Goal: Task Accomplishment & Management: Manage account settings

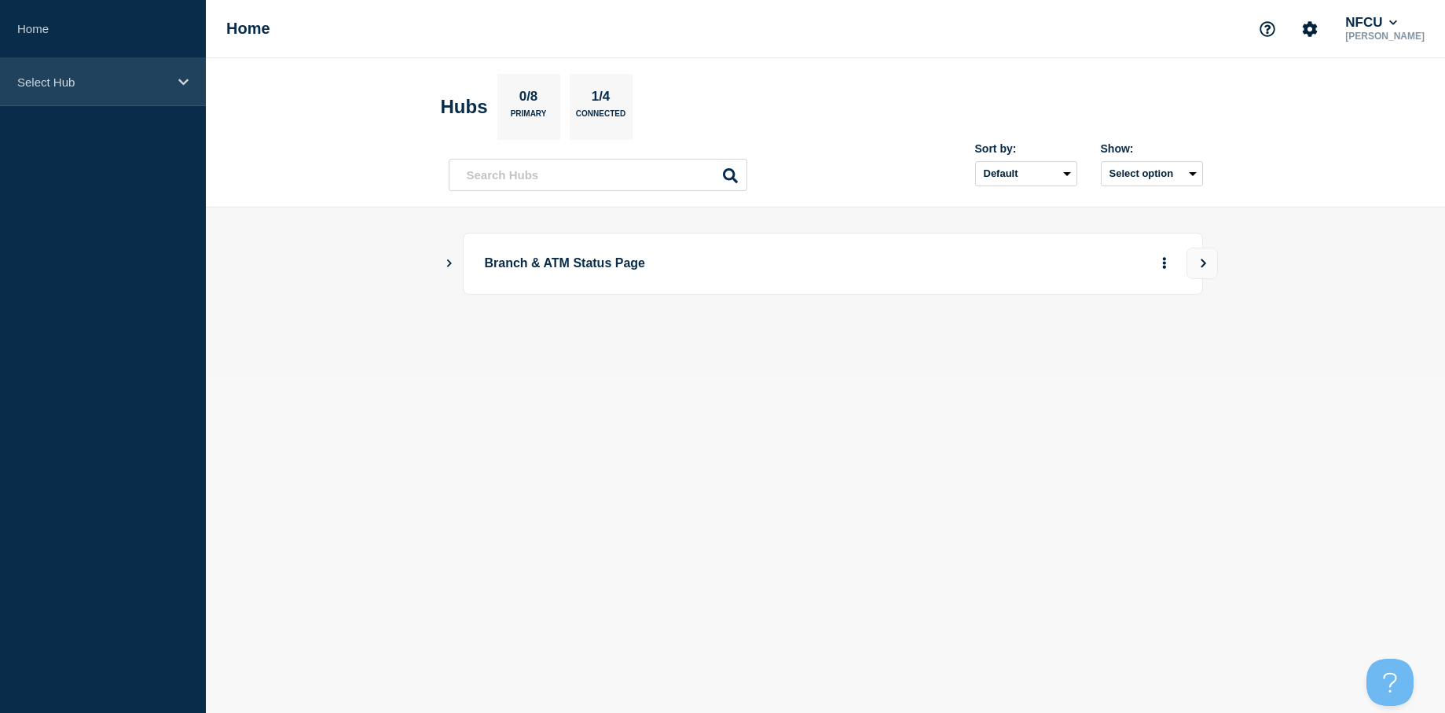
click at [185, 93] on div "Select Hub" at bounding box center [103, 82] width 206 height 48
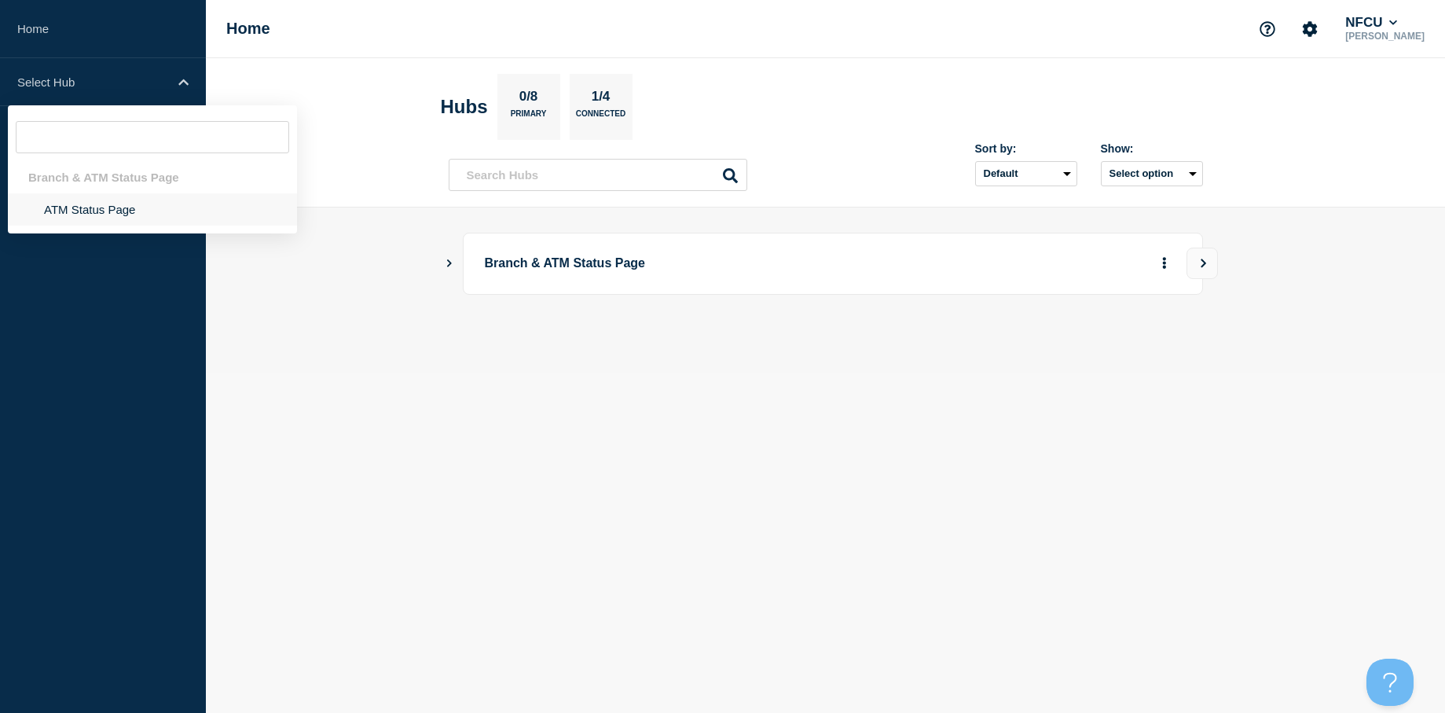
click at [125, 216] on li "ATM Status Page" at bounding box center [152, 209] width 289 height 32
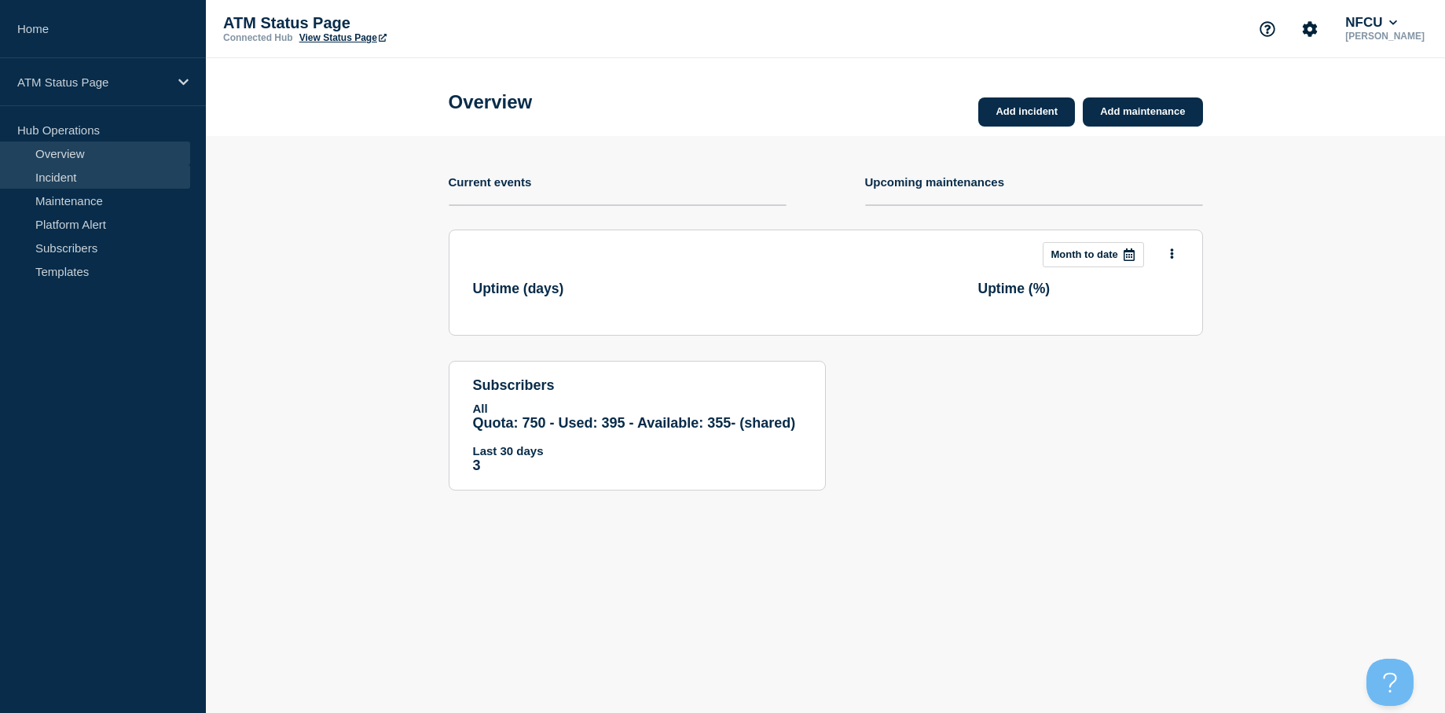
click at [85, 171] on link "Incident" at bounding box center [95, 177] width 190 height 24
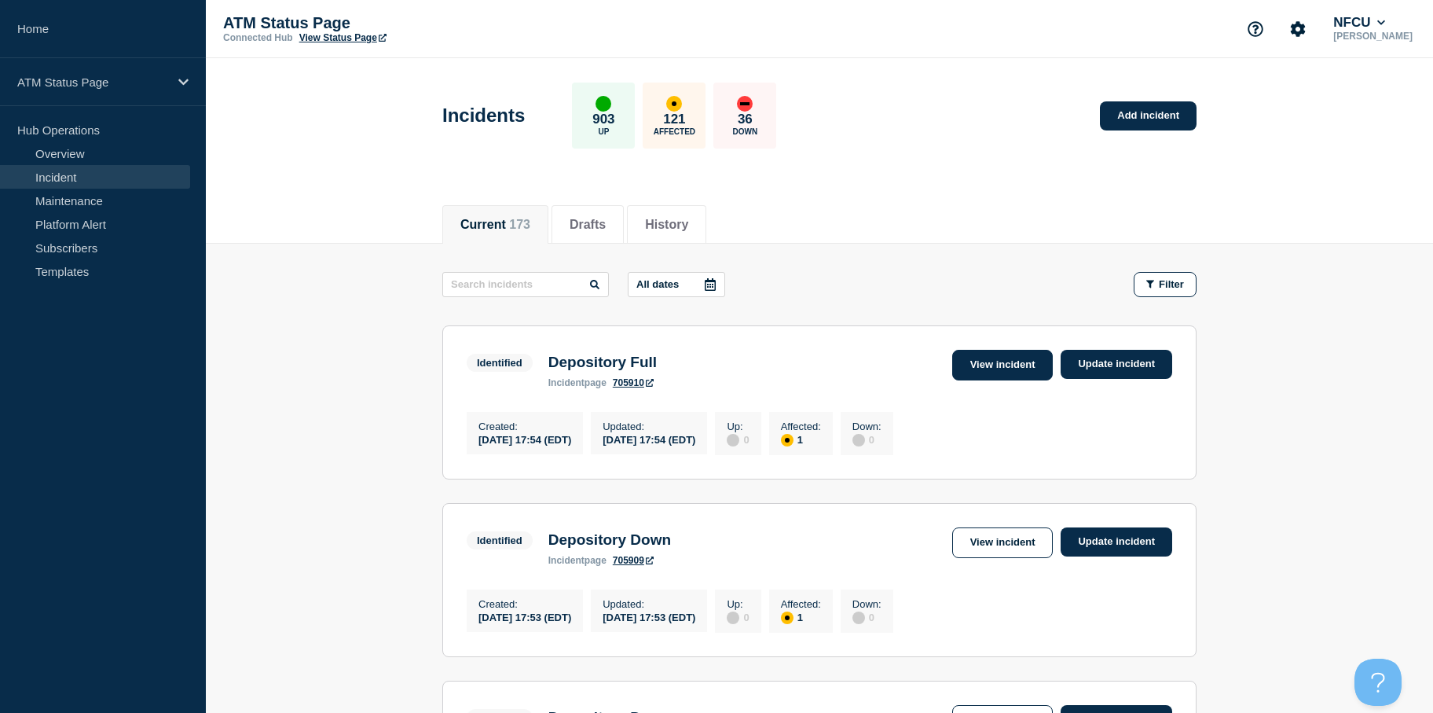
click at [1007, 368] on link "View incident" at bounding box center [1002, 365] width 101 height 31
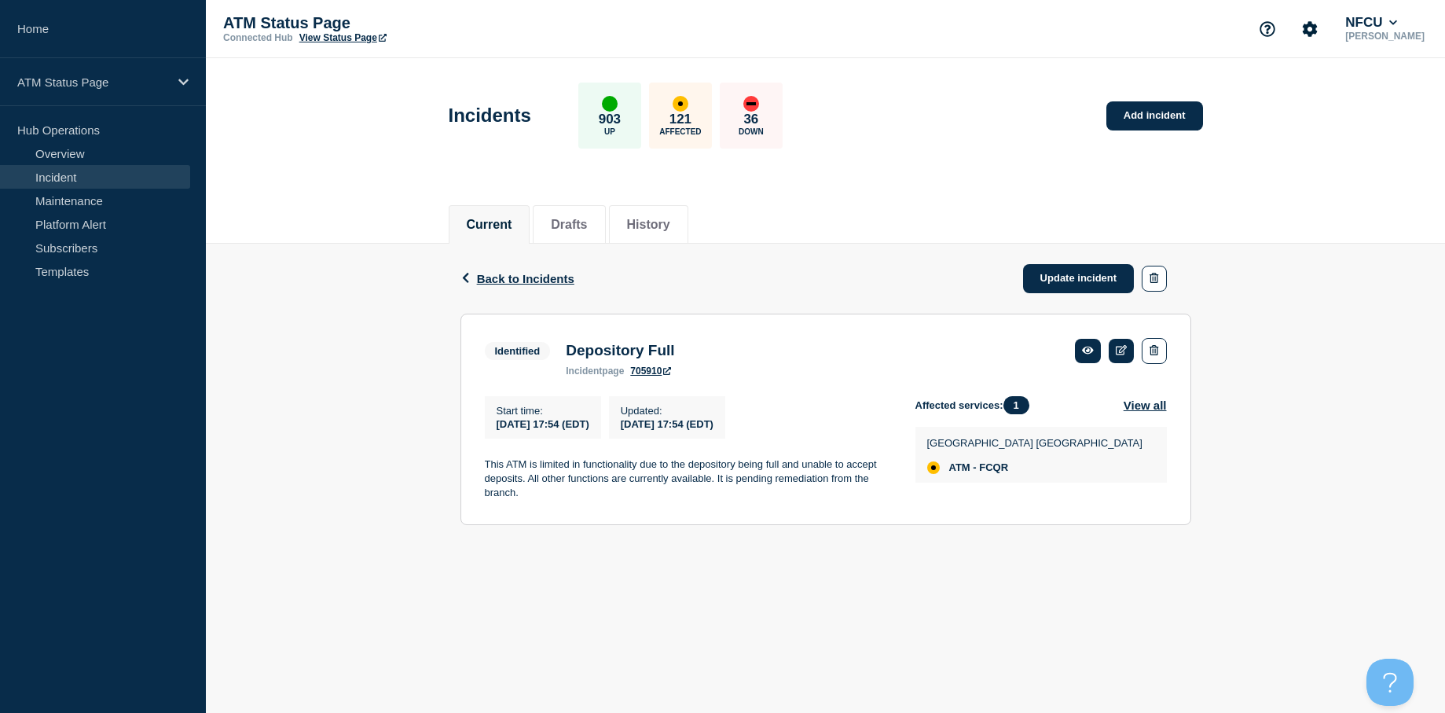
click at [535, 277] on span "Back to Incidents" at bounding box center [525, 278] width 97 height 13
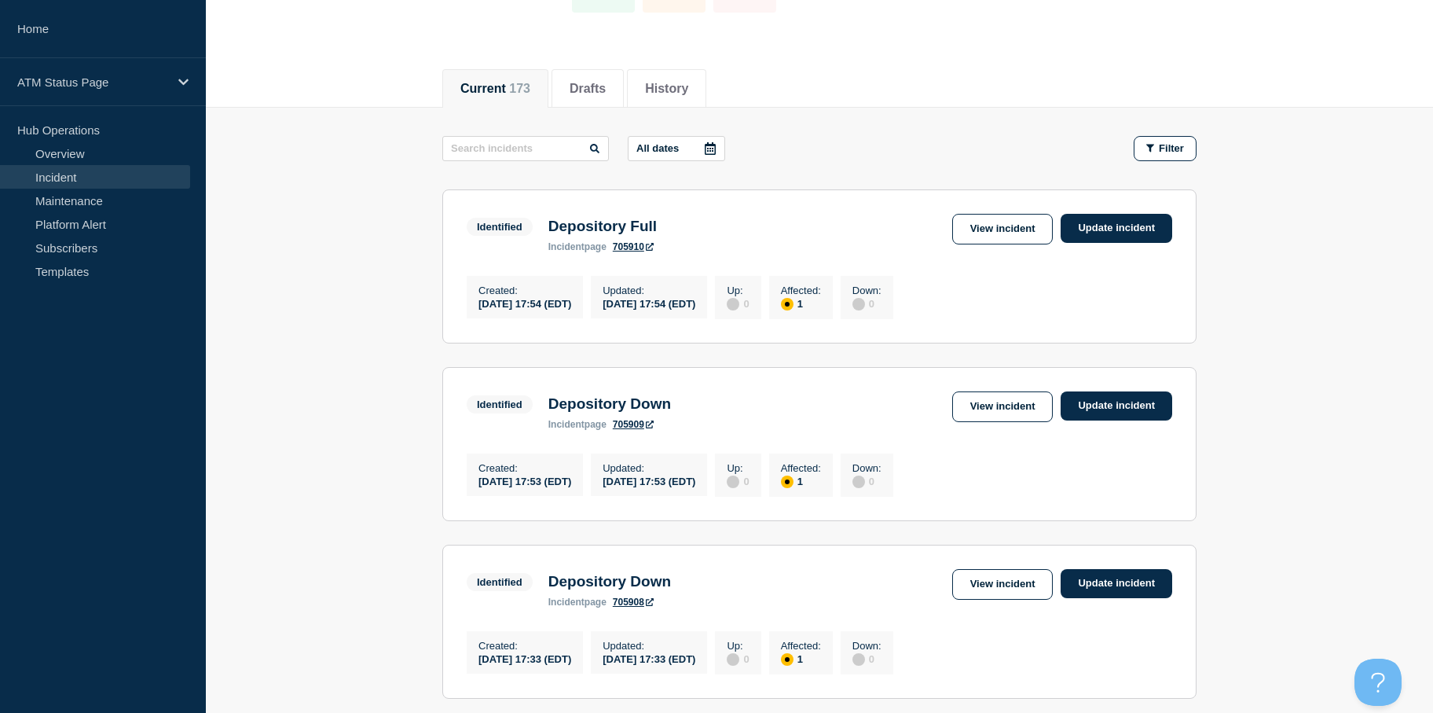
drag, startPoint x: 338, startPoint y: 393, endPoint x: 338, endPoint y: 407, distance: 14.1
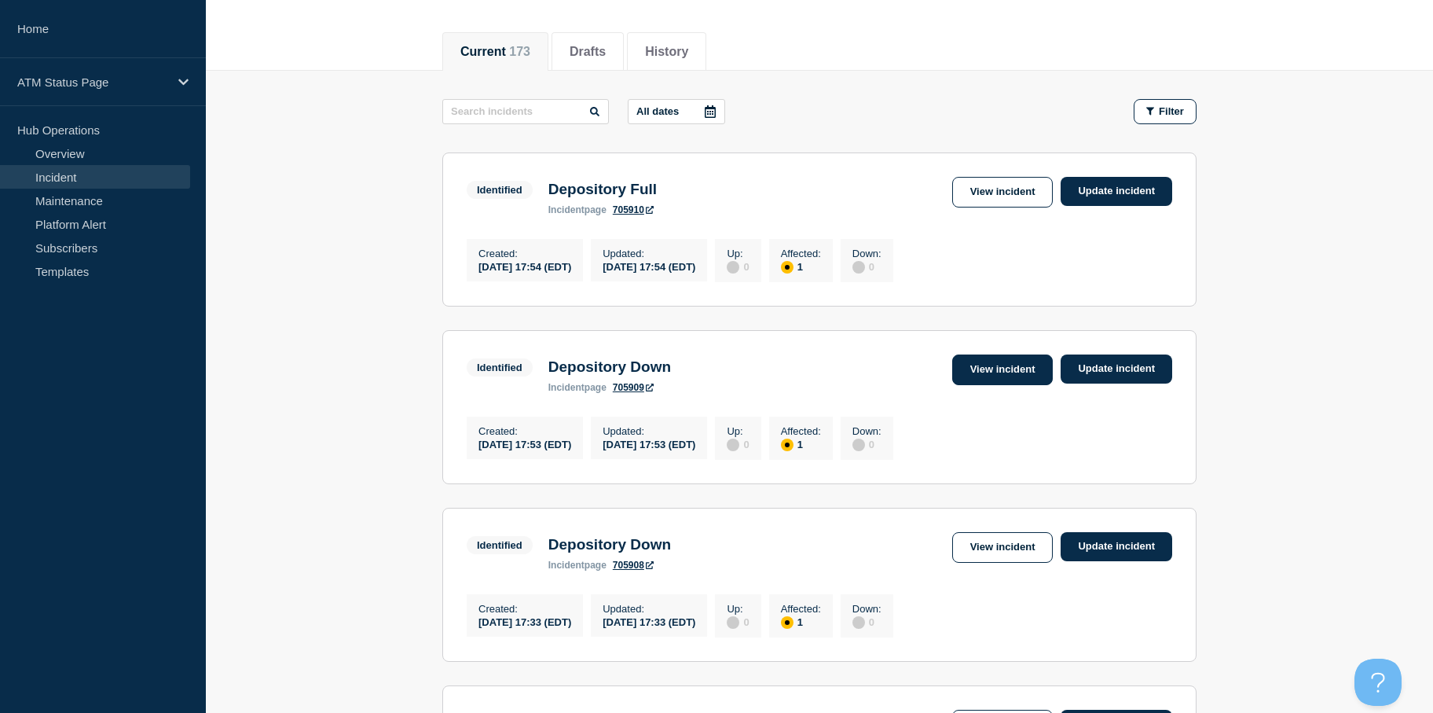
click at [976, 365] on link "View incident" at bounding box center [1002, 369] width 101 height 31
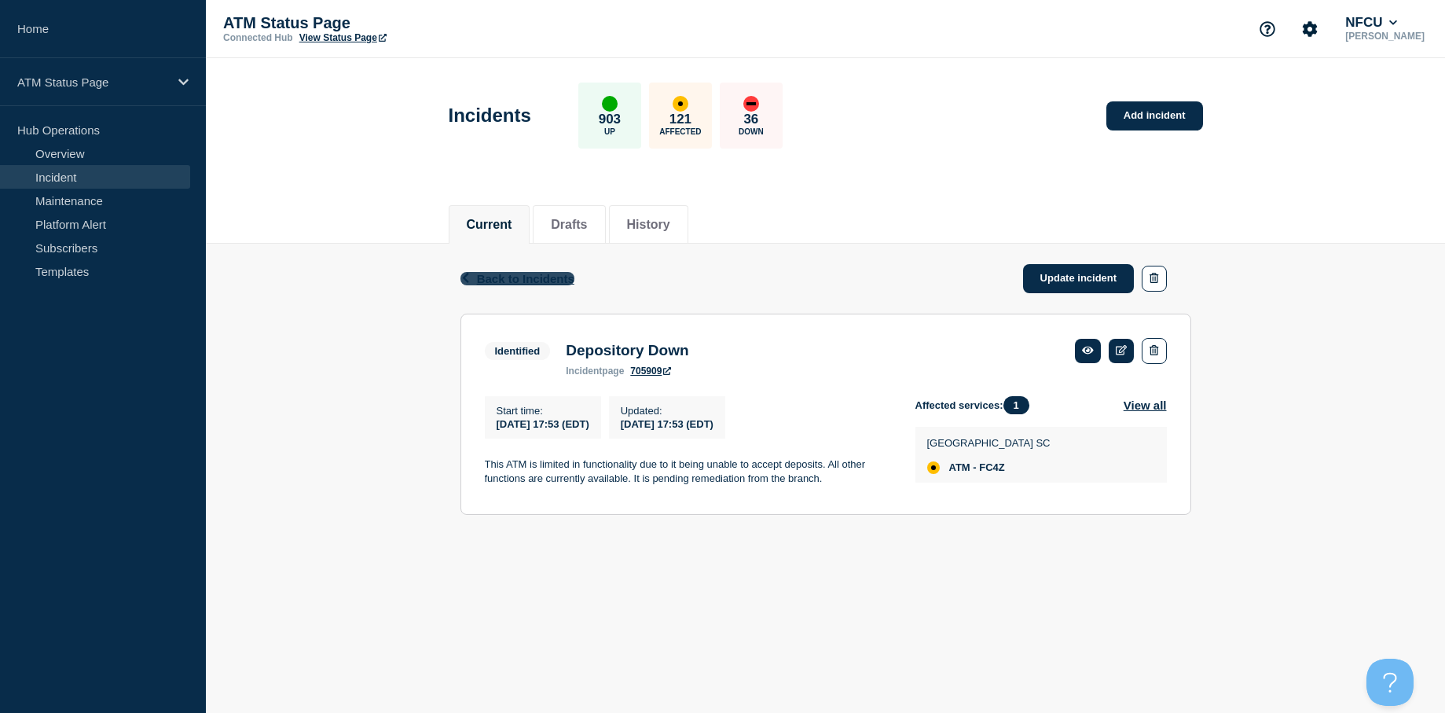
click at [542, 275] on span "Back to Incidents" at bounding box center [525, 278] width 97 height 13
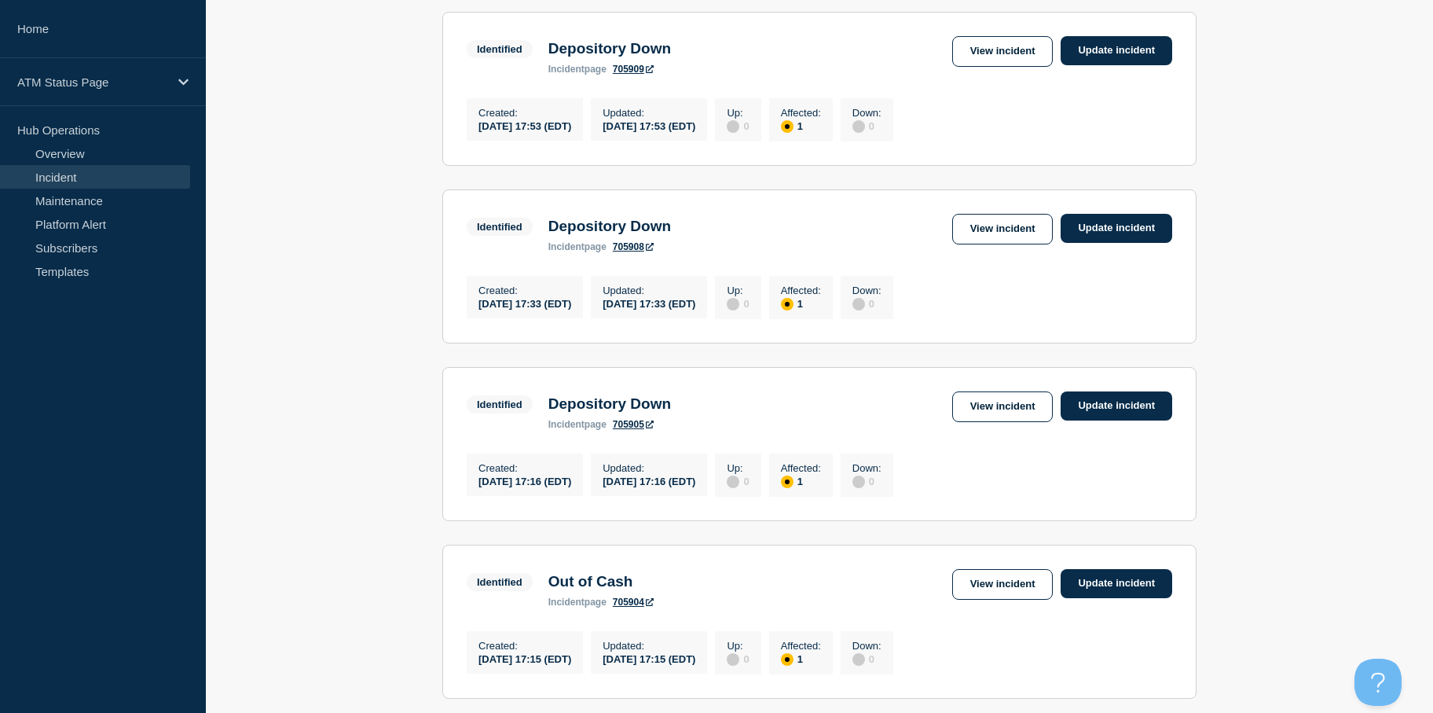
drag, startPoint x: 285, startPoint y: 363, endPoint x: 285, endPoint y: 390, distance: 26.7
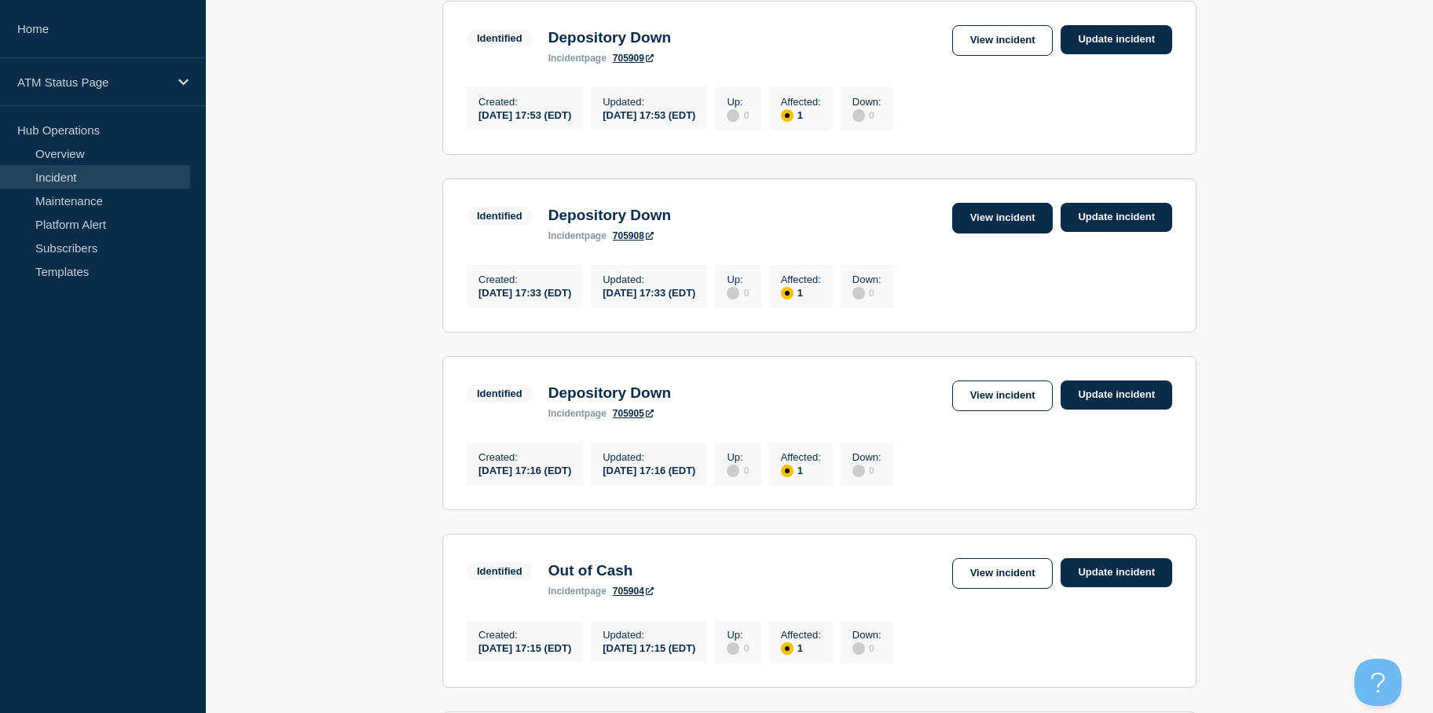
click at [986, 220] on link "View incident" at bounding box center [1002, 218] width 101 height 31
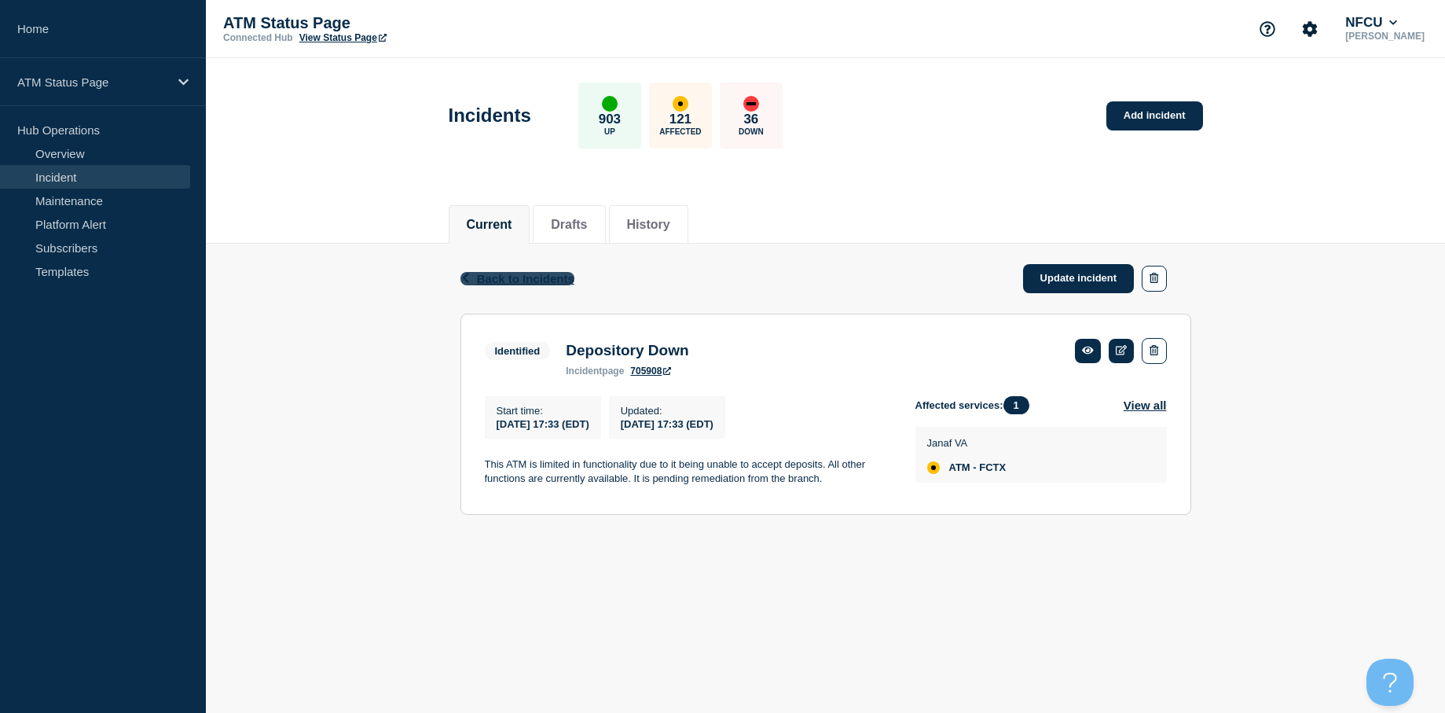
click at [525, 277] on span "Back to Incidents" at bounding box center [525, 278] width 97 height 13
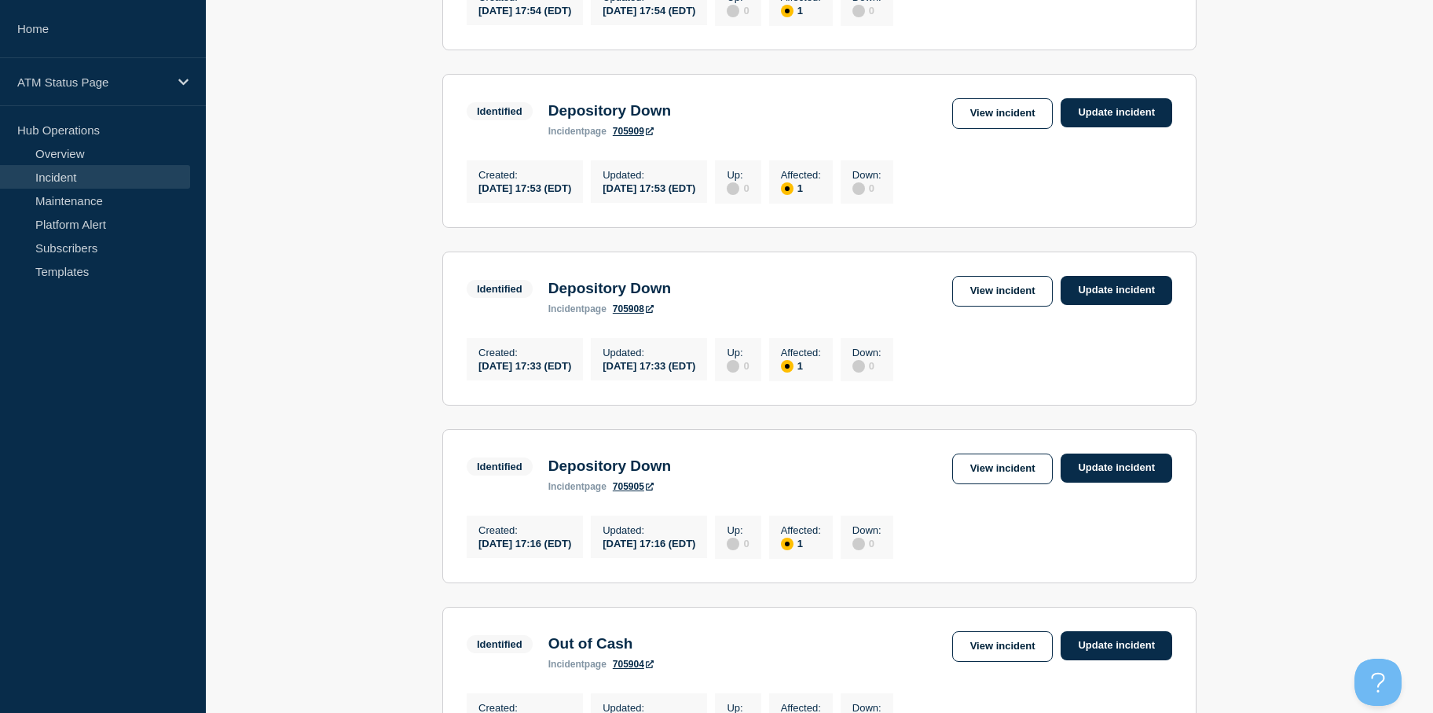
drag, startPoint x: 500, startPoint y: 283, endPoint x: 268, endPoint y: 409, distance: 263.7
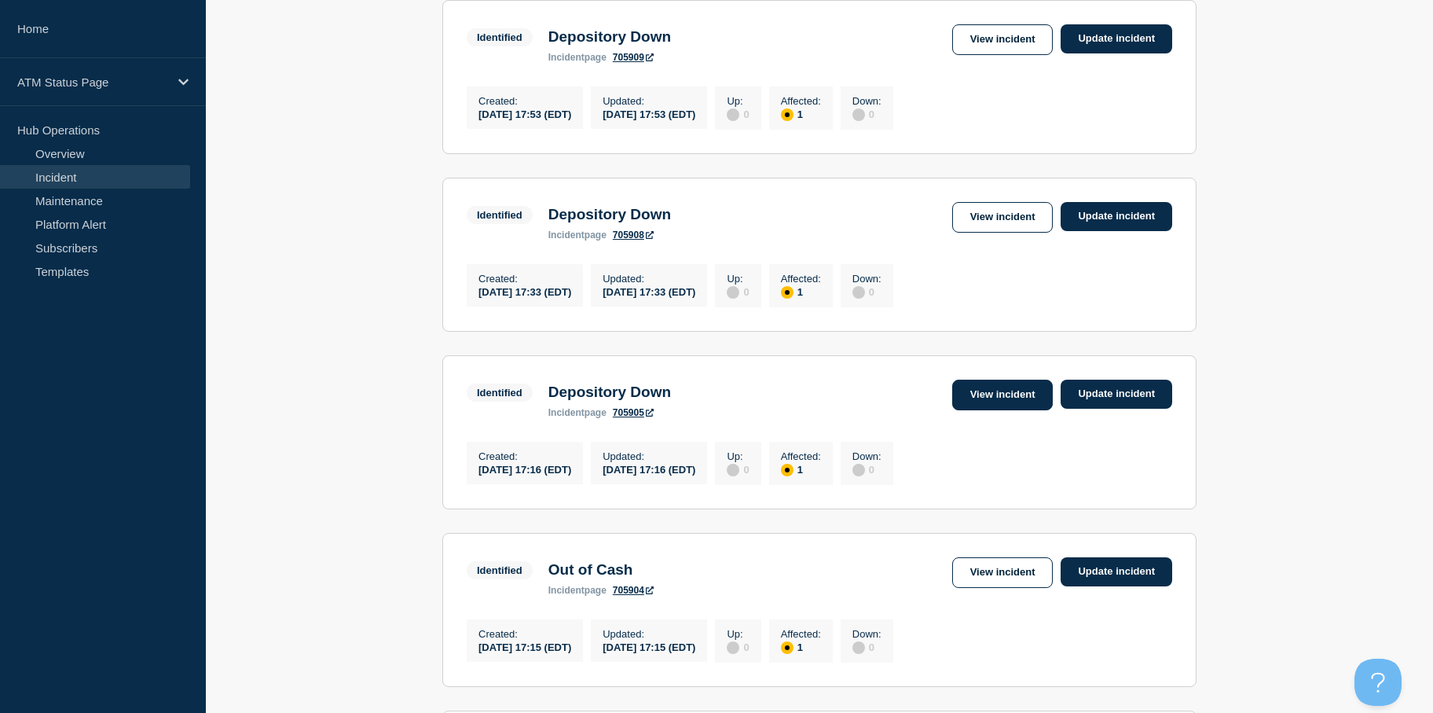
click at [996, 404] on link "View incident" at bounding box center [1002, 395] width 101 height 31
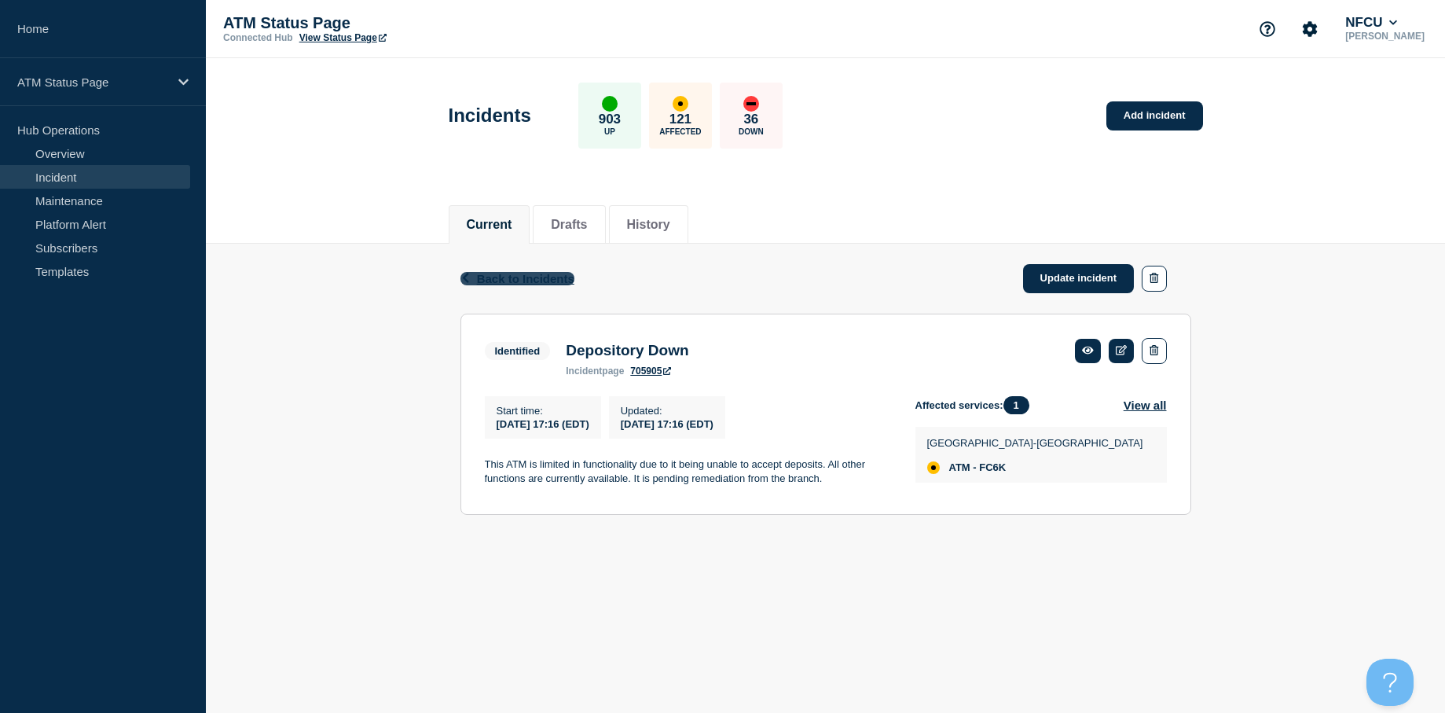
click at [504, 278] on span "Back to Incidents" at bounding box center [525, 278] width 97 height 13
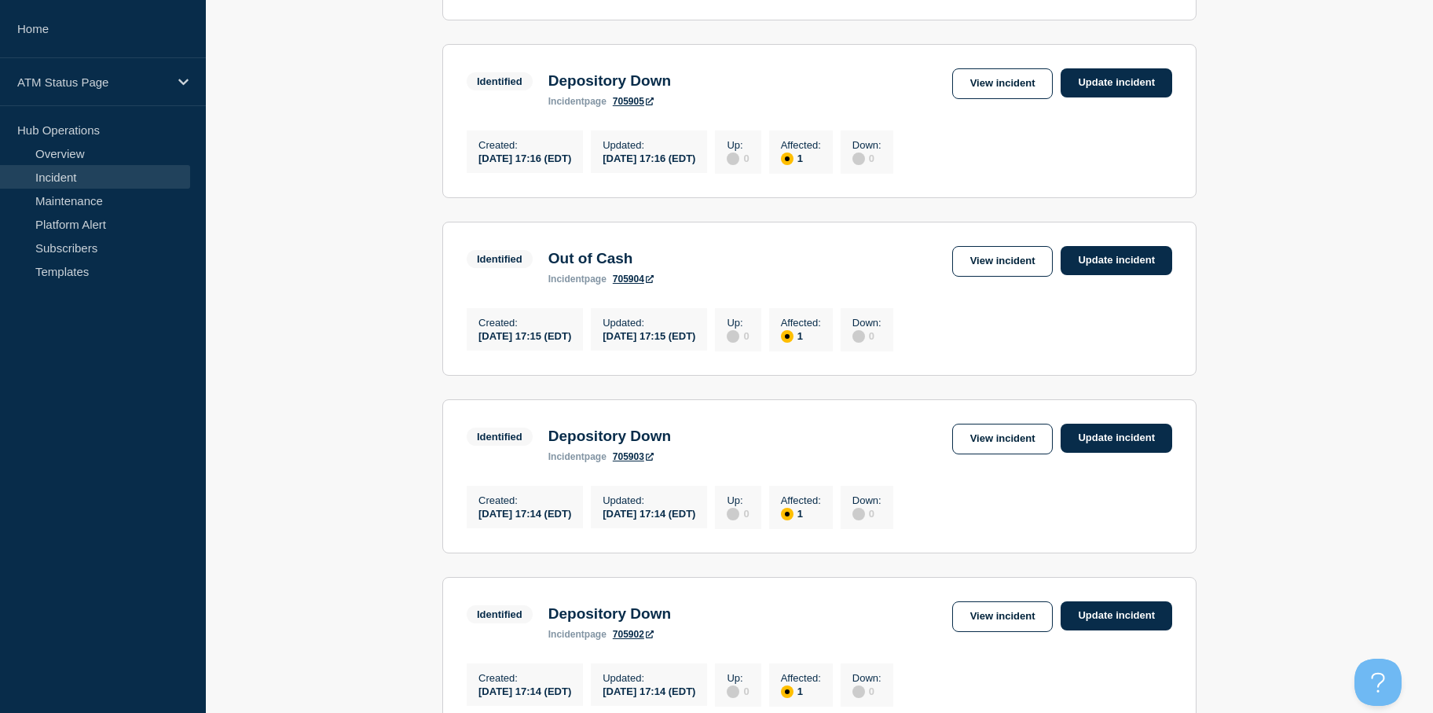
drag, startPoint x: 299, startPoint y: 336, endPoint x: 297, endPoint y: 390, distance: 54.3
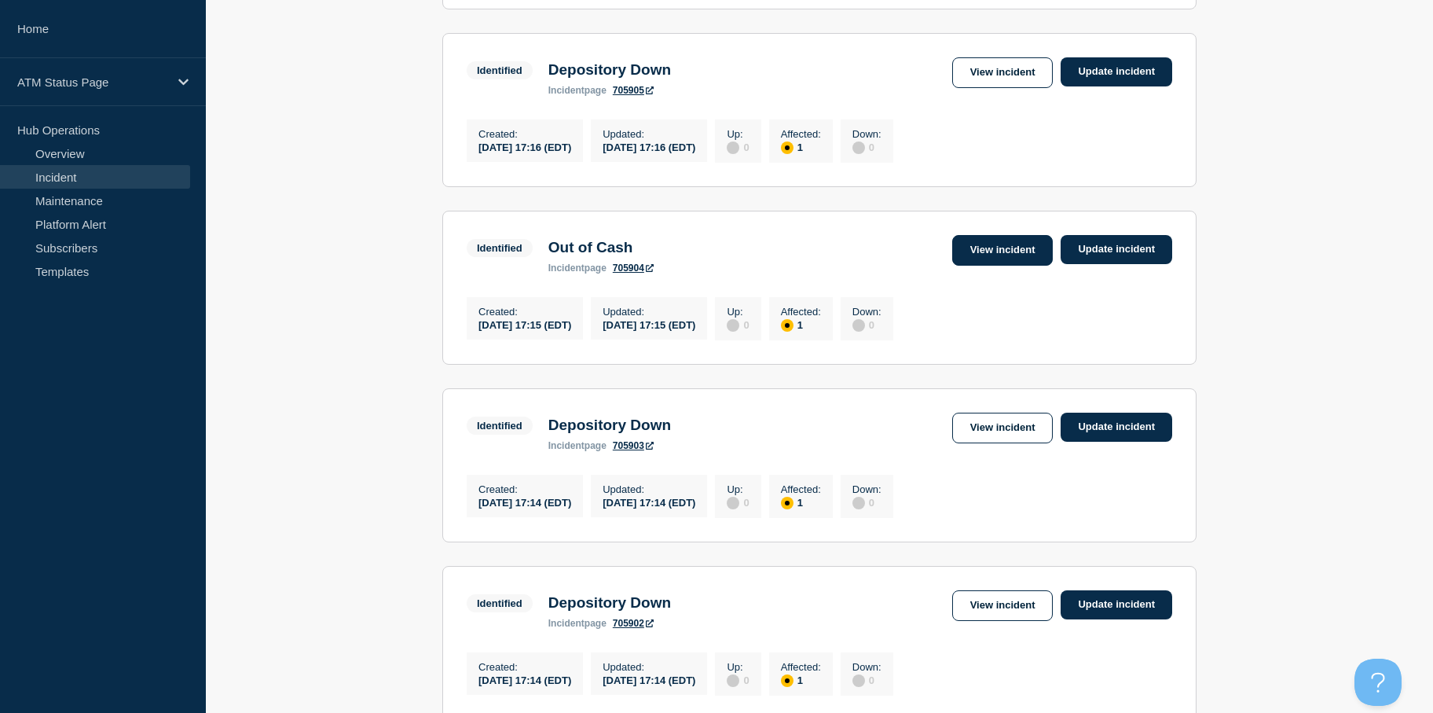
click at [992, 266] on link "View incident" at bounding box center [1002, 250] width 101 height 31
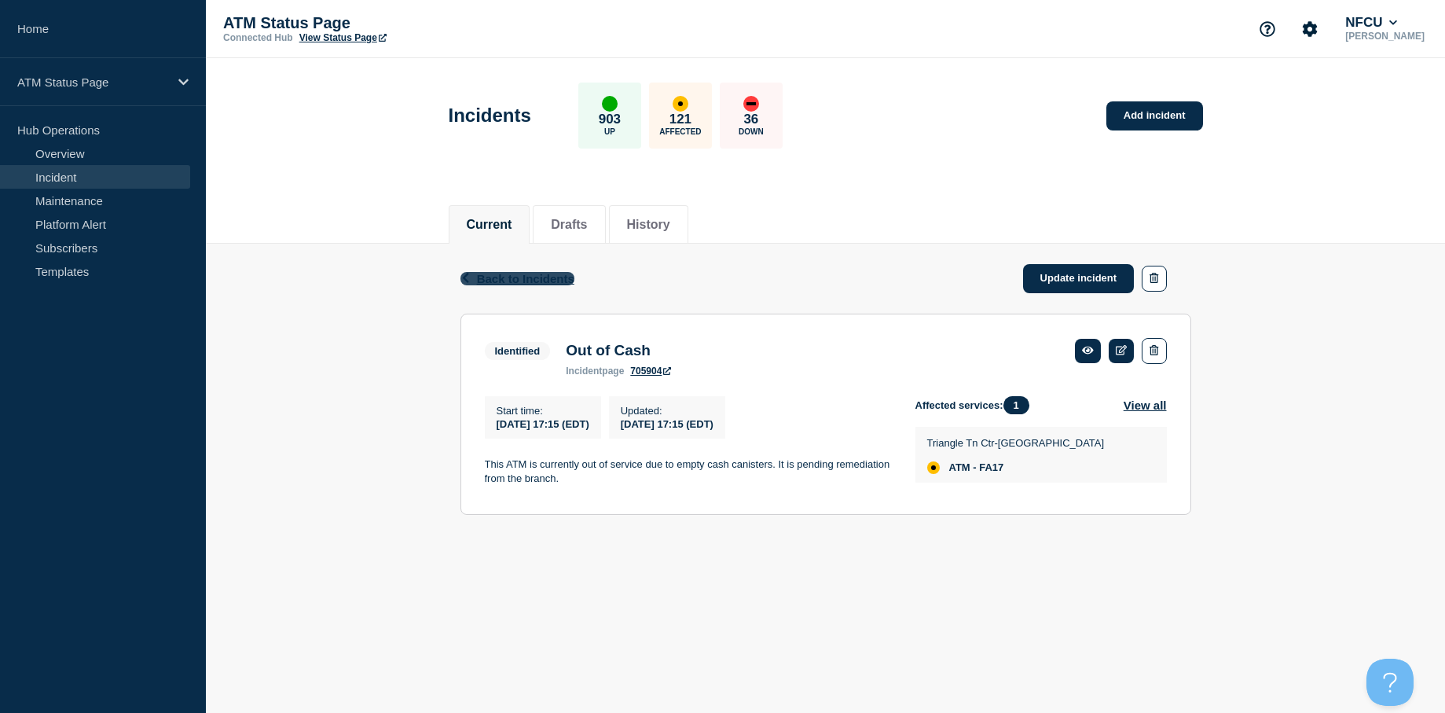
click at [496, 281] on span "Back to Incidents" at bounding box center [525, 278] width 97 height 13
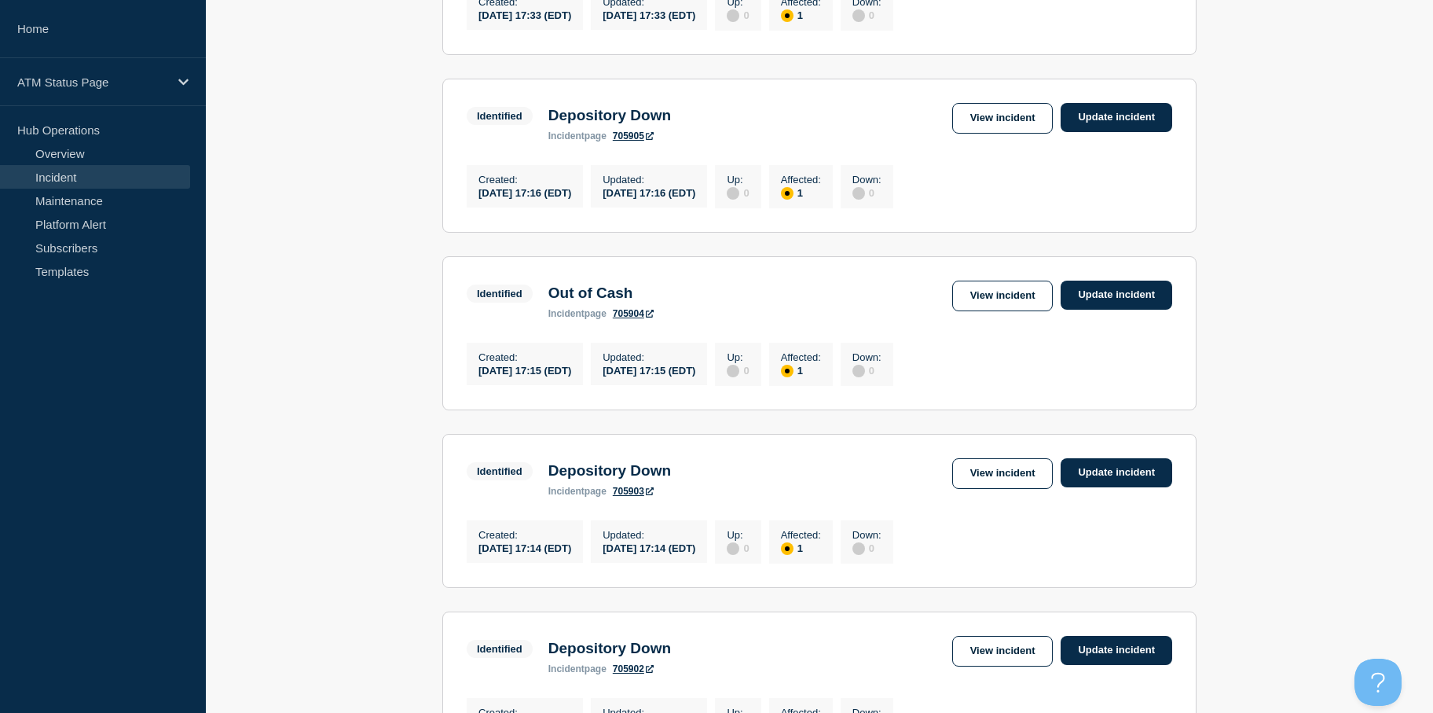
scroll to position [854, 0]
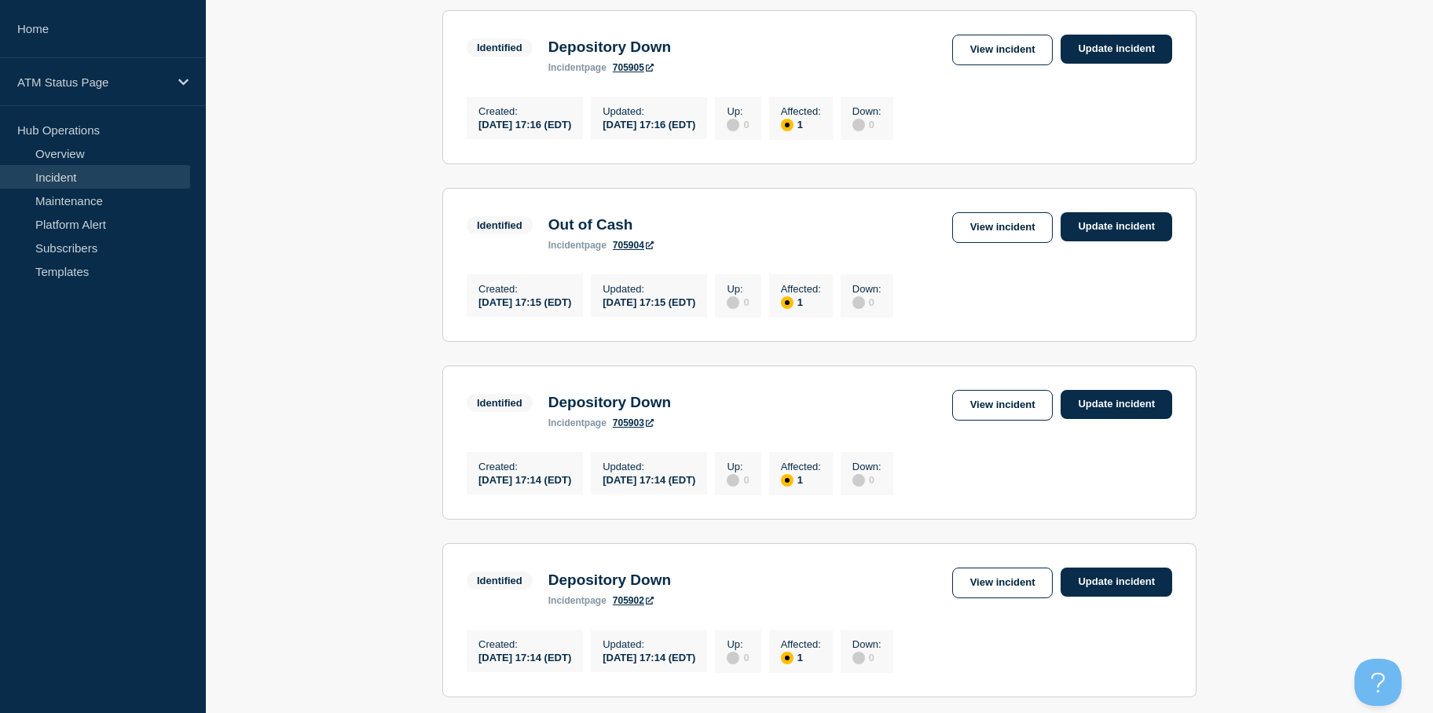
drag, startPoint x: 285, startPoint y: 322, endPoint x: 288, endPoint y: 368, distance: 45.6
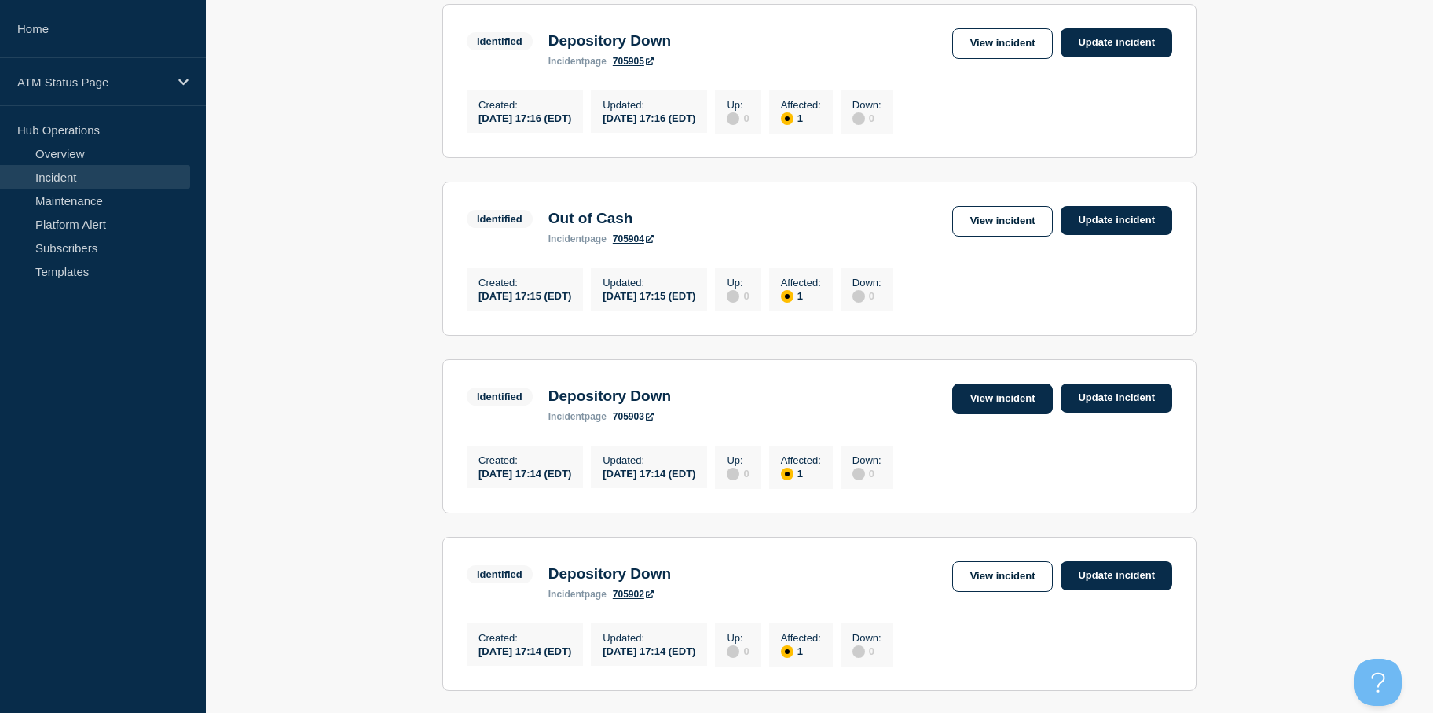
click at [1003, 414] on link "View incident" at bounding box center [1002, 398] width 101 height 31
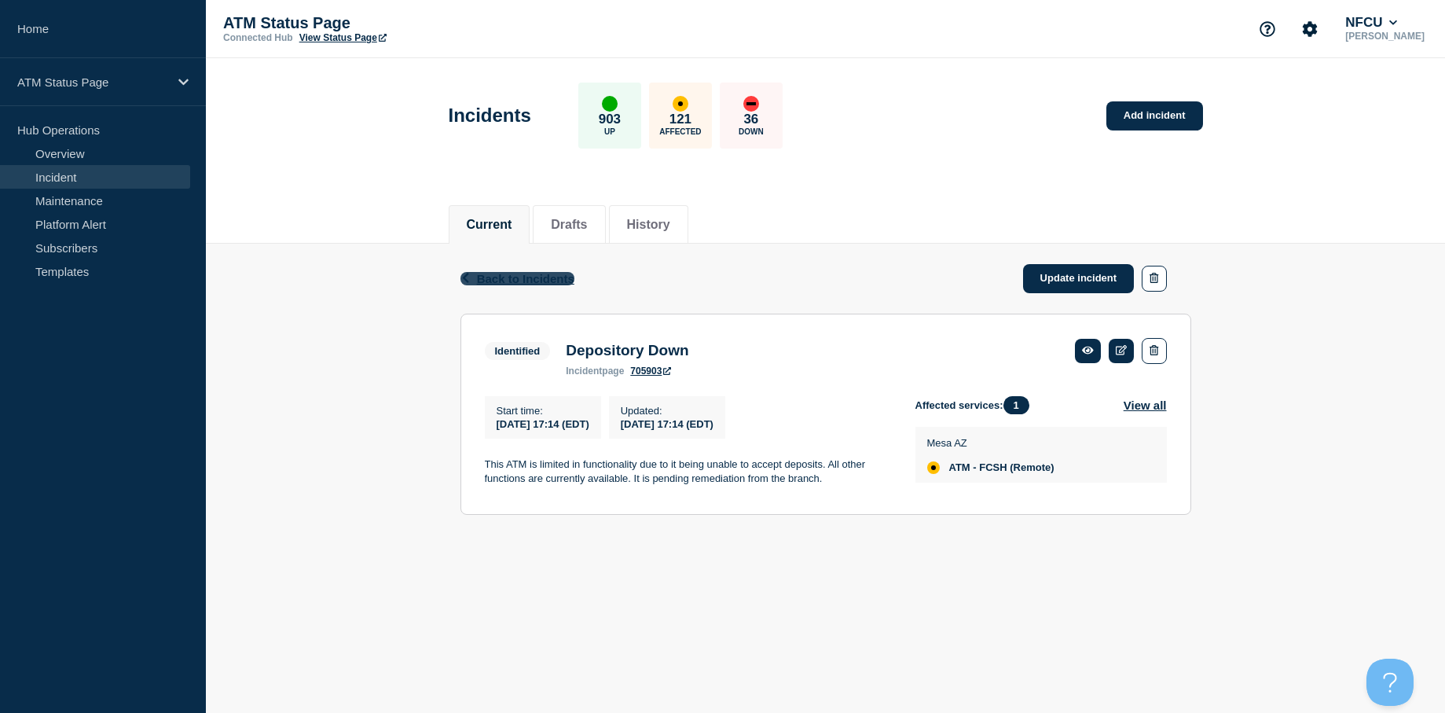
click at [501, 276] on span "Back to Incidents" at bounding box center [525, 278] width 97 height 13
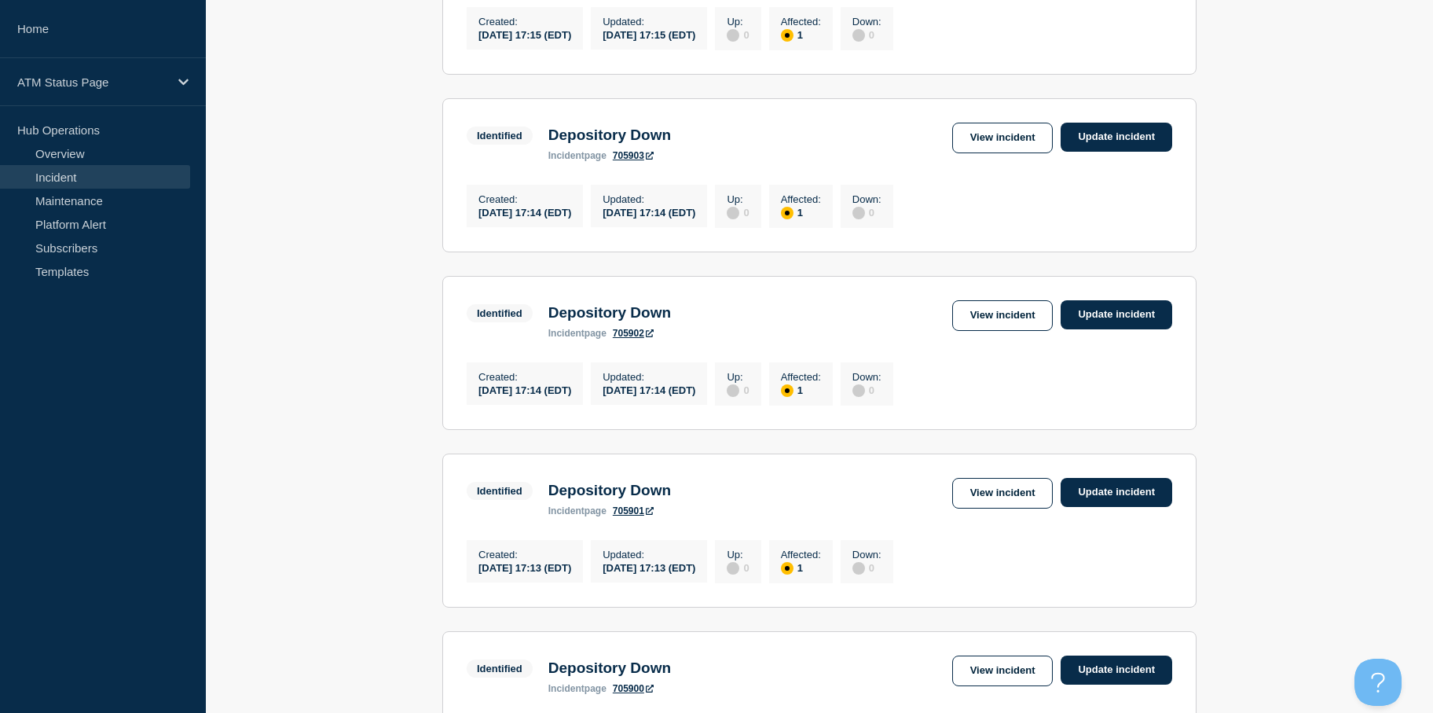
drag, startPoint x: 326, startPoint y: 371, endPoint x: 327, endPoint y: 402, distance: 30.7
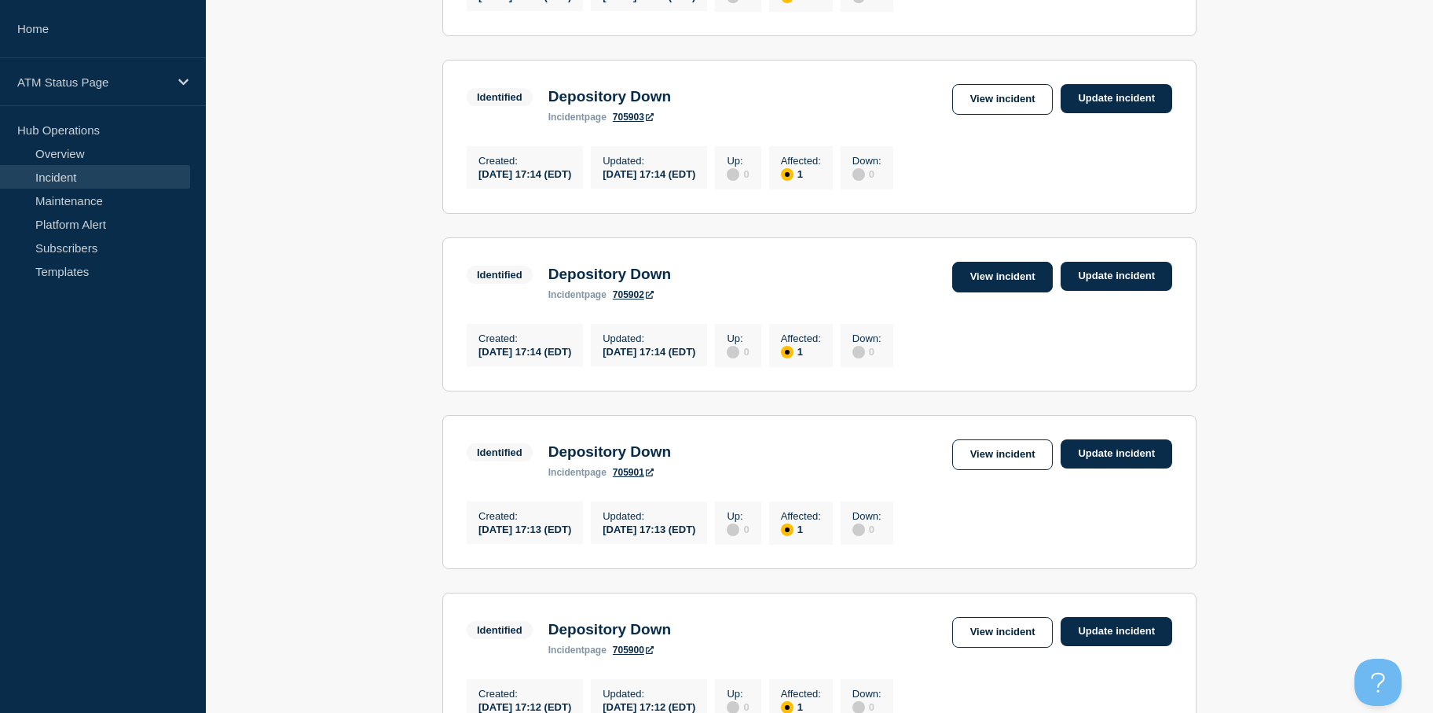
click at [993, 292] on link "View incident" at bounding box center [1002, 277] width 101 height 31
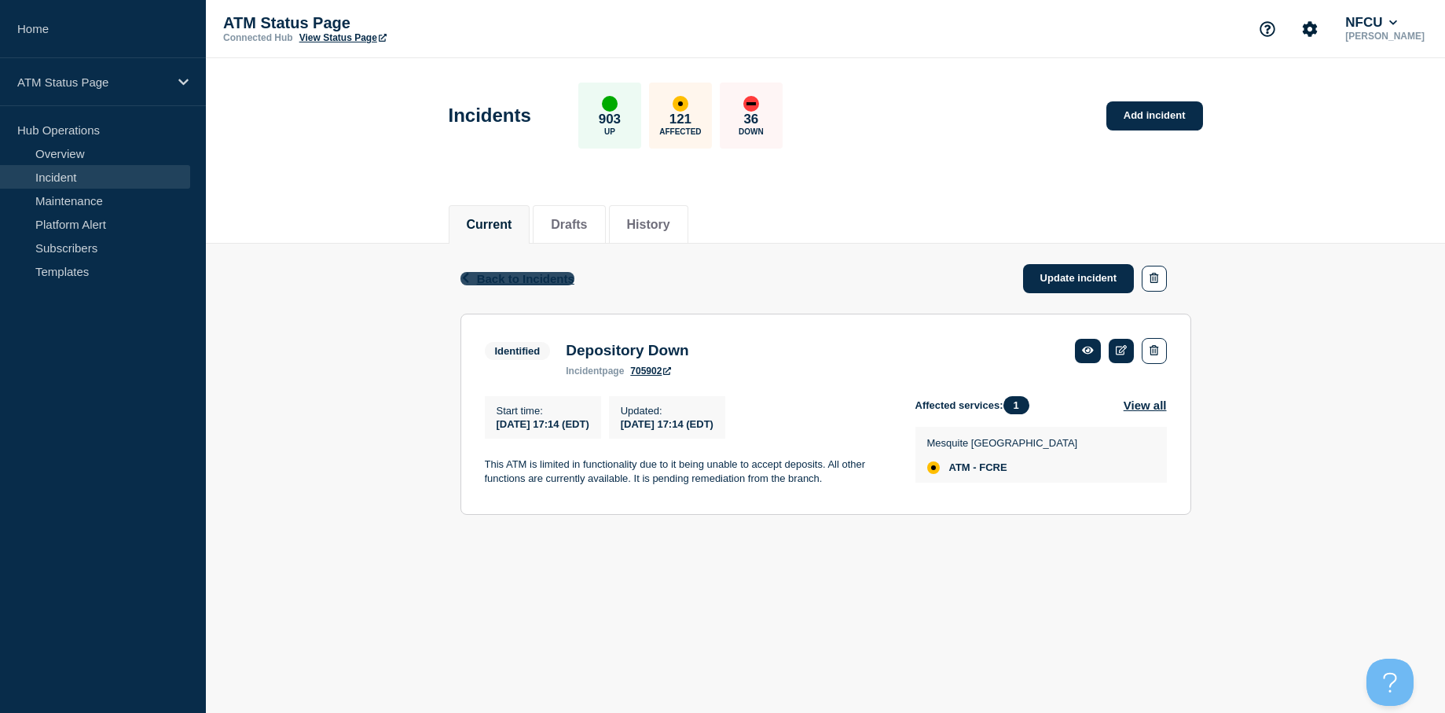
click at [487, 273] on span "Back to Incidents" at bounding box center [525, 278] width 97 height 13
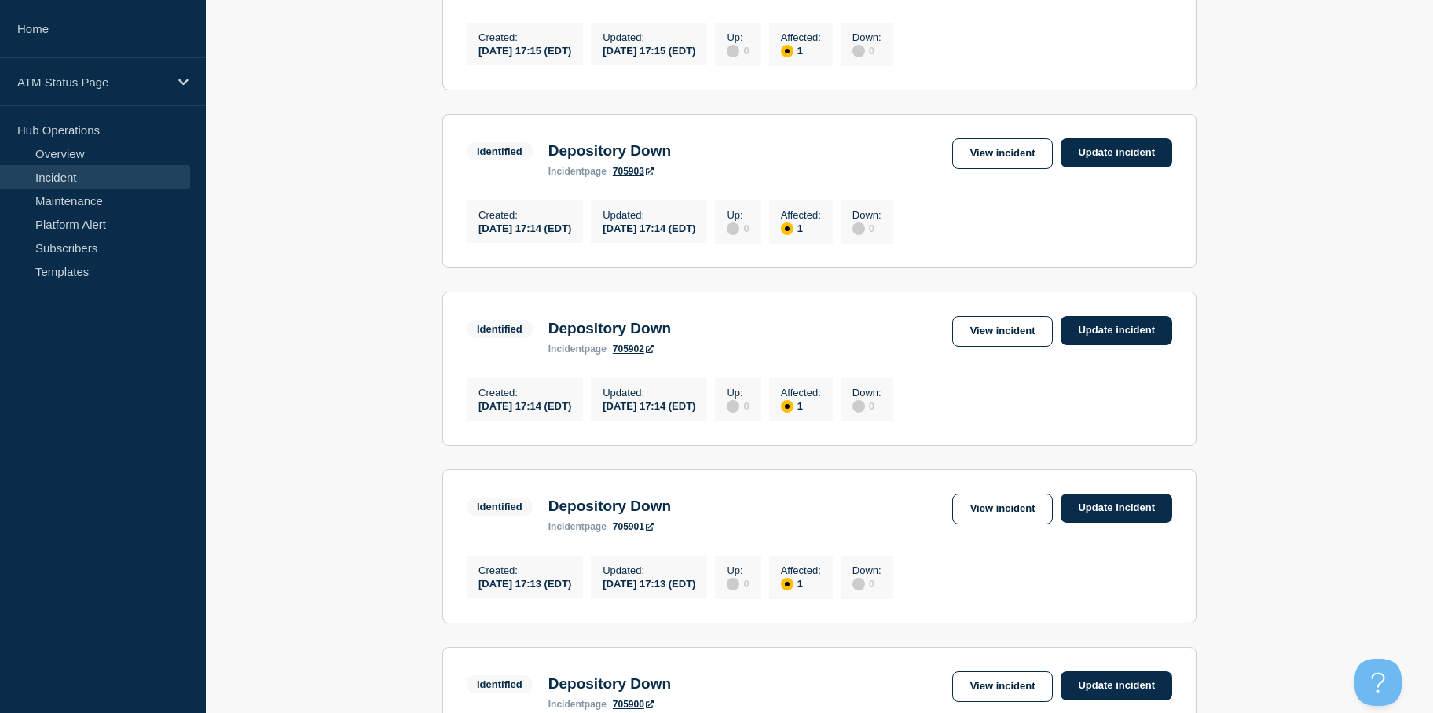
drag, startPoint x: 336, startPoint y: 330, endPoint x: 339, endPoint y: 391, distance: 61.4
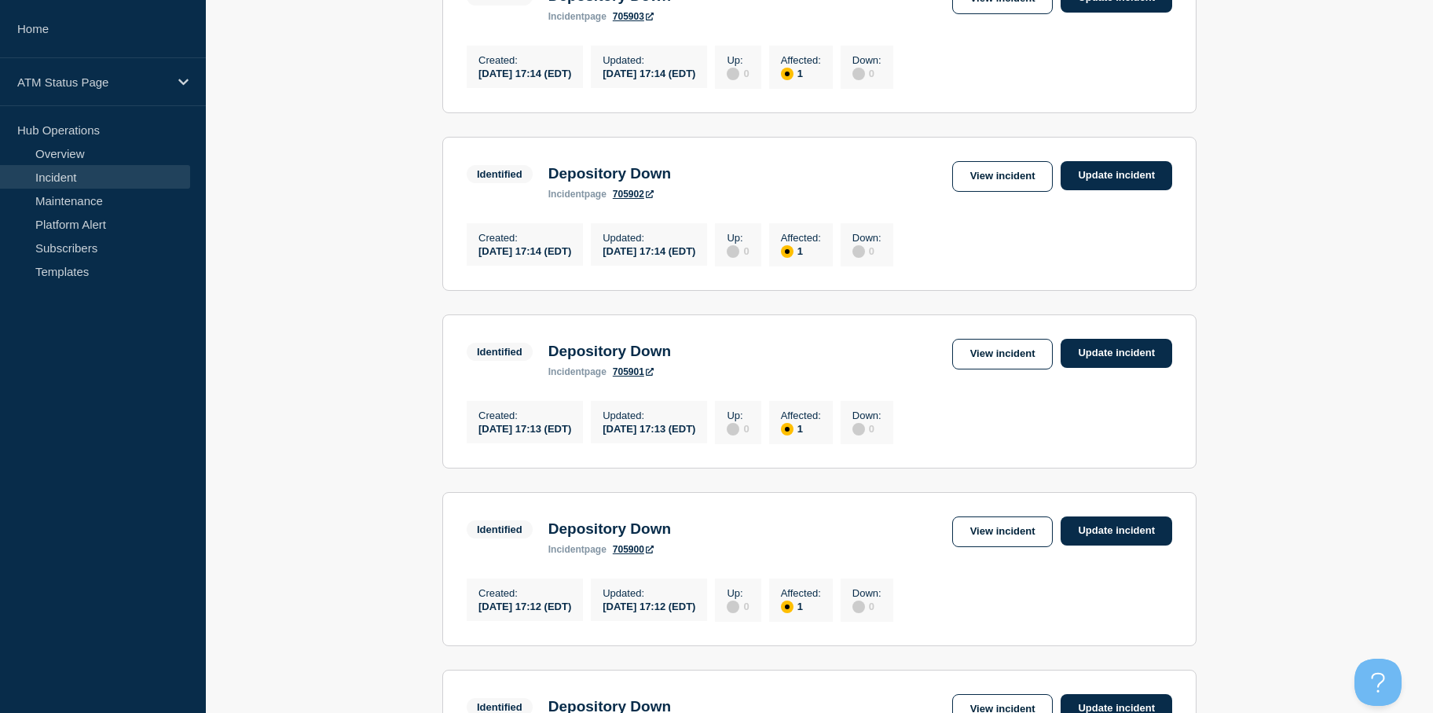
drag, startPoint x: 338, startPoint y: 375, endPoint x: 342, endPoint y: 415, distance: 40.3
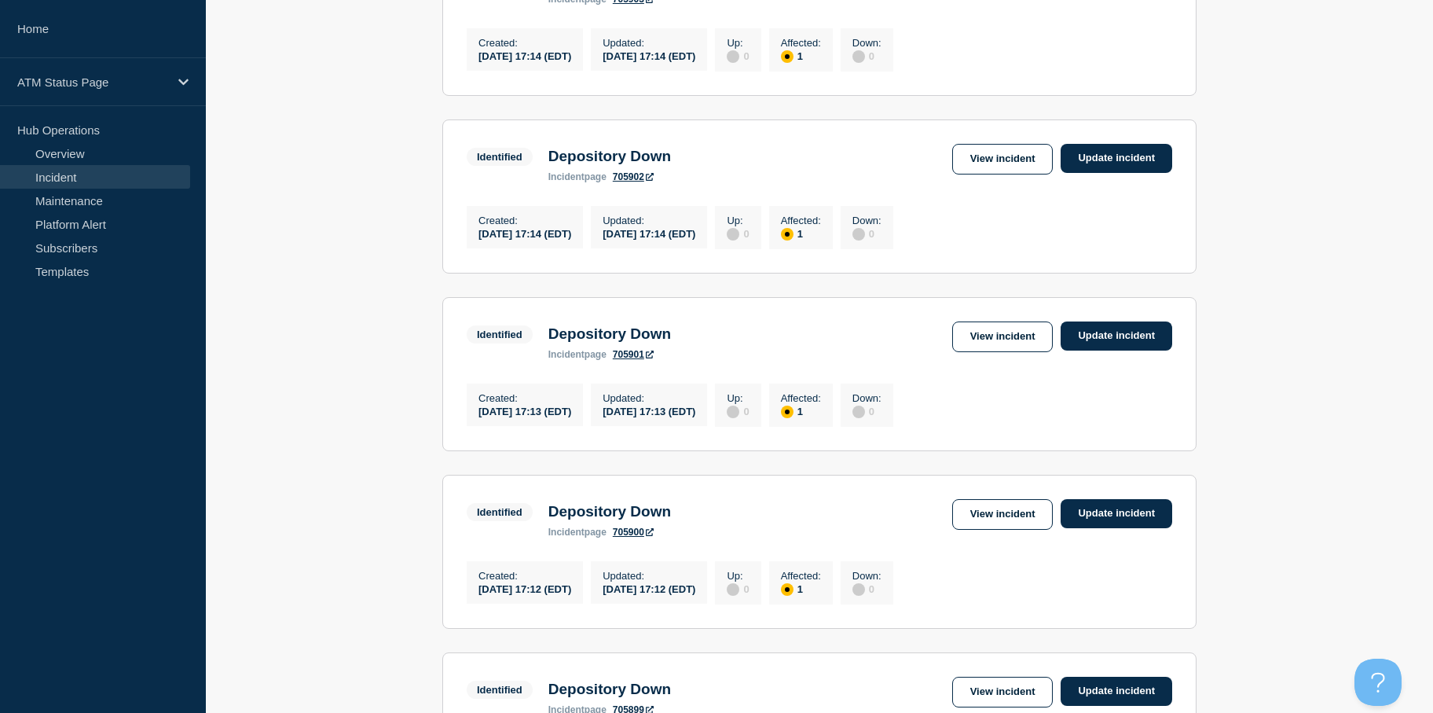
click at [992, 358] on section "Identified Depository Down incident page 705901 View incident Update incident C…" at bounding box center [819, 374] width 754 height 154
click at [985, 352] on link "View incident" at bounding box center [1002, 336] width 101 height 31
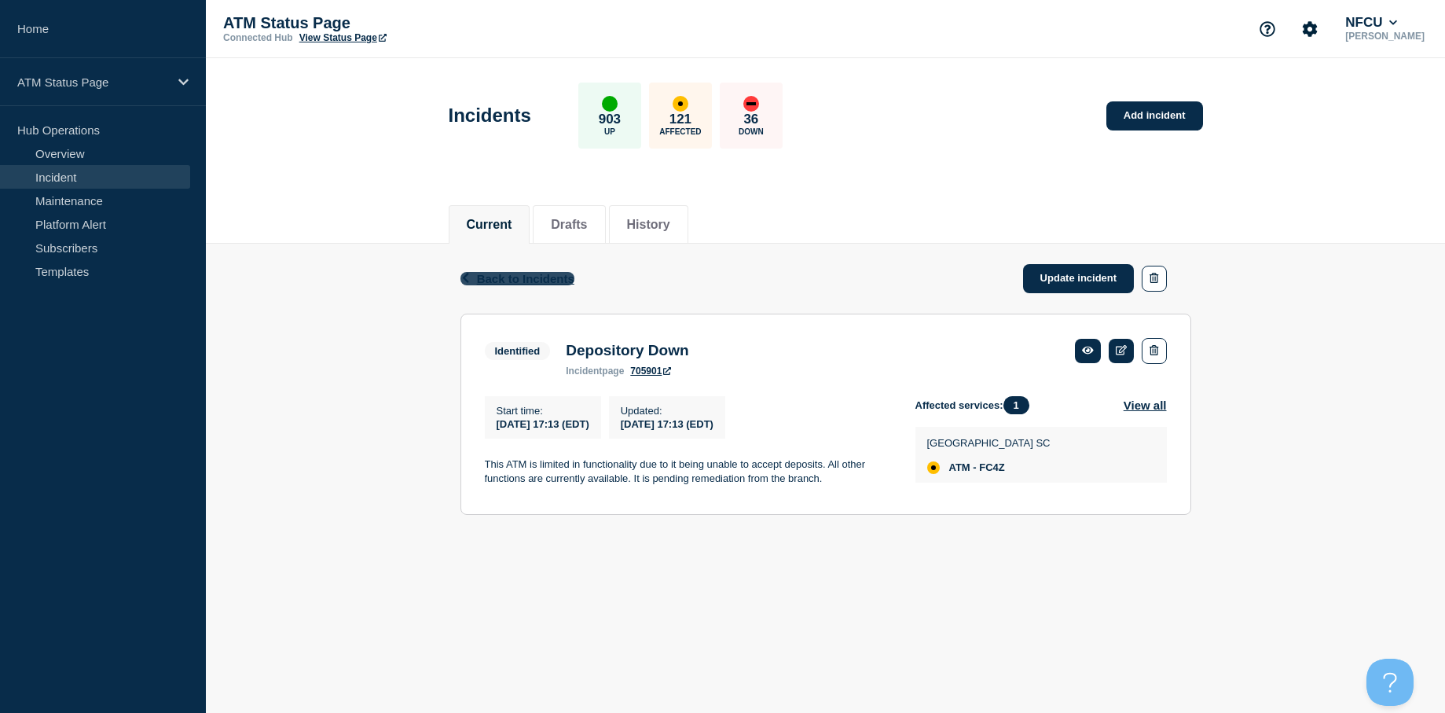
click at [502, 275] on span "Back to Incidents" at bounding box center [525, 278] width 97 height 13
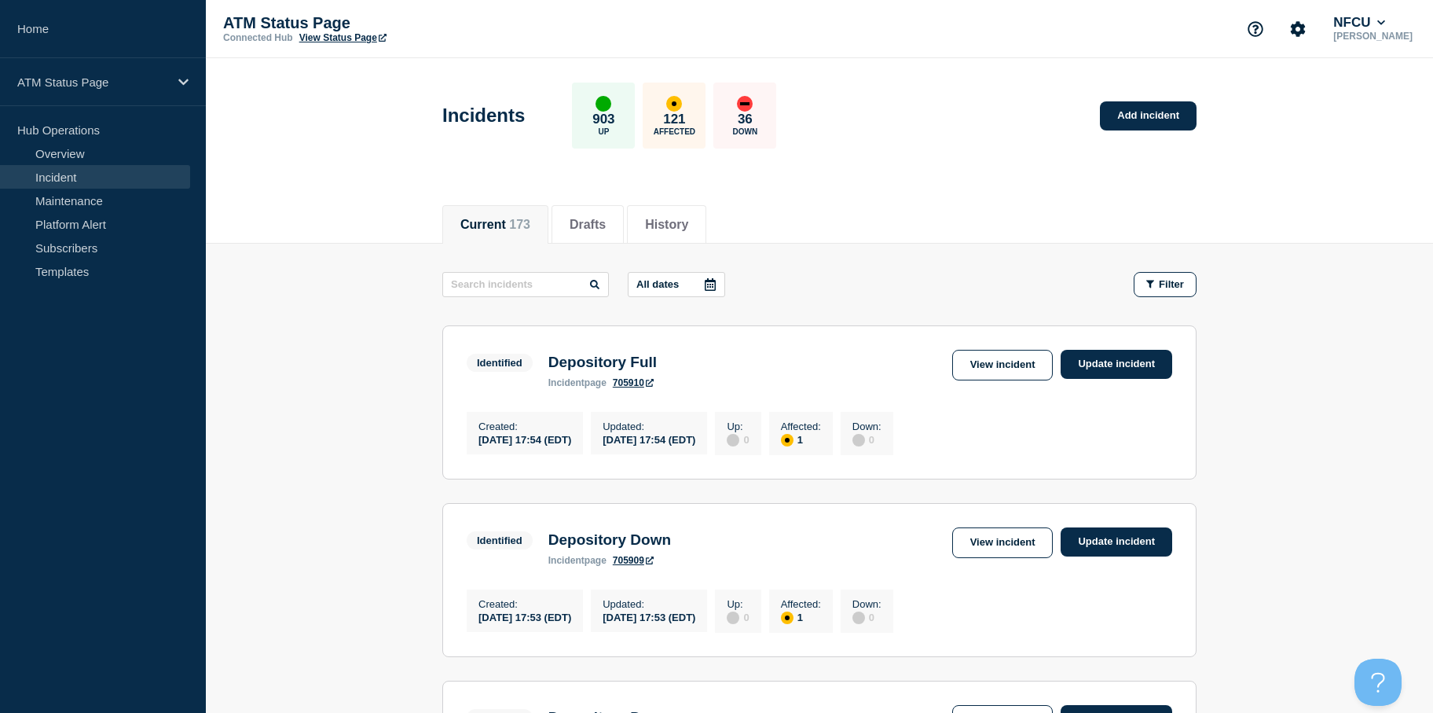
click at [1162, 285] on span "Filter" at bounding box center [1171, 284] width 25 height 12
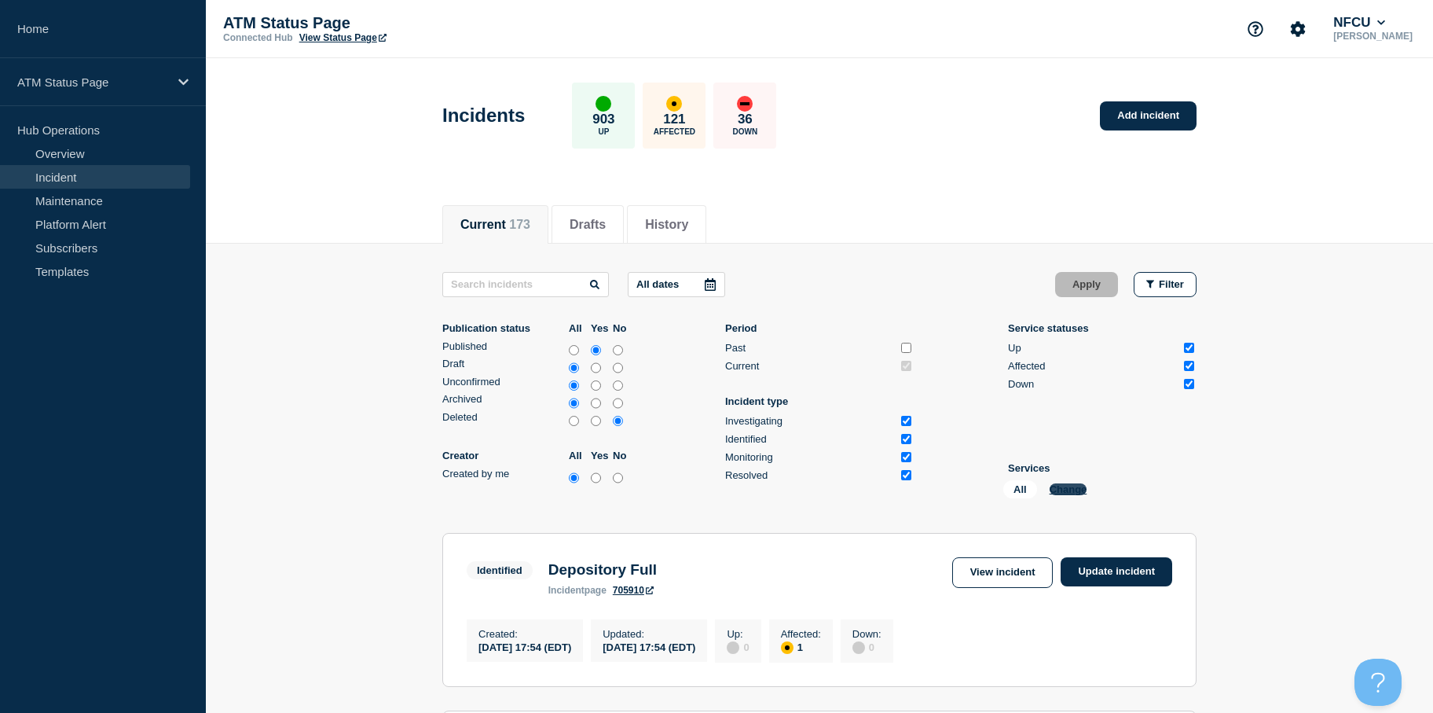
click at [1072, 487] on button "Change" at bounding box center [1069, 489] width 38 height 12
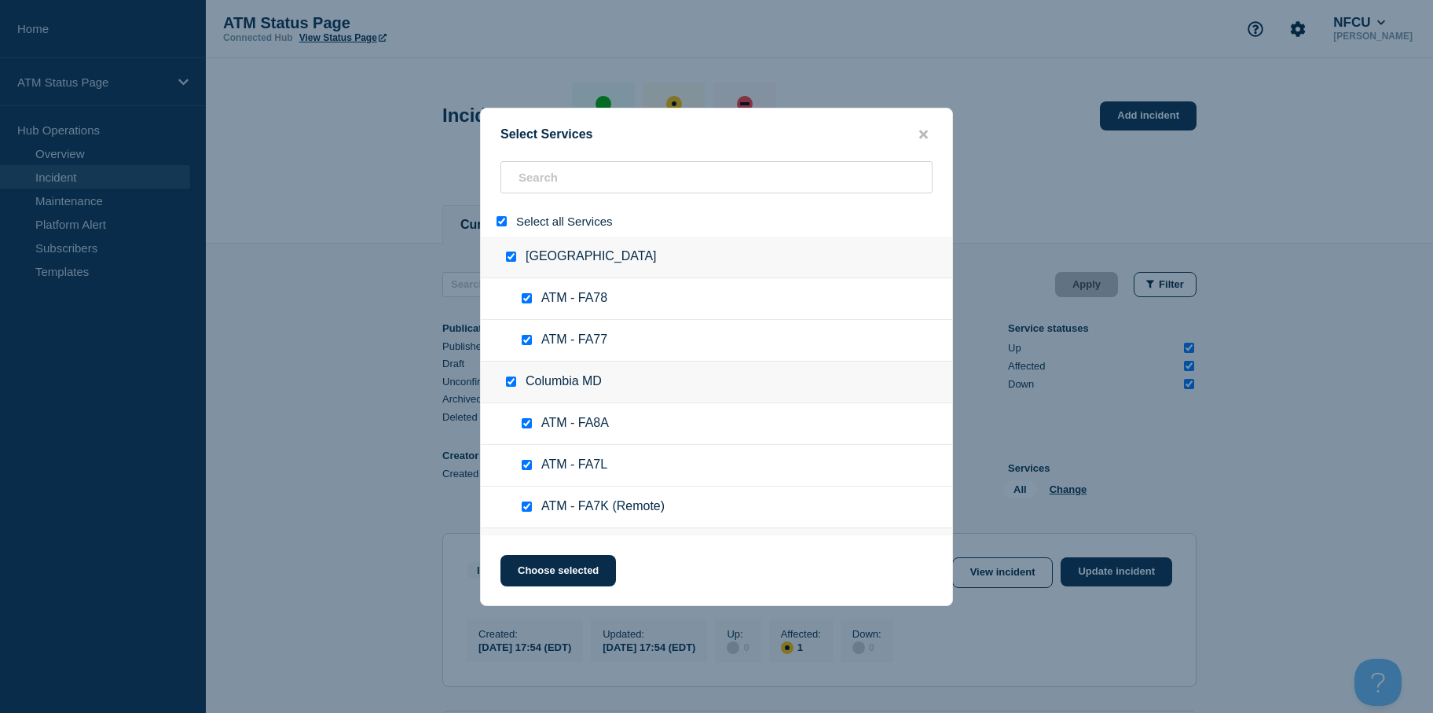
click at [508, 219] on div at bounding box center [504, 221] width 23 height 15
click at [504, 220] on input "select all" at bounding box center [502, 221] width 10 height 10
checkbox input "false"
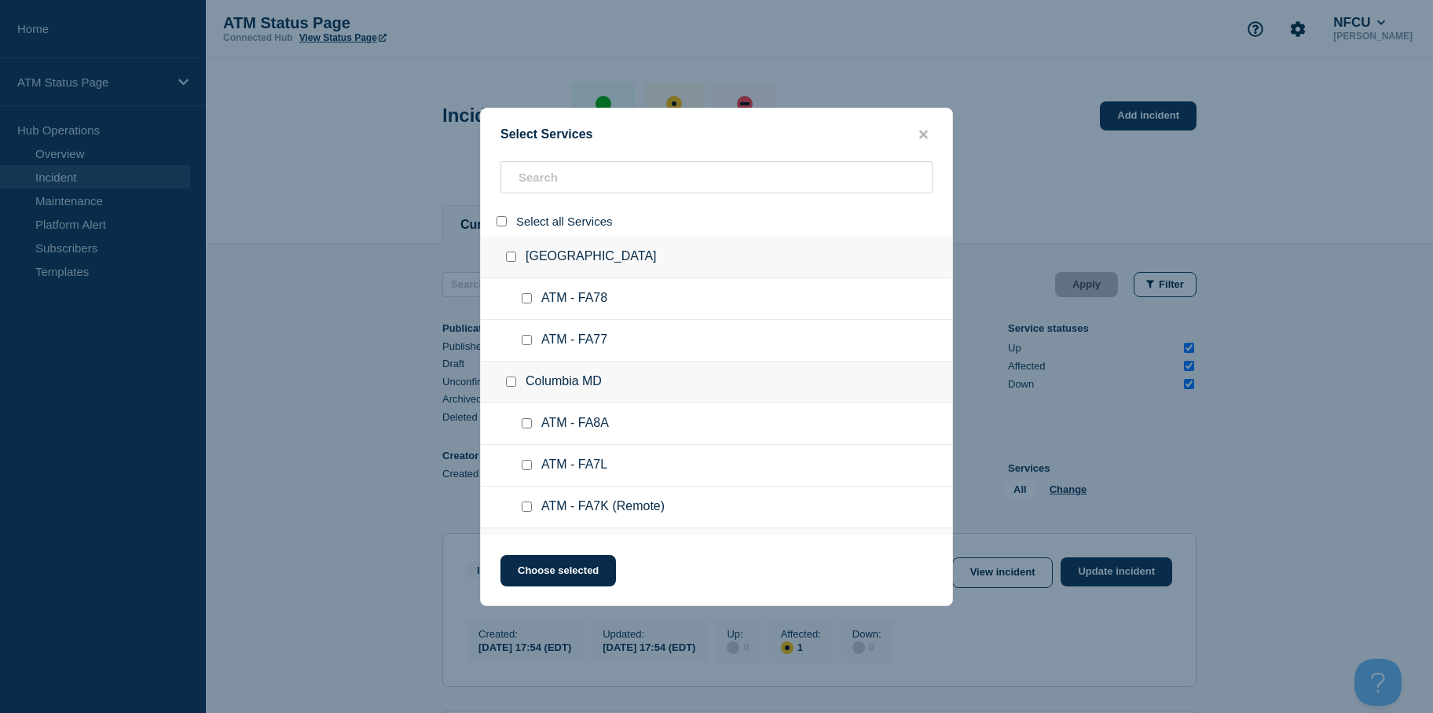
checkbox input "false"
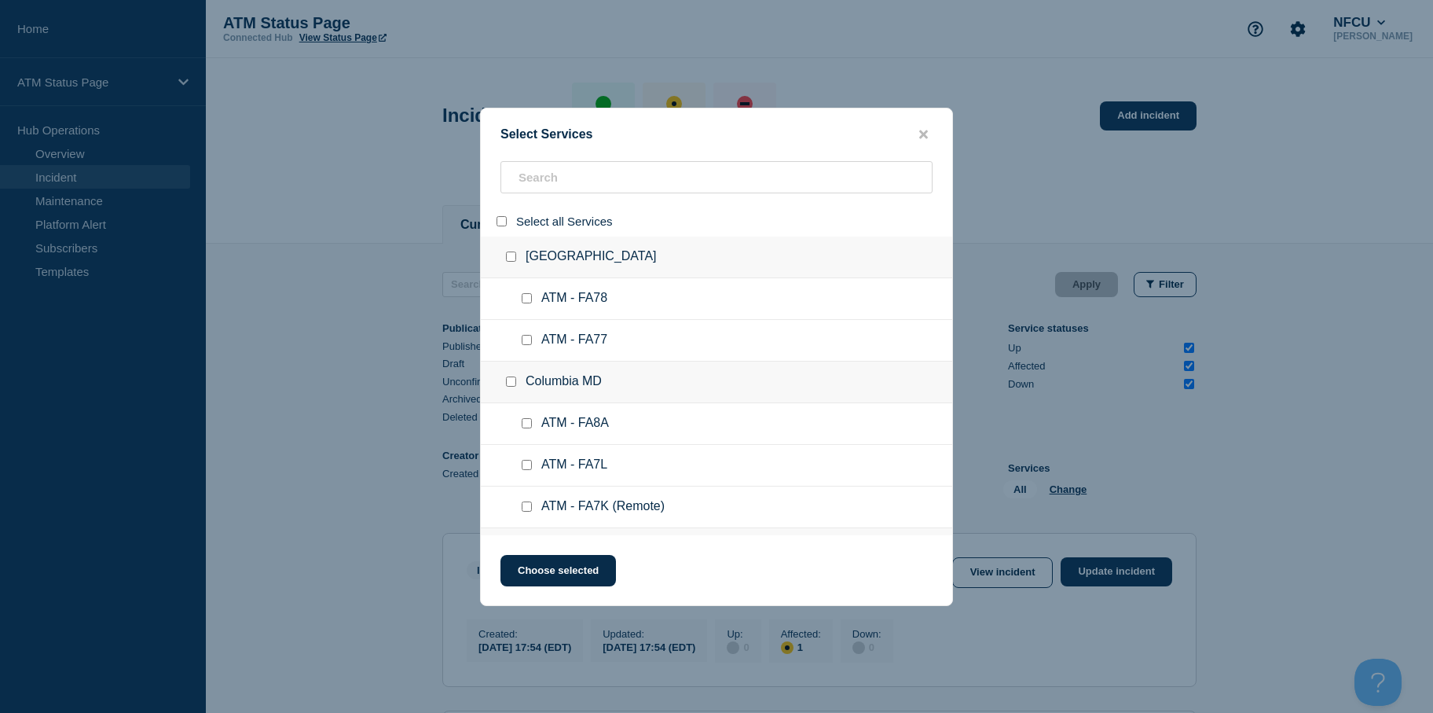
checkbox input "false"
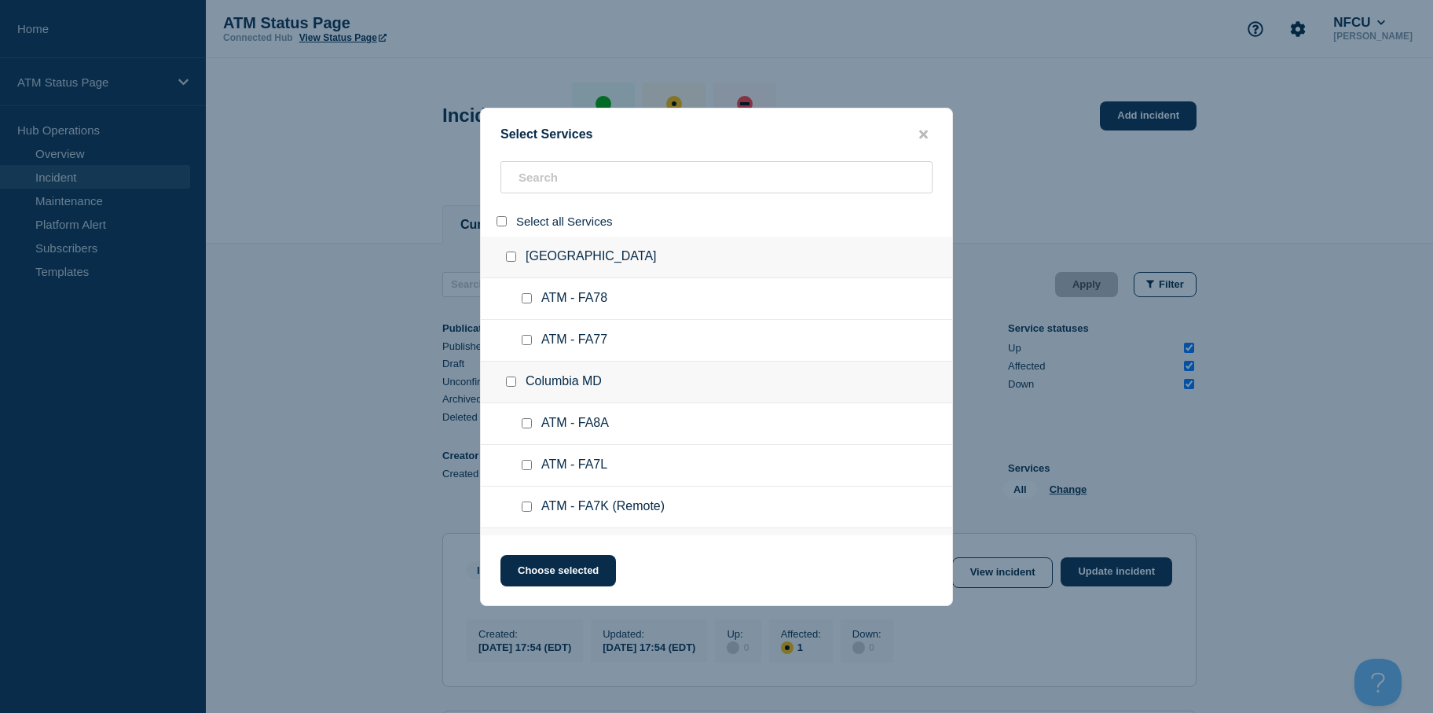
checkbox input "false"
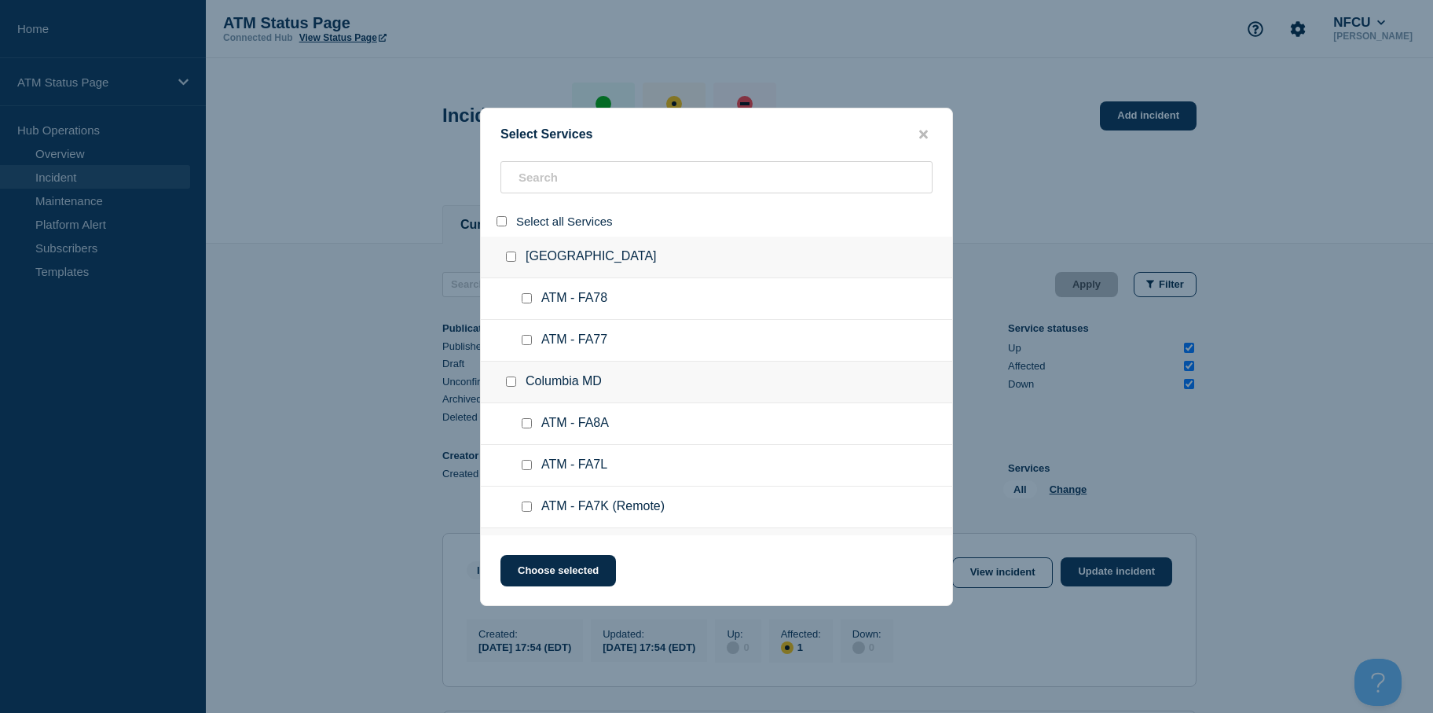
checkbox input "false"
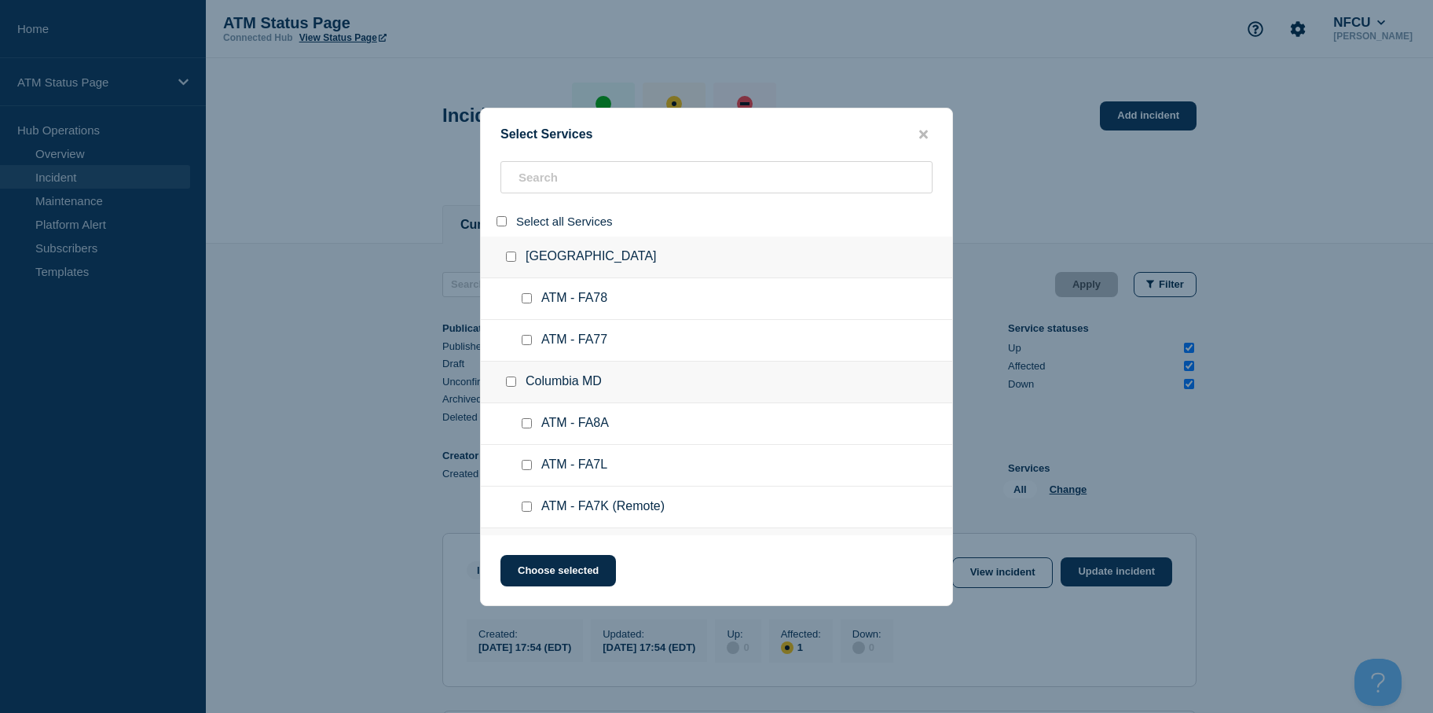
checkbox input "false"
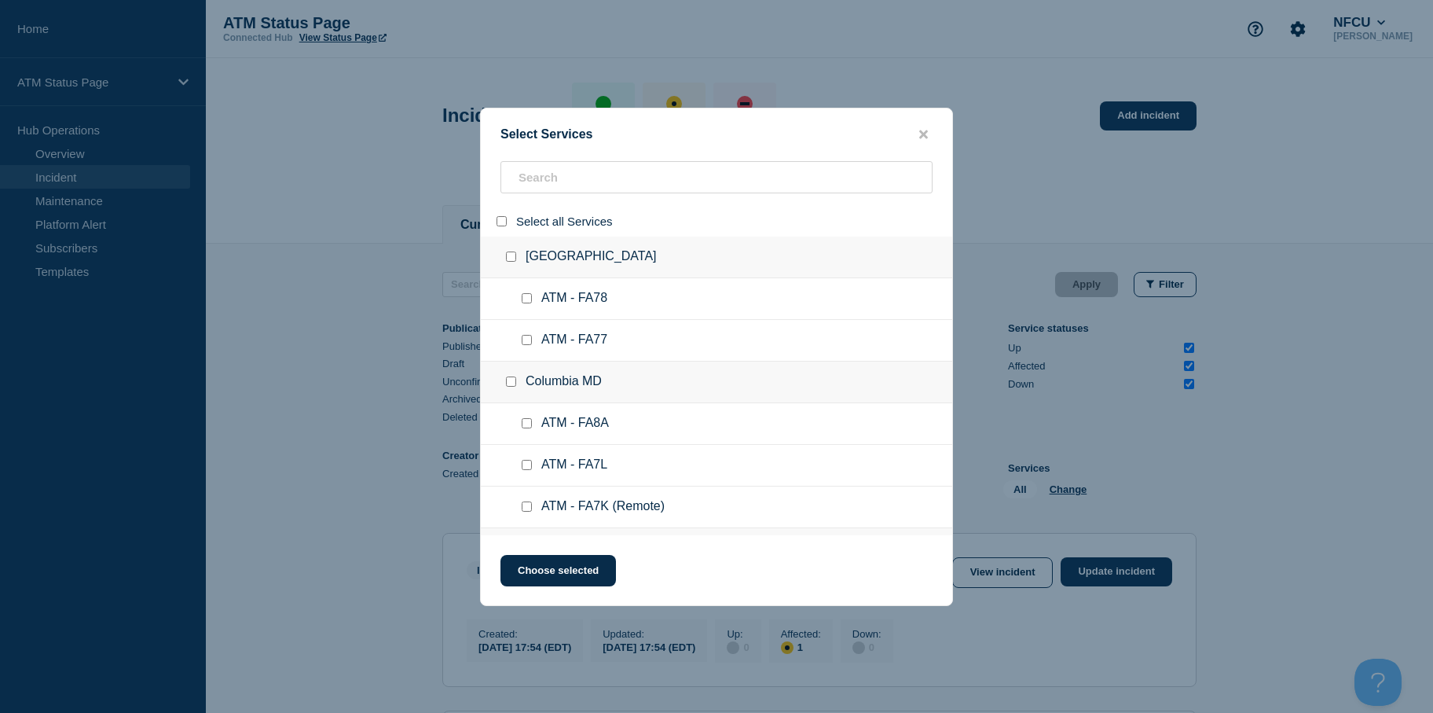
checkbox input "false"
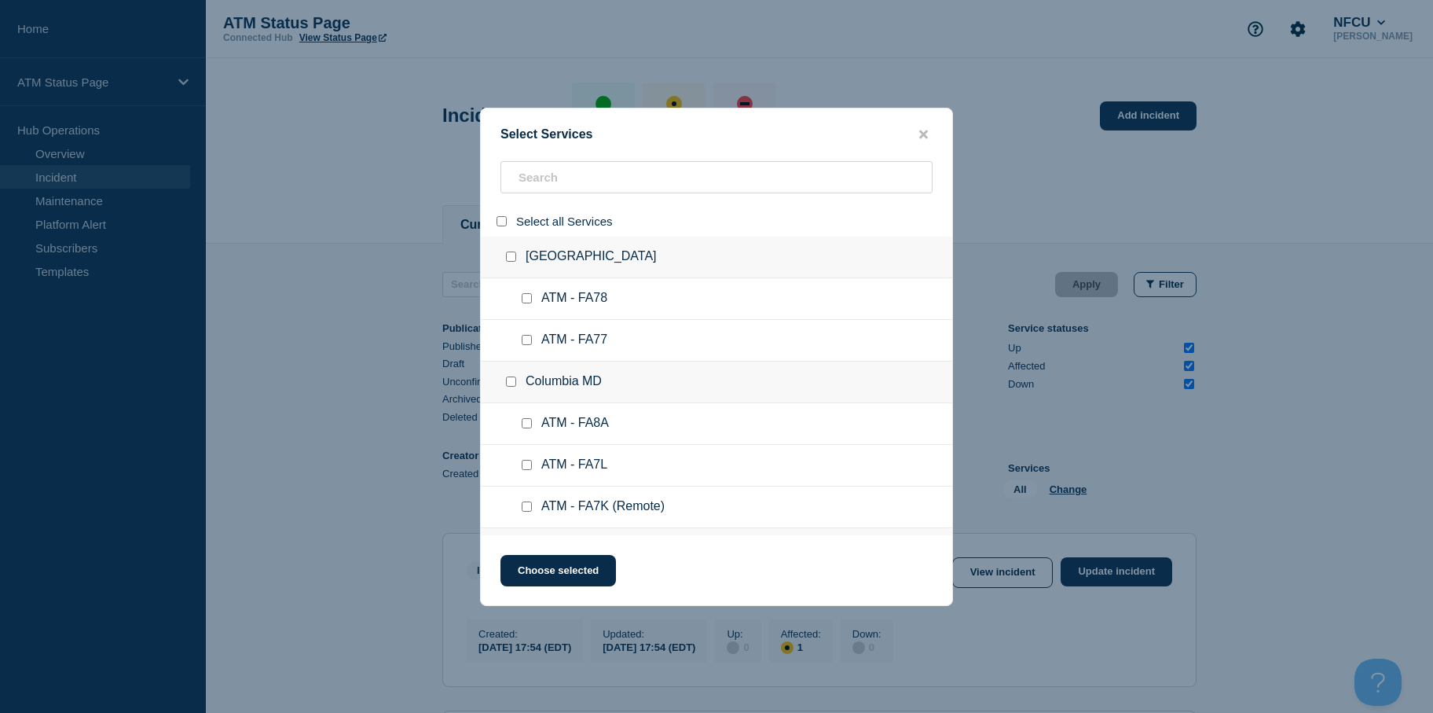
checkbox input "false"
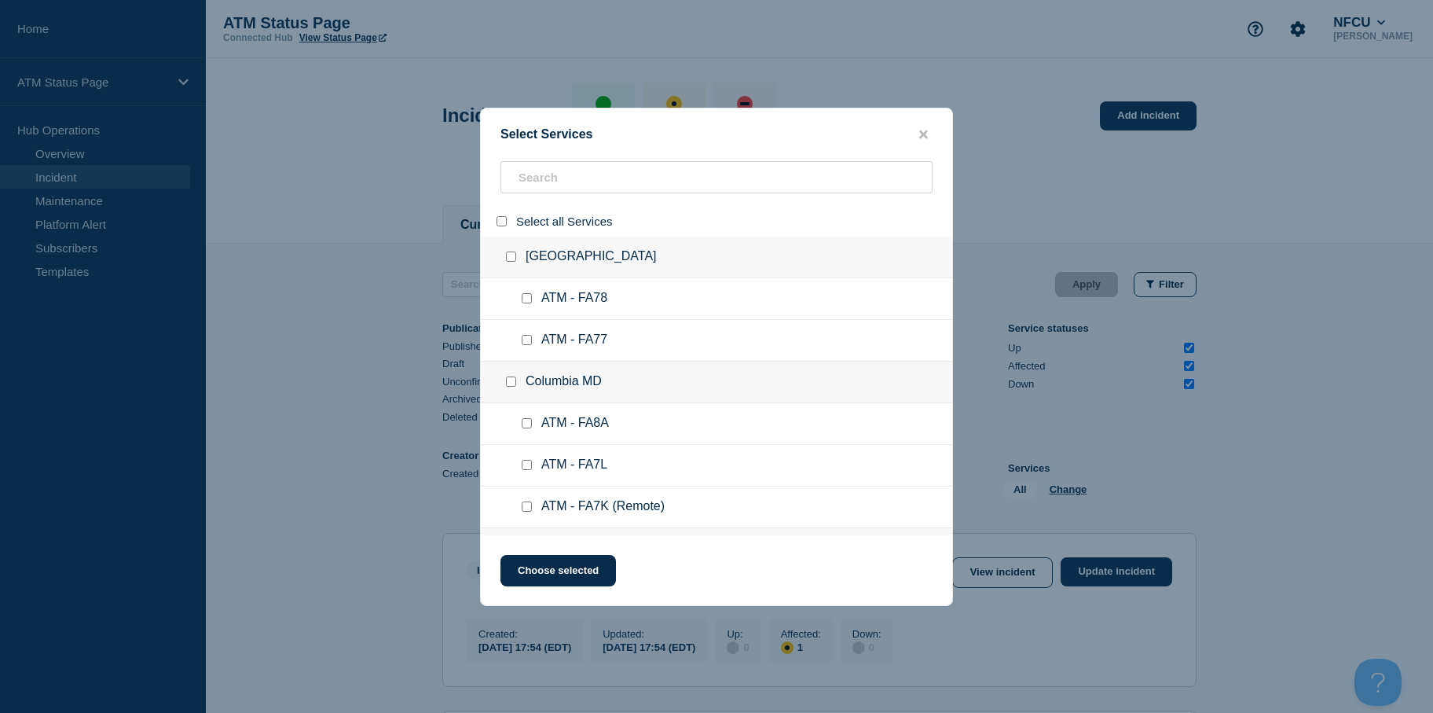
checkbox input "false"
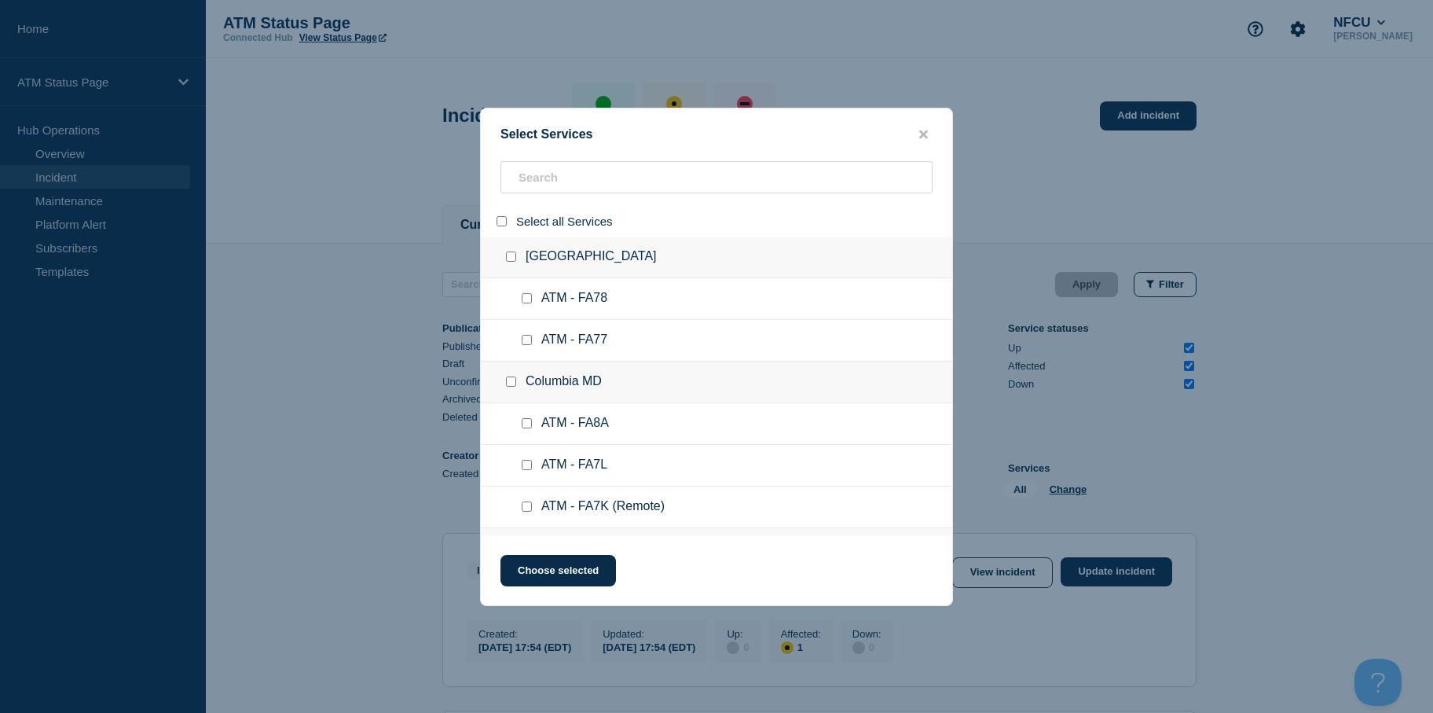
checkbox input "false"
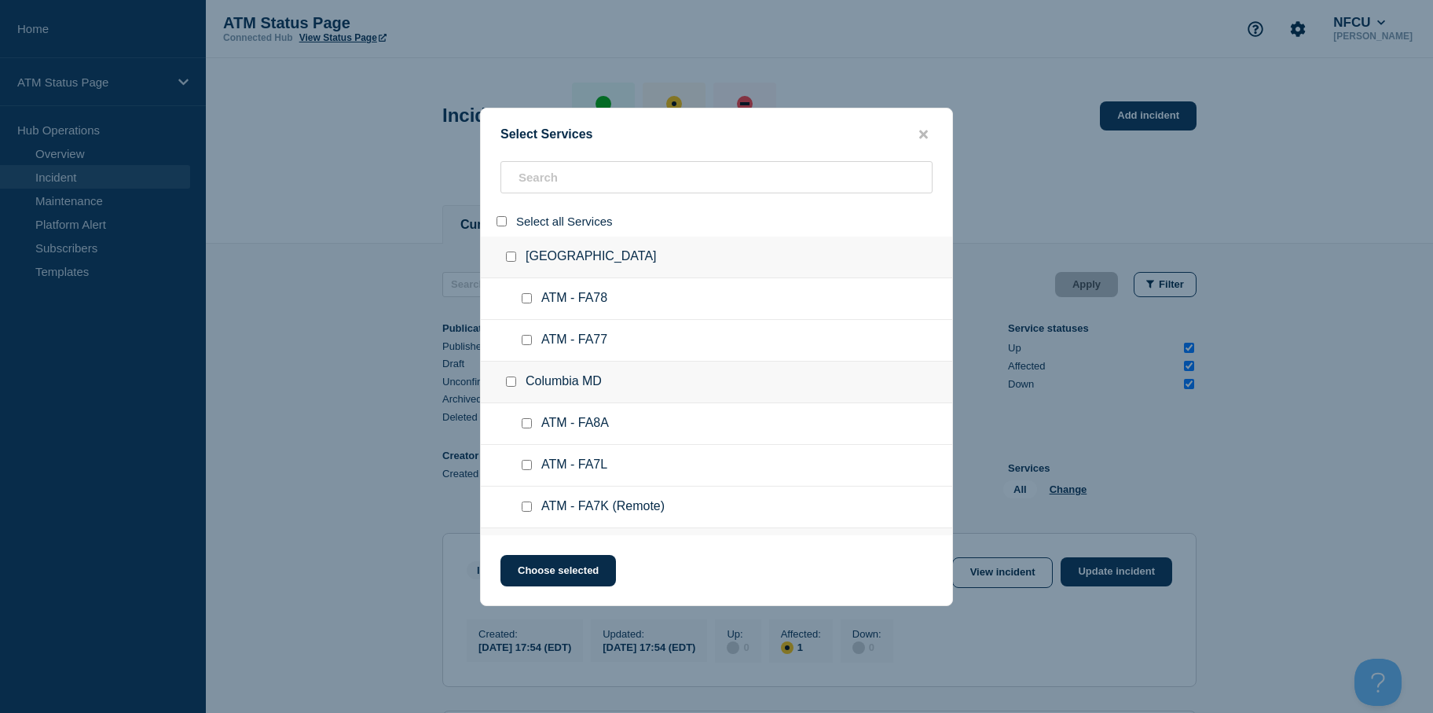
checkbox input "false"
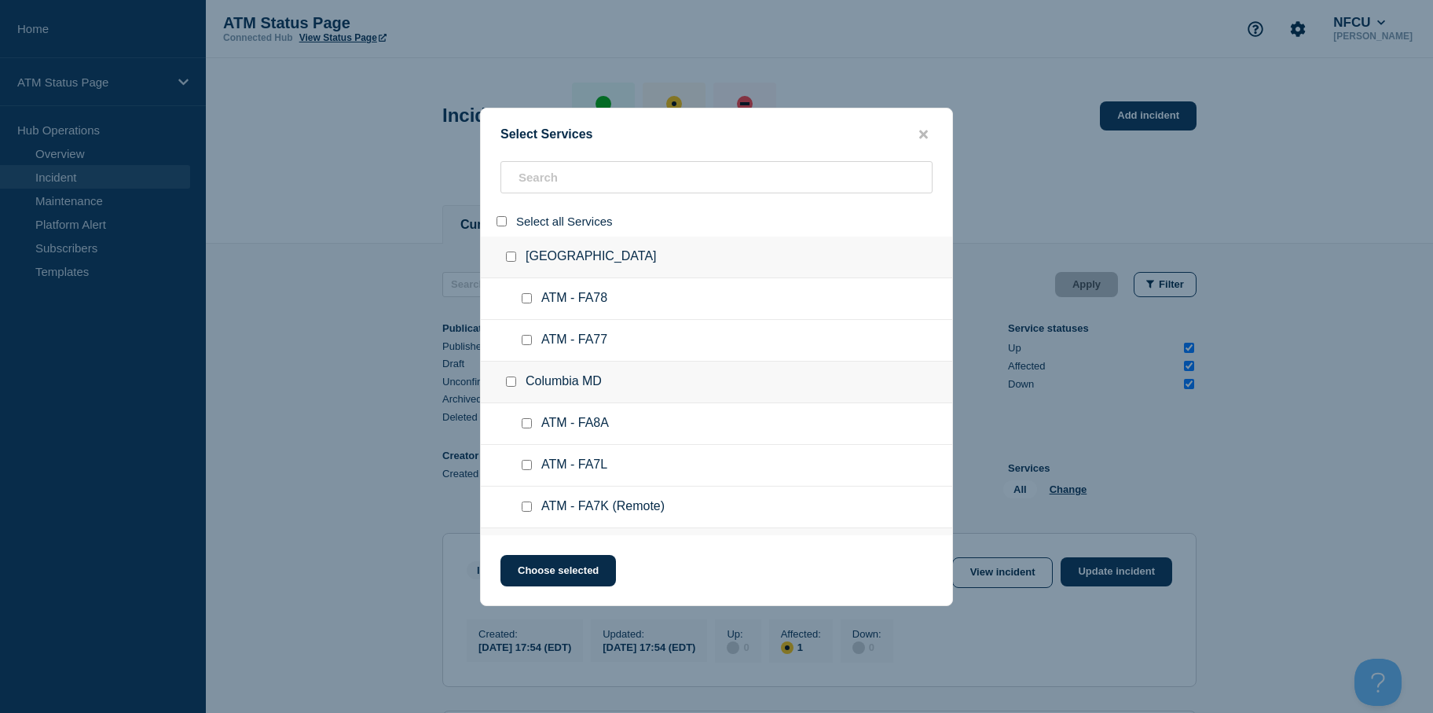
checkbox input "false"
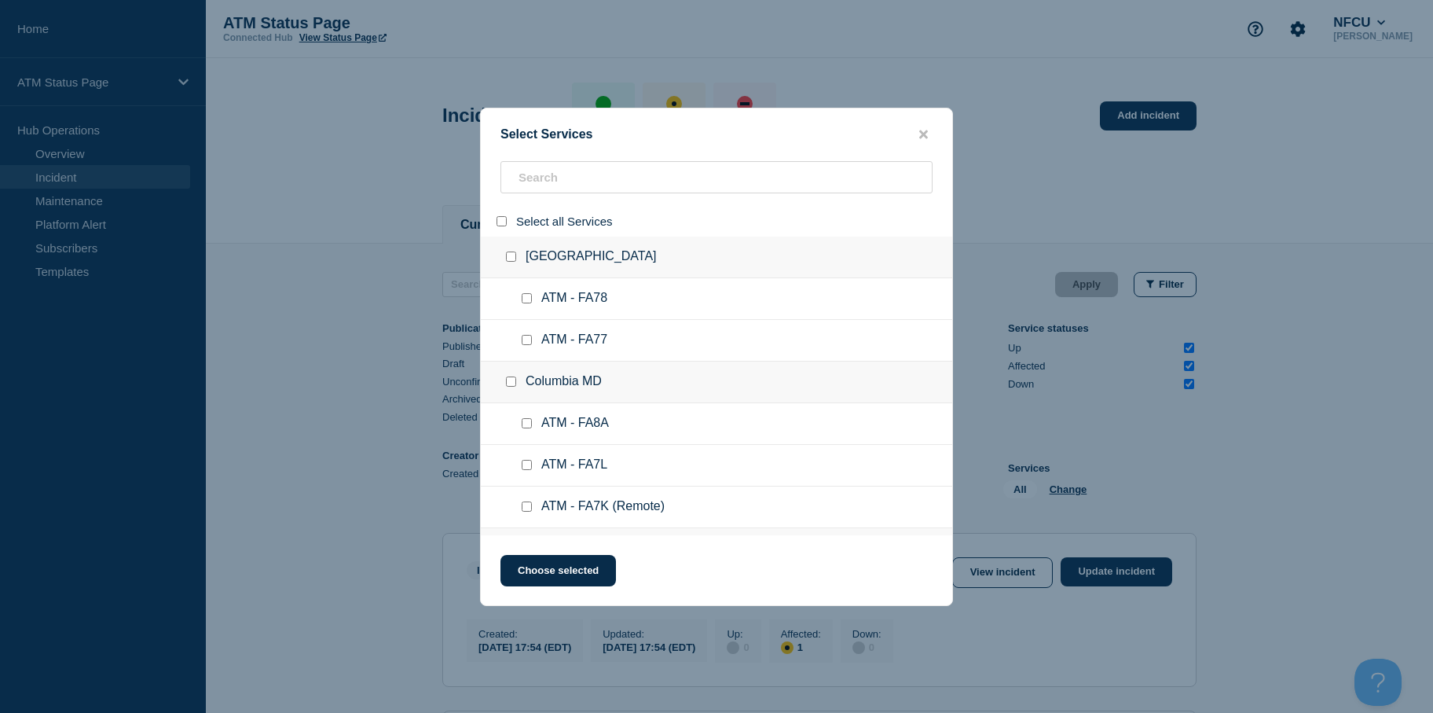
checkbox input "false"
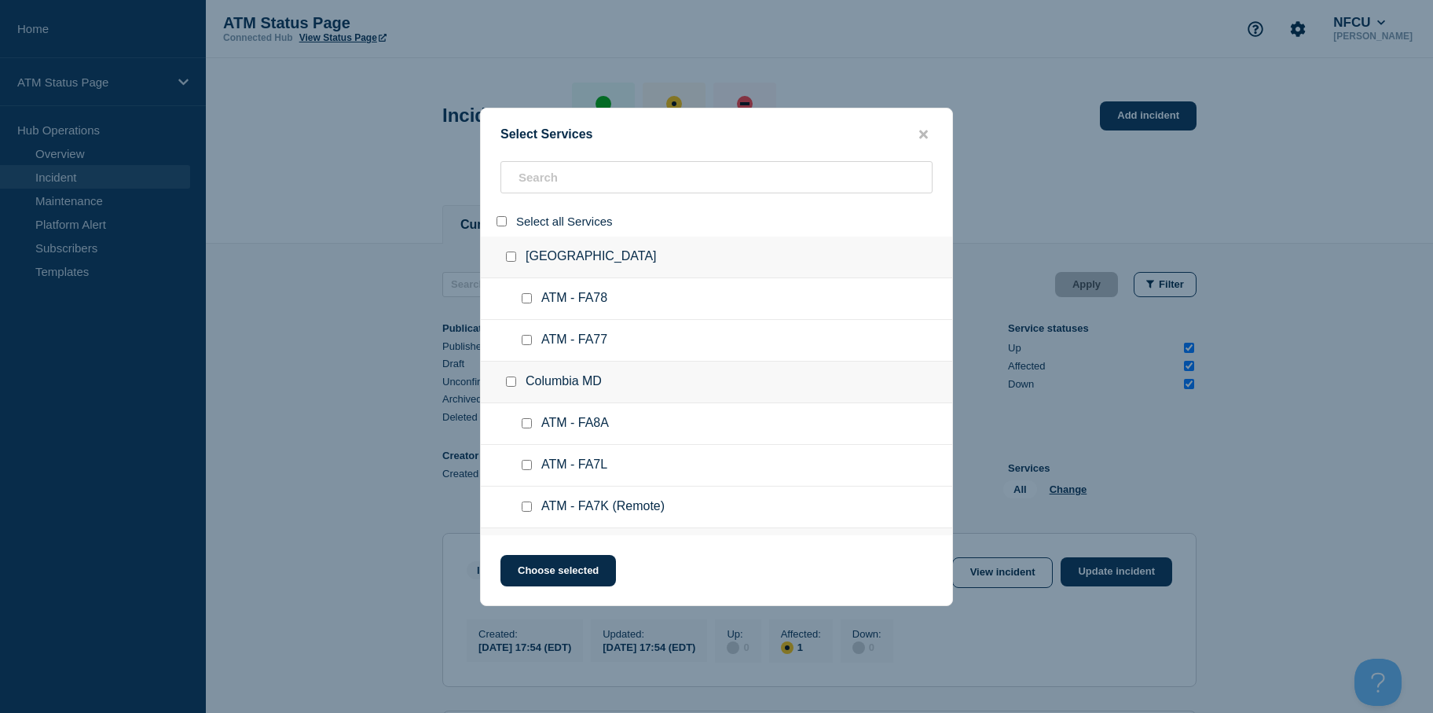
checkbox input "false"
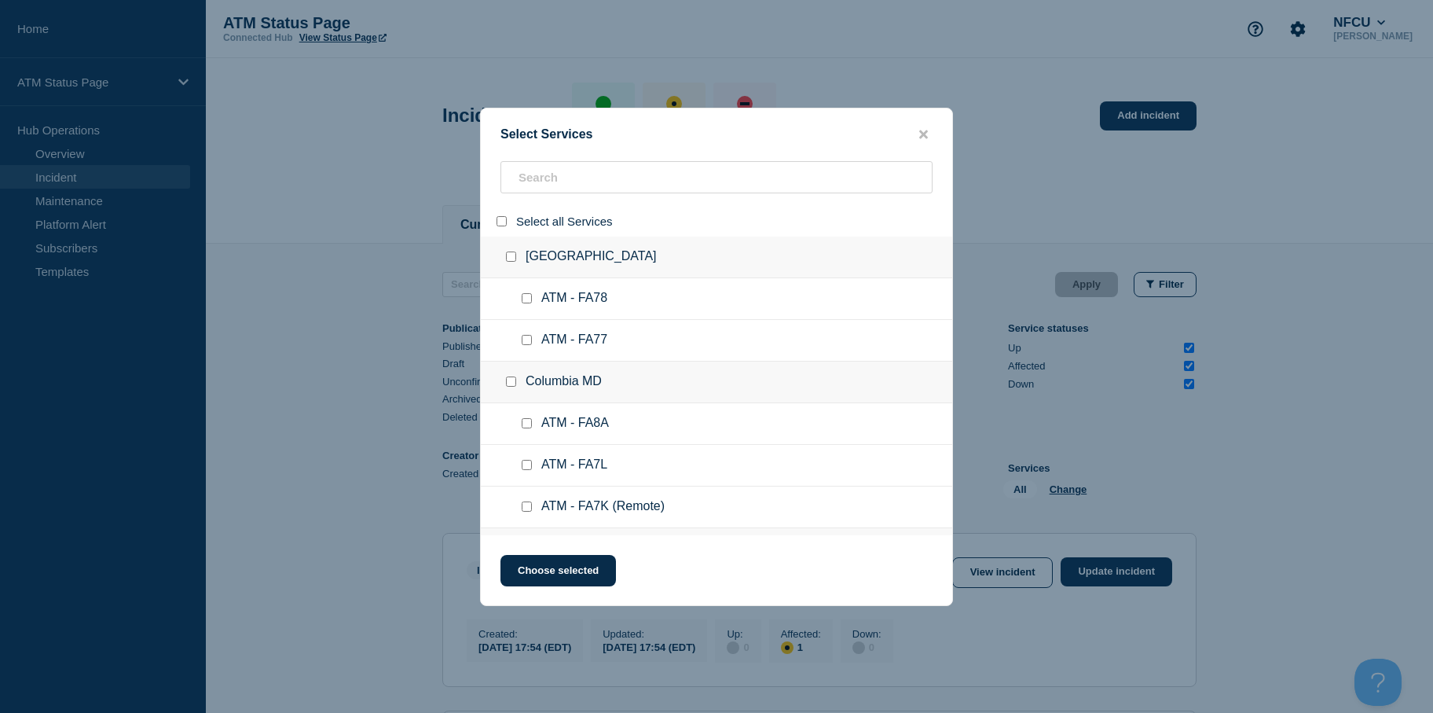
checkbox input "false"
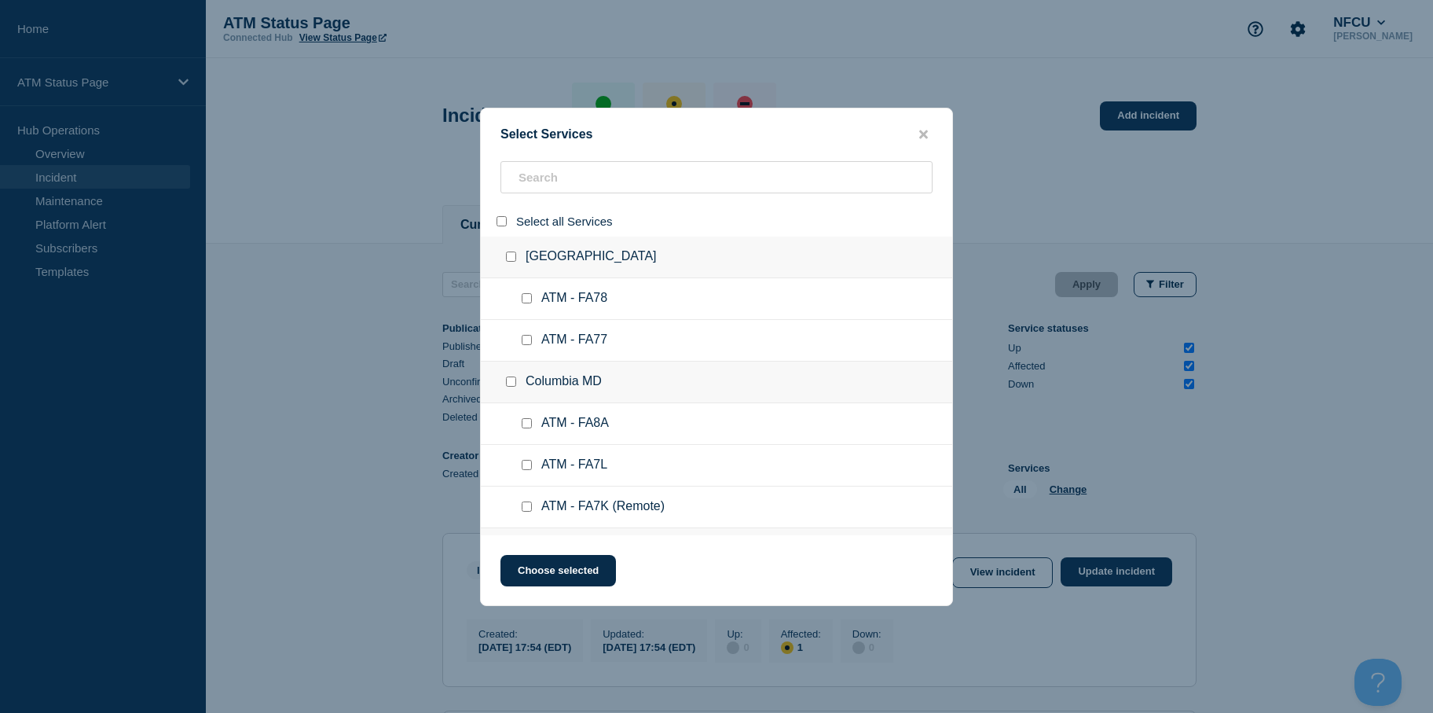
checkbox input "false"
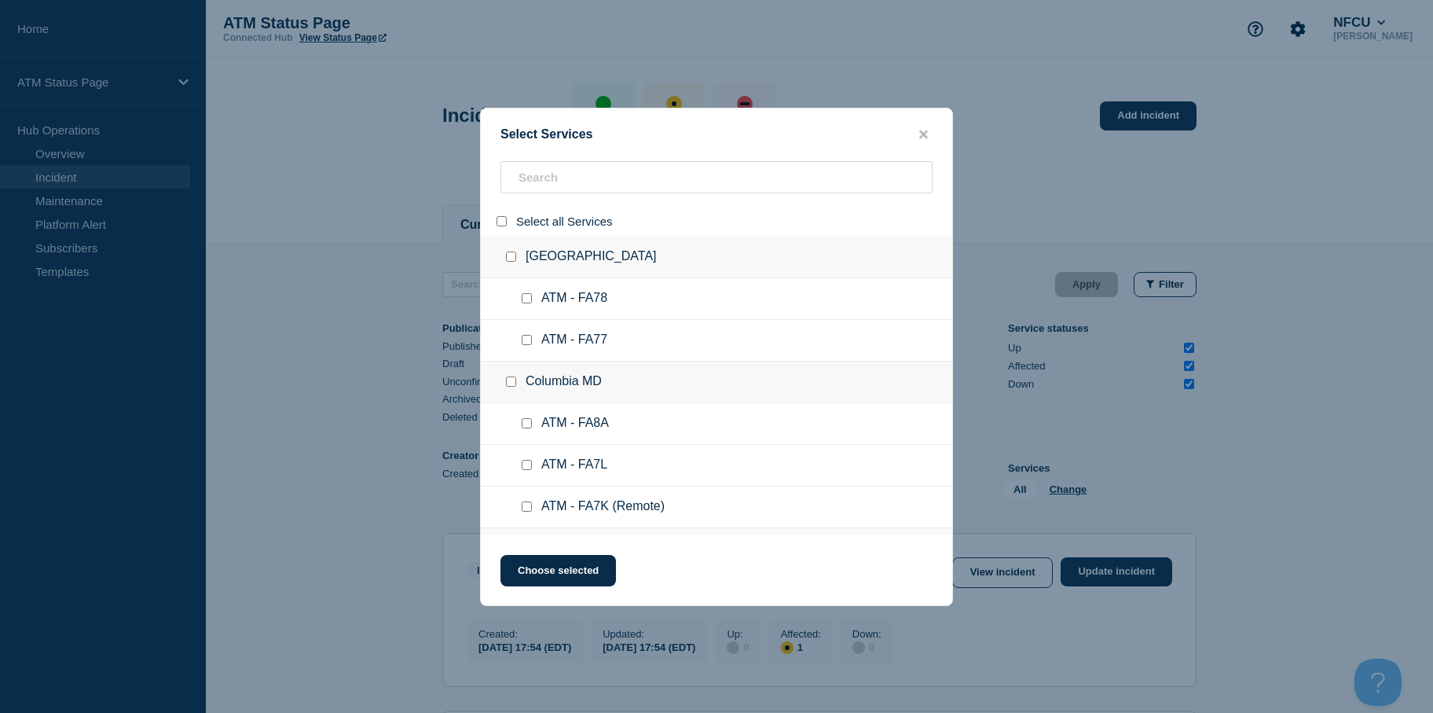
checkbox input "false"
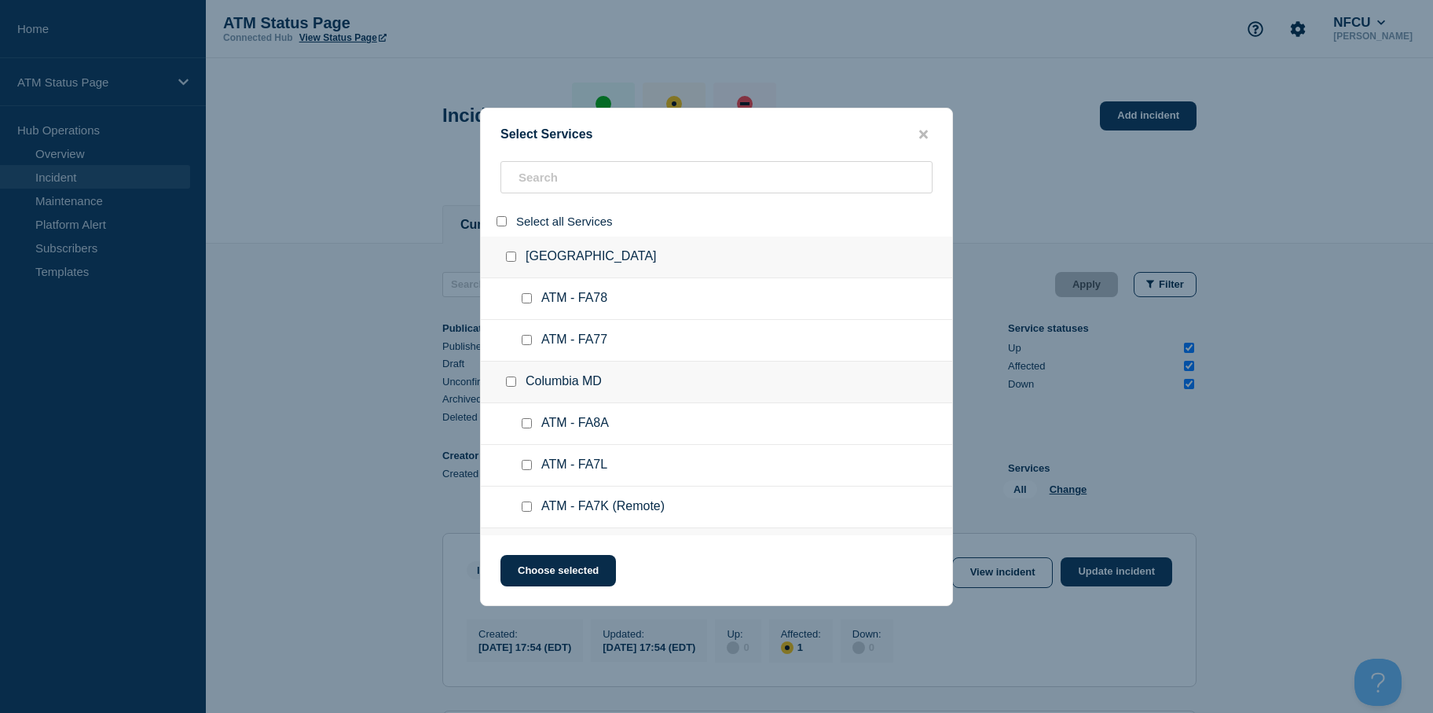
checkbox input "false"
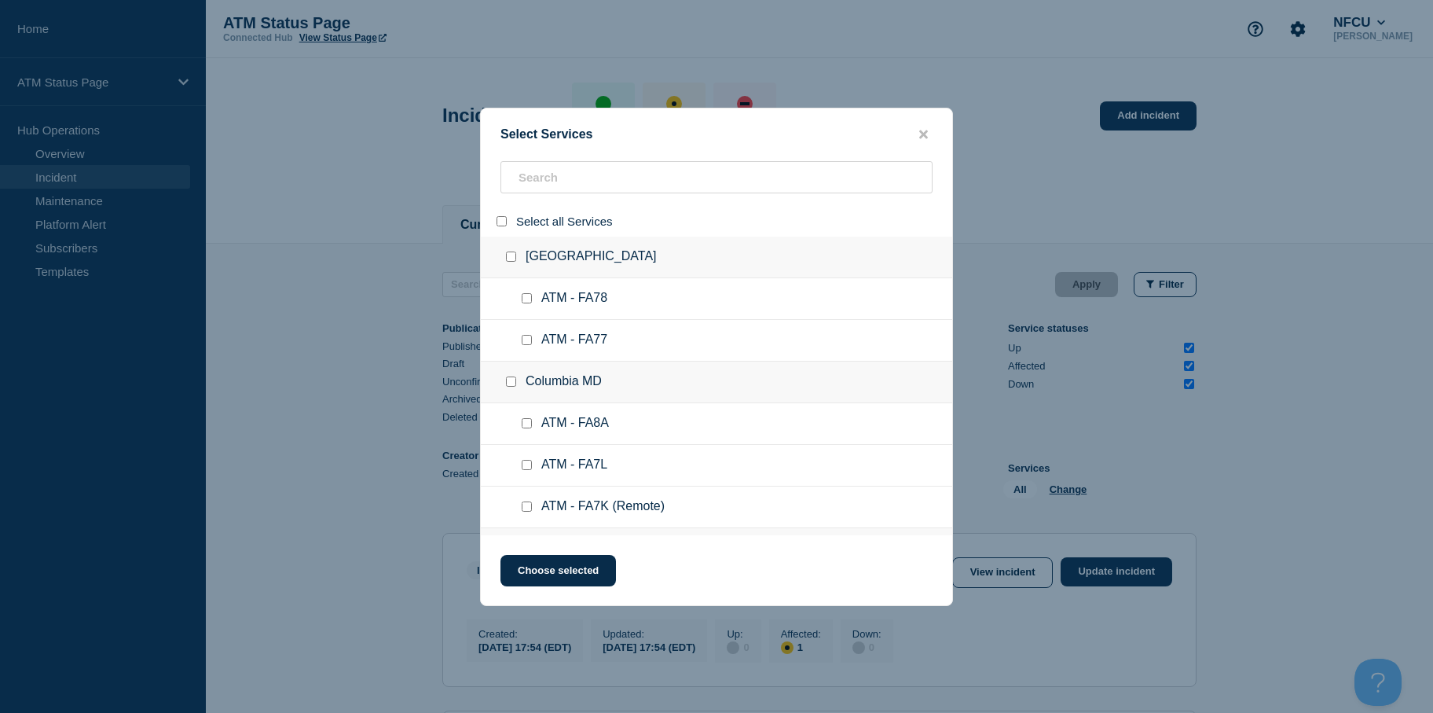
checkbox input "false"
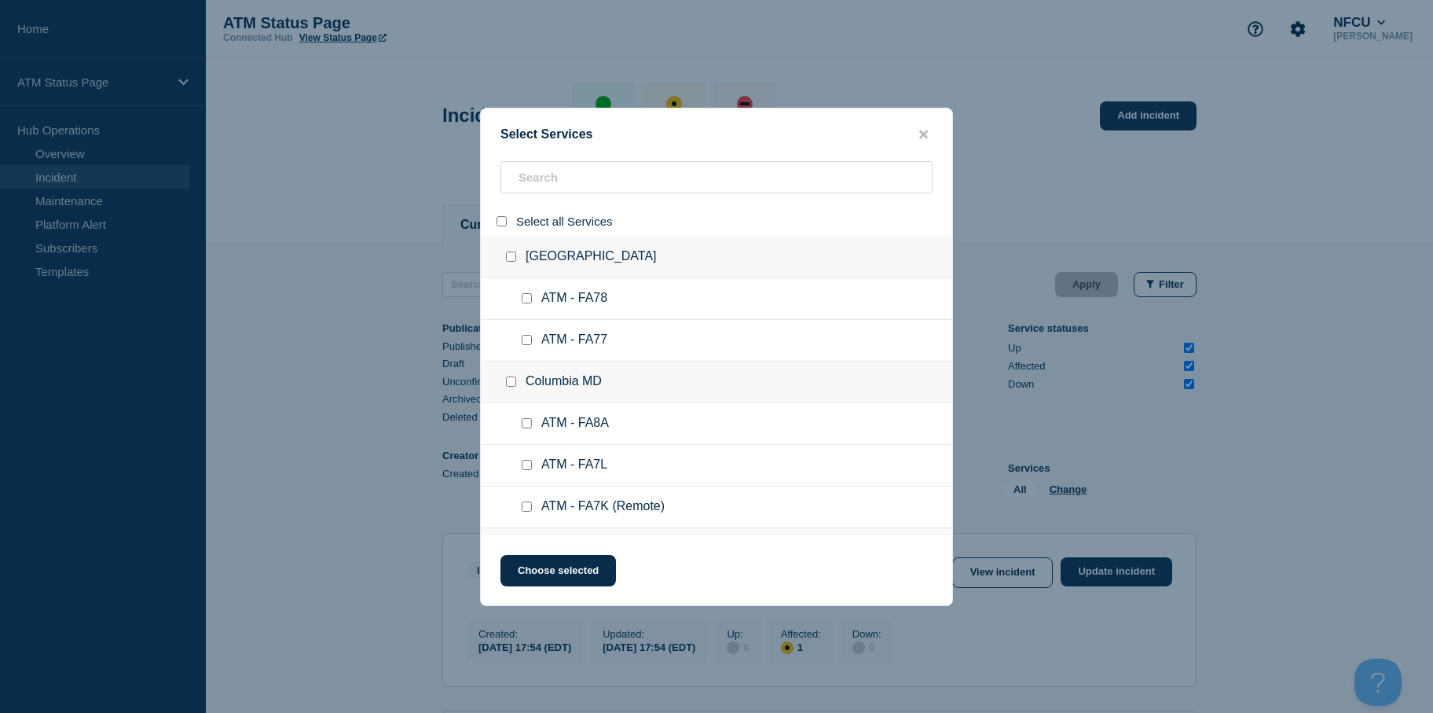
checkbox input "false"
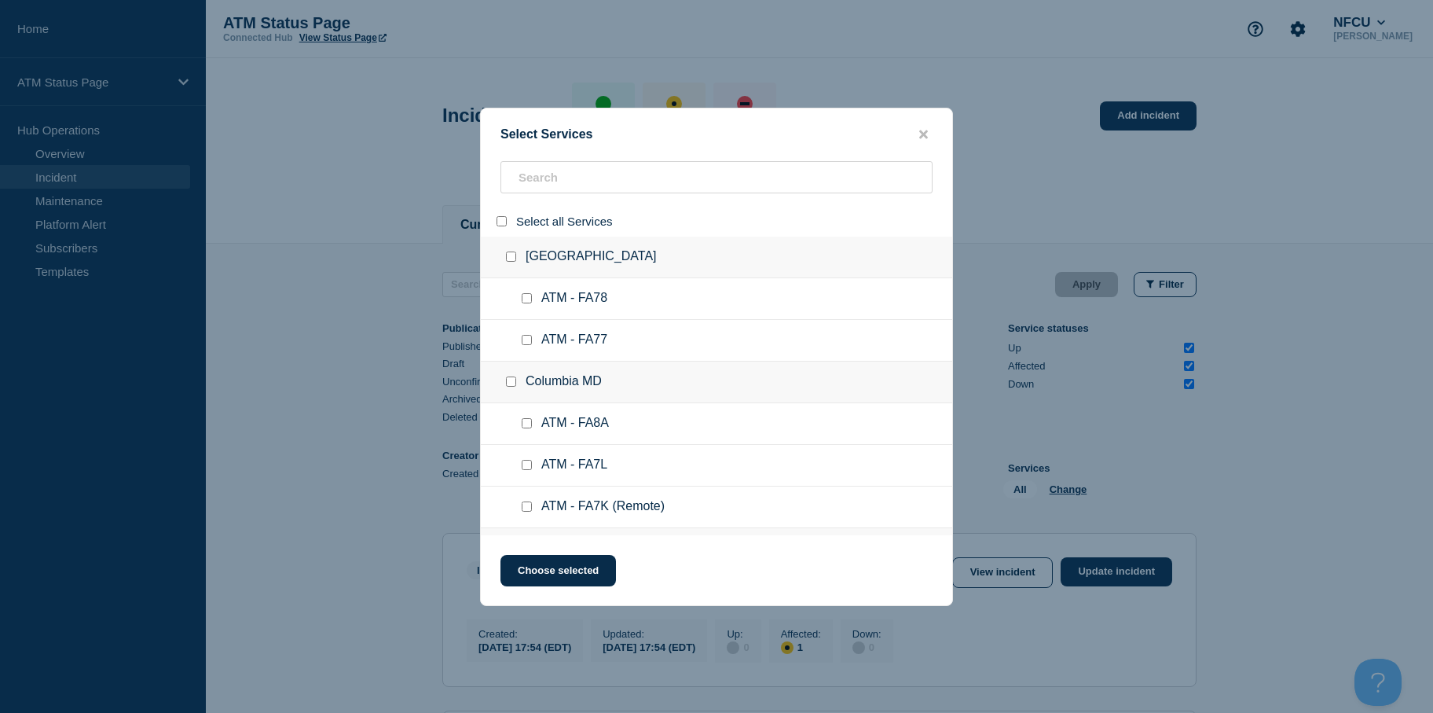
checkbox input "false"
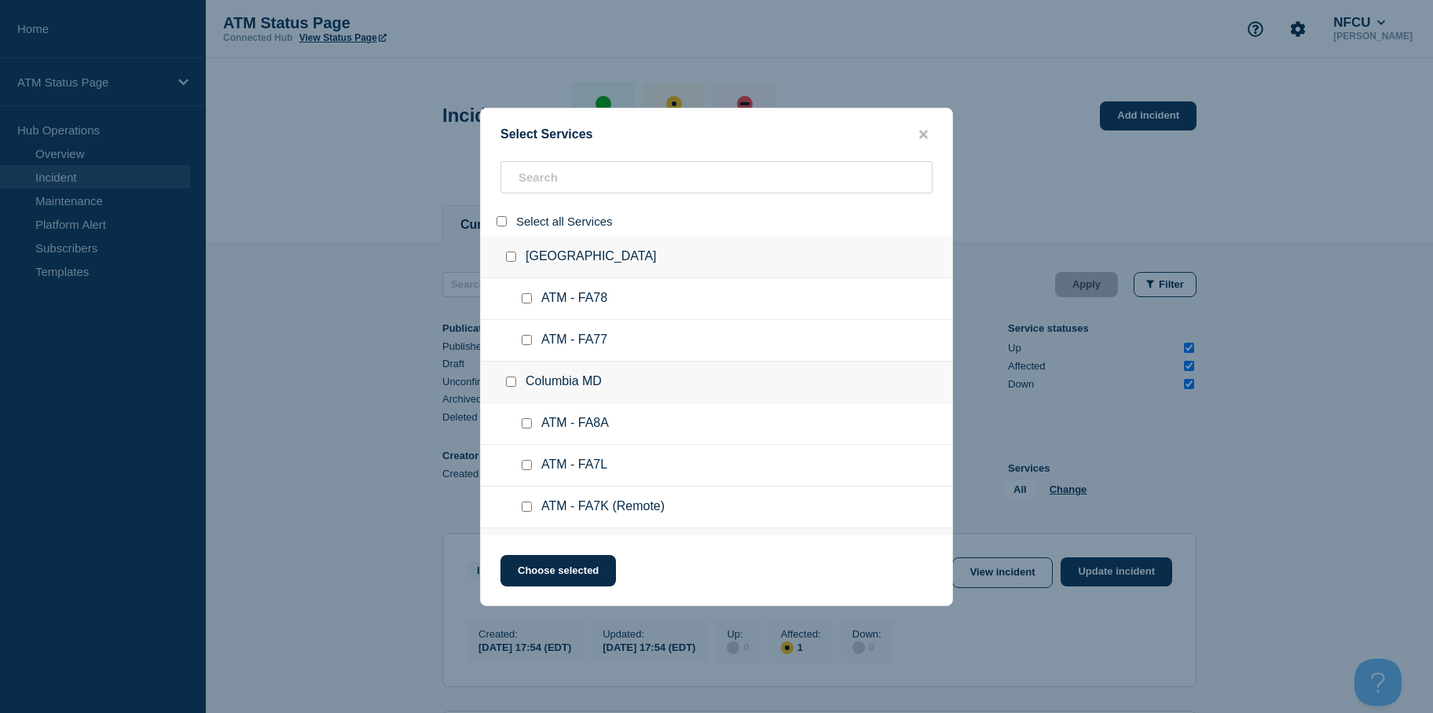
checkbox input "false"
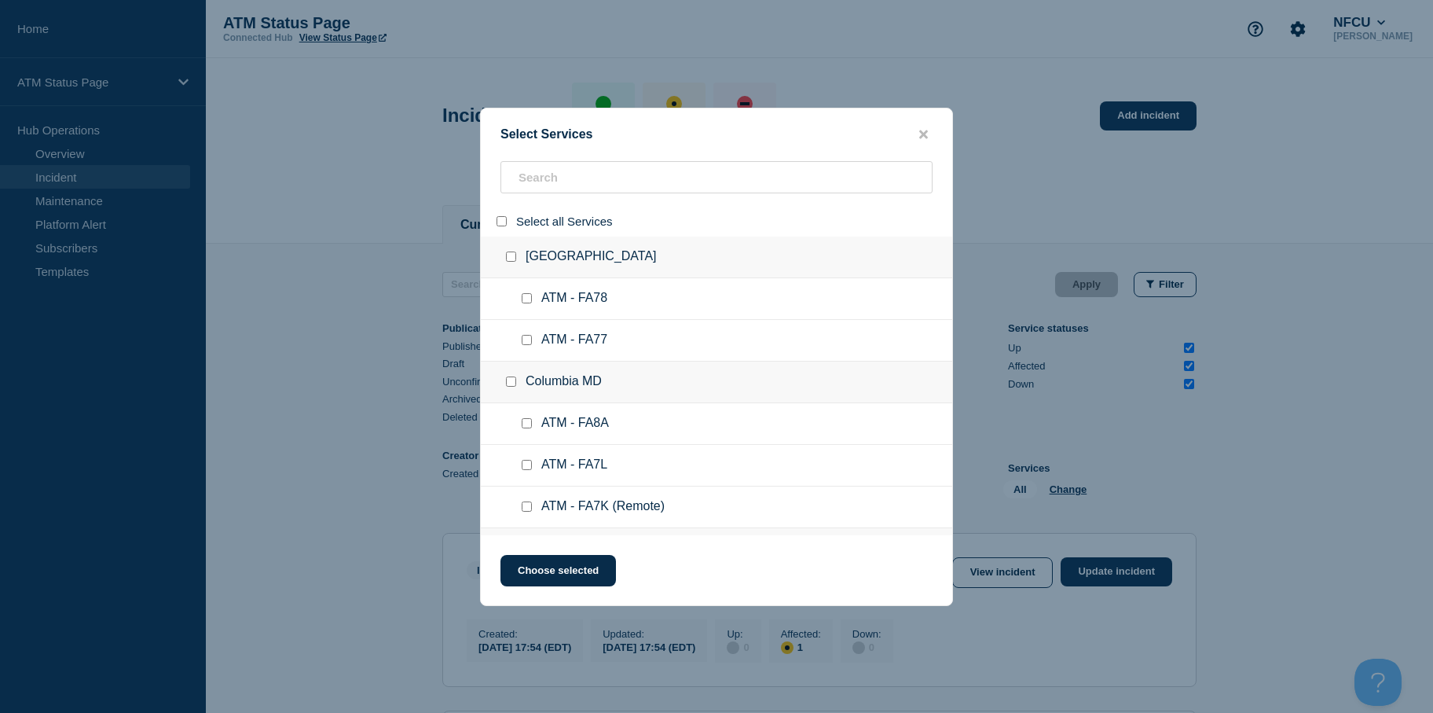
checkbox input "false"
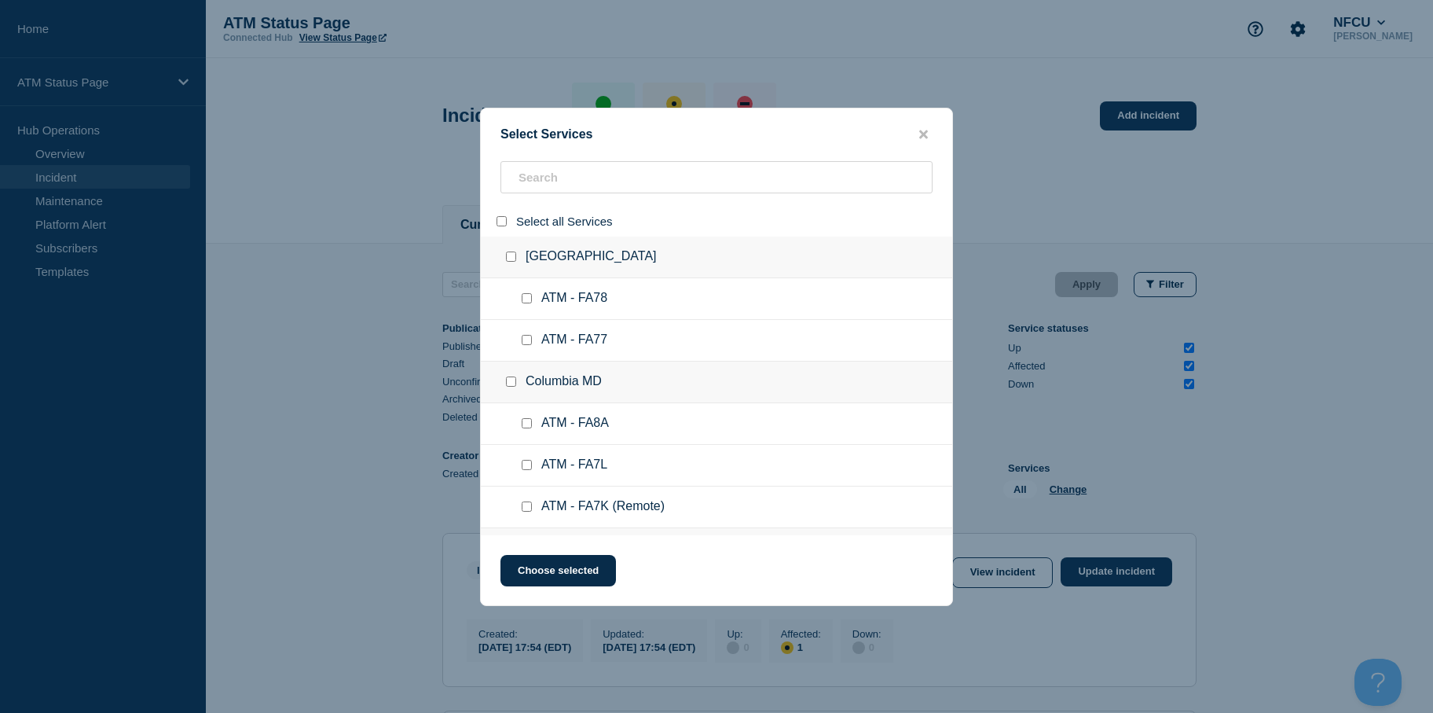
checkbox input "false"
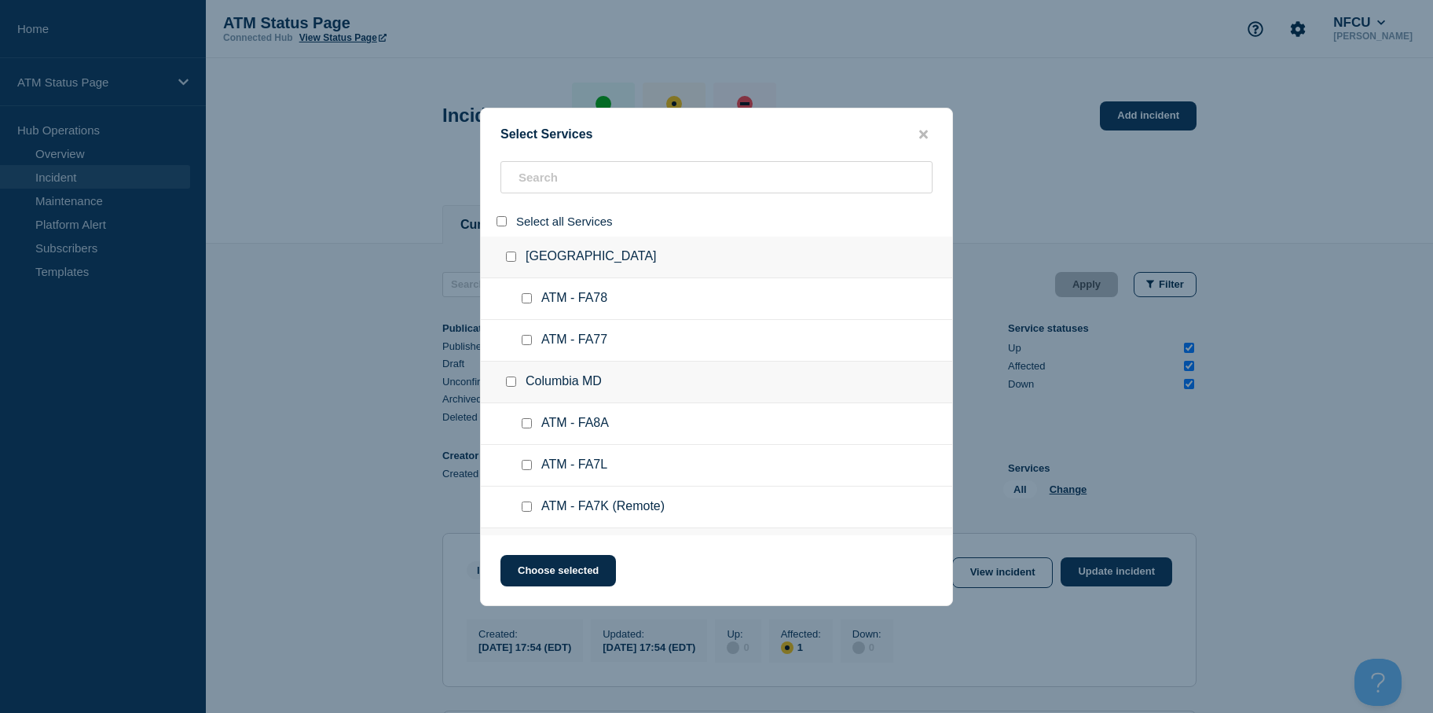
checkbox input "false"
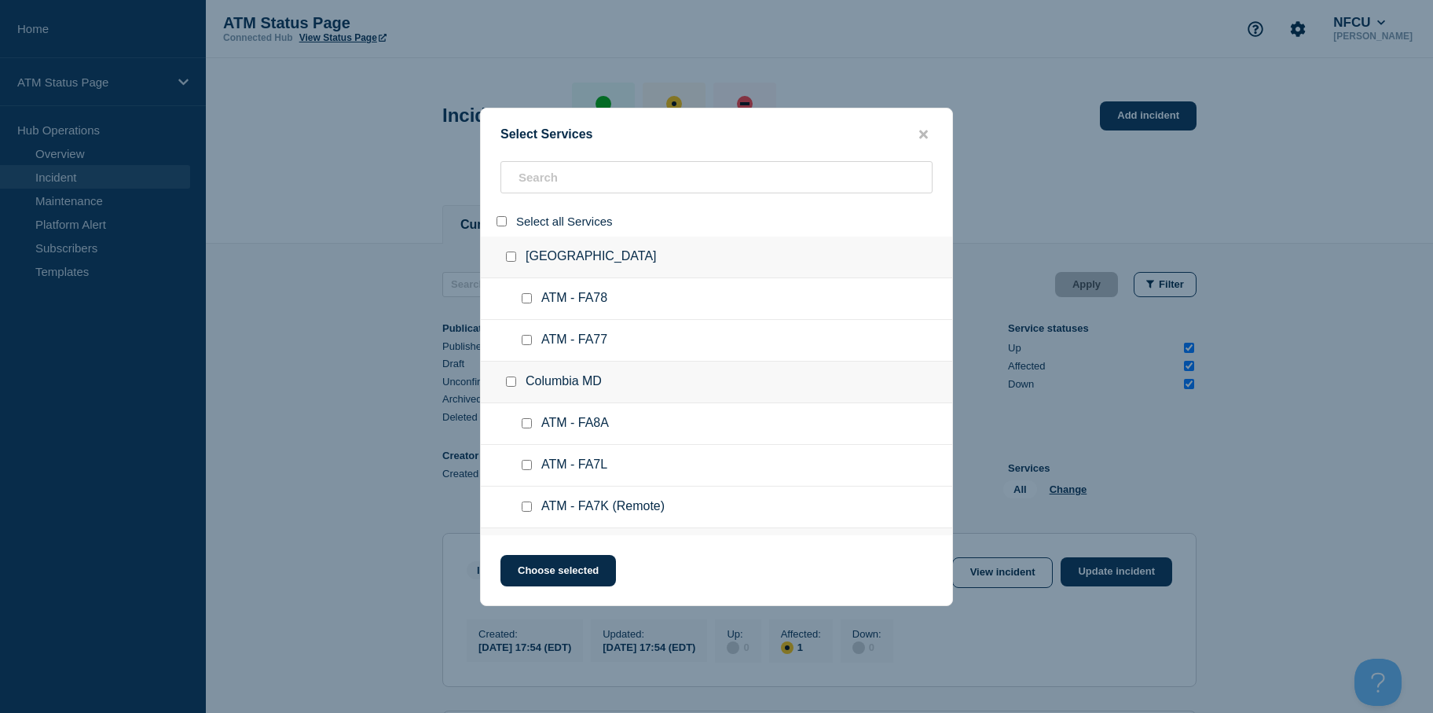
checkbox input "false"
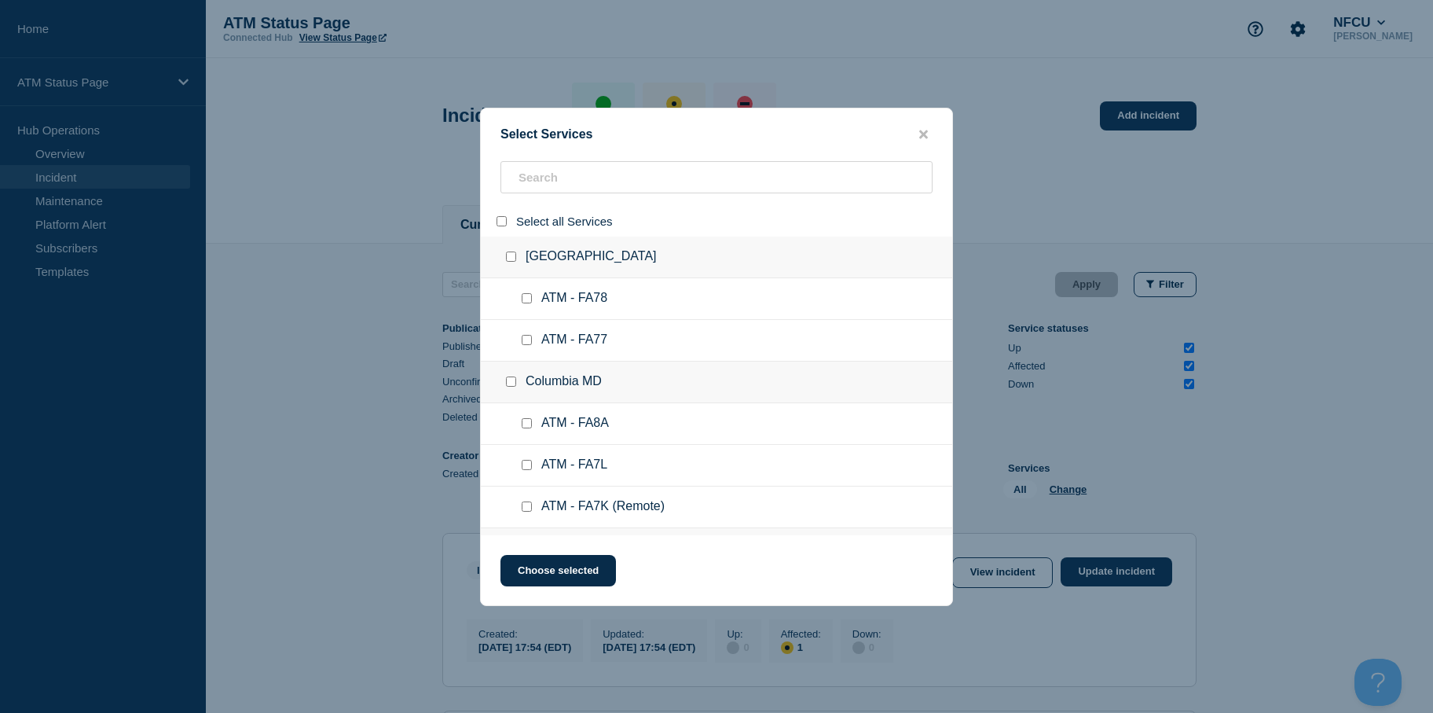
checkbox input "false"
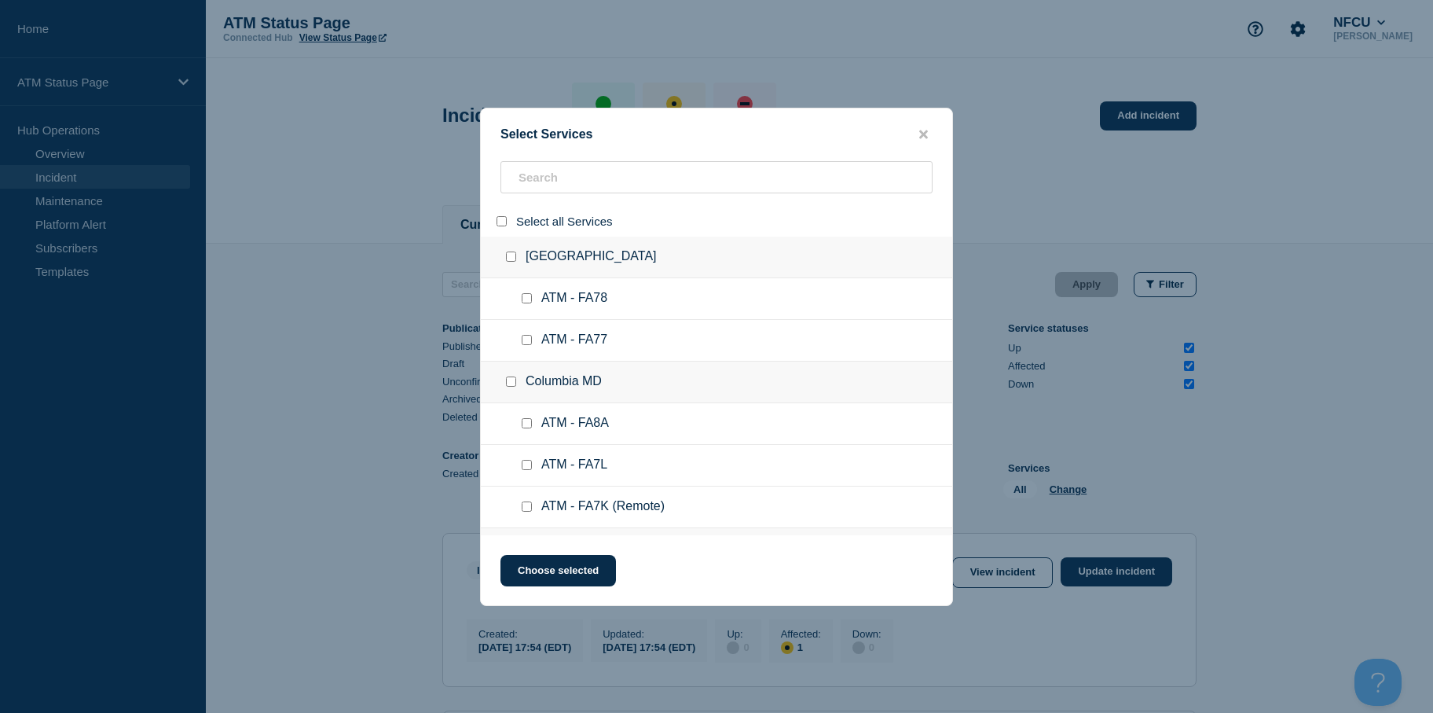
checkbox input "false"
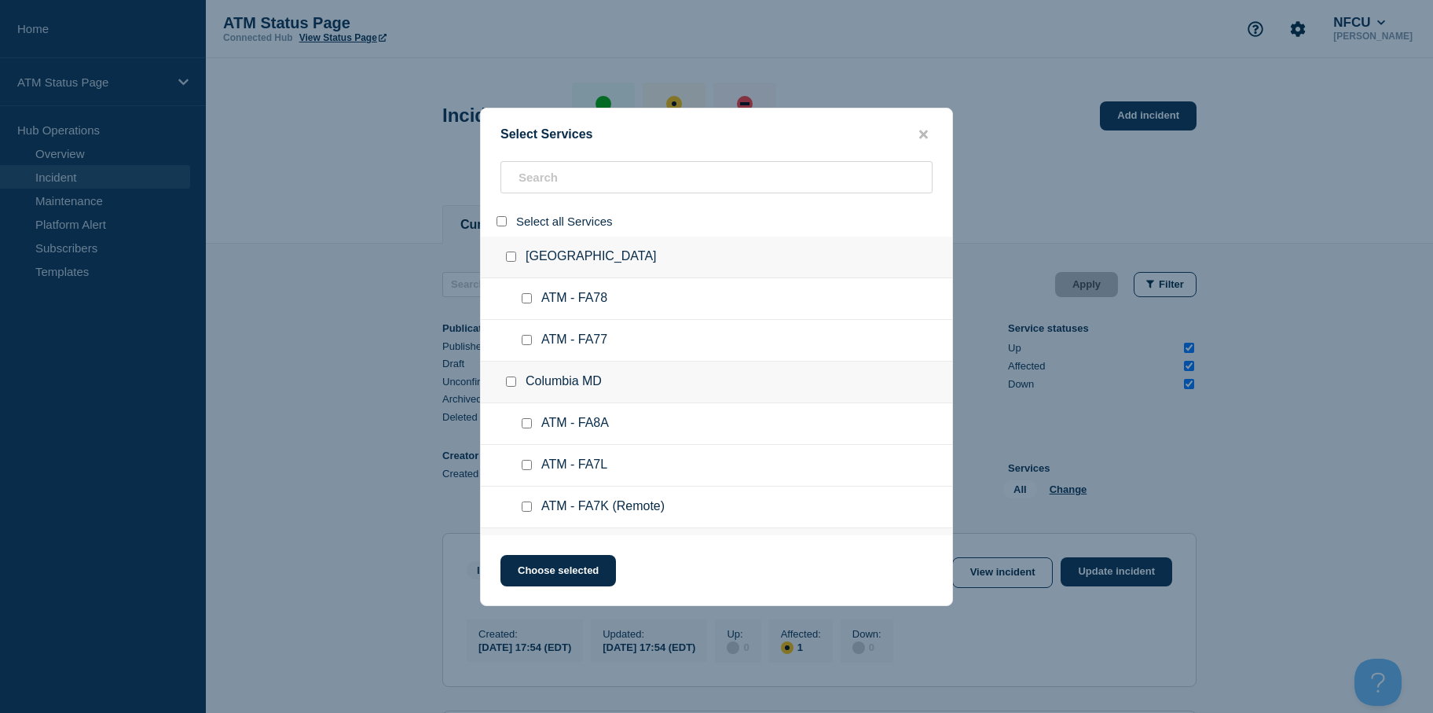
checkbox input "false"
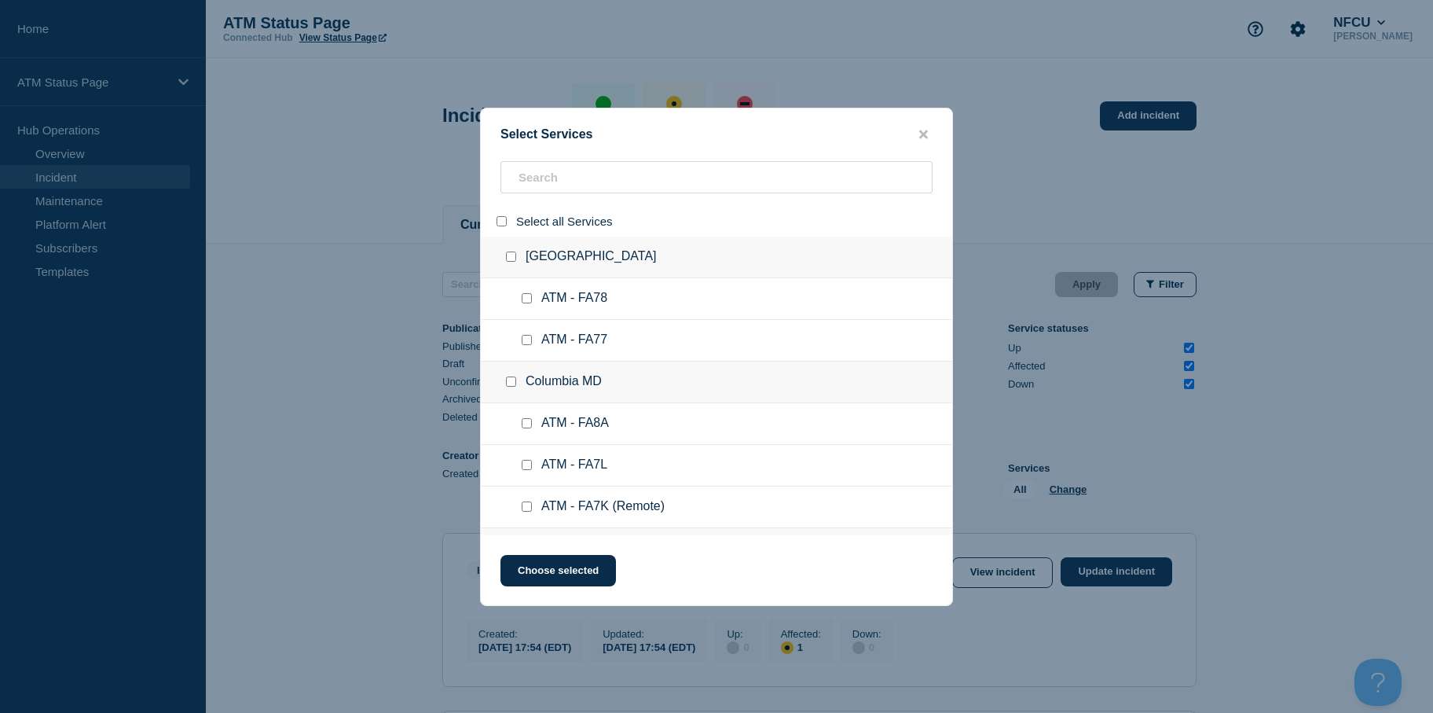
checkbox input "false"
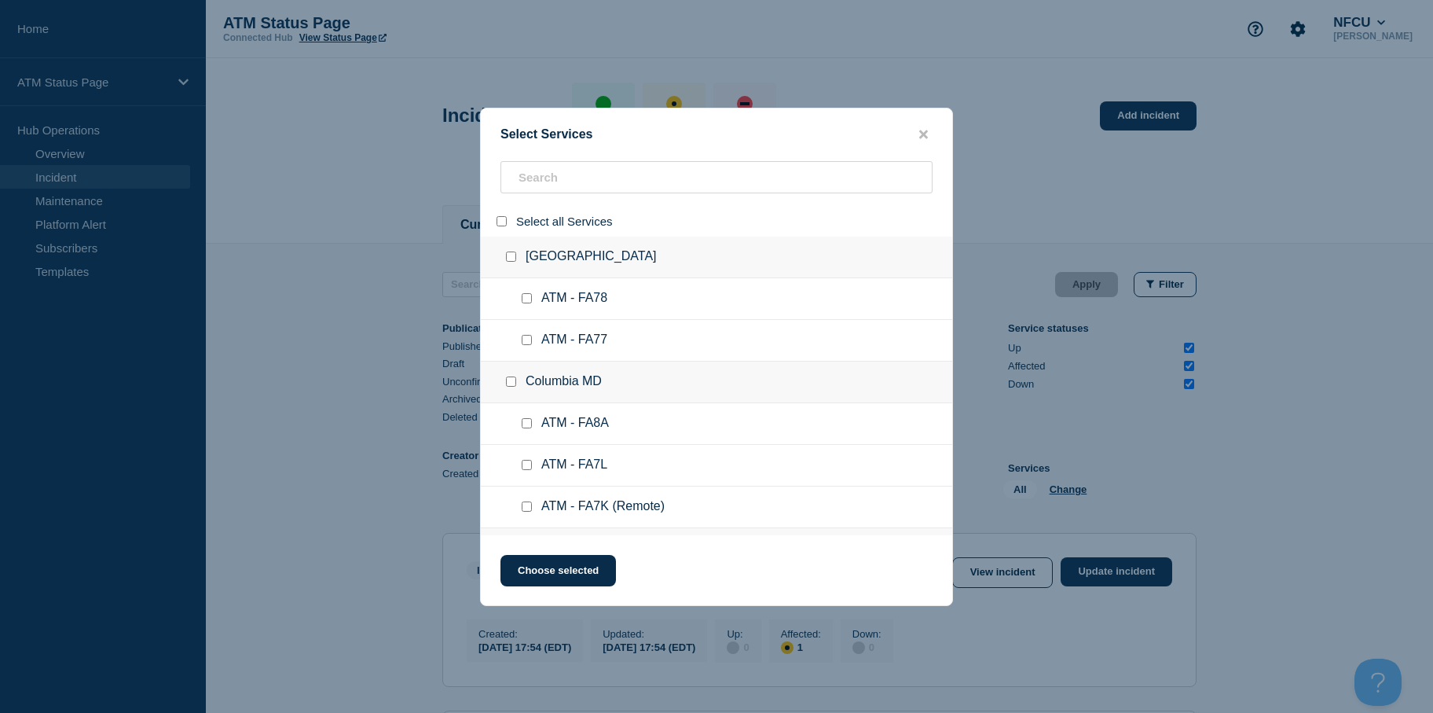
checkbox input "false"
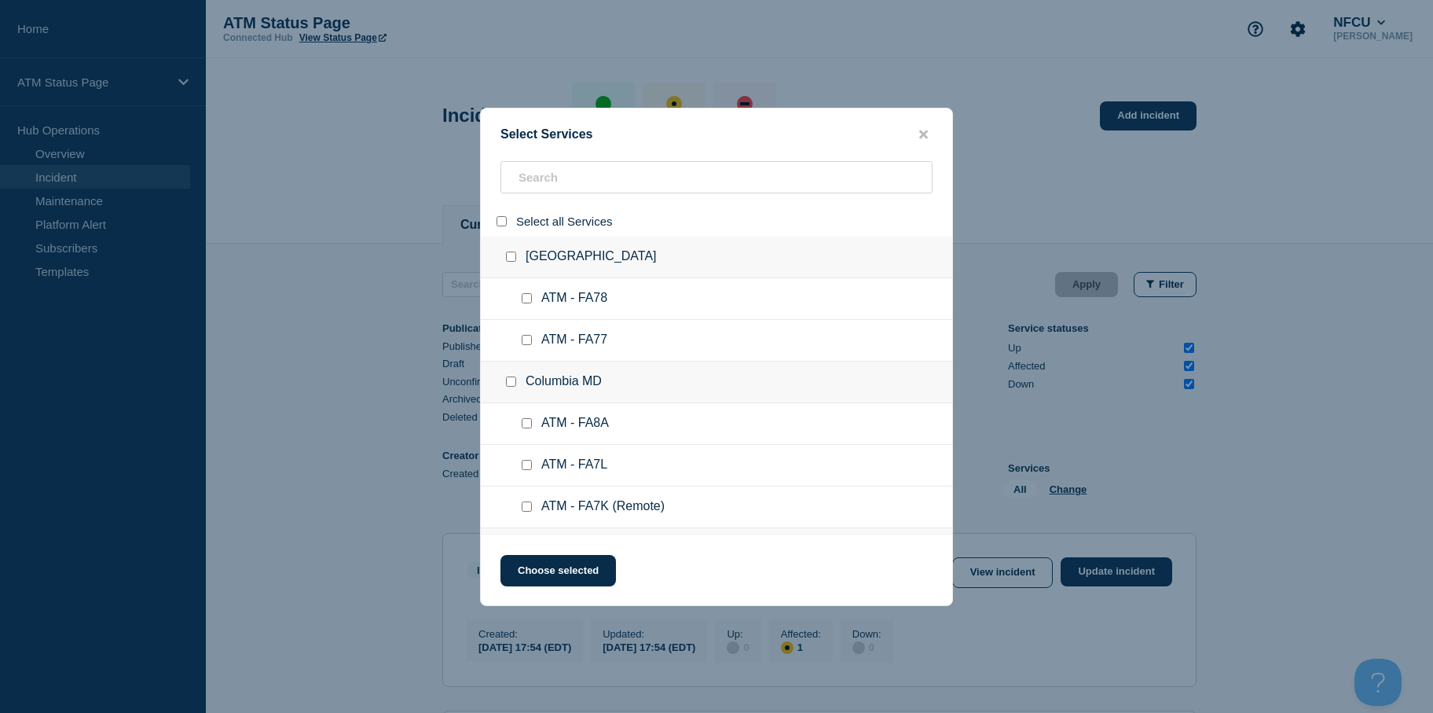
checkbox input "false"
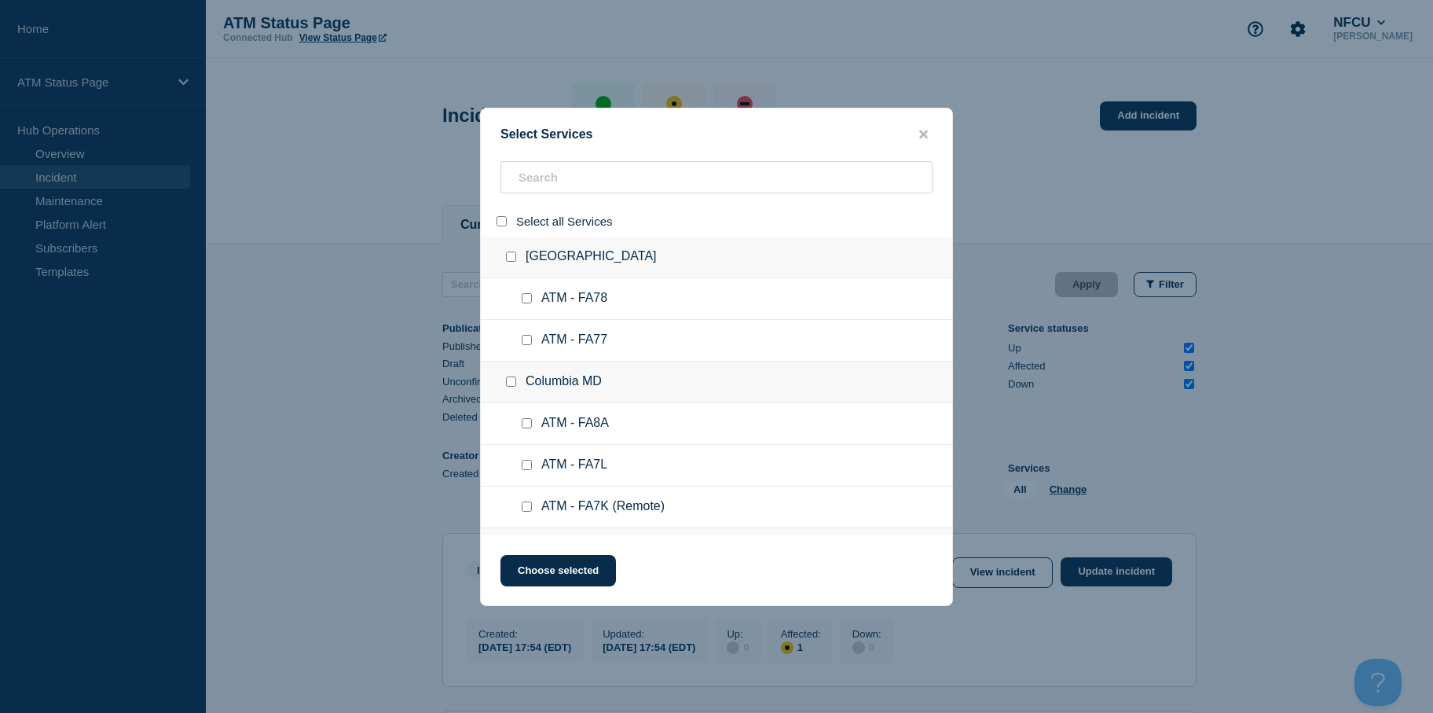
checkbox input "false"
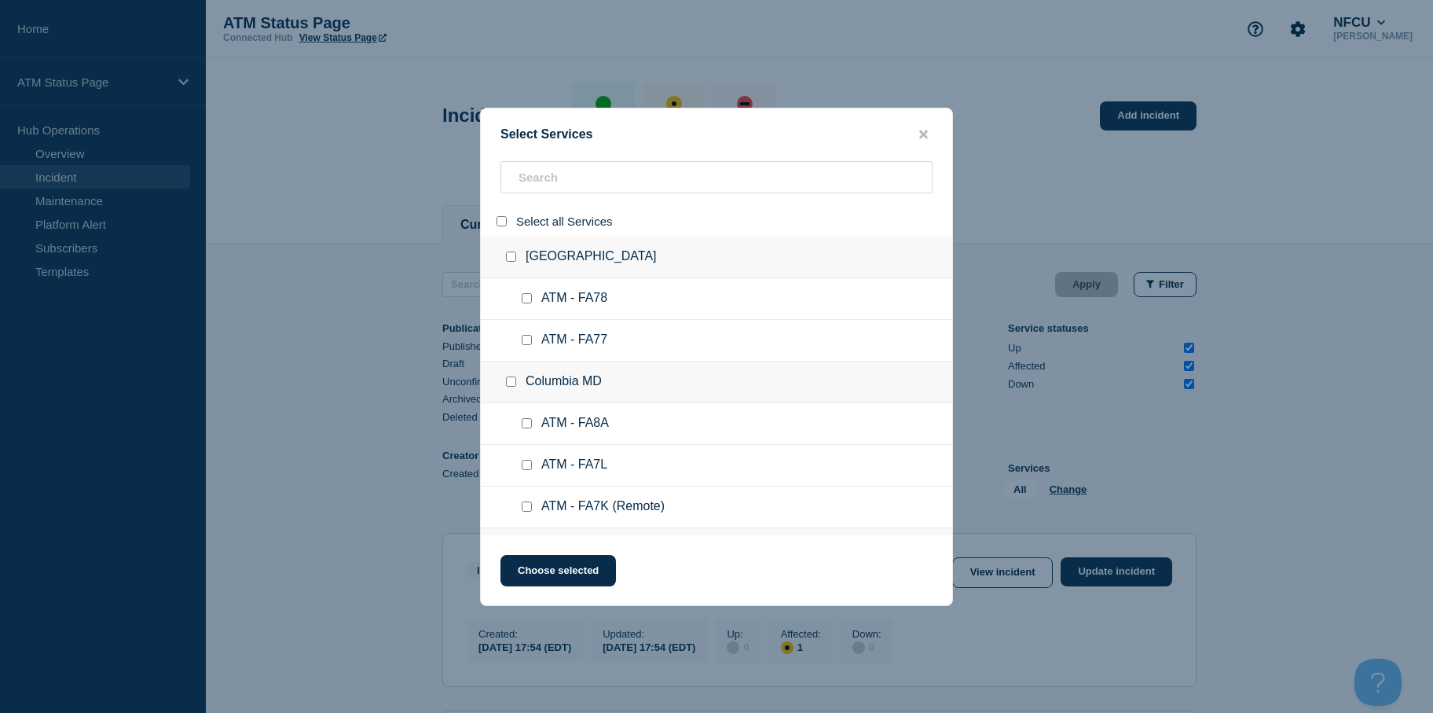
checkbox input "false"
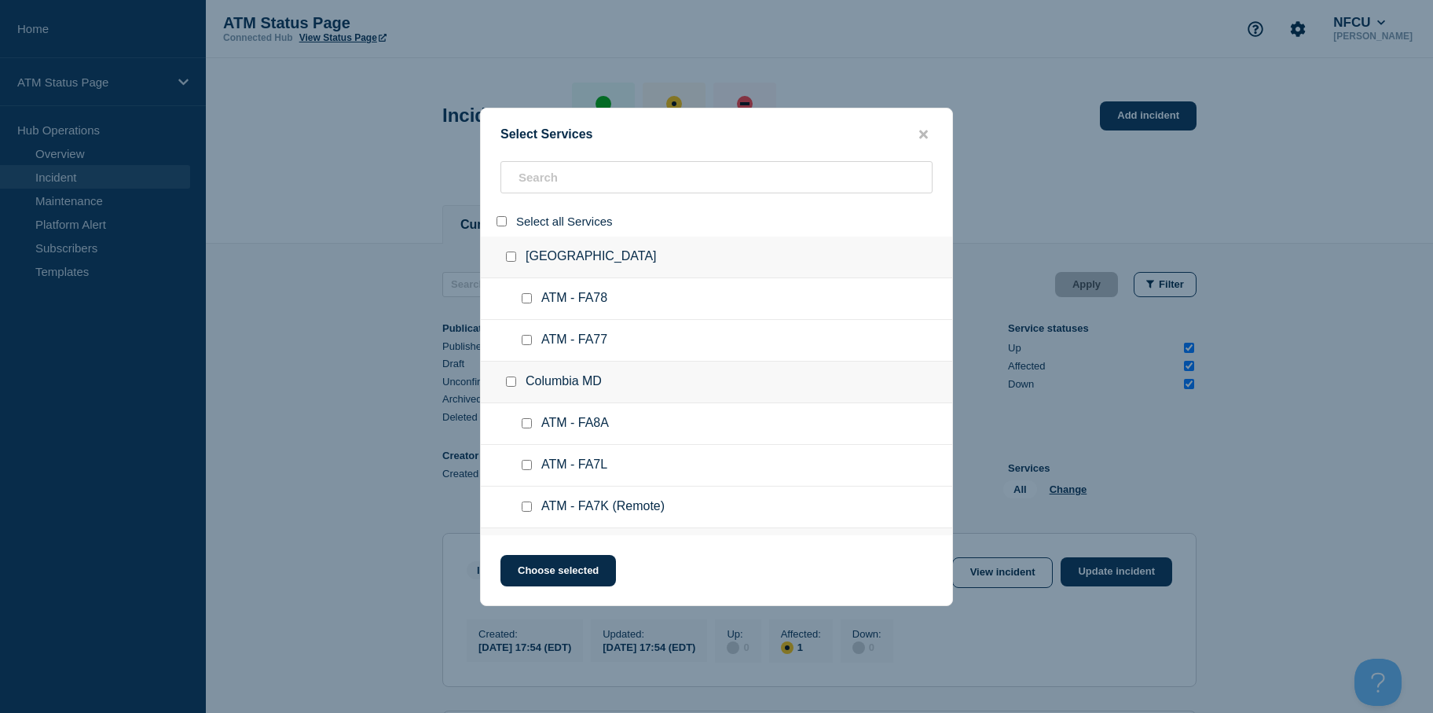
checkbox input "false"
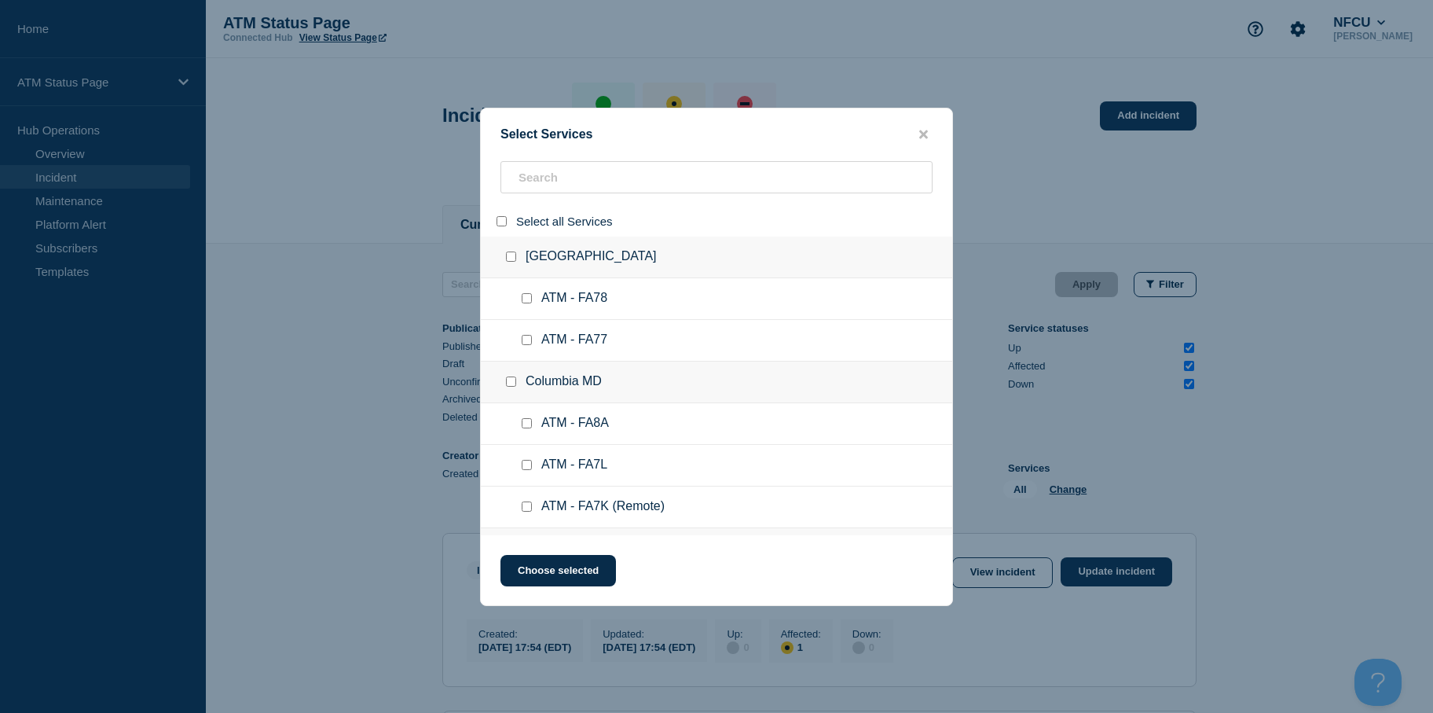
checkbox input "false"
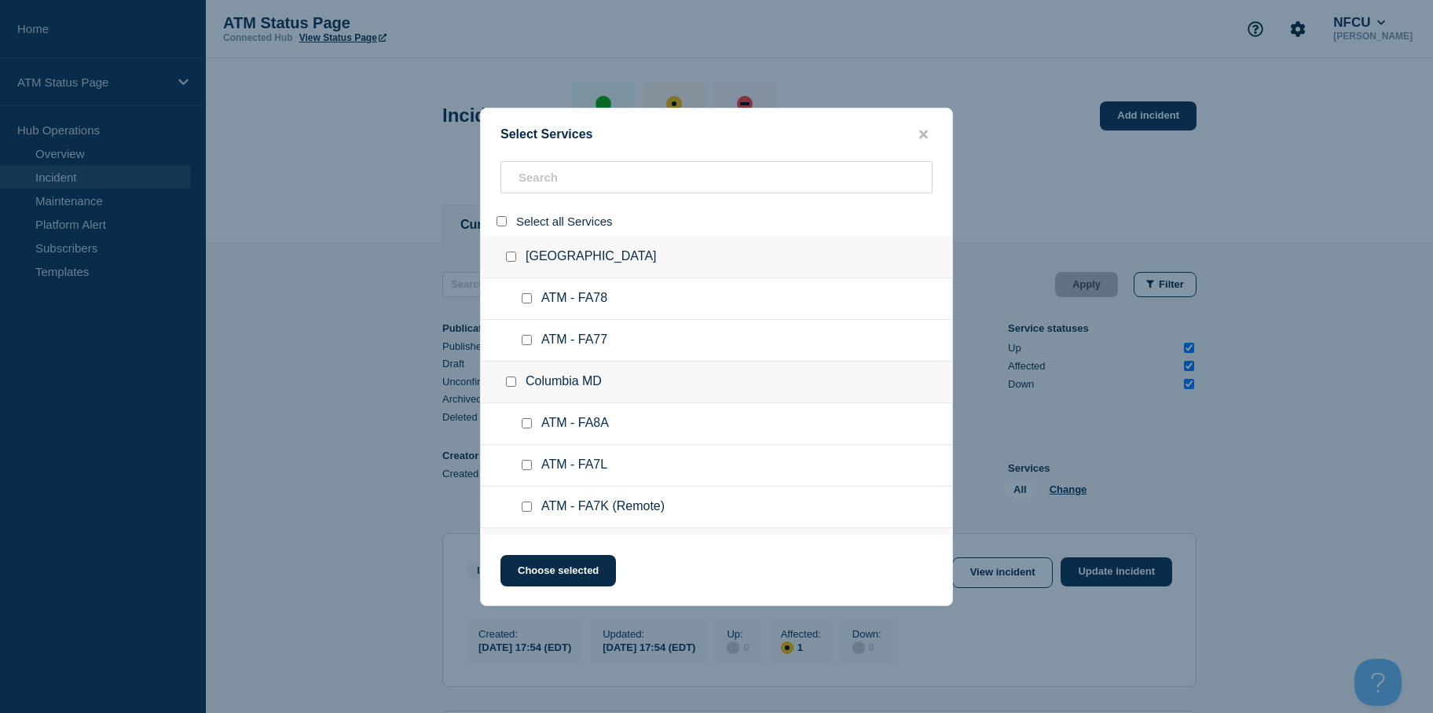
checkbox input "false"
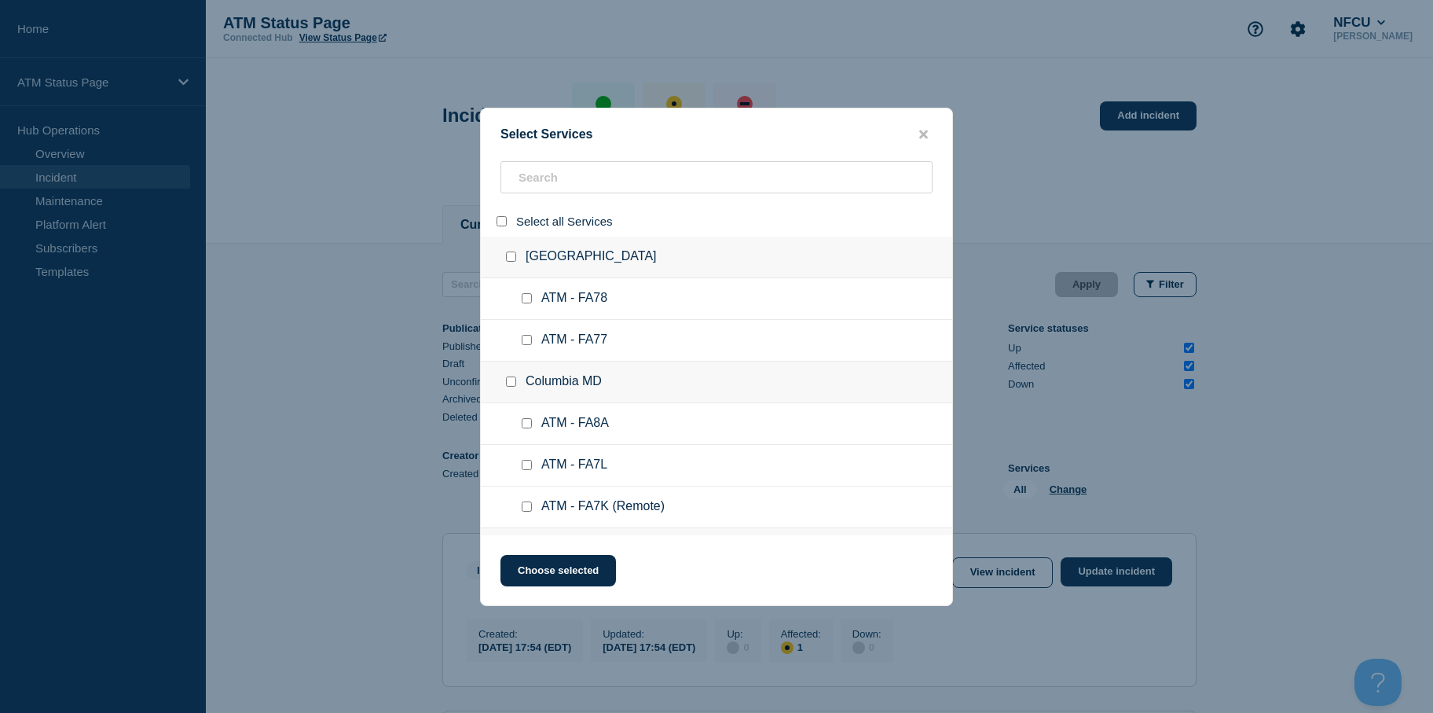
checkbox input "false"
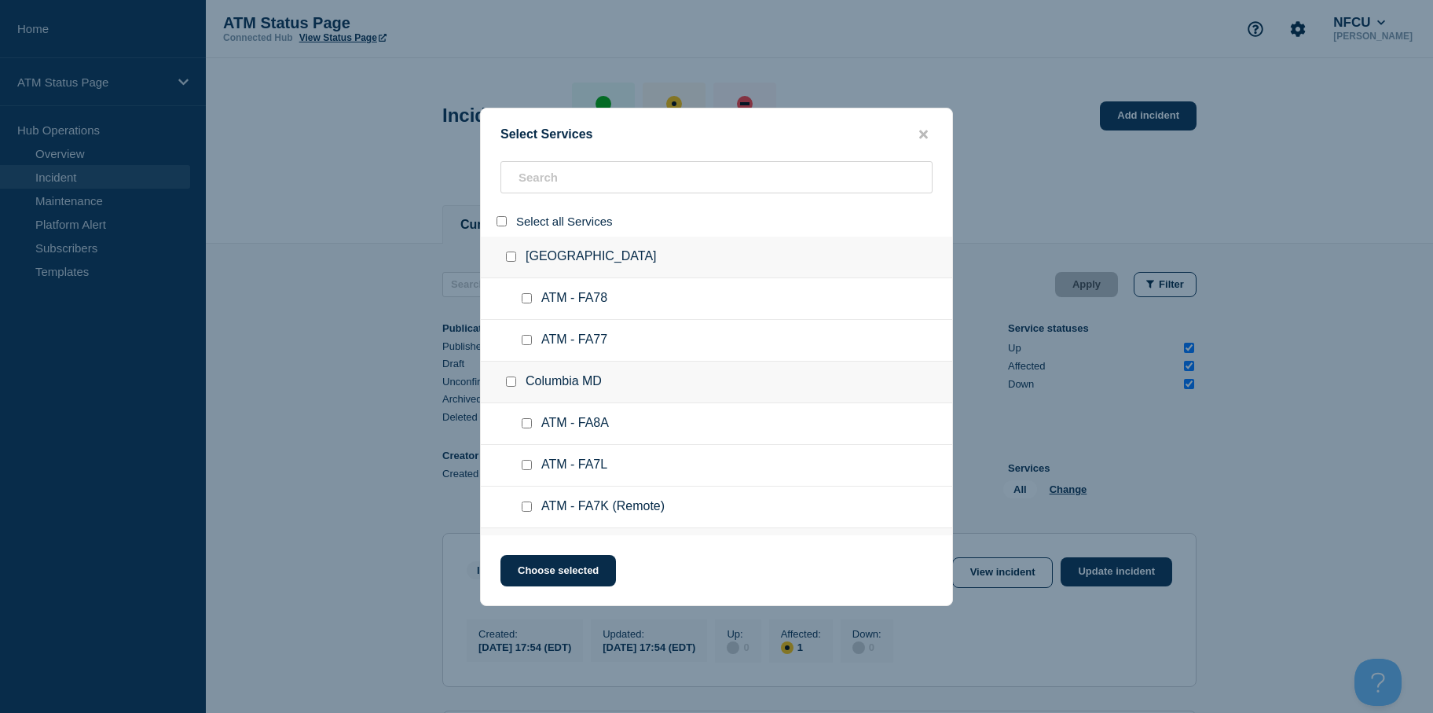
checkbox input "false"
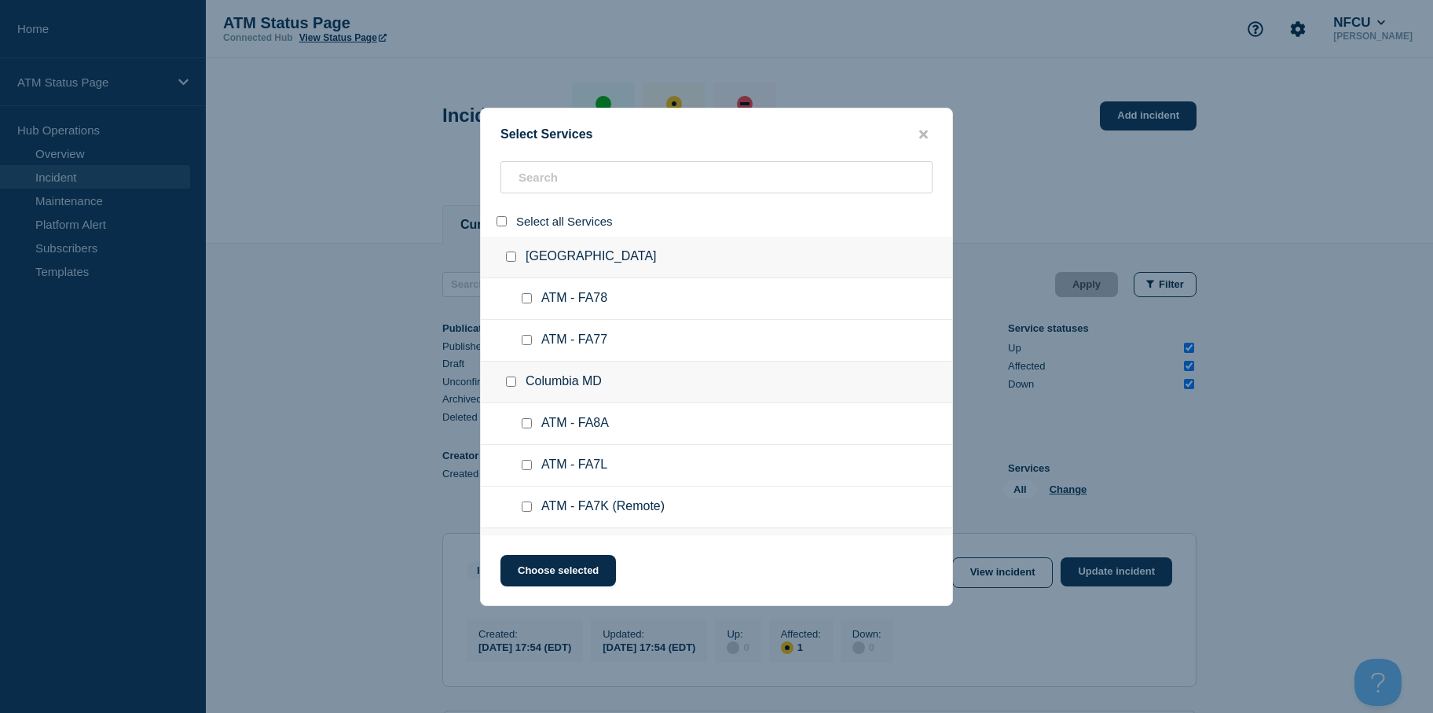
checkbox input "false"
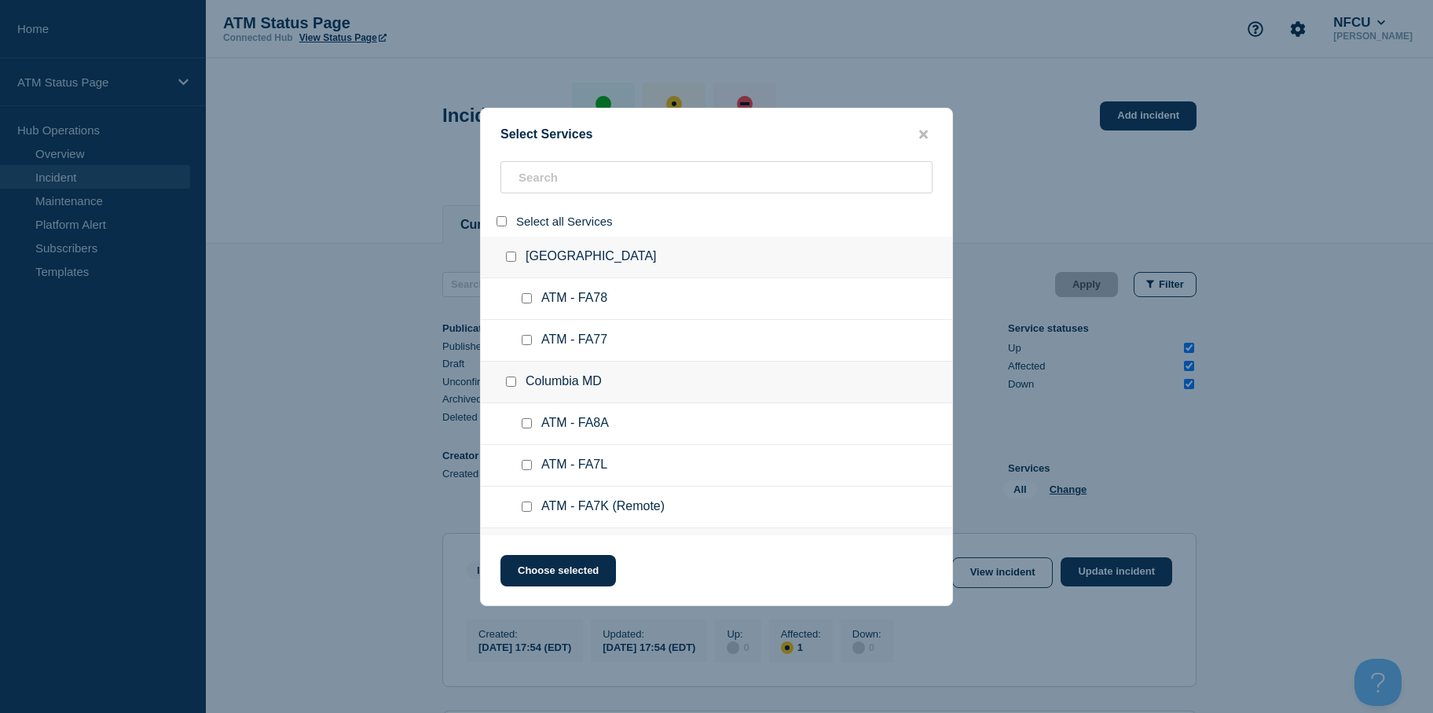
checkbox input "false"
click at [524, 182] on input "search" at bounding box center [717, 177] width 432 height 32
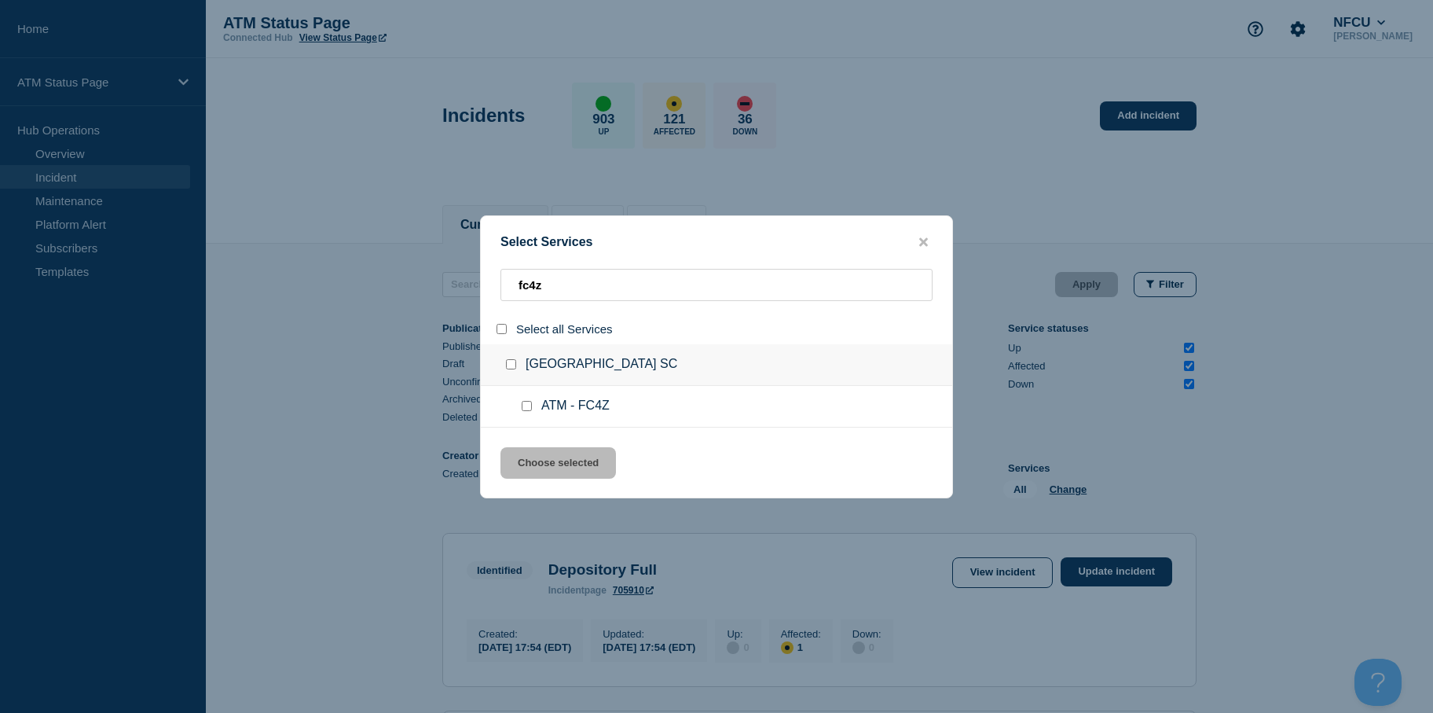
click at [526, 405] on input "service: ATM - FC4Z" at bounding box center [527, 406] width 10 height 10
click at [533, 460] on button "Choose selected" at bounding box center [559, 462] width 116 height 31
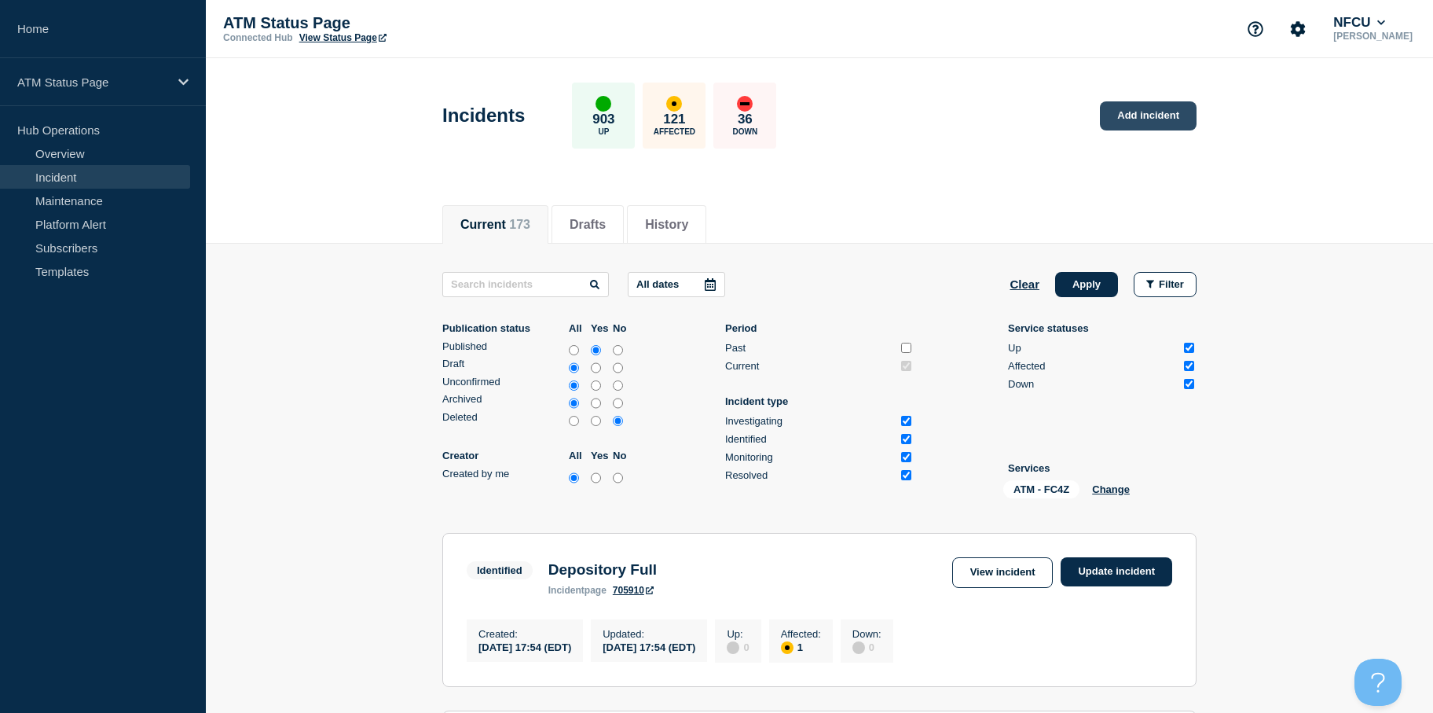
click at [1132, 105] on link "Add incident" at bounding box center [1148, 115] width 97 height 29
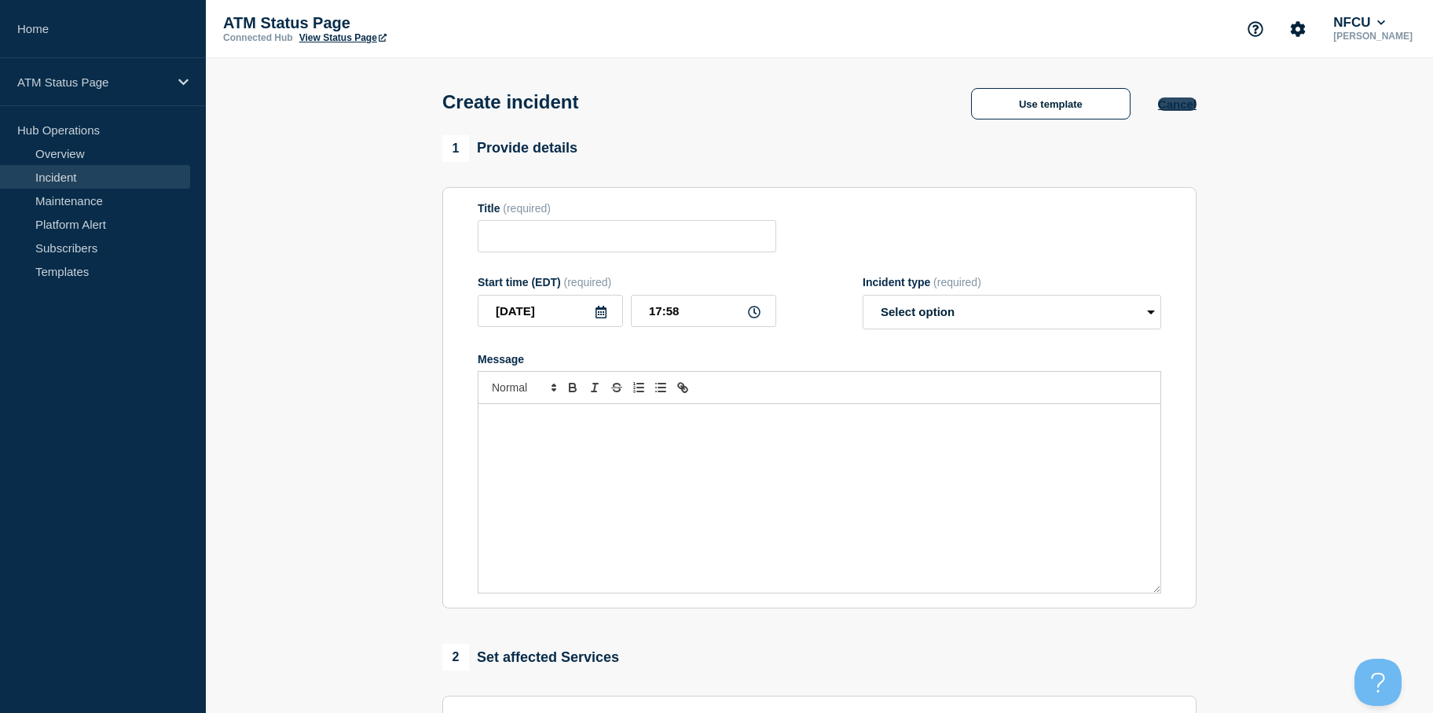
click at [1187, 110] on button "Cancel" at bounding box center [1177, 103] width 39 height 13
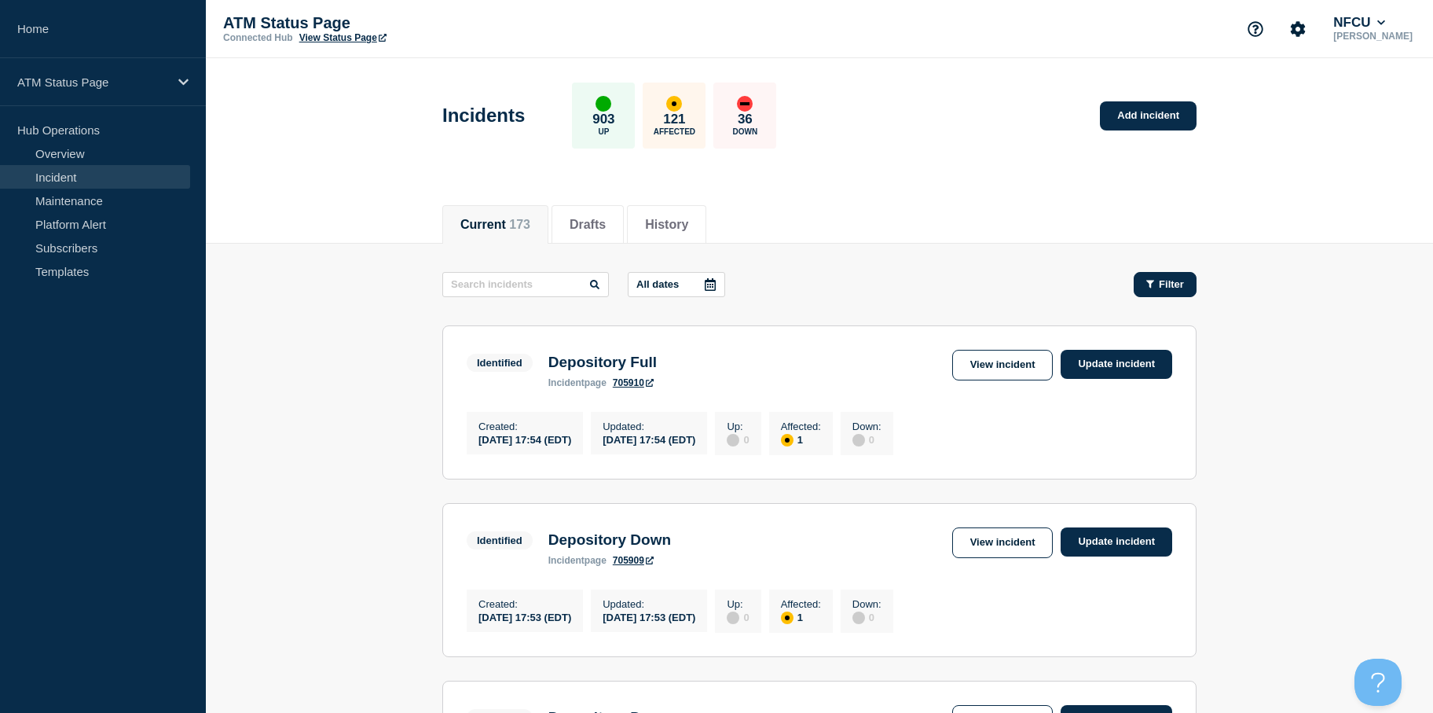
click at [1155, 272] on button "Filter" at bounding box center [1165, 284] width 63 height 25
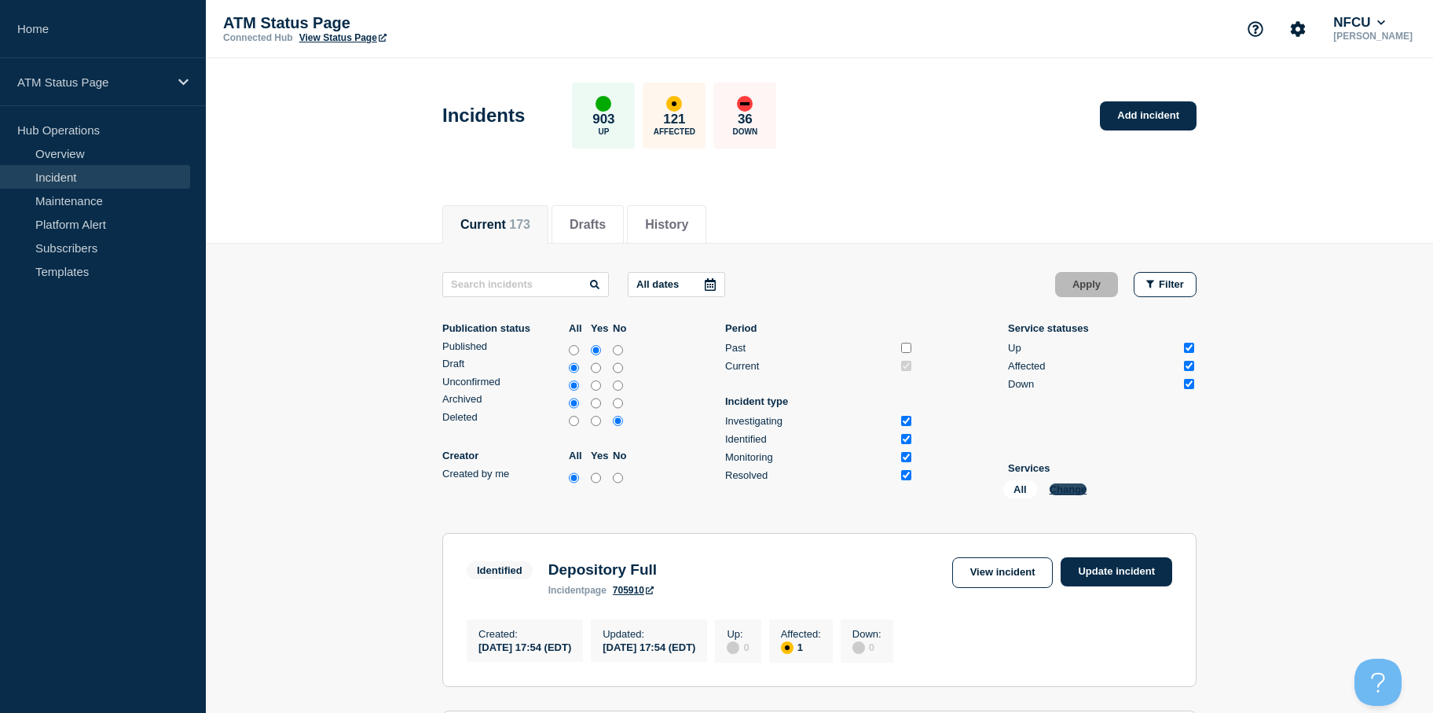
click at [1067, 490] on button "Change" at bounding box center [1069, 489] width 38 height 12
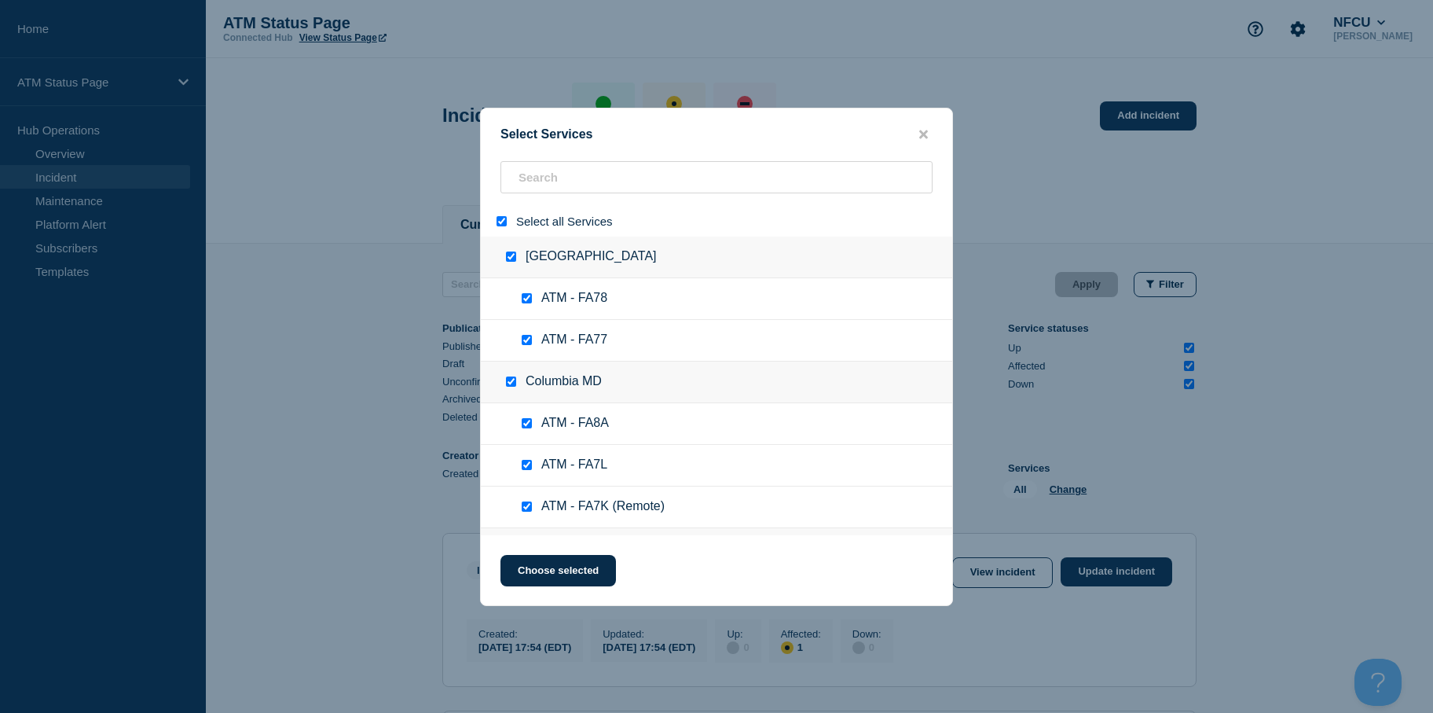
click at [501, 222] on input "select all" at bounding box center [502, 221] width 10 height 10
click at [535, 178] on input "search" at bounding box center [717, 177] width 432 height 32
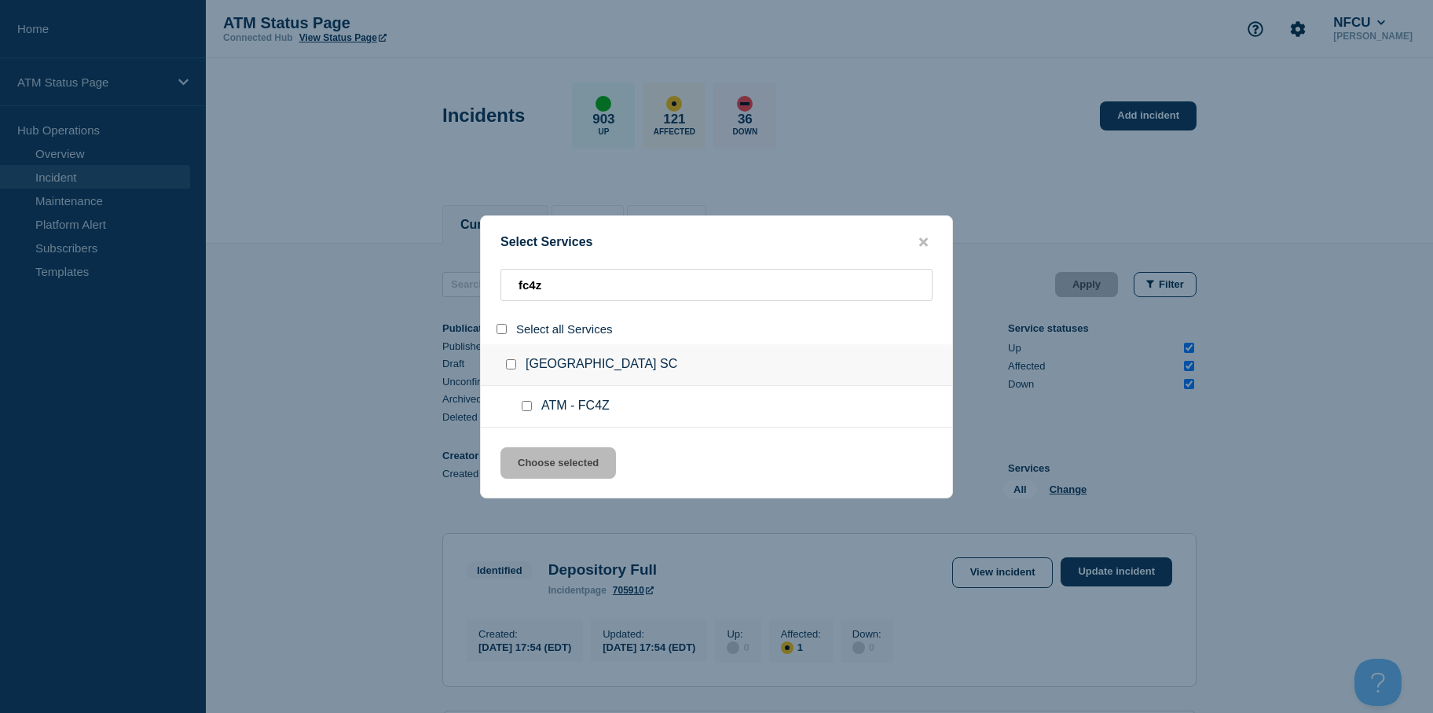
click at [528, 411] on input "service: ATM - FC4Z" at bounding box center [527, 406] width 10 height 10
click at [538, 450] on button "Choose selected" at bounding box center [559, 462] width 116 height 31
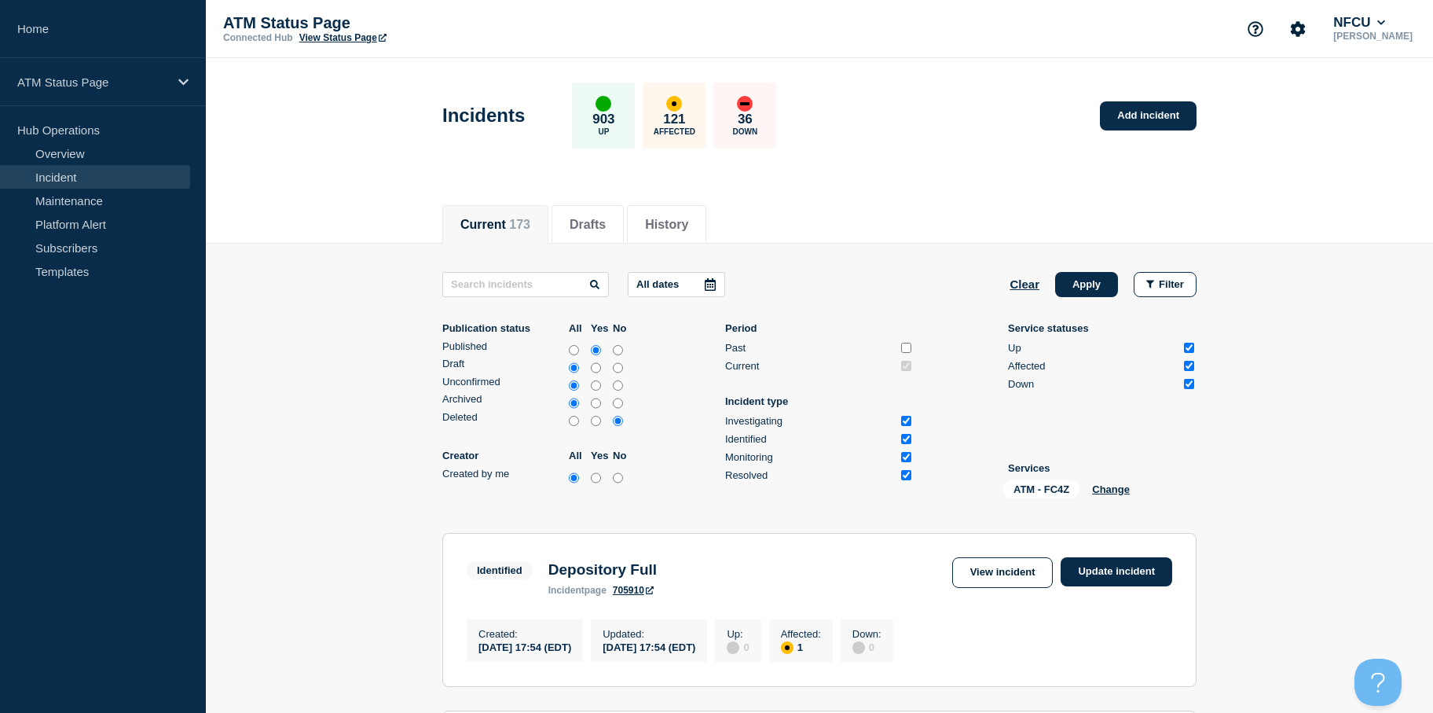
click at [1094, 299] on div "All dates Clear Apply Filter Publication status All Yes No Published Draft Unco…" at bounding box center [819, 388] width 754 height 233
click at [1092, 285] on button "Apply" at bounding box center [1086, 284] width 63 height 25
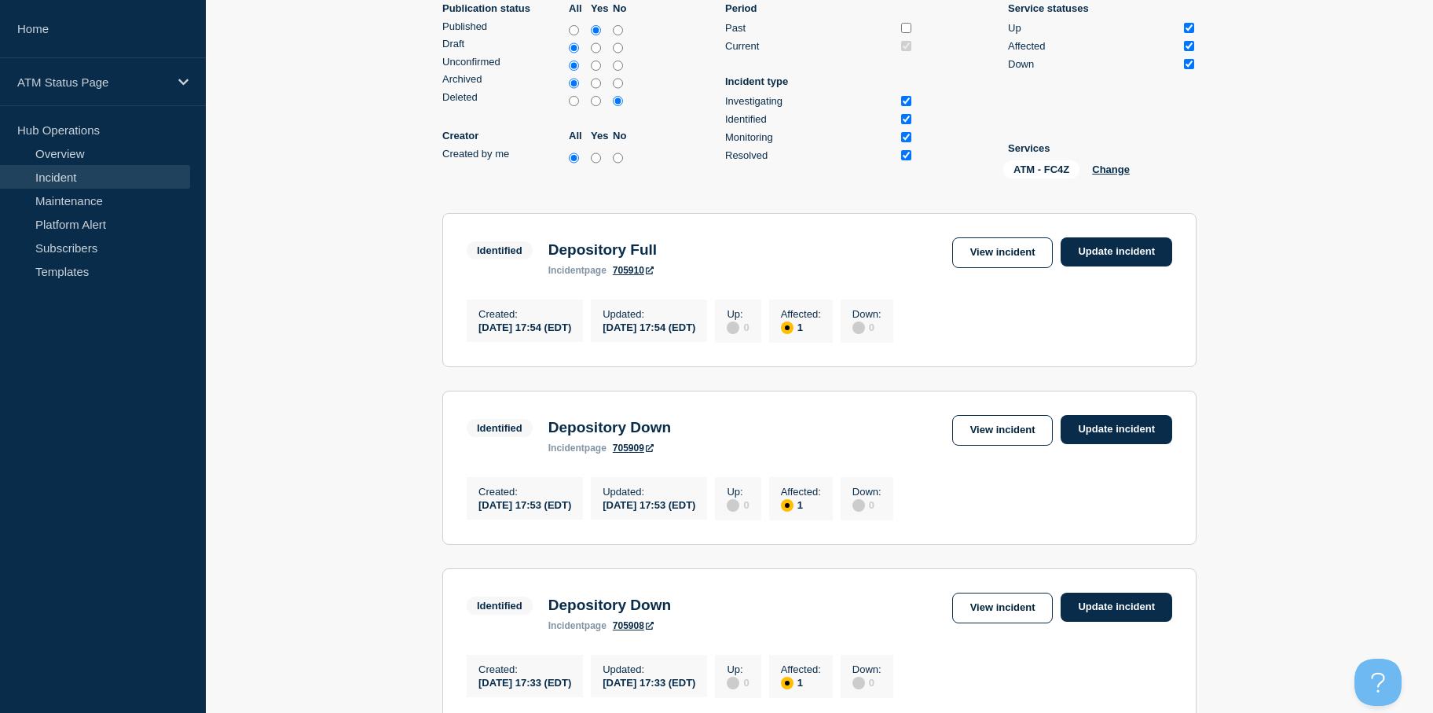
scroll to position [538, 0]
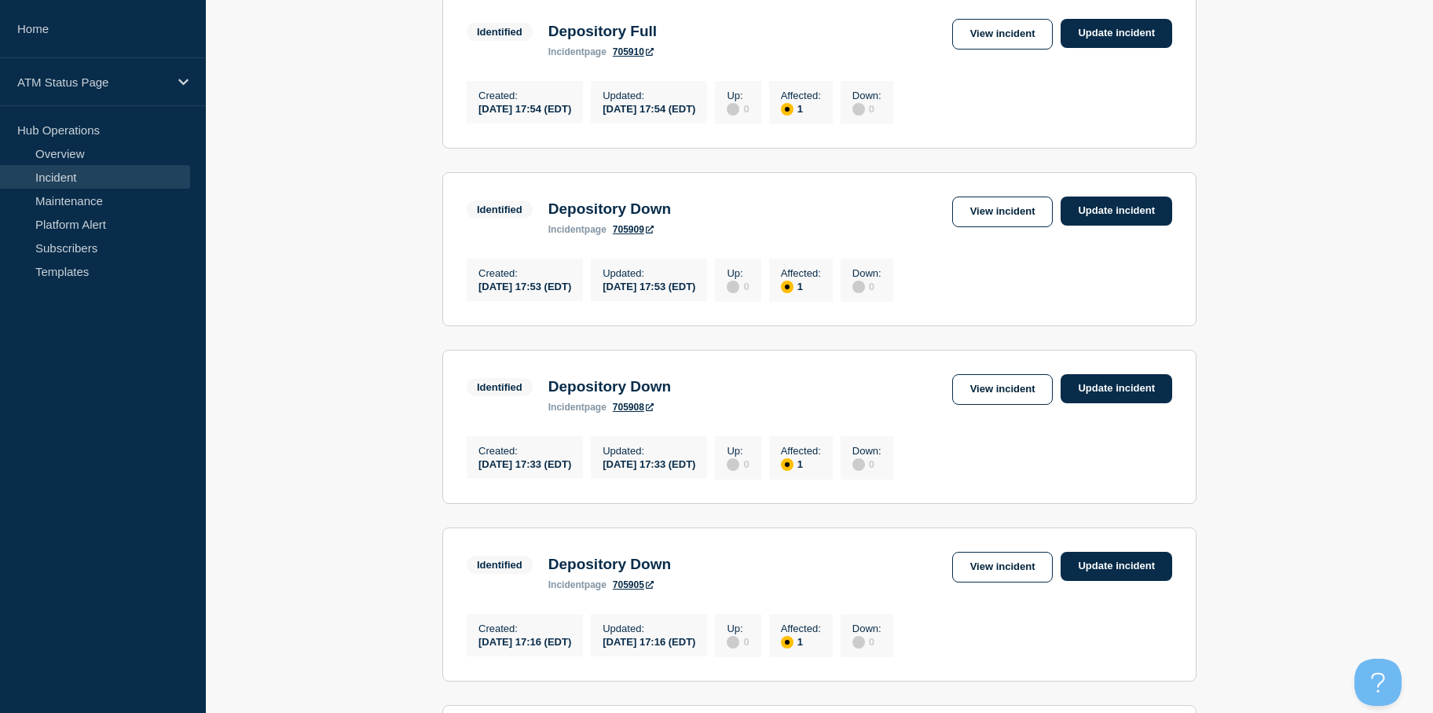
drag, startPoint x: 1297, startPoint y: 312, endPoint x: 1297, endPoint y: 343, distance: 31.4
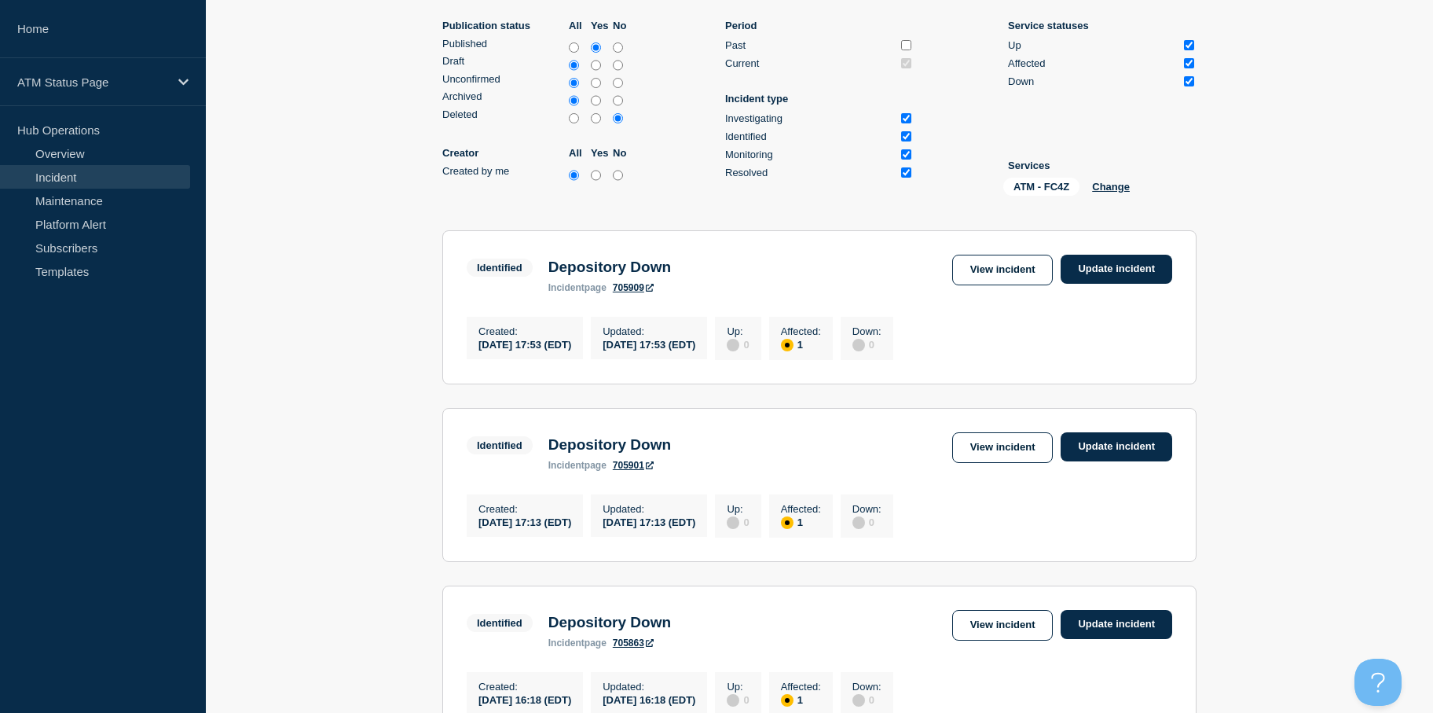
scroll to position [0, 0]
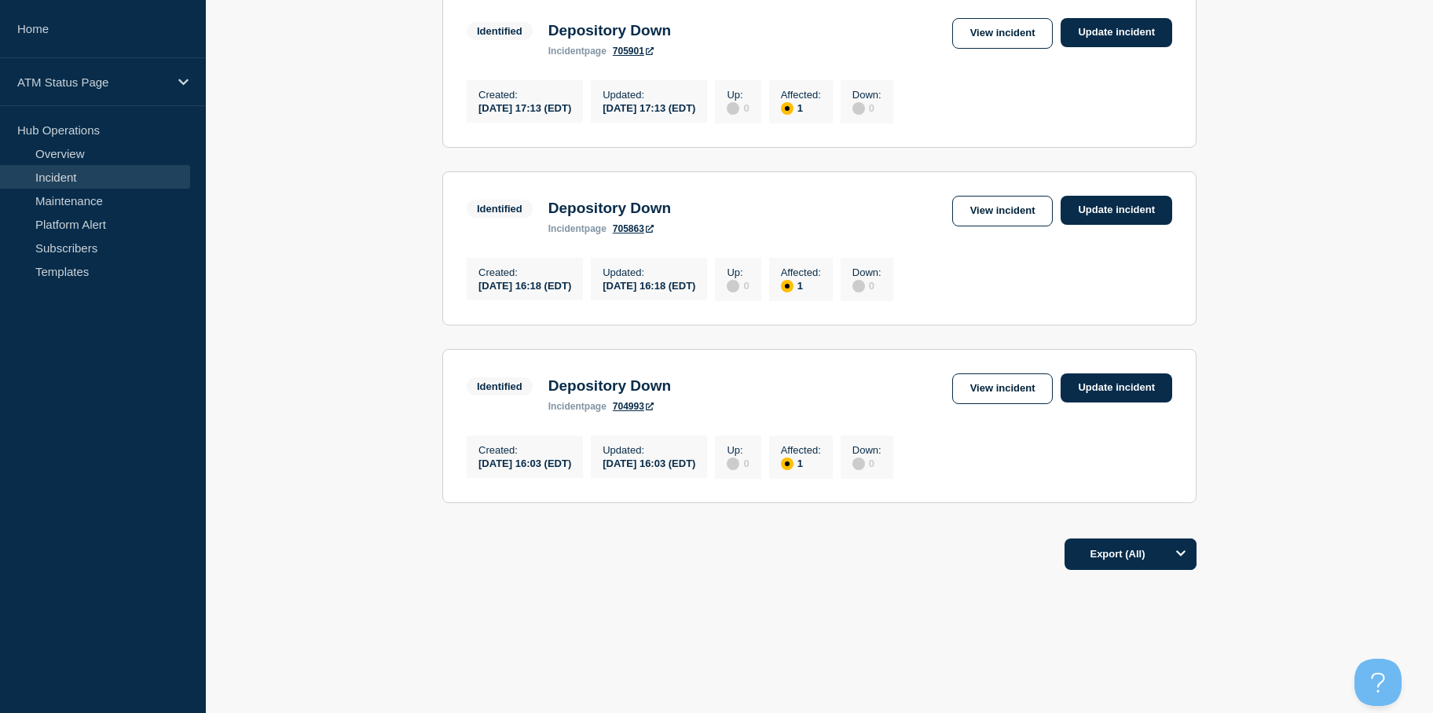
drag, startPoint x: 1307, startPoint y: 299, endPoint x: 1296, endPoint y: 369, distance: 71.6
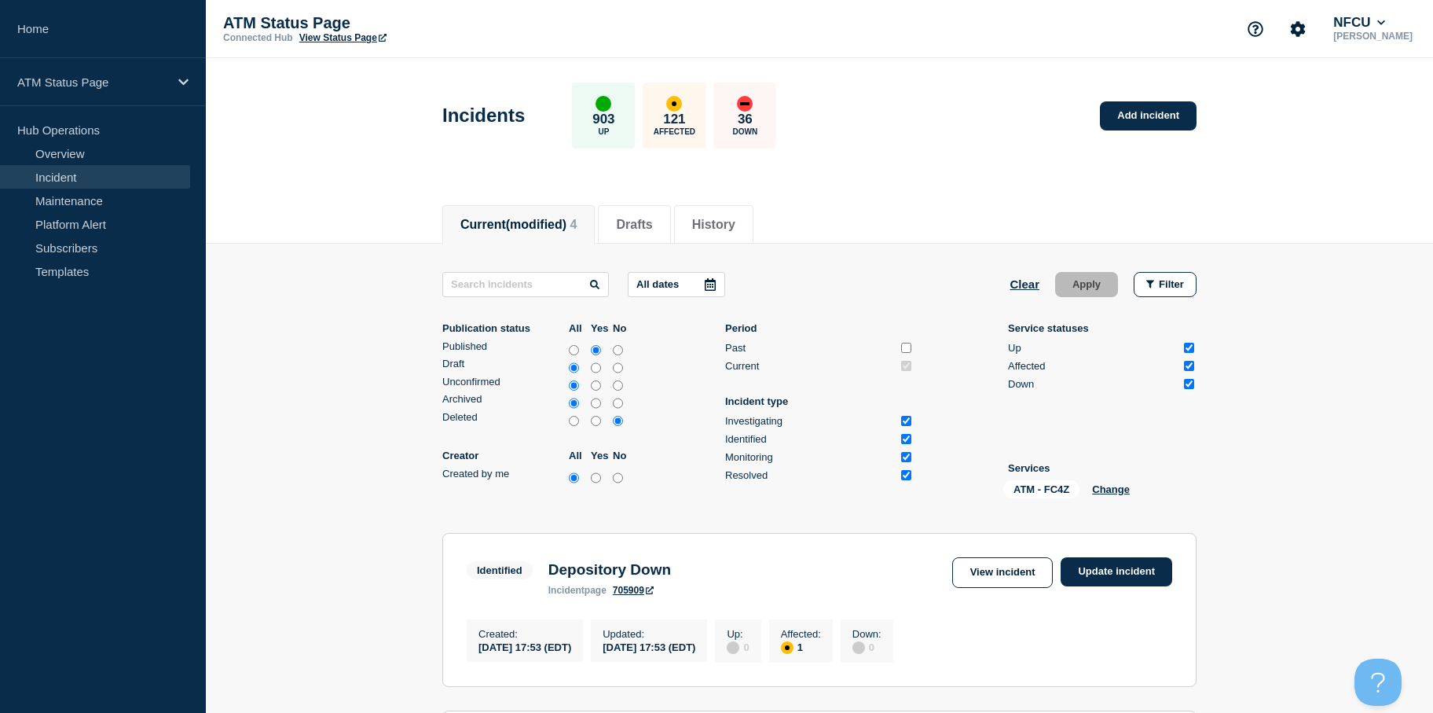
drag, startPoint x: 1296, startPoint y: 338, endPoint x: 1282, endPoint y: 203, distance: 135.8
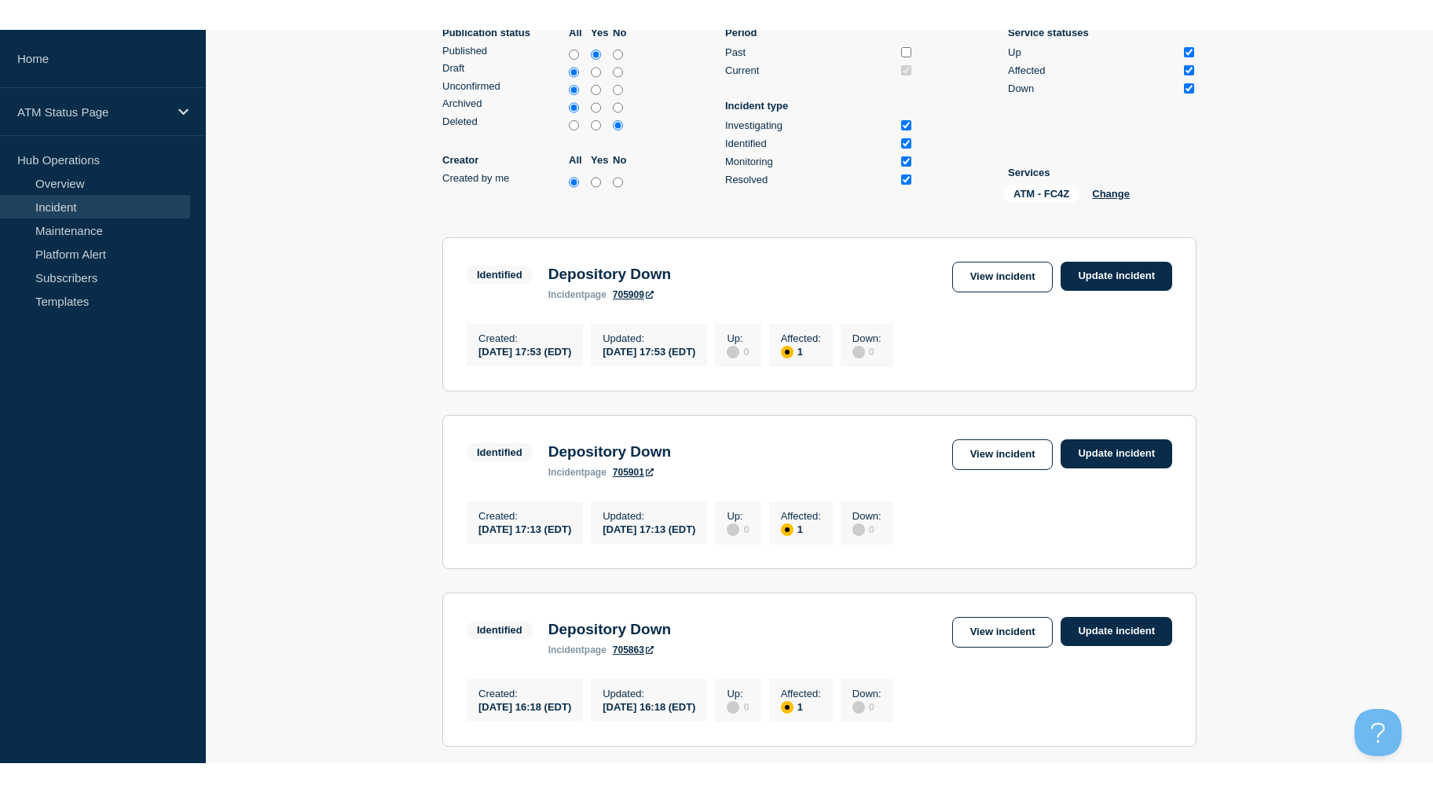
scroll to position [482, 0]
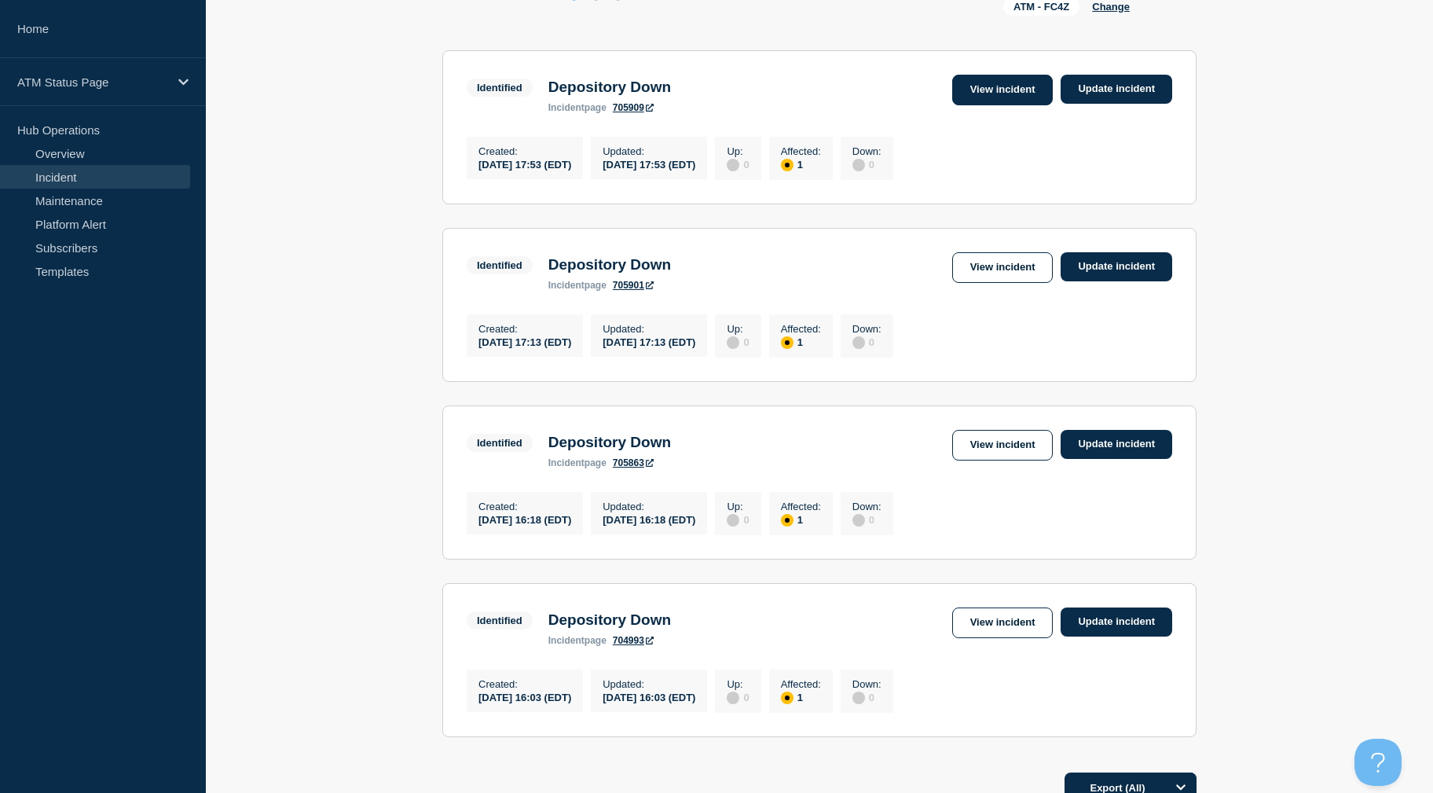
click at [1024, 86] on link "View incident" at bounding box center [1002, 90] width 101 height 31
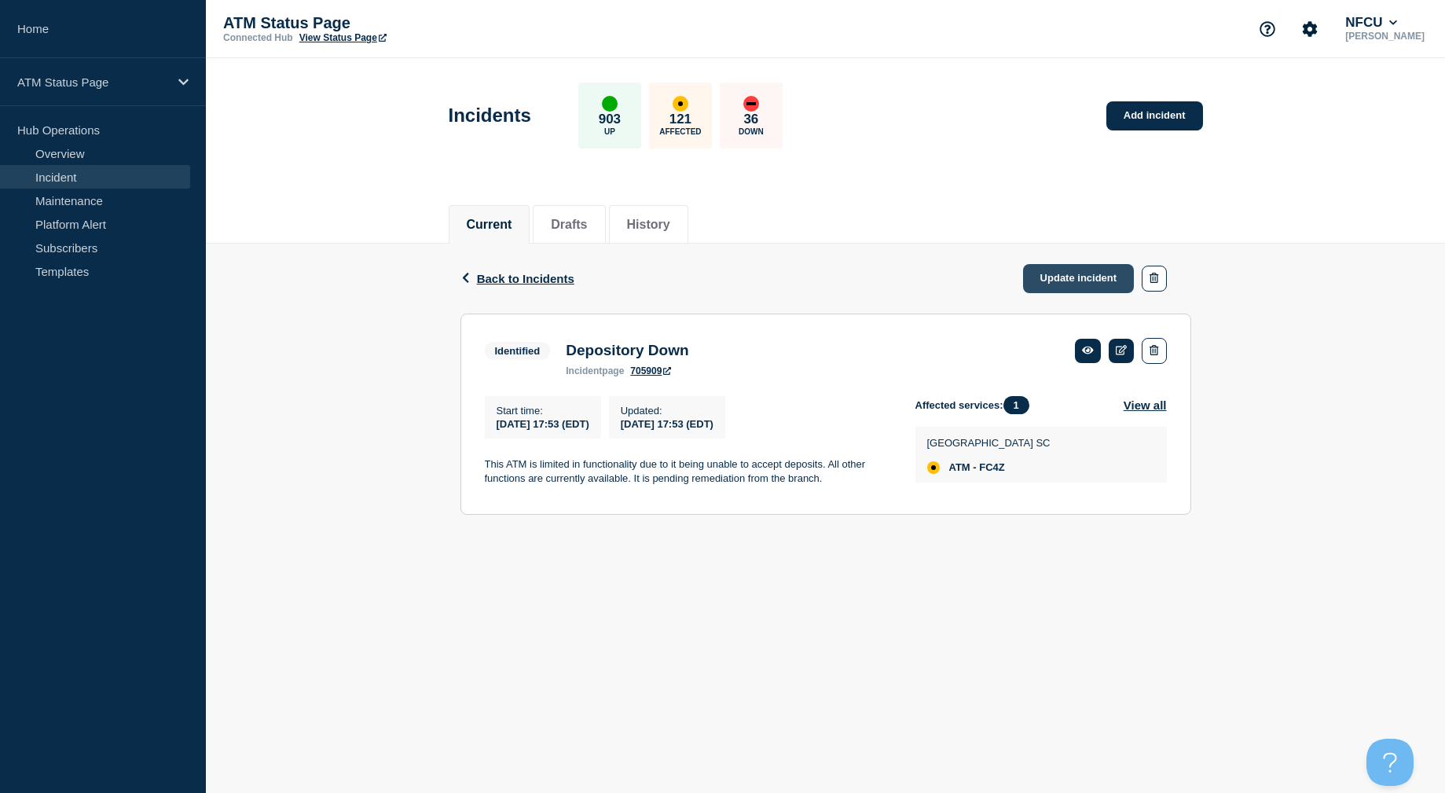
click at [1047, 273] on link "Update incident" at bounding box center [1079, 278] width 112 height 29
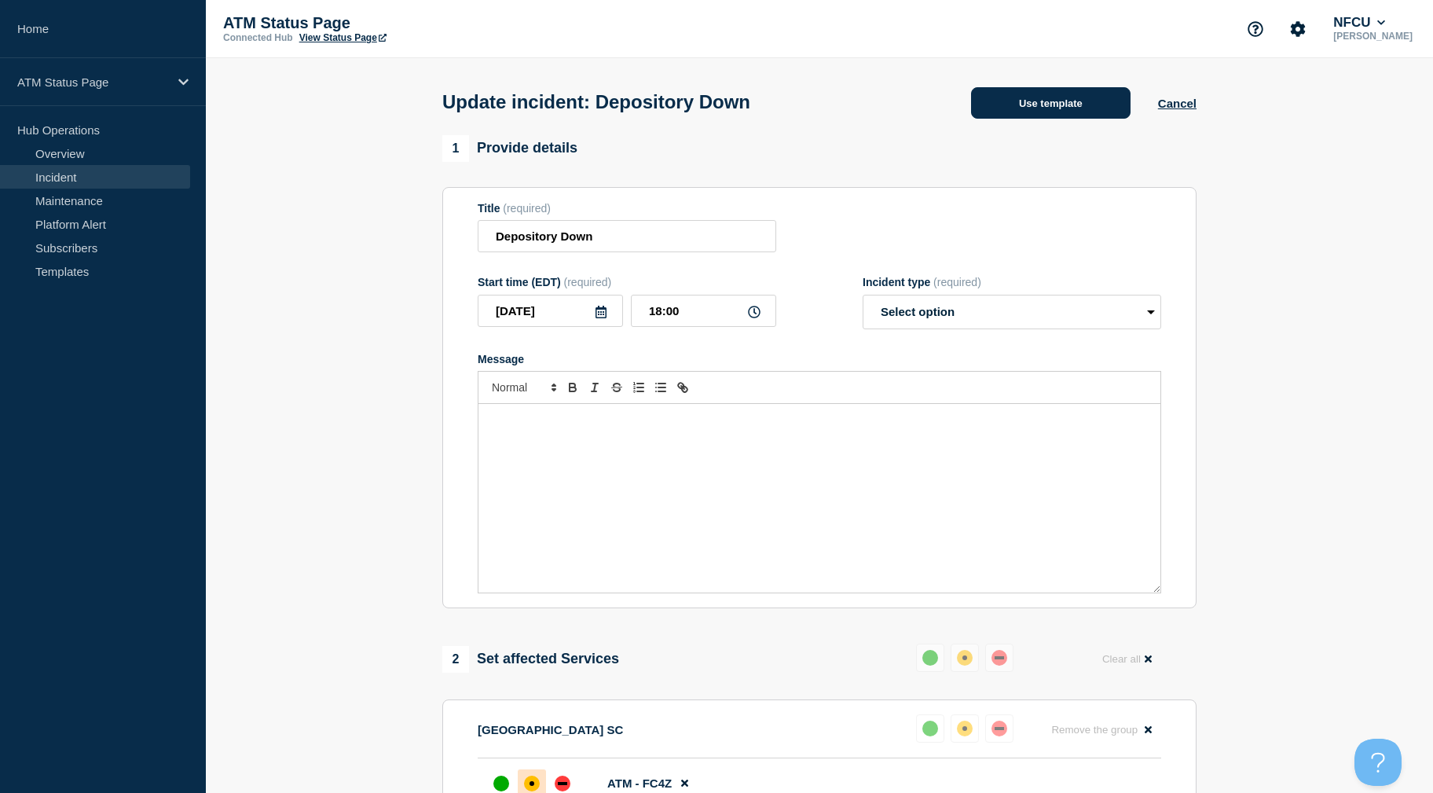
click at [1013, 106] on button "Use template" at bounding box center [1051, 102] width 160 height 31
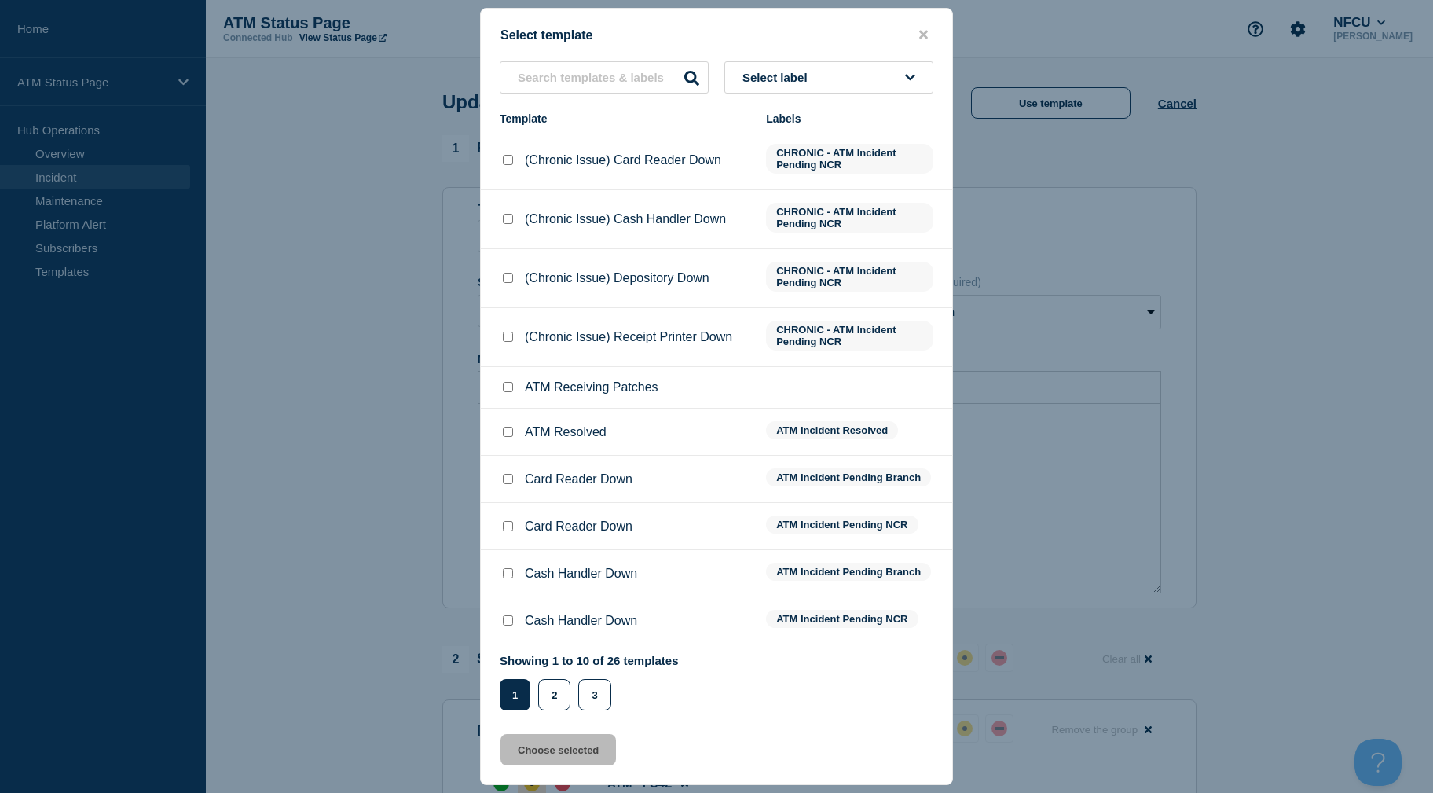
click at [853, 80] on button "Select label" at bounding box center [829, 77] width 209 height 32
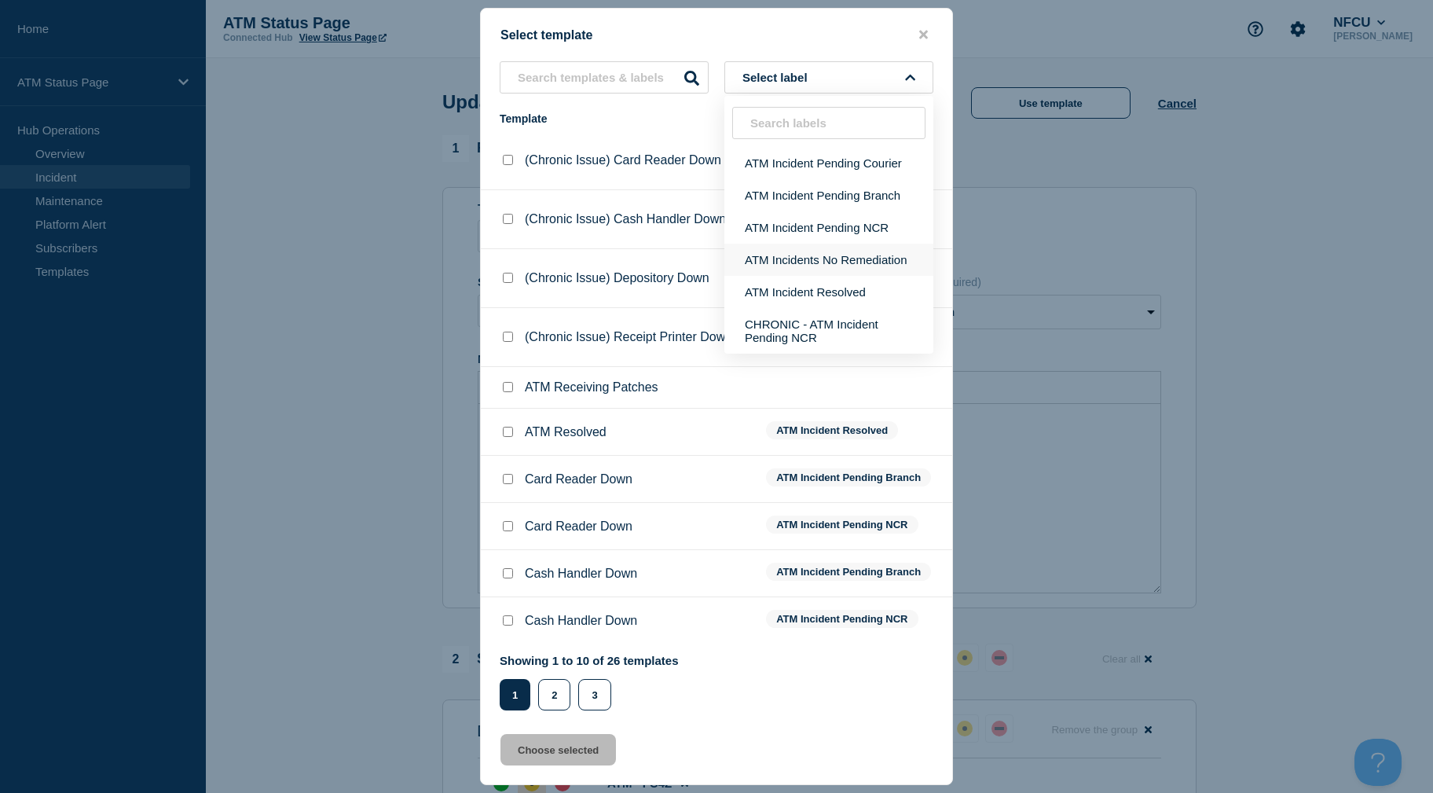
scroll to position [79, 0]
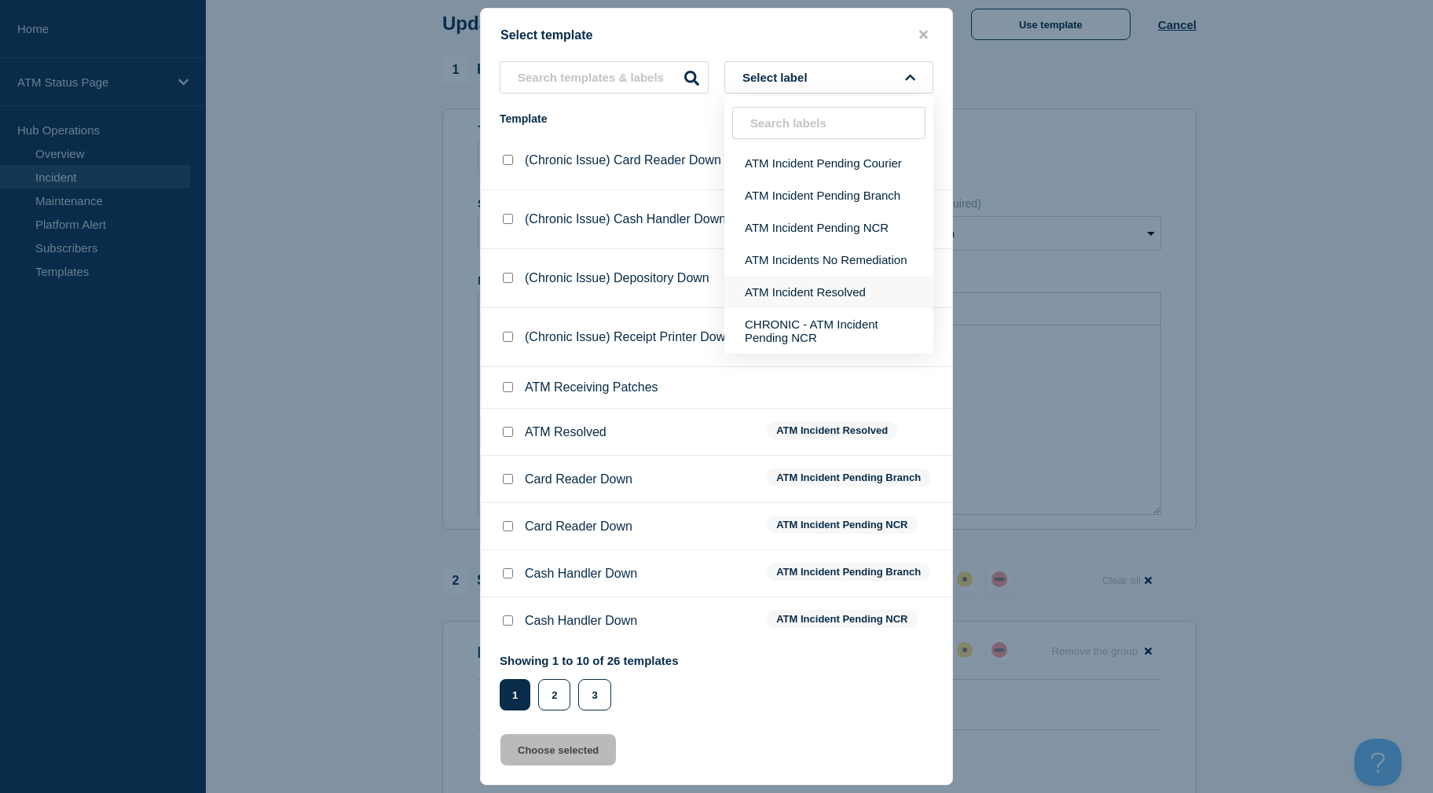
click at [857, 288] on button "ATM Incident Resolved" at bounding box center [829, 292] width 209 height 32
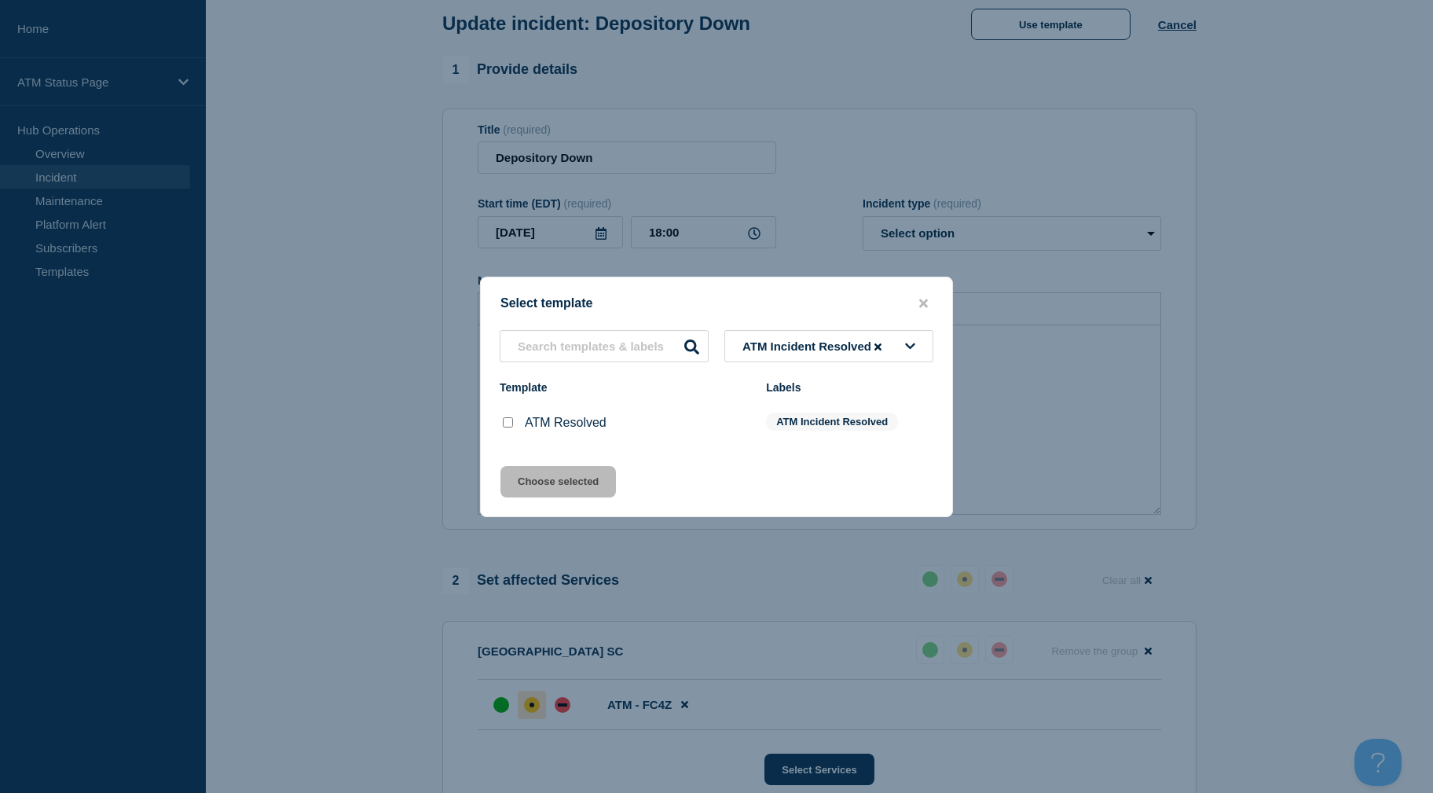
click at [507, 424] on input "ATM Resolved checkbox" at bounding box center [508, 422] width 10 height 10
click at [529, 479] on button "Choose selected" at bounding box center [559, 481] width 116 height 31
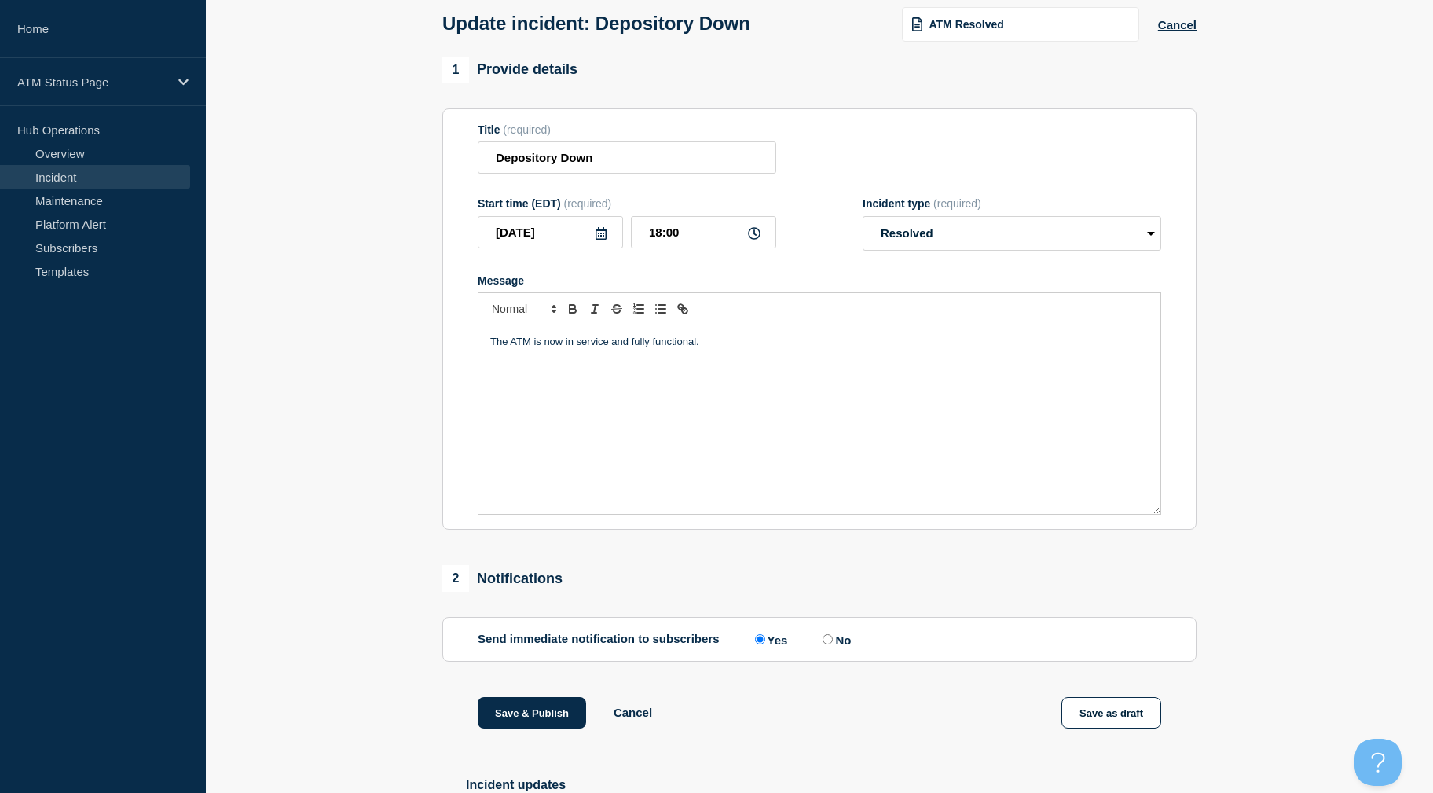
scroll to position [213, 0]
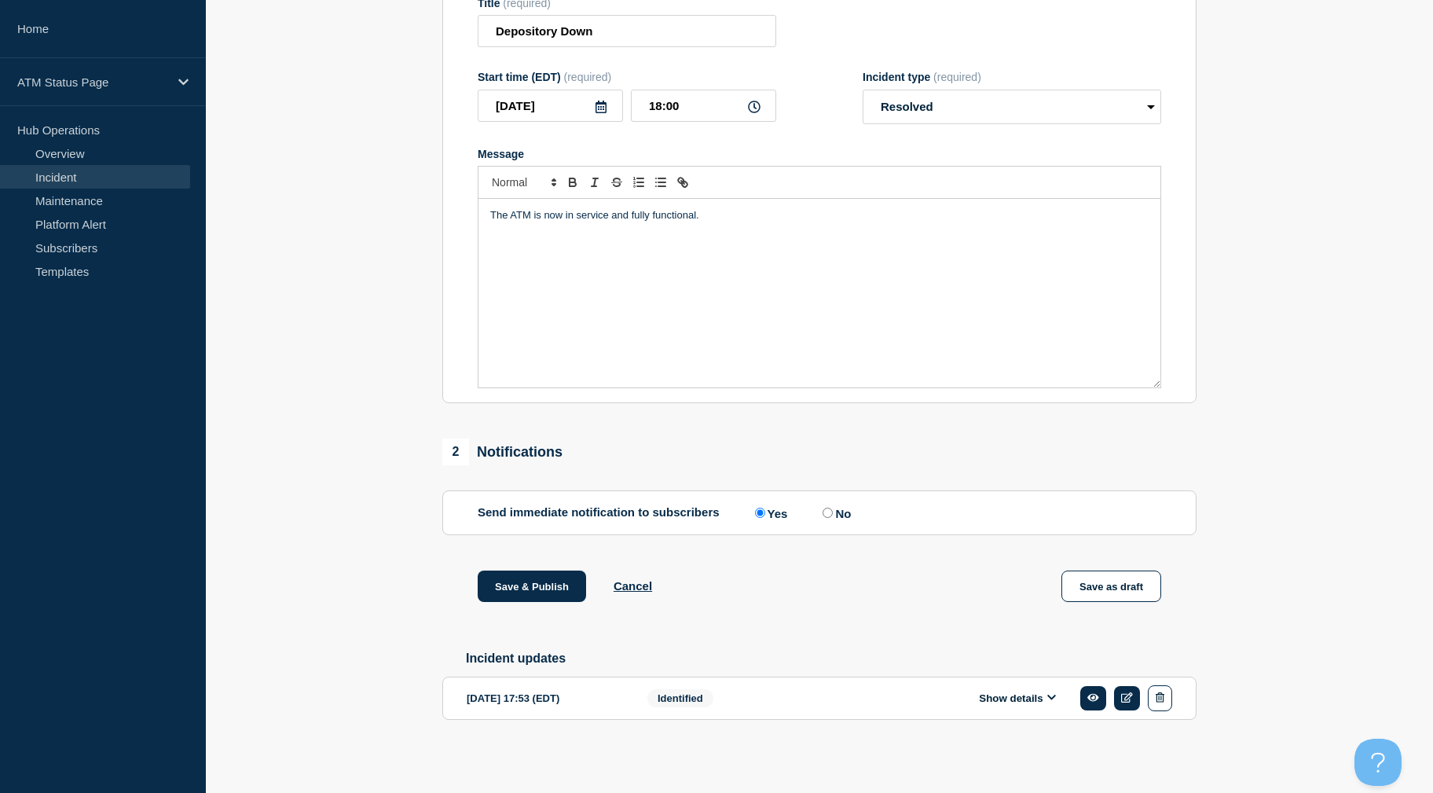
drag, startPoint x: 269, startPoint y: 468, endPoint x: 273, endPoint y: 508, distance: 39.6
click at [523, 583] on button "Save & Publish" at bounding box center [532, 586] width 108 height 31
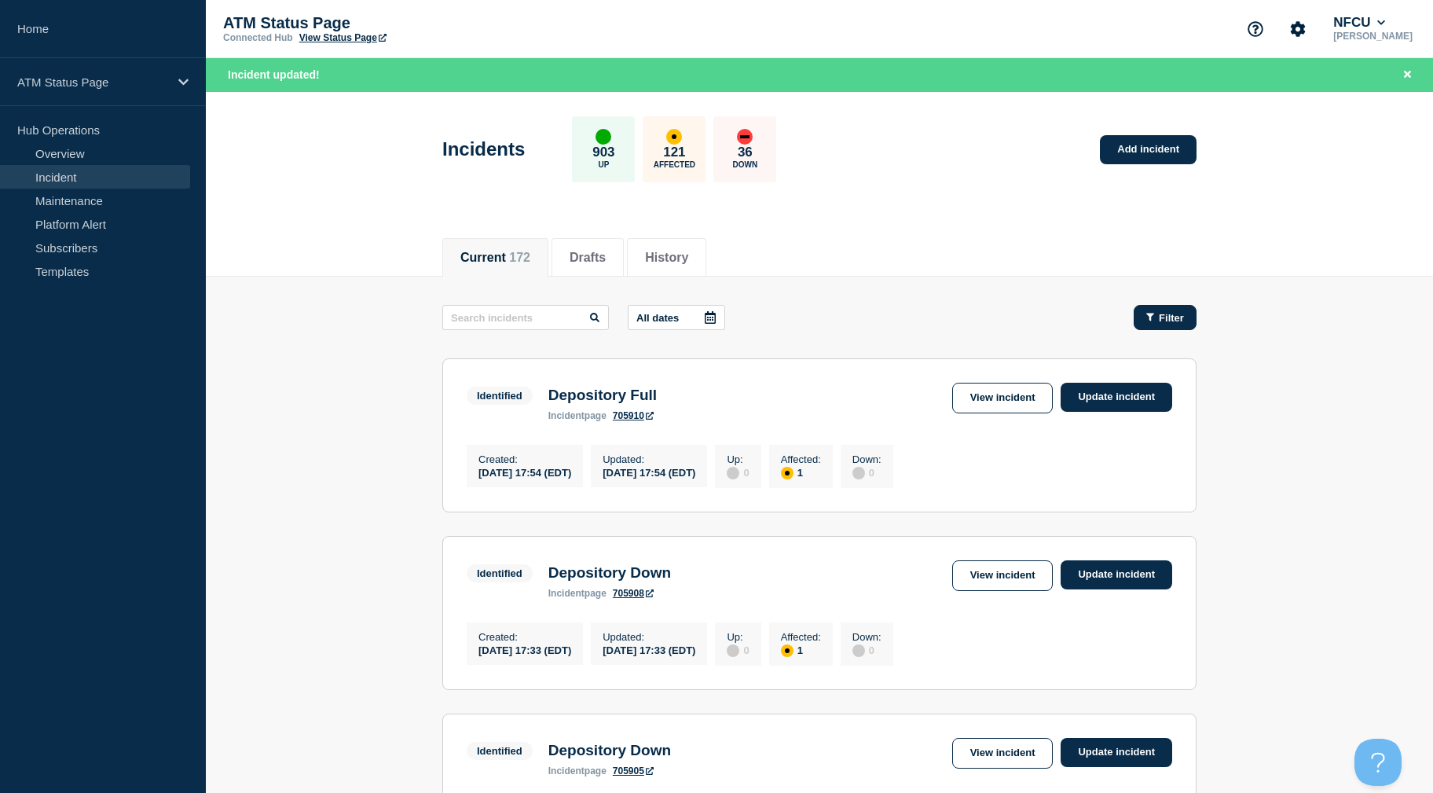
click at [1174, 316] on span "Filter" at bounding box center [1171, 318] width 25 height 12
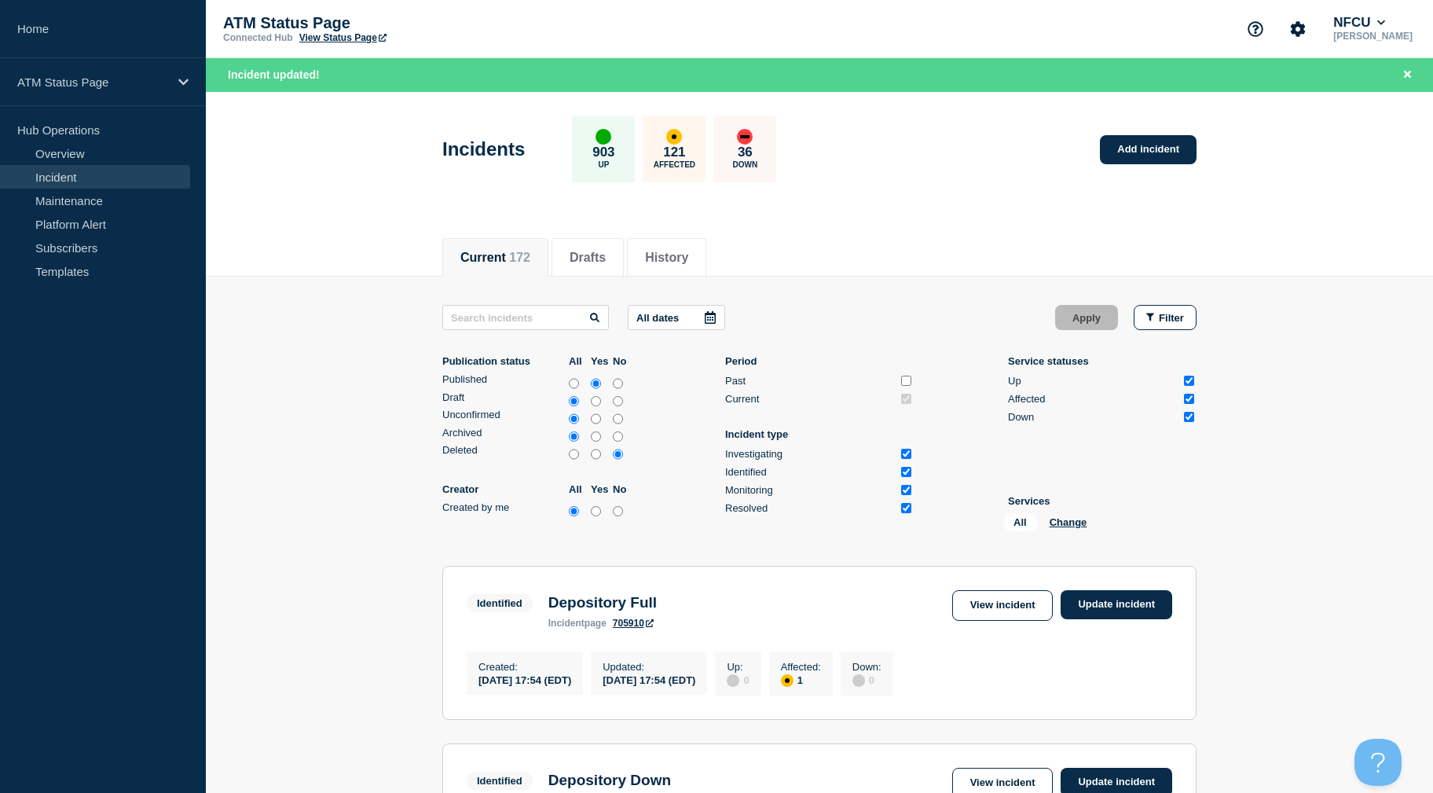
click at [1068, 512] on li "Services All Change" at bounding box center [1102, 516] width 189 height 42
click at [1066, 521] on button "Change" at bounding box center [1069, 522] width 38 height 12
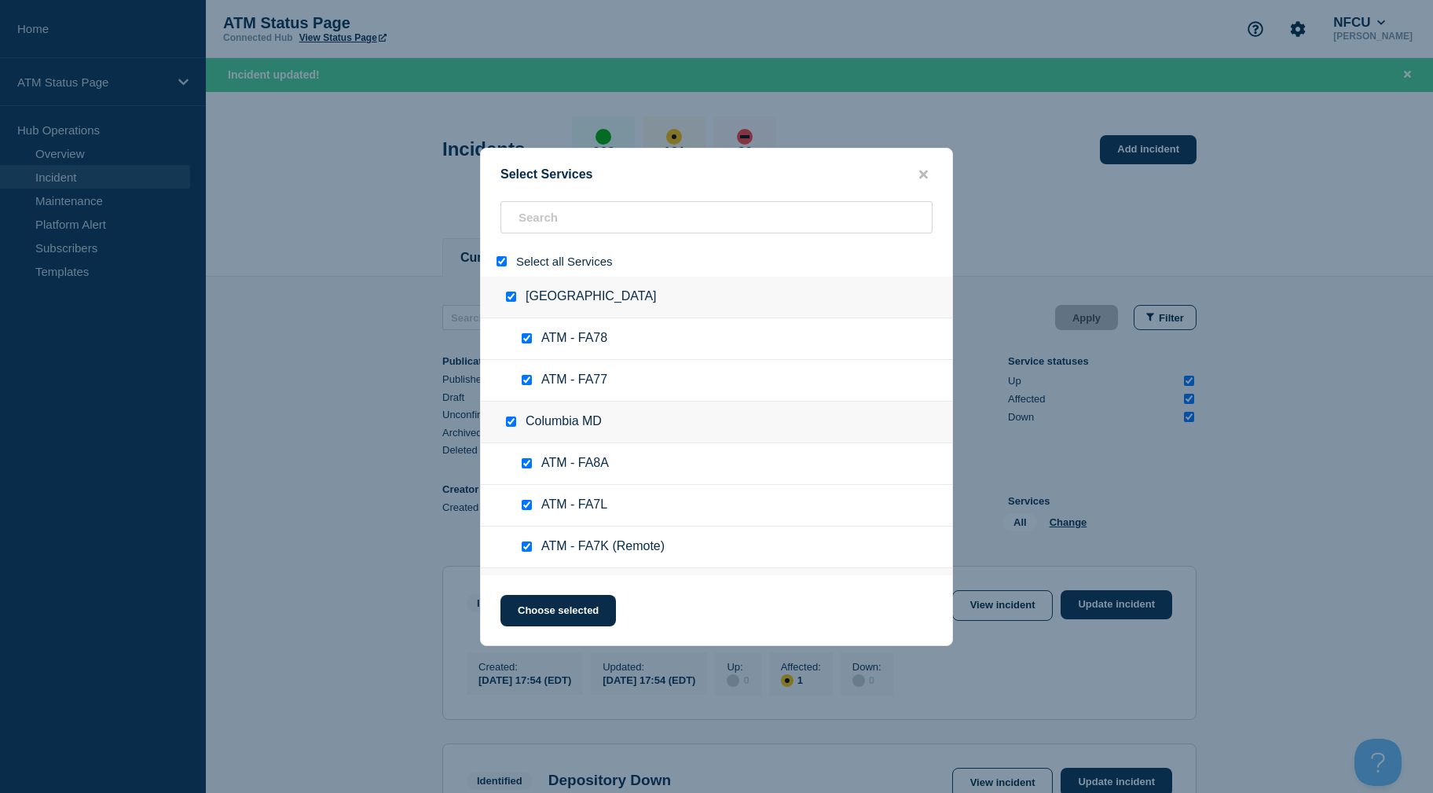
drag, startPoint x: 497, startPoint y: 257, endPoint x: 512, endPoint y: 258, distance: 14.2
click at [497, 258] on input "select all" at bounding box center [502, 261] width 10 height 10
click at [532, 222] on input "search" at bounding box center [717, 217] width 432 height 32
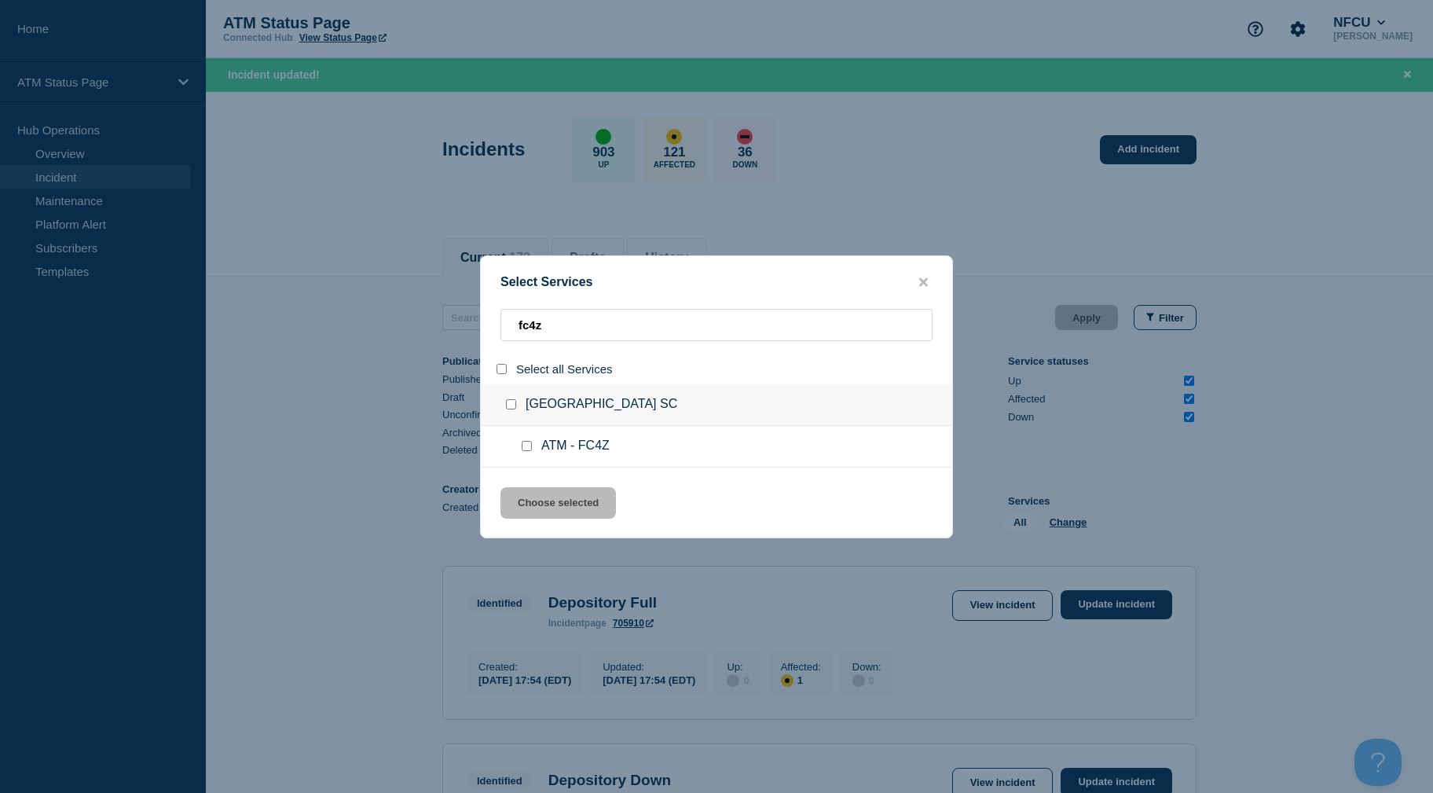
click at [527, 443] on input "service: ATM - FC4Z" at bounding box center [527, 446] width 10 height 10
click at [527, 515] on button "Choose selected" at bounding box center [559, 502] width 116 height 31
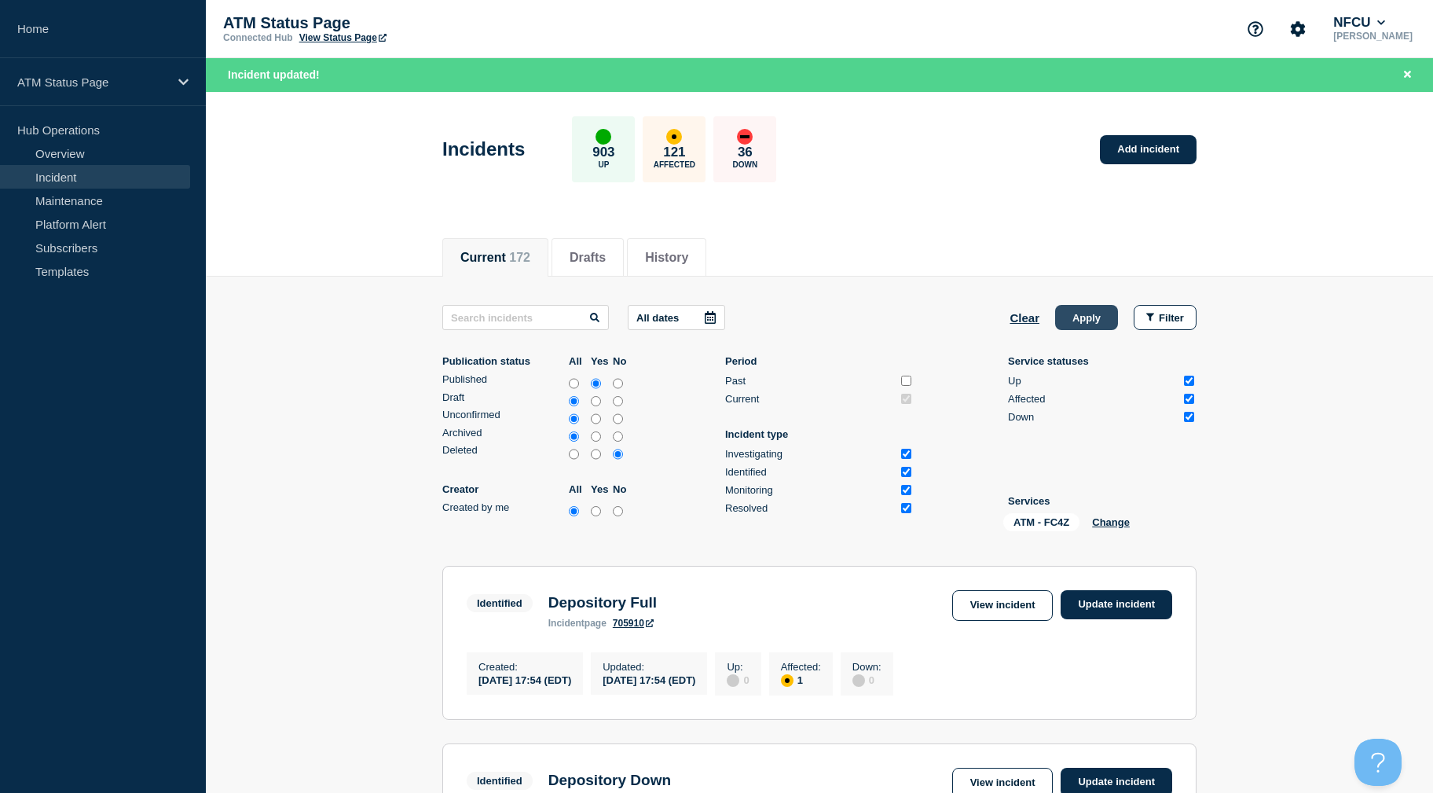
click at [1073, 315] on button "Apply" at bounding box center [1086, 317] width 63 height 25
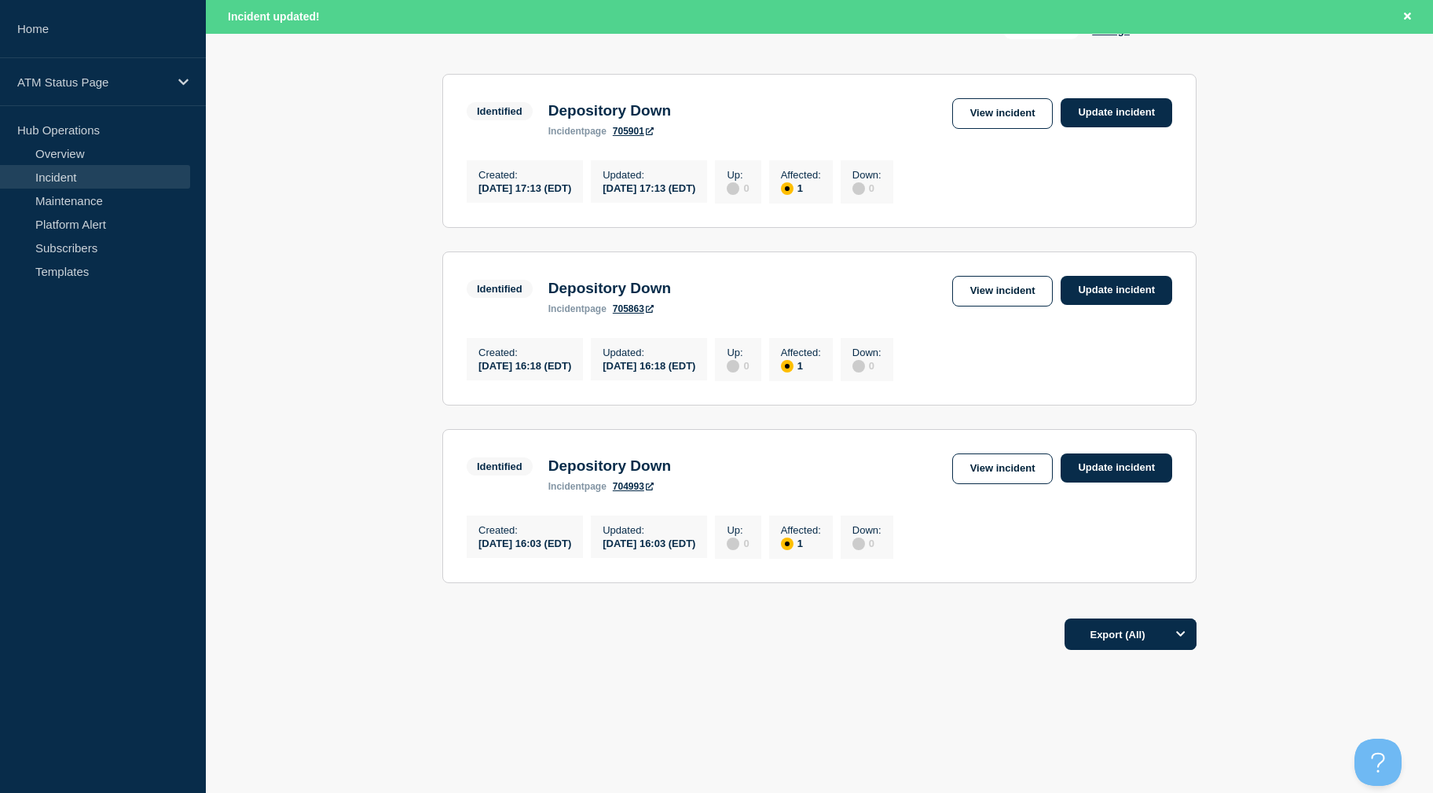
drag, startPoint x: 1378, startPoint y: 326, endPoint x: 1365, endPoint y: 354, distance: 30.2
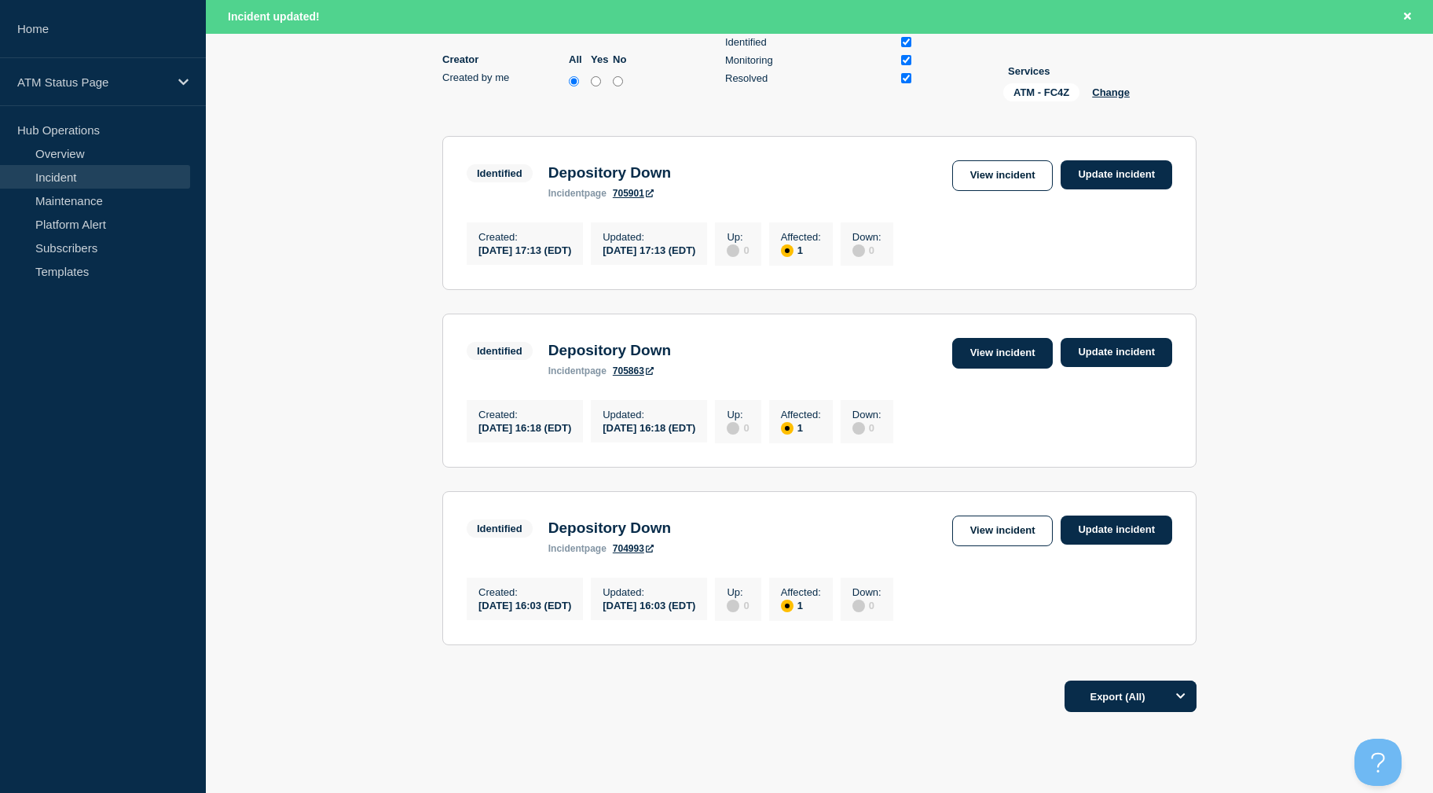
click at [1010, 360] on link "View incident" at bounding box center [1002, 353] width 101 height 31
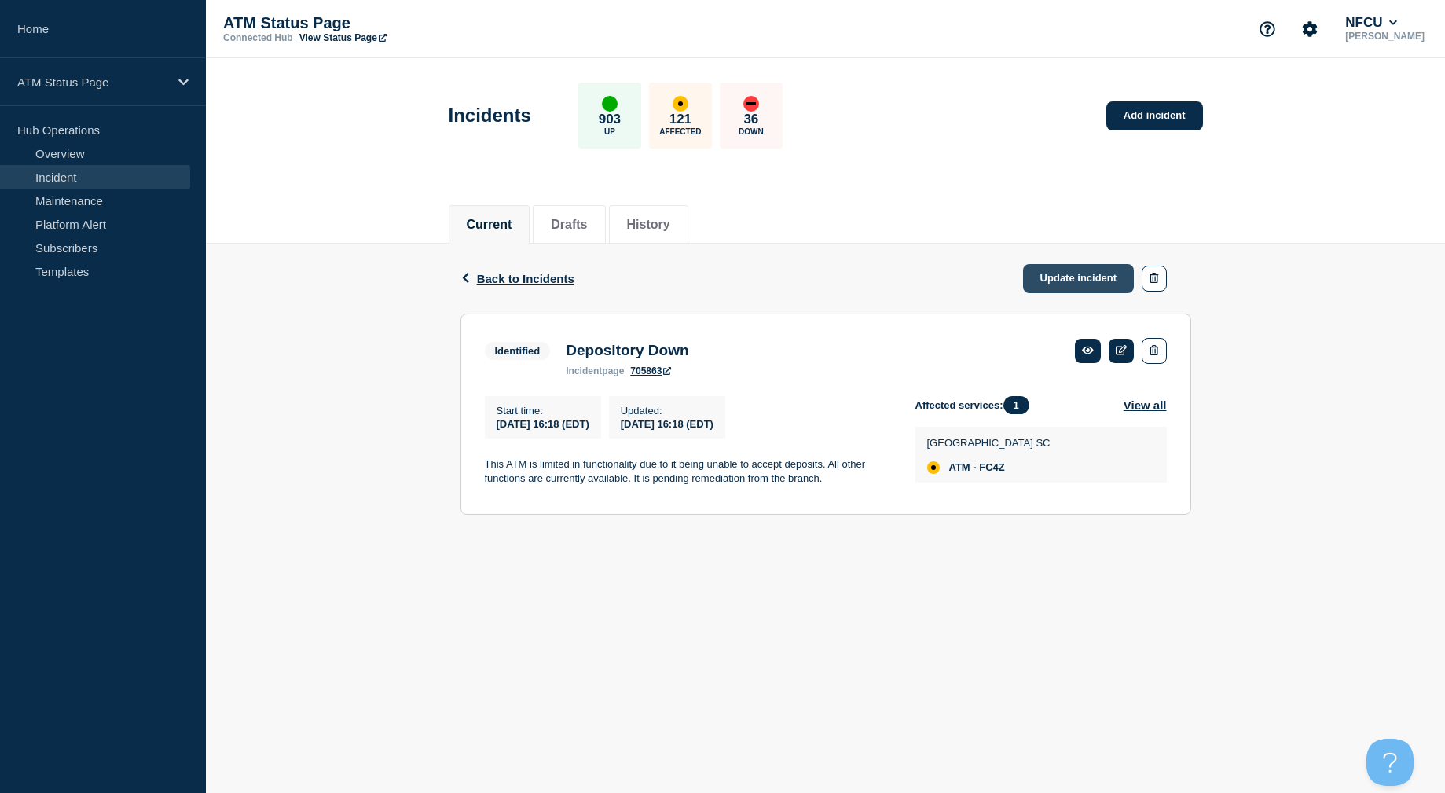
click at [1094, 266] on link "Update incident" at bounding box center [1079, 278] width 112 height 29
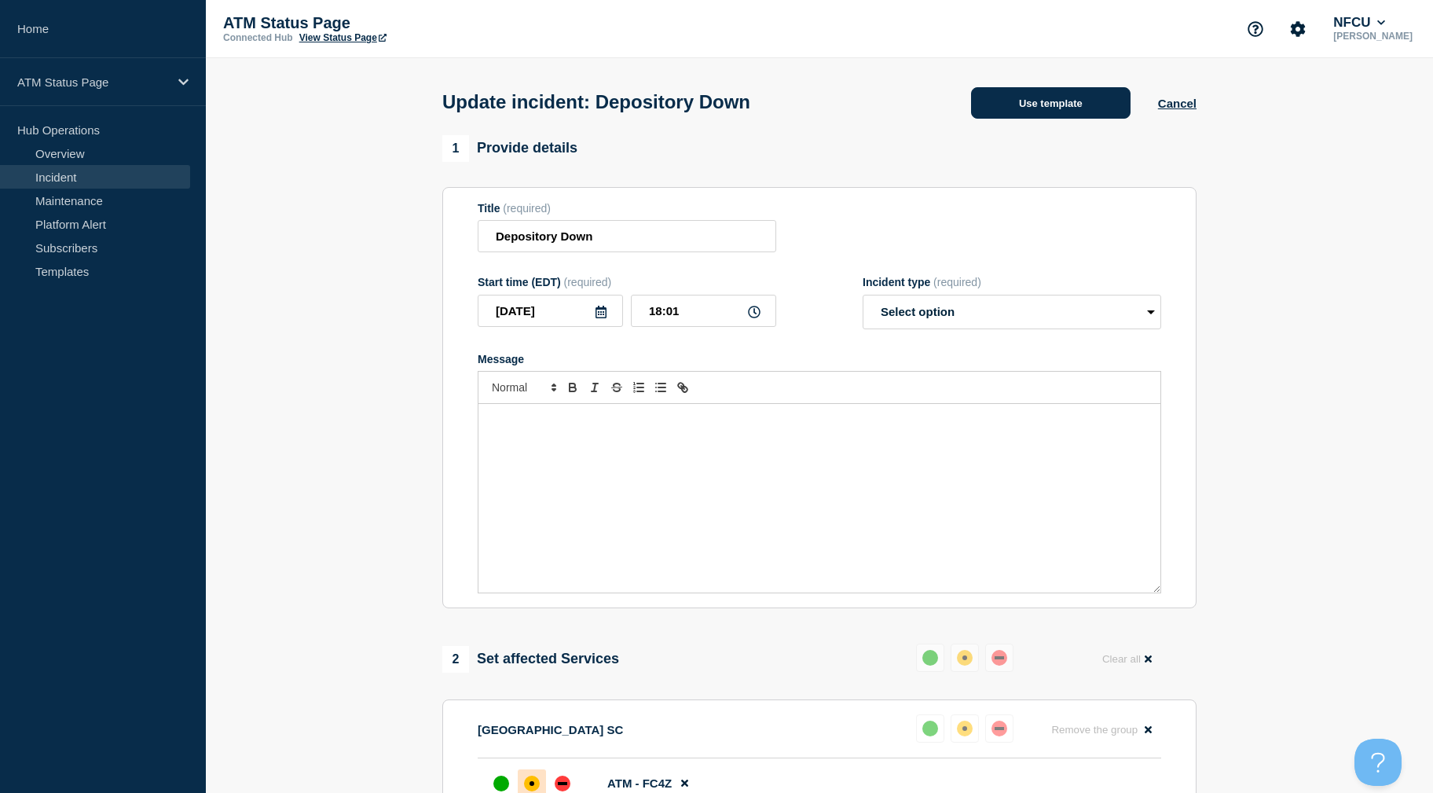
click at [1027, 109] on button "Use template" at bounding box center [1051, 102] width 160 height 31
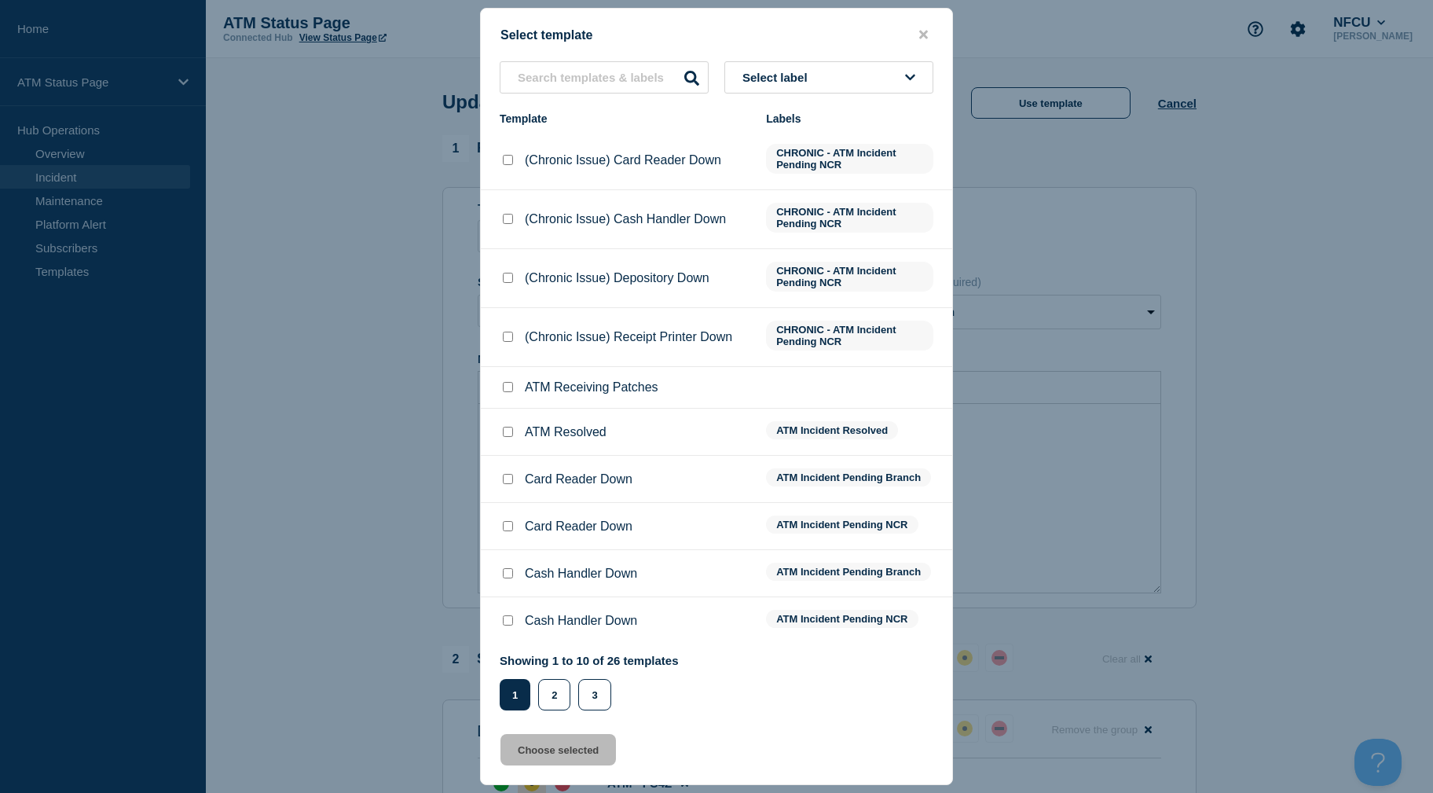
click at [803, 80] on span "Select label" at bounding box center [779, 77] width 72 height 13
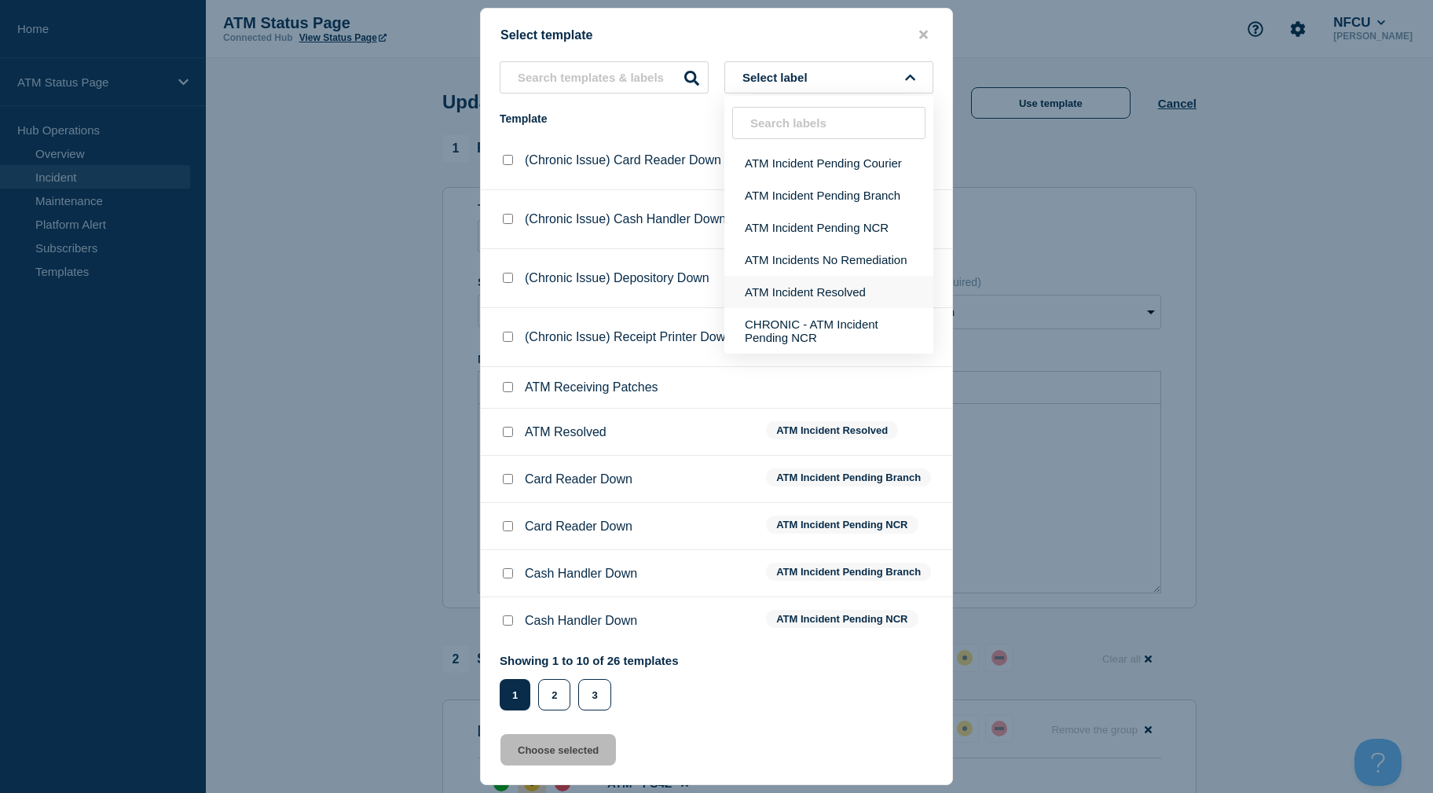
click at [827, 303] on button "ATM Incident Resolved" at bounding box center [829, 292] width 209 height 32
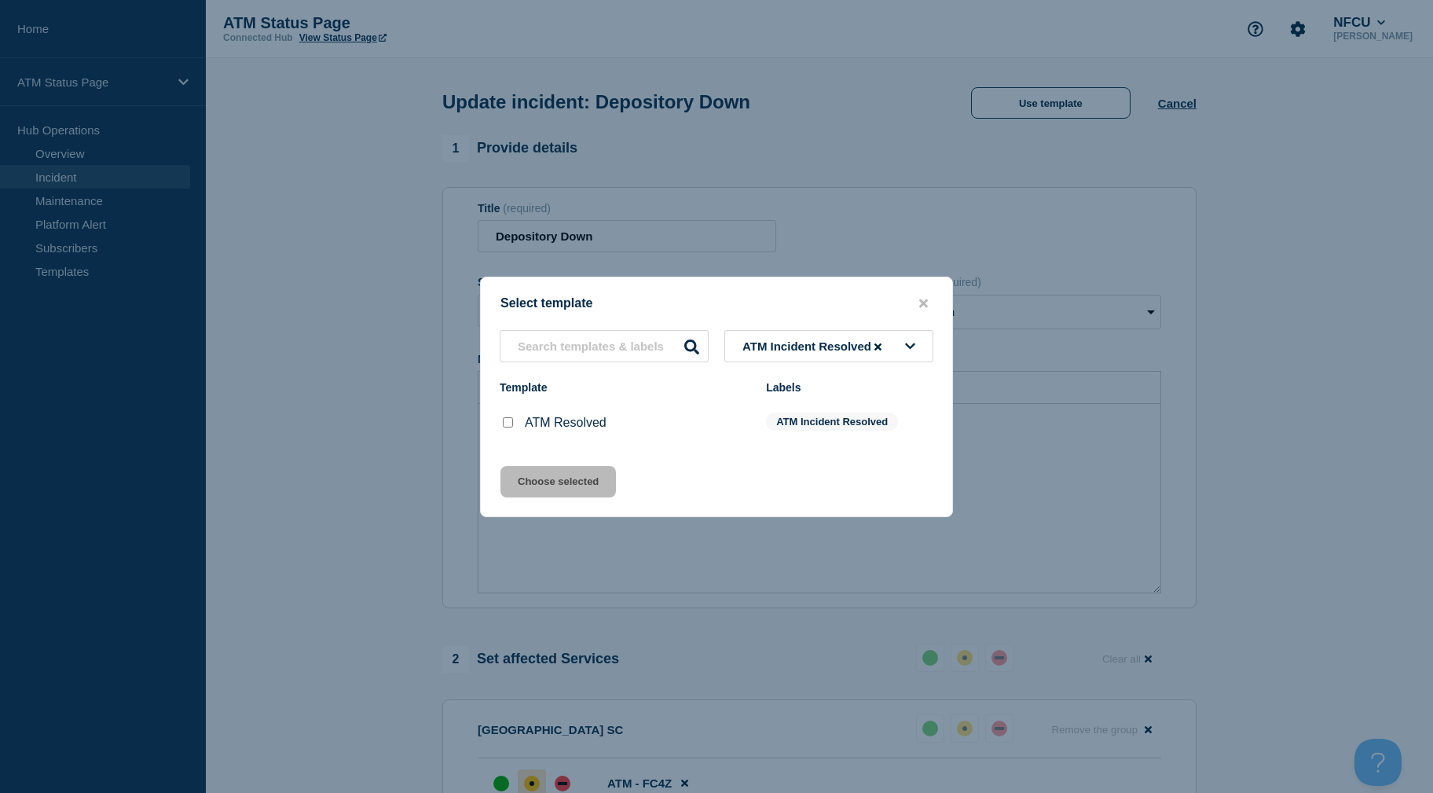
click at [512, 424] on input "ATM Resolved checkbox" at bounding box center [508, 422] width 10 height 10
click at [520, 474] on button "Choose selected" at bounding box center [559, 481] width 116 height 31
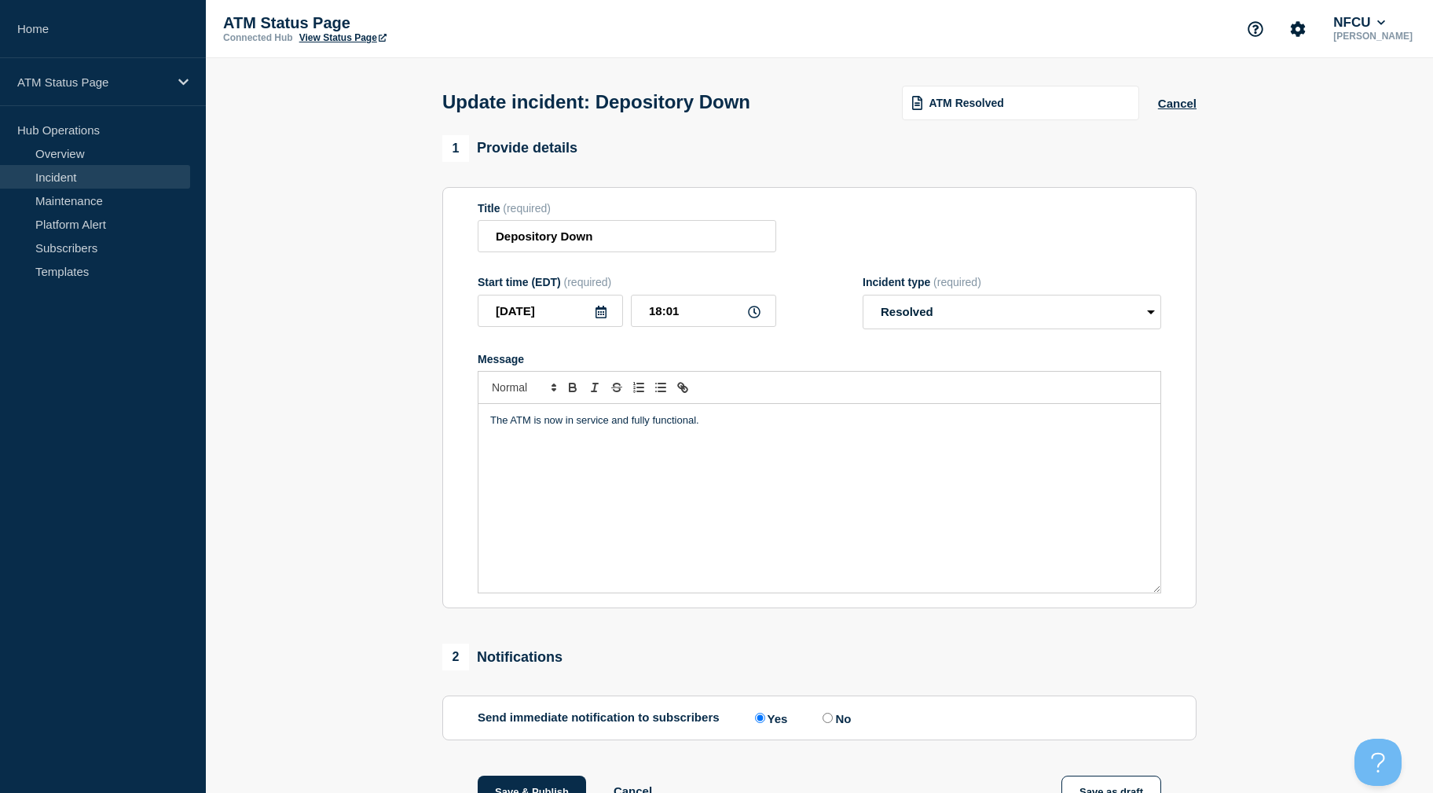
click at [853, 197] on section "Title (required) Depository Down Start time (EDT) (required) [DATE] 18:01 Incid…" at bounding box center [819, 398] width 754 height 422
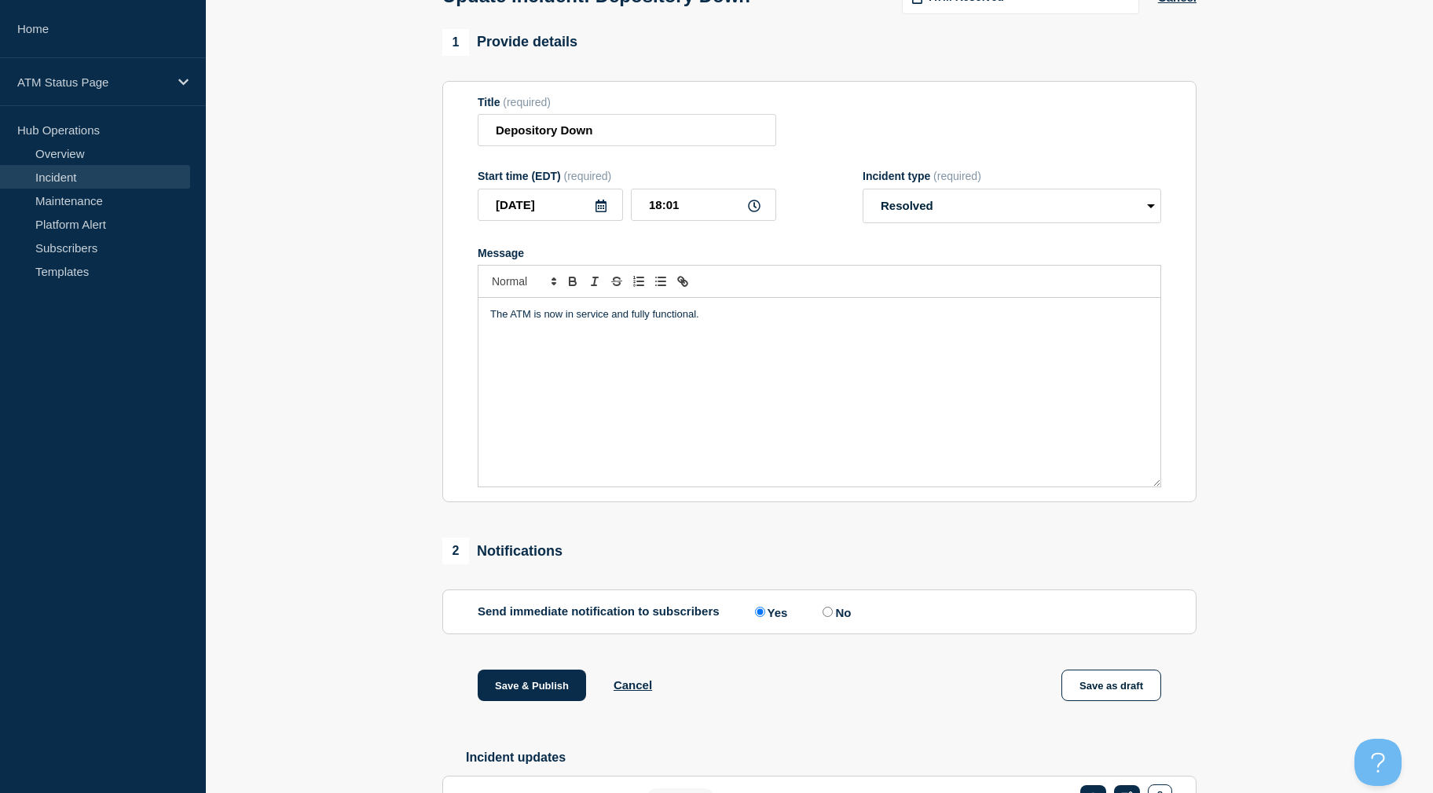
scroll to position [213, 0]
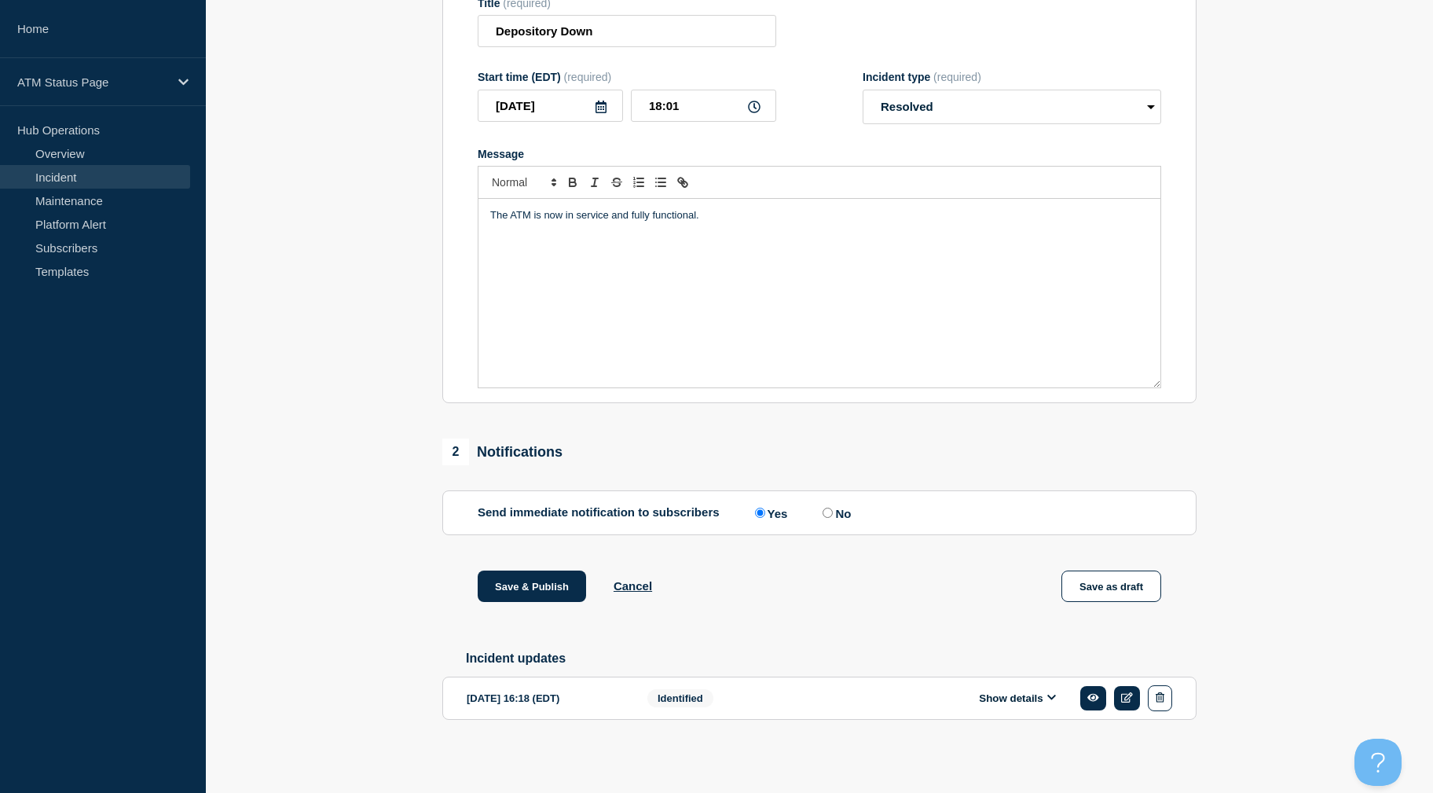
drag, startPoint x: 1000, startPoint y: 207, endPoint x: 989, endPoint y: 339, distance: 132.5
click at [545, 583] on button "Save & Publish" at bounding box center [532, 586] width 108 height 31
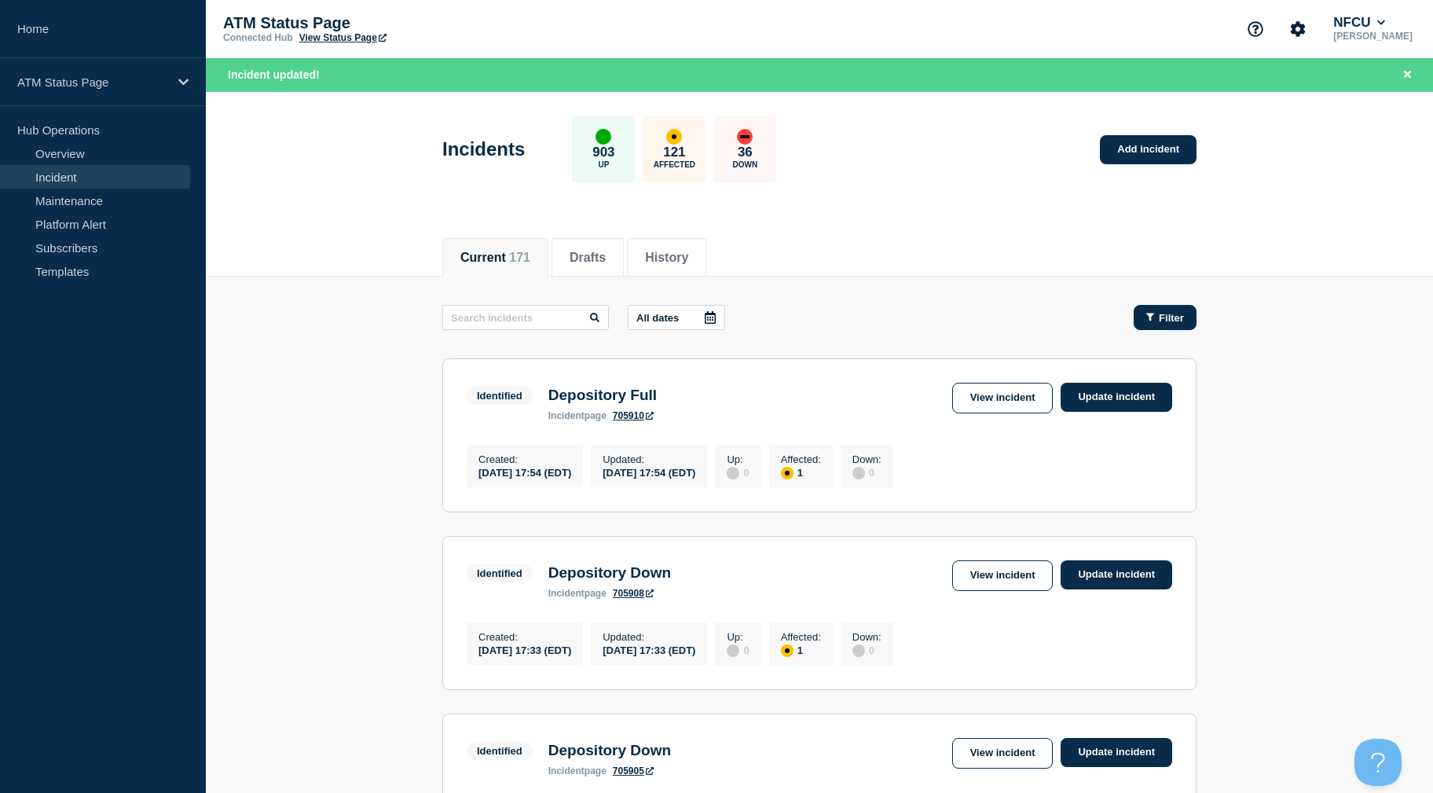
click at [1164, 312] on span "Filter" at bounding box center [1171, 318] width 25 height 12
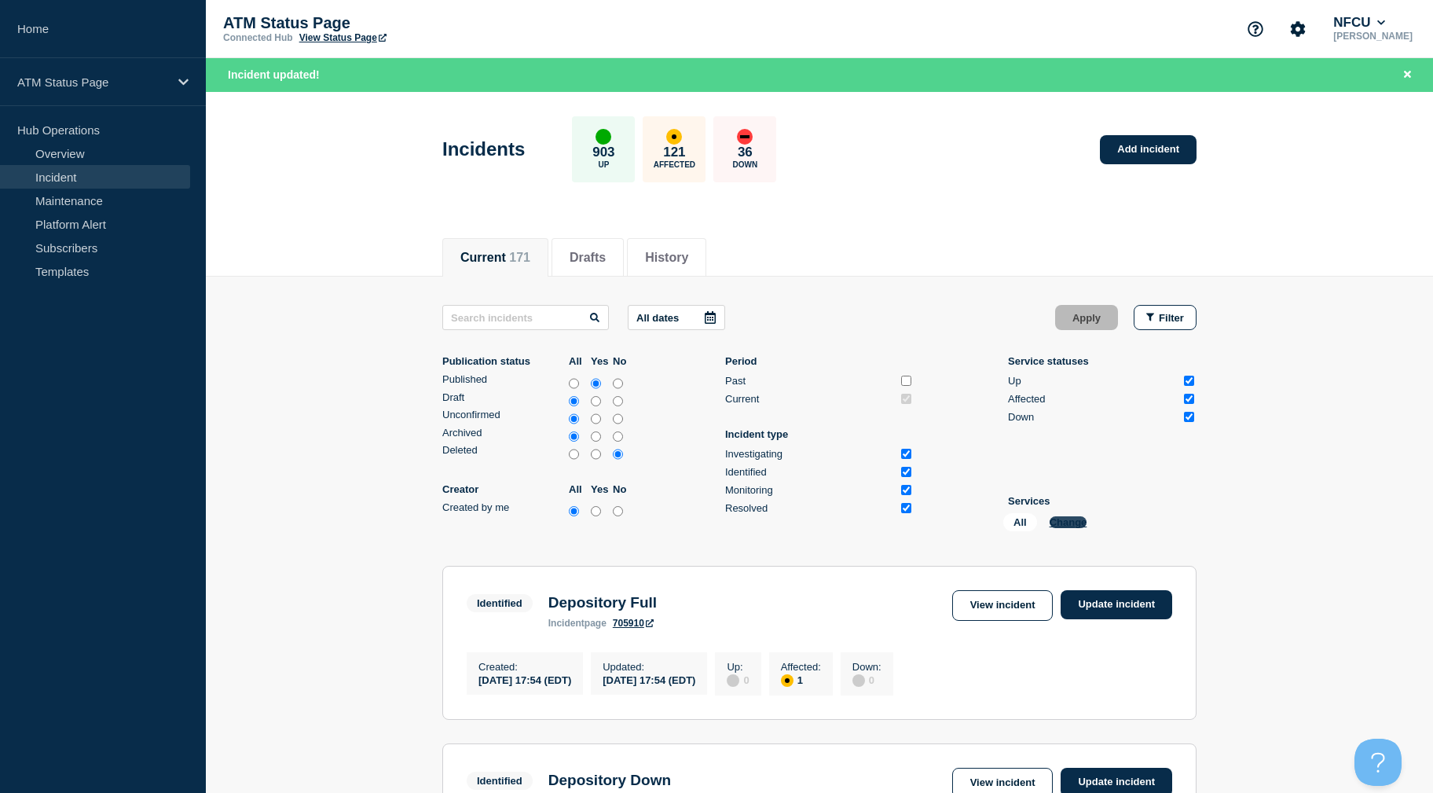
click at [1062, 519] on button "Change" at bounding box center [1069, 522] width 38 height 12
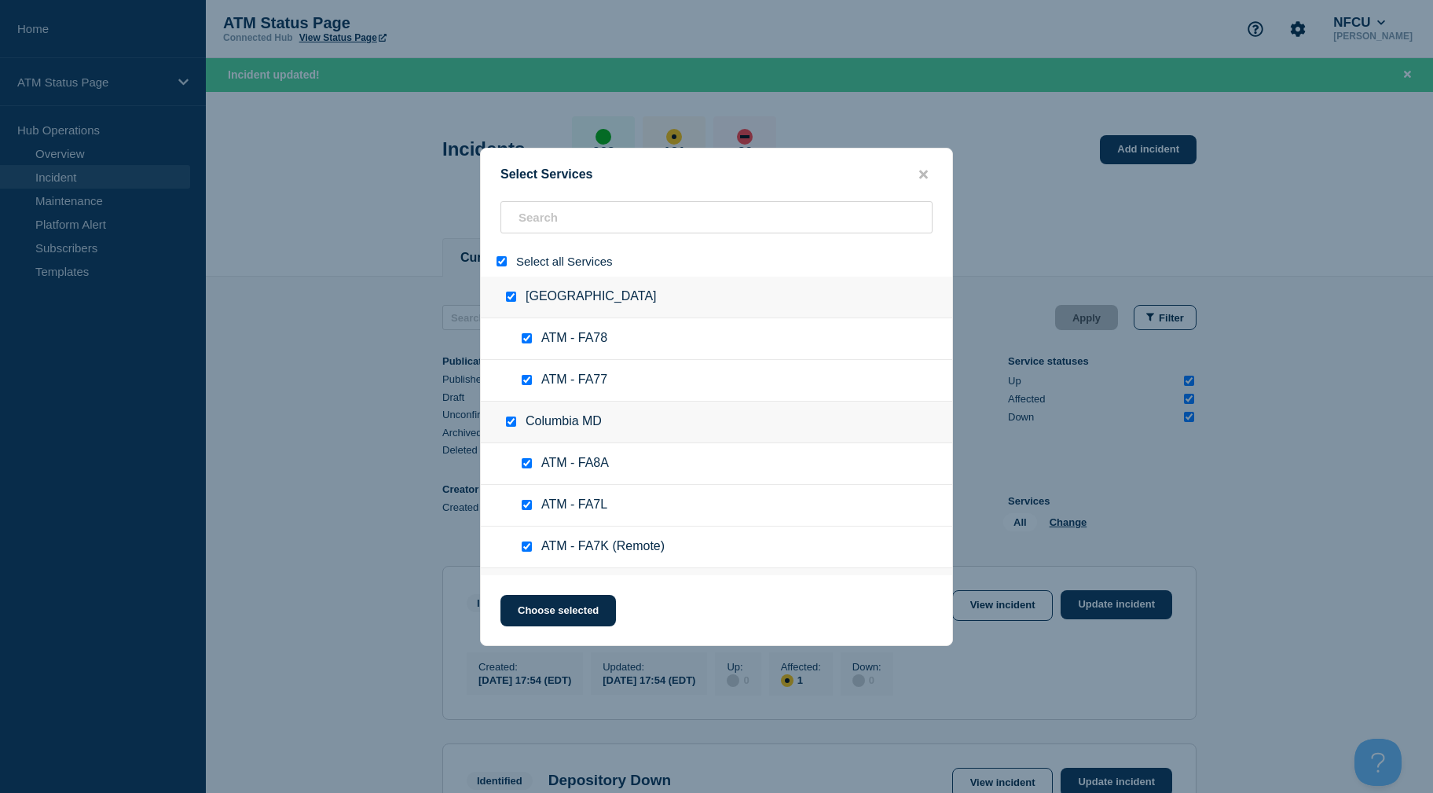
click at [505, 262] on input "select all" at bounding box center [502, 261] width 10 height 10
click at [527, 232] on input "search" at bounding box center [717, 217] width 432 height 32
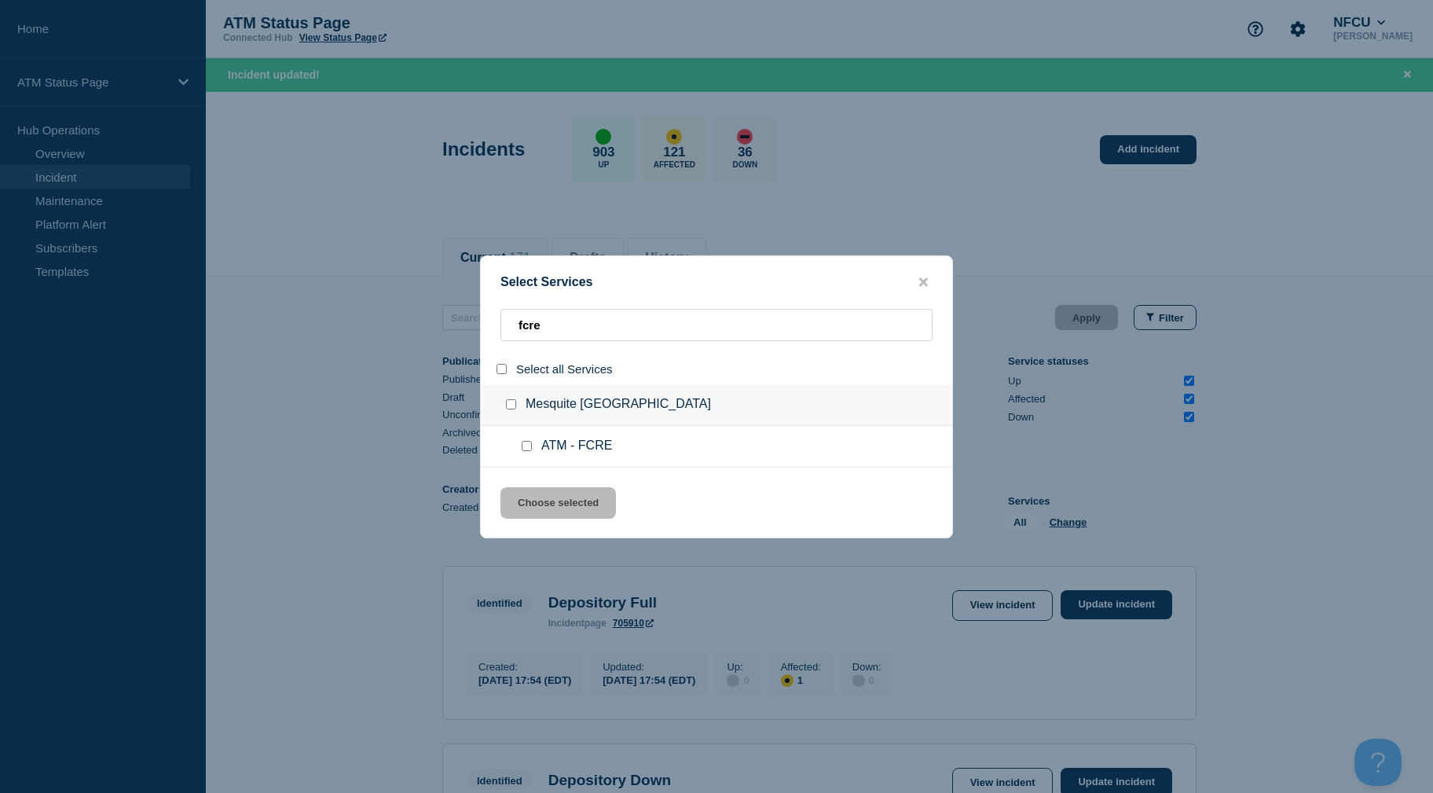
click at [504, 365] on input "select all" at bounding box center [502, 369] width 10 height 10
click at [530, 489] on button "Choose selected" at bounding box center [559, 502] width 116 height 31
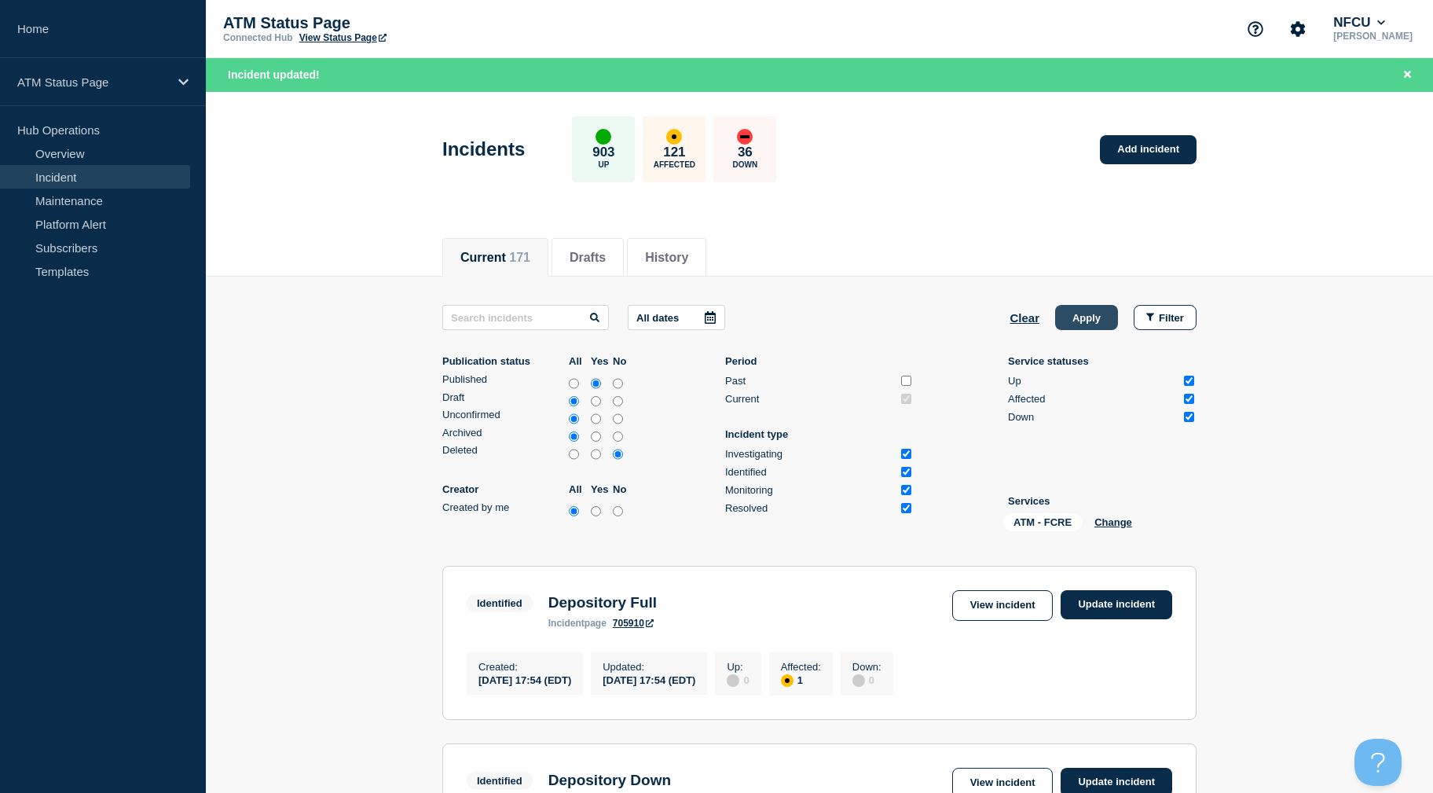
click at [1101, 312] on button "Apply" at bounding box center [1086, 317] width 63 height 25
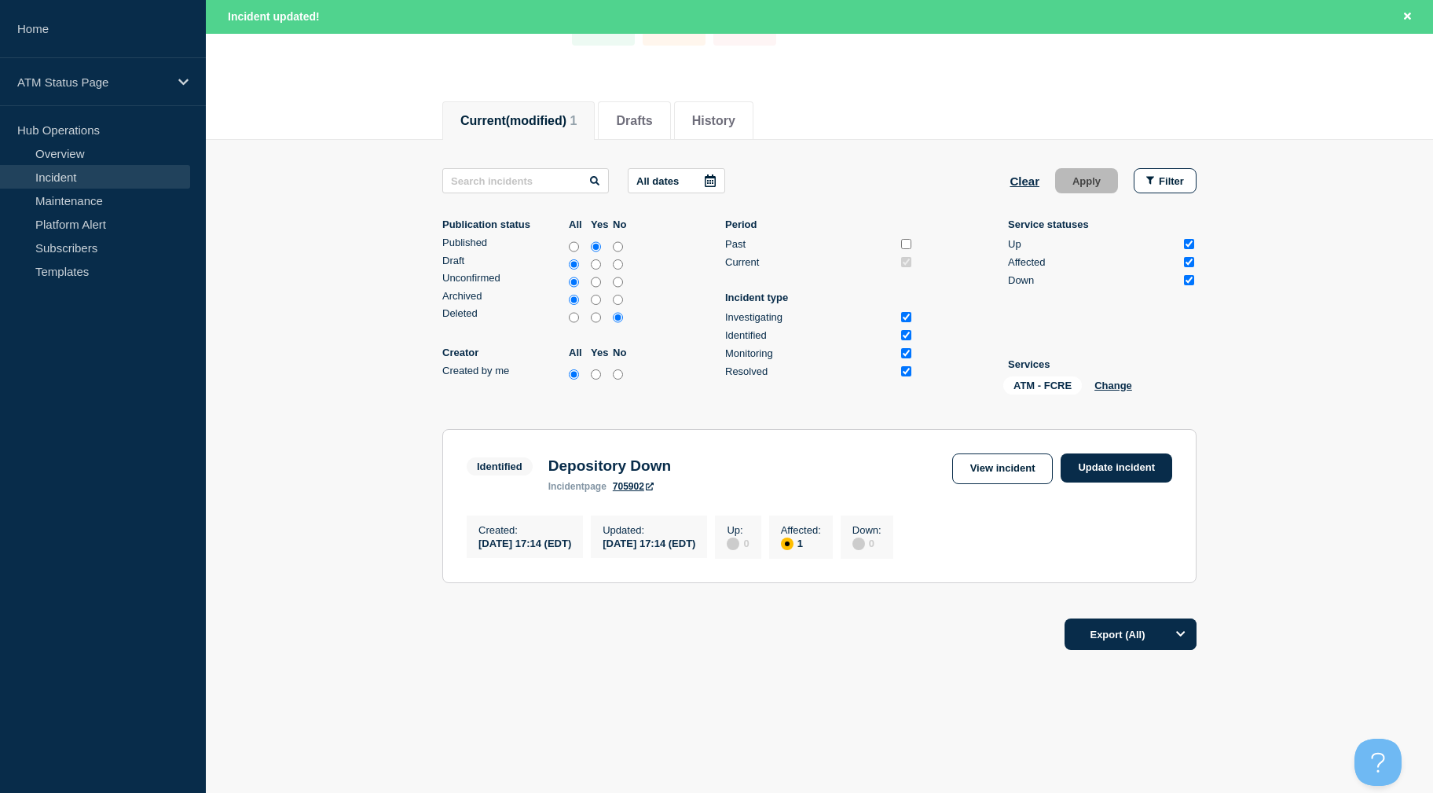
drag, startPoint x: 1316, startPoint y: 424, endPoint x: 1303, endPoint y: 474, distance: 52.0
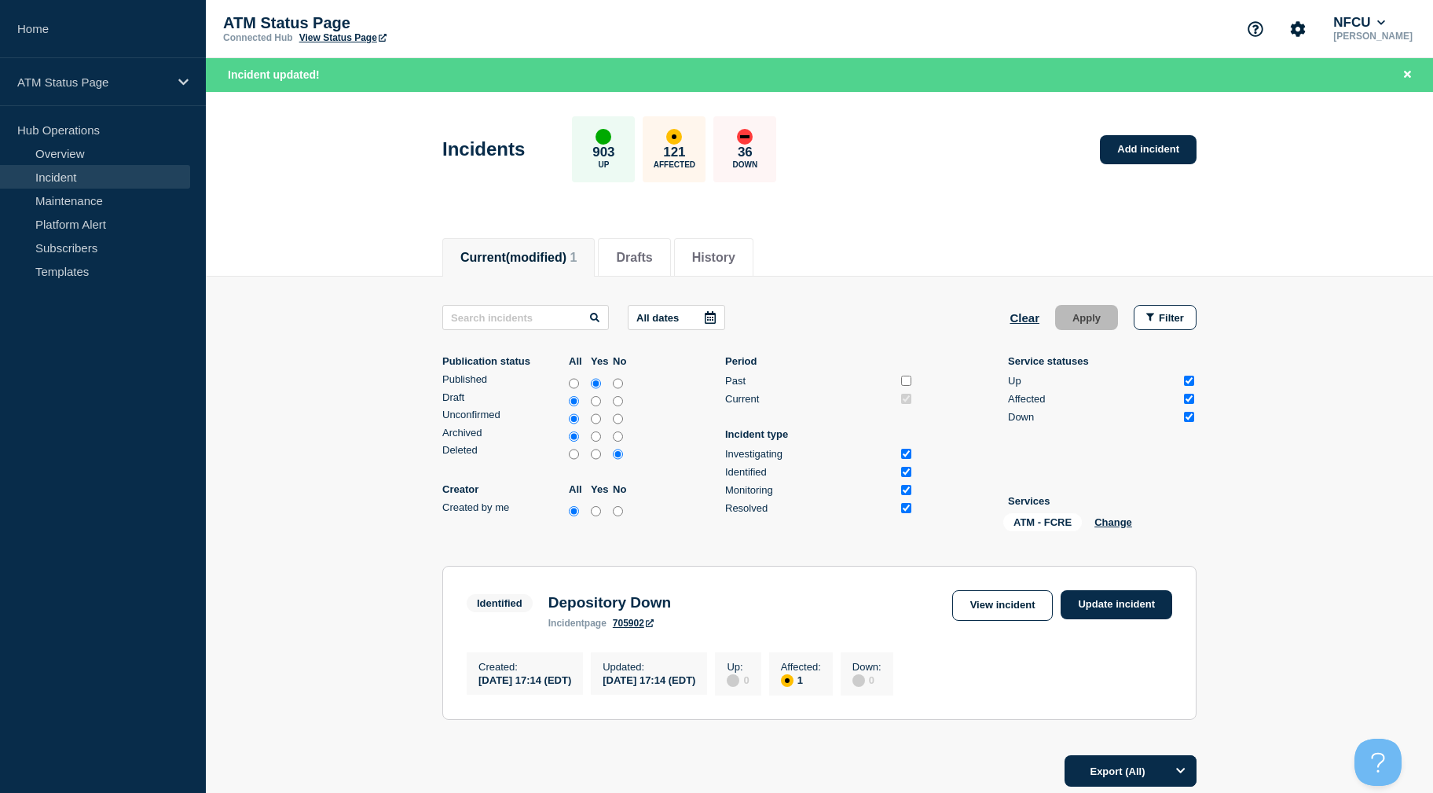
drag, startPoint x: 1301, startPoint y: 505, endPoint x: 1301, endPoint y: 419, distance: 86.4
click at [1032, 321] on button "Clear" at bounding box center [1025, 317] width 30 height 25
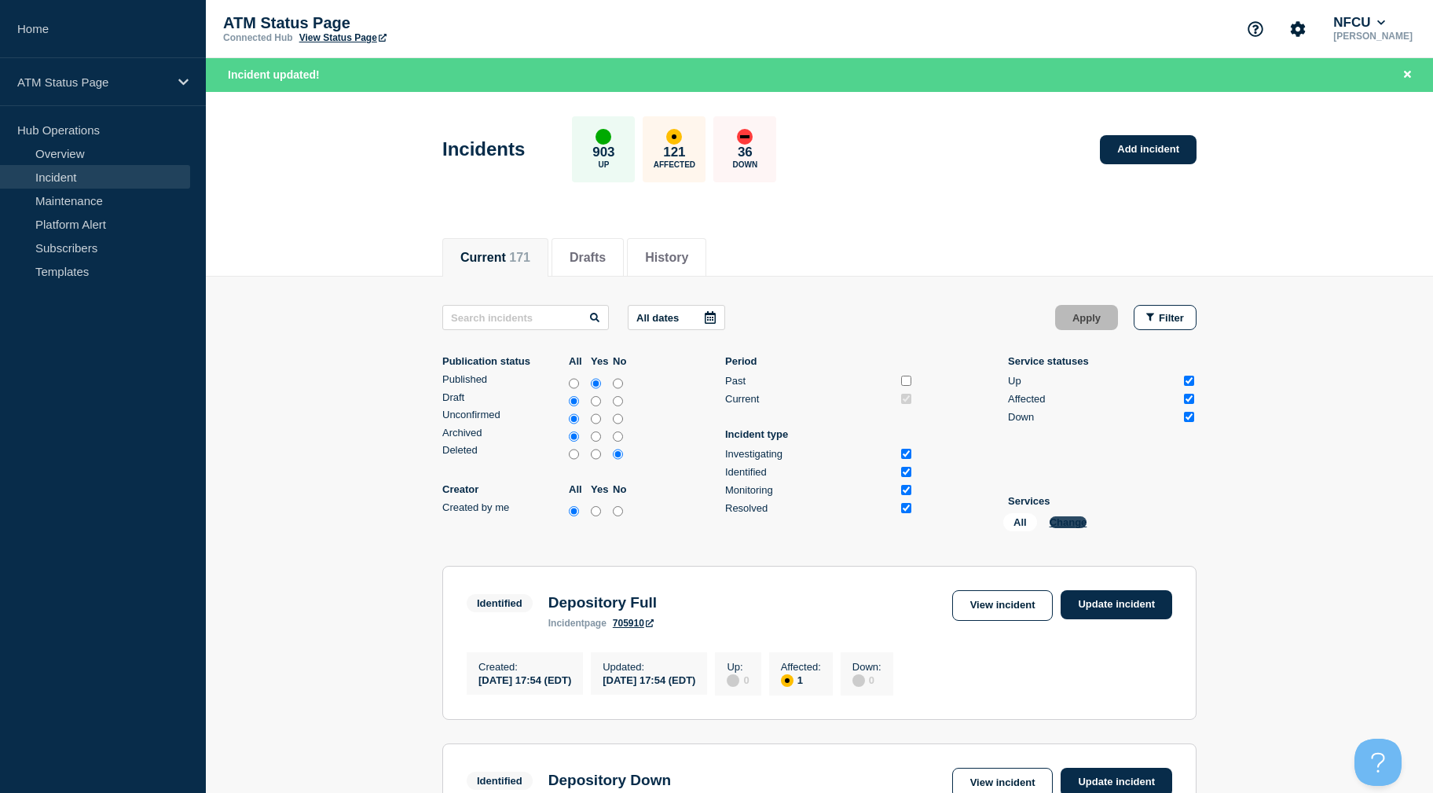
click at [1077, 525] on button "Change" at bounding box center [1069, 522] width 38 height 12
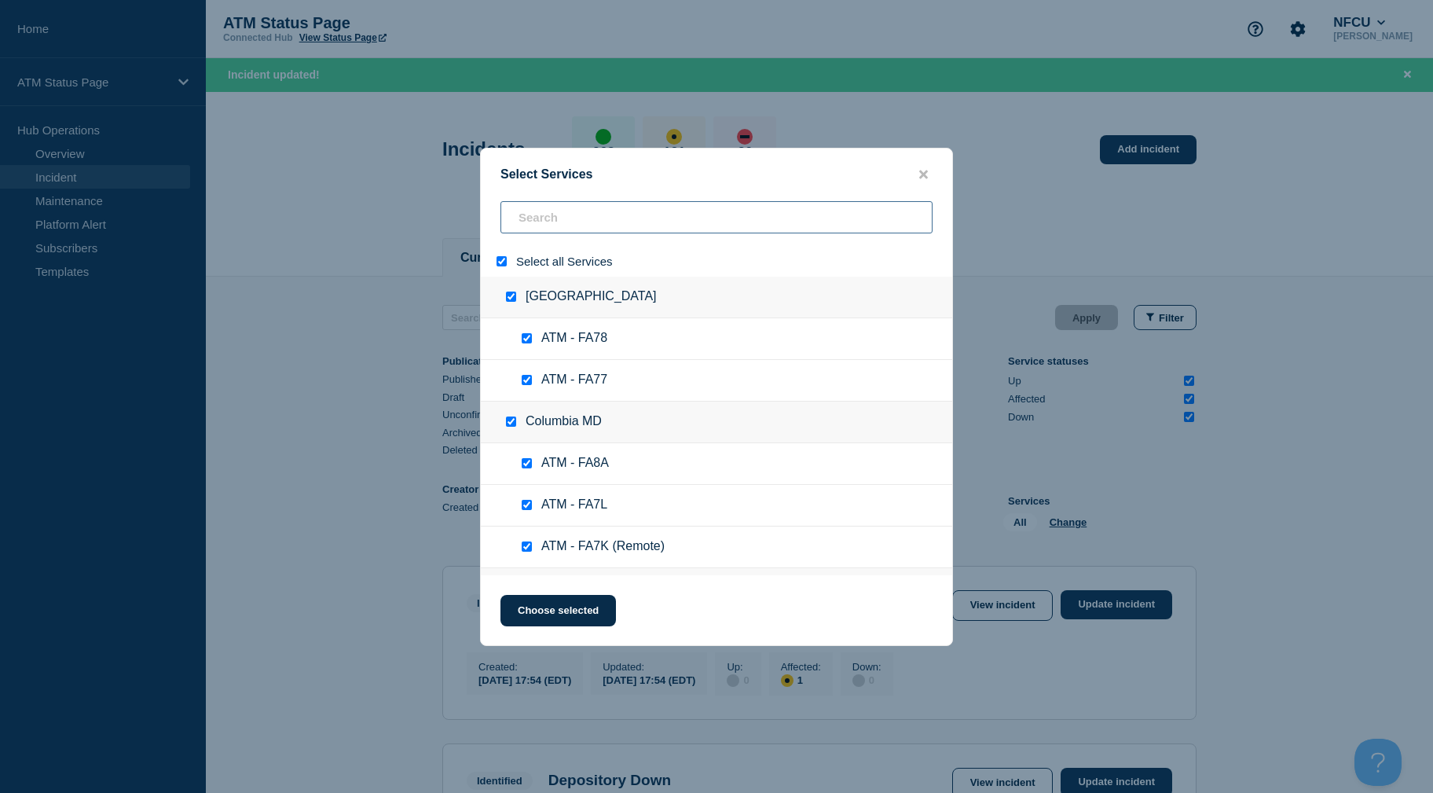
click at [604, 222] on input "search" at bounding box center [717, 217] width 432 height 32
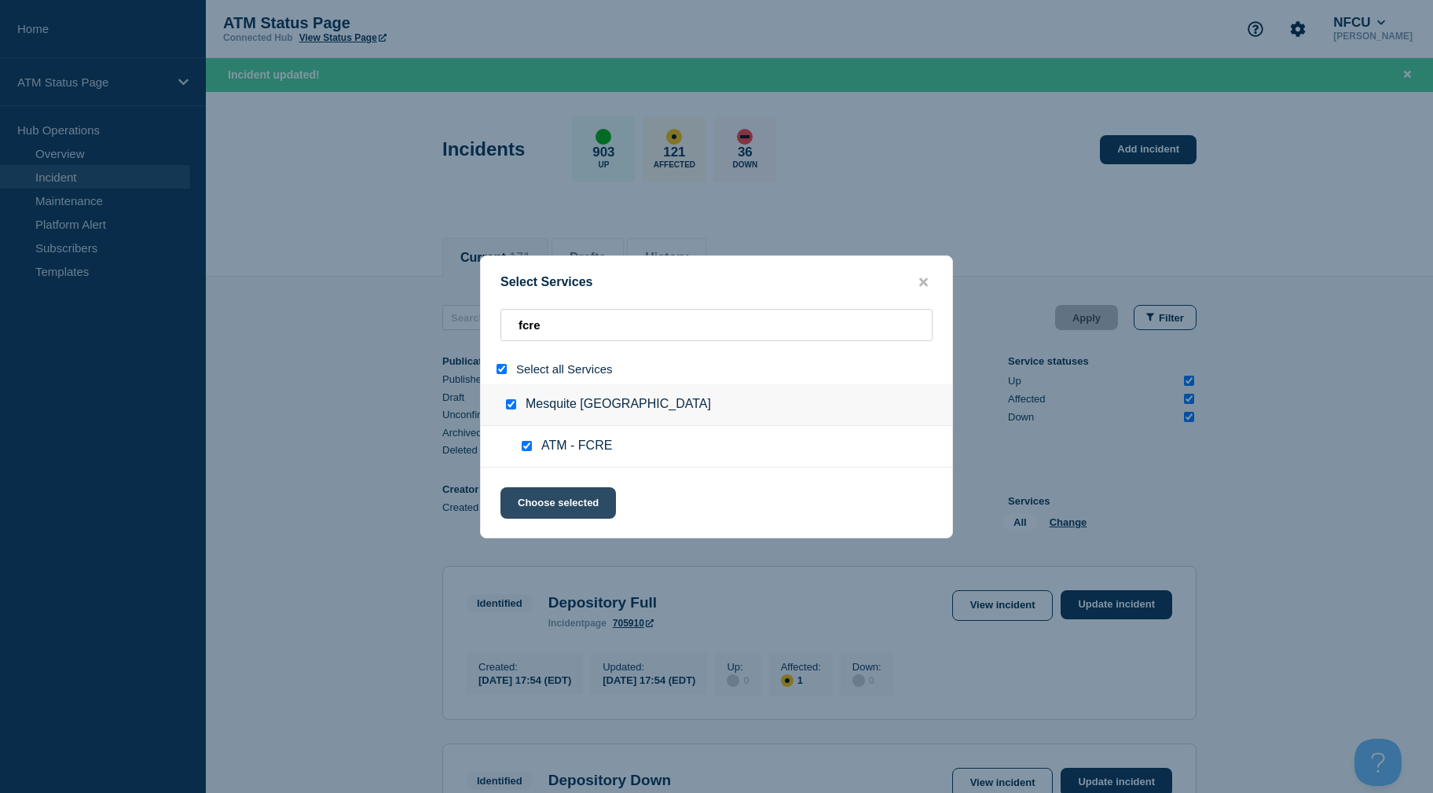
click at [545, 492] on button "Choose selected" at bounding box center [559, 502] width 116 height 31
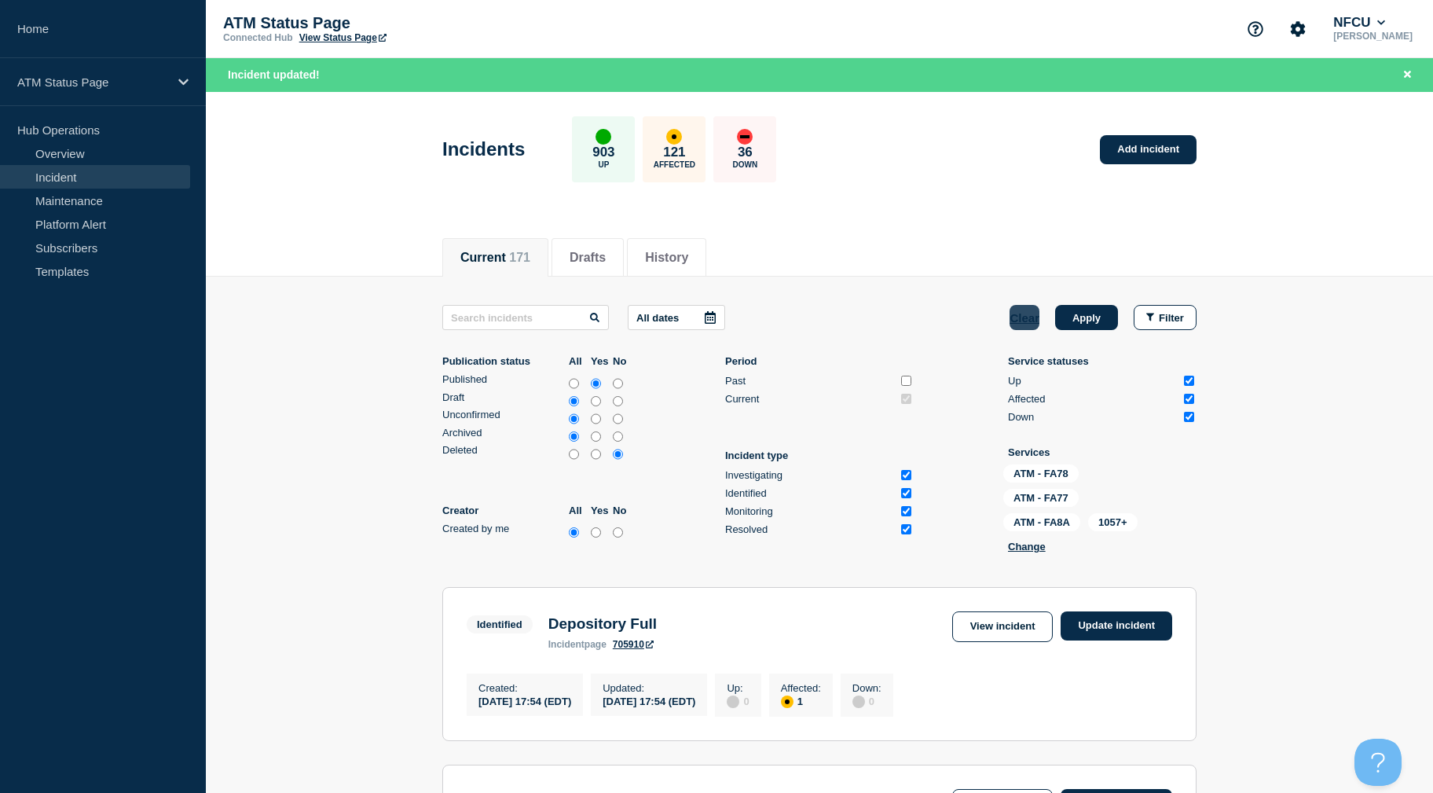
click at [1024, 325] on button "Clear" at bounding box center [1025, 317] width 30 height 25
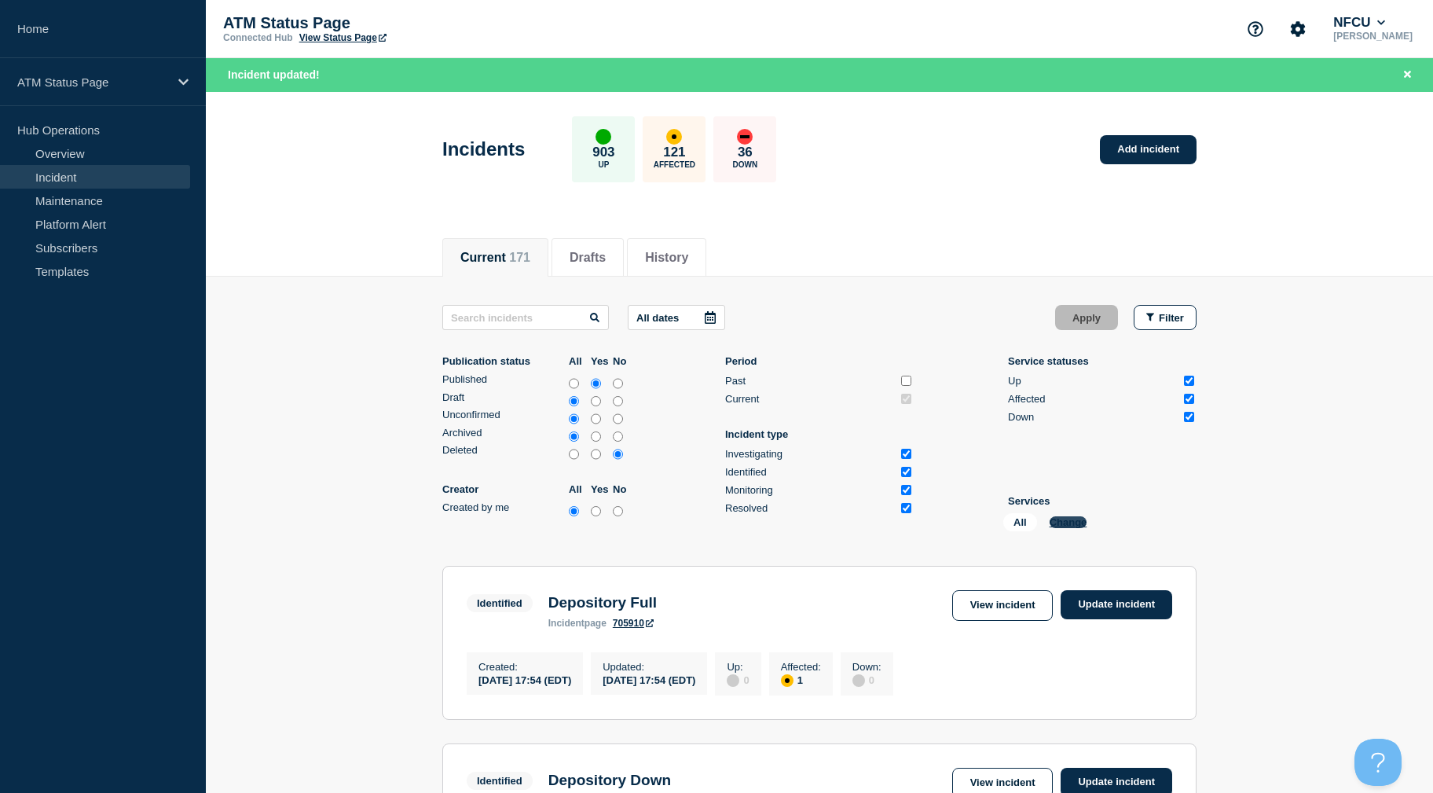
click at [1055, 523] on button "Change" at bounding box center [1069, 522] width 38 height 12
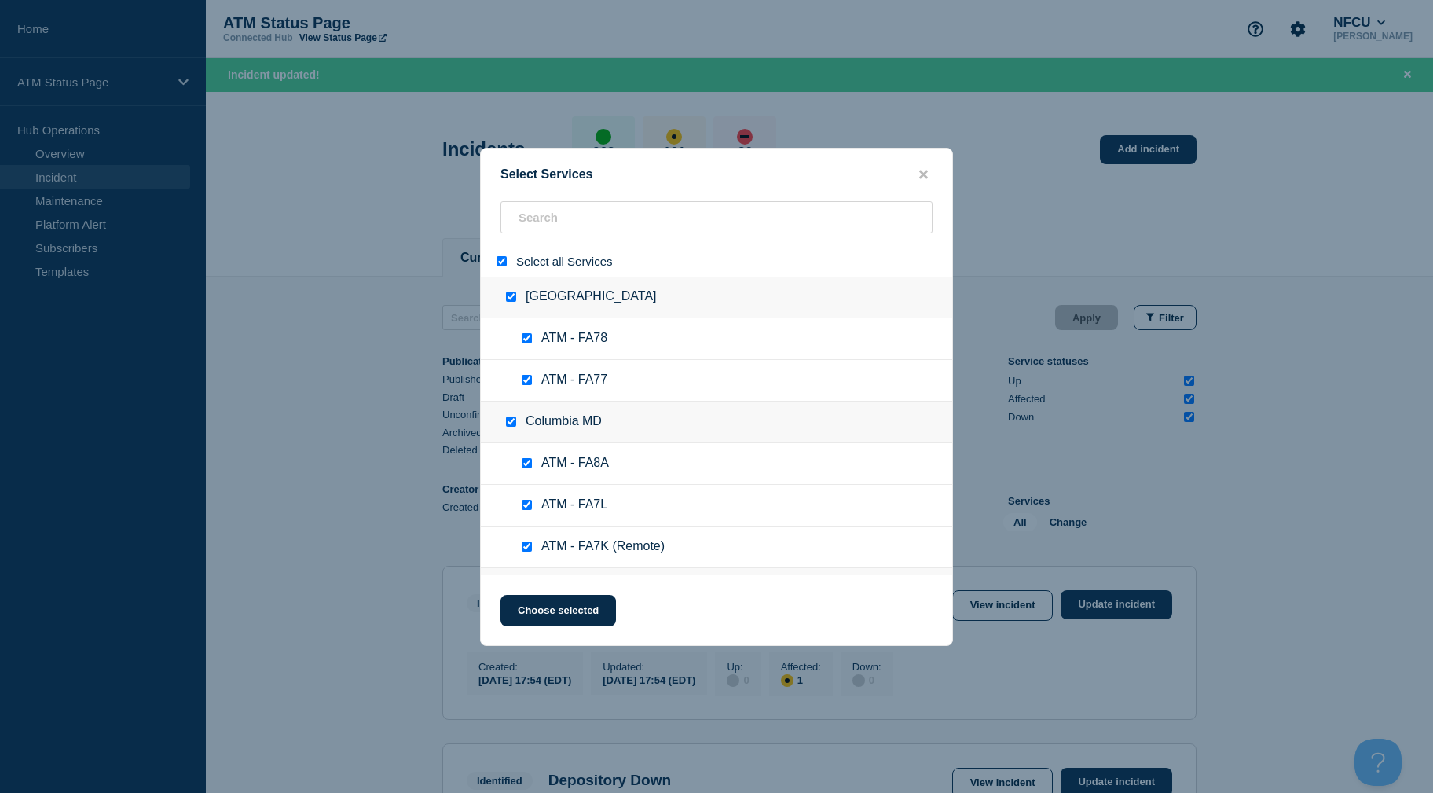
click at [500, 264] on input "select all" at bounding box center [502, 261] width 10 height 10
click at [582, 216] on input "search" at bounding box center [717, 217] width 432 height 32
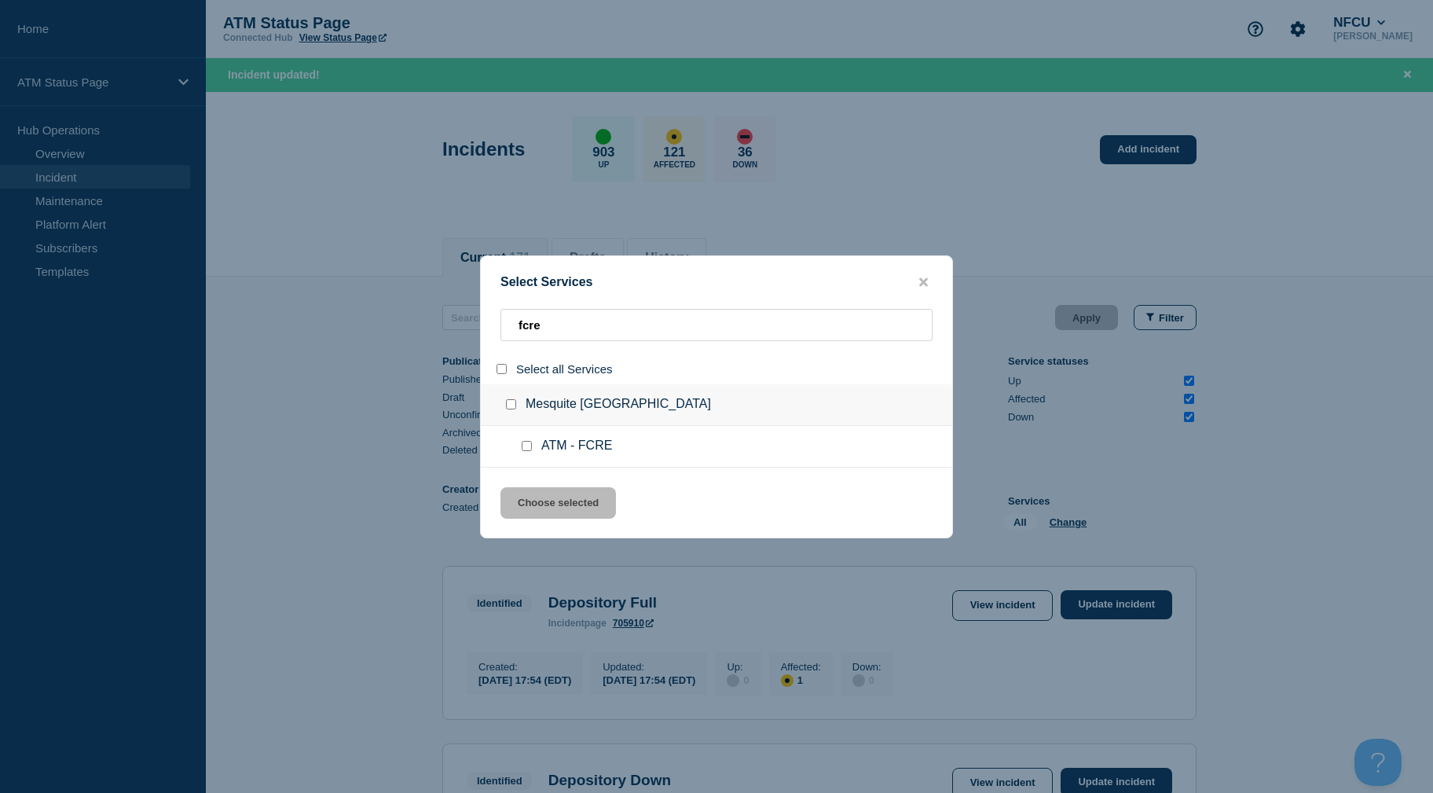
click at [499, 372] on input "select all" at bounding box center [502, 369] width 10 height 10
click at [556, 501] on button "Choose selected" at bounding box center [559, 502] width 116 height 31
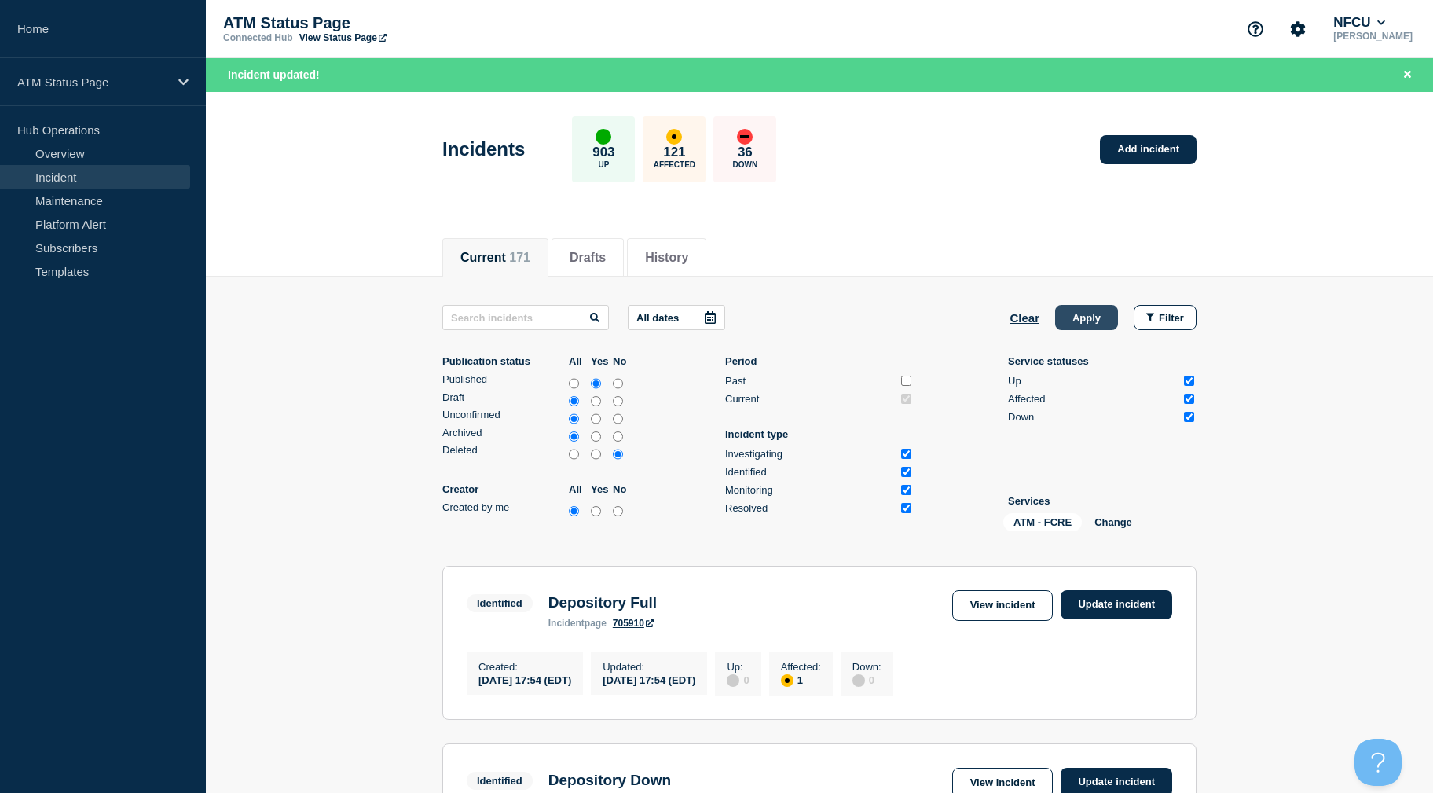
click at [1099, 306] on button "Apply" at bounding box center [1086, 317] width 63 height 25
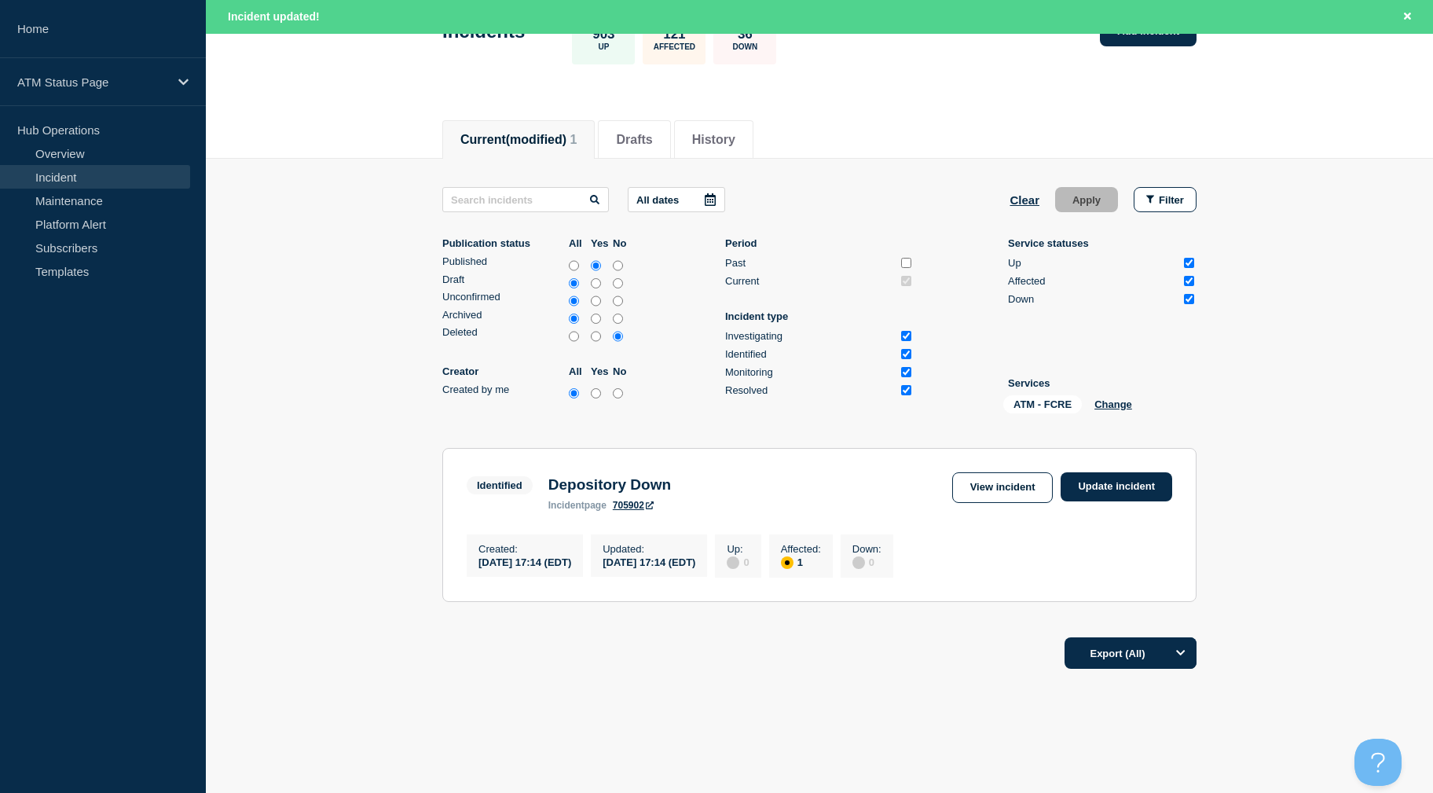
scroll to position [142, 0]
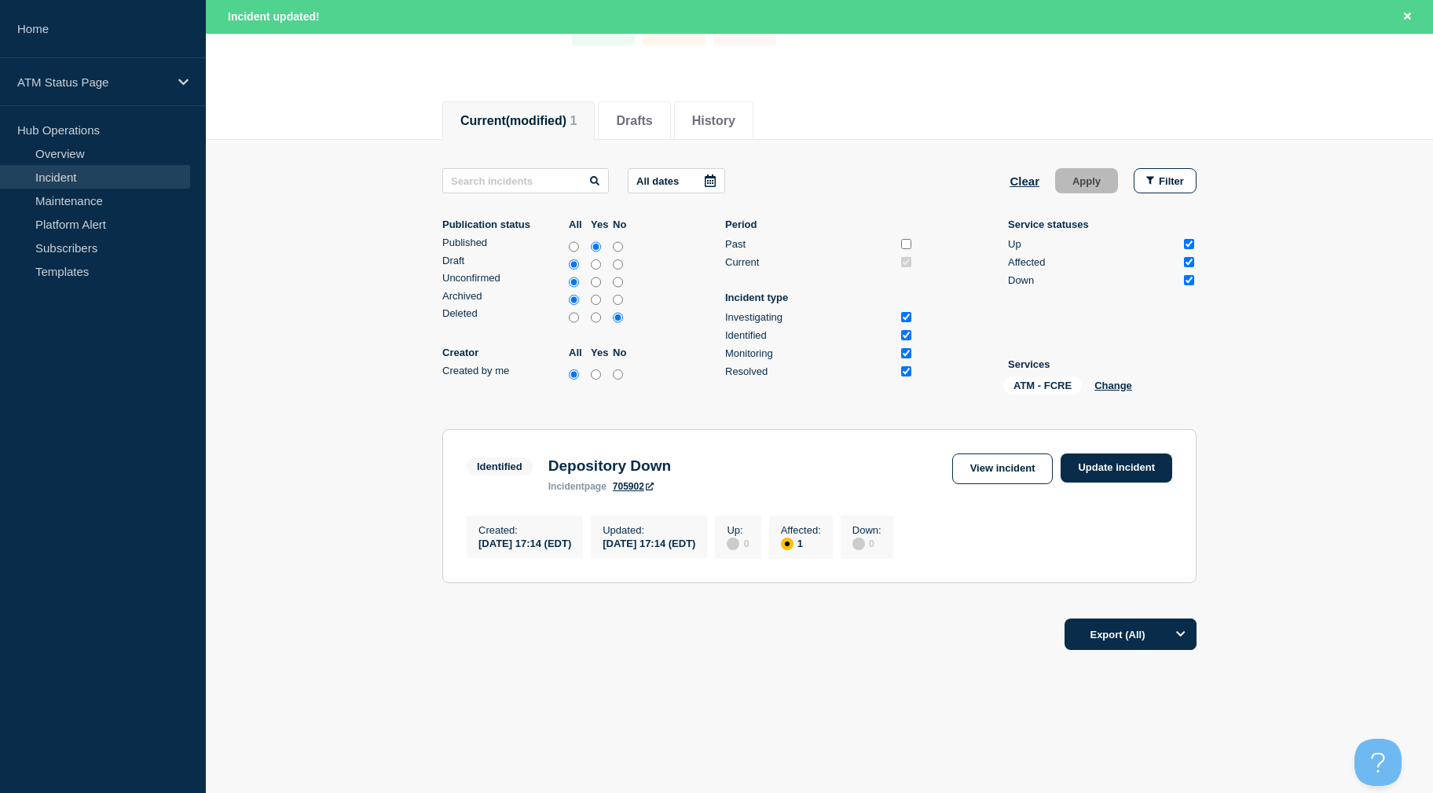
drag, startPoint x: 1287, startPoint y: 295, endPoint x: 1289, endPoint y: 389, distance: 93.5
click at [1153, 445] on section "Identified Depository Down incident page 705902 View incident Update incident C…" at bounding box center [819, 506] width 754 height 154
click at [1151, 456] on link "Update incident" at bounding box center [1117, 467] width 112 height 29
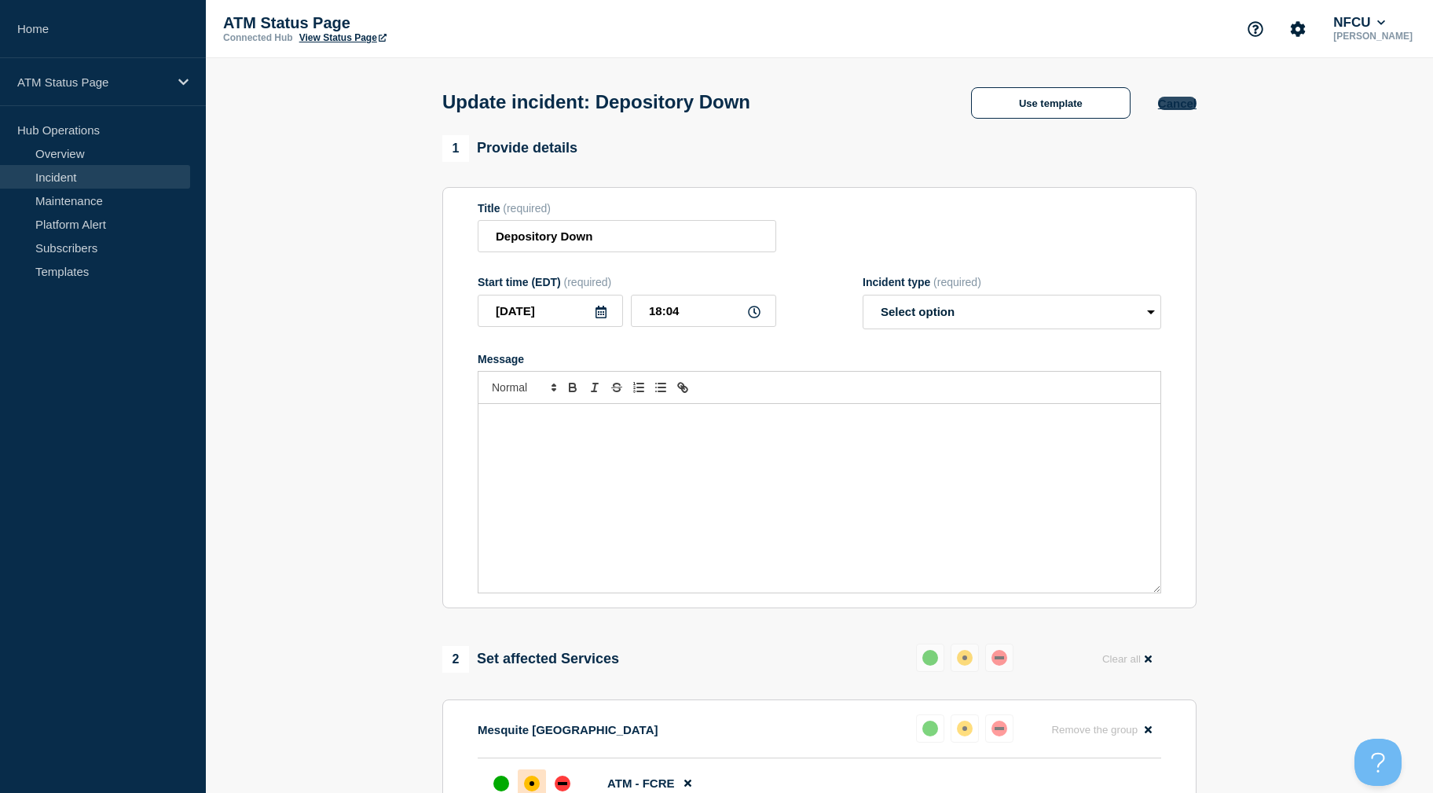
click at [1172, 101] on button "Cancel" at bounding box center [1177, 103] width 39 height 13
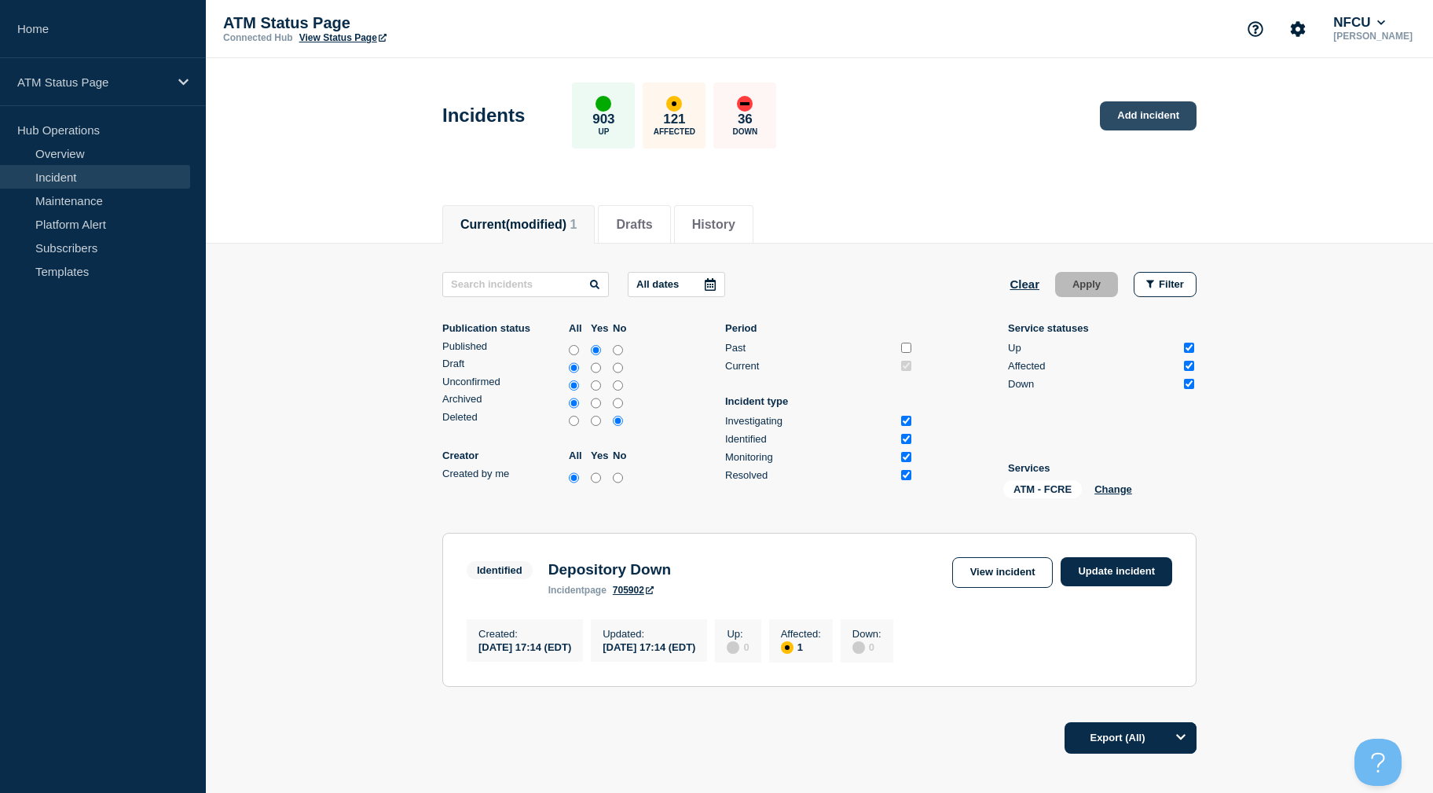
click at [1146, 118] on link "Add incident" at bounding box center [1148, 115] width 97 height 29
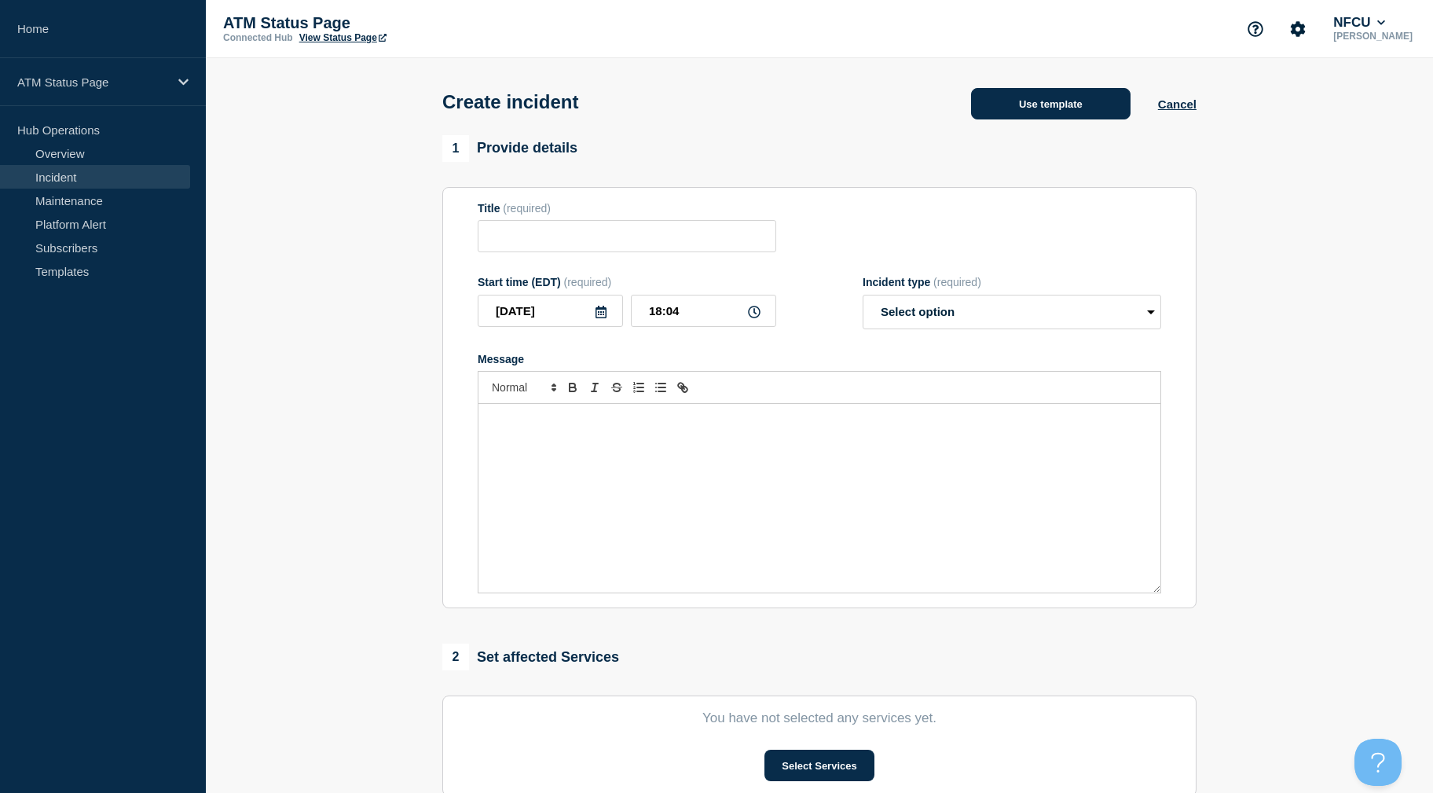
click at [1062, 100] on button "Use template" at bounding box center [1051, 103] width 160 height 31
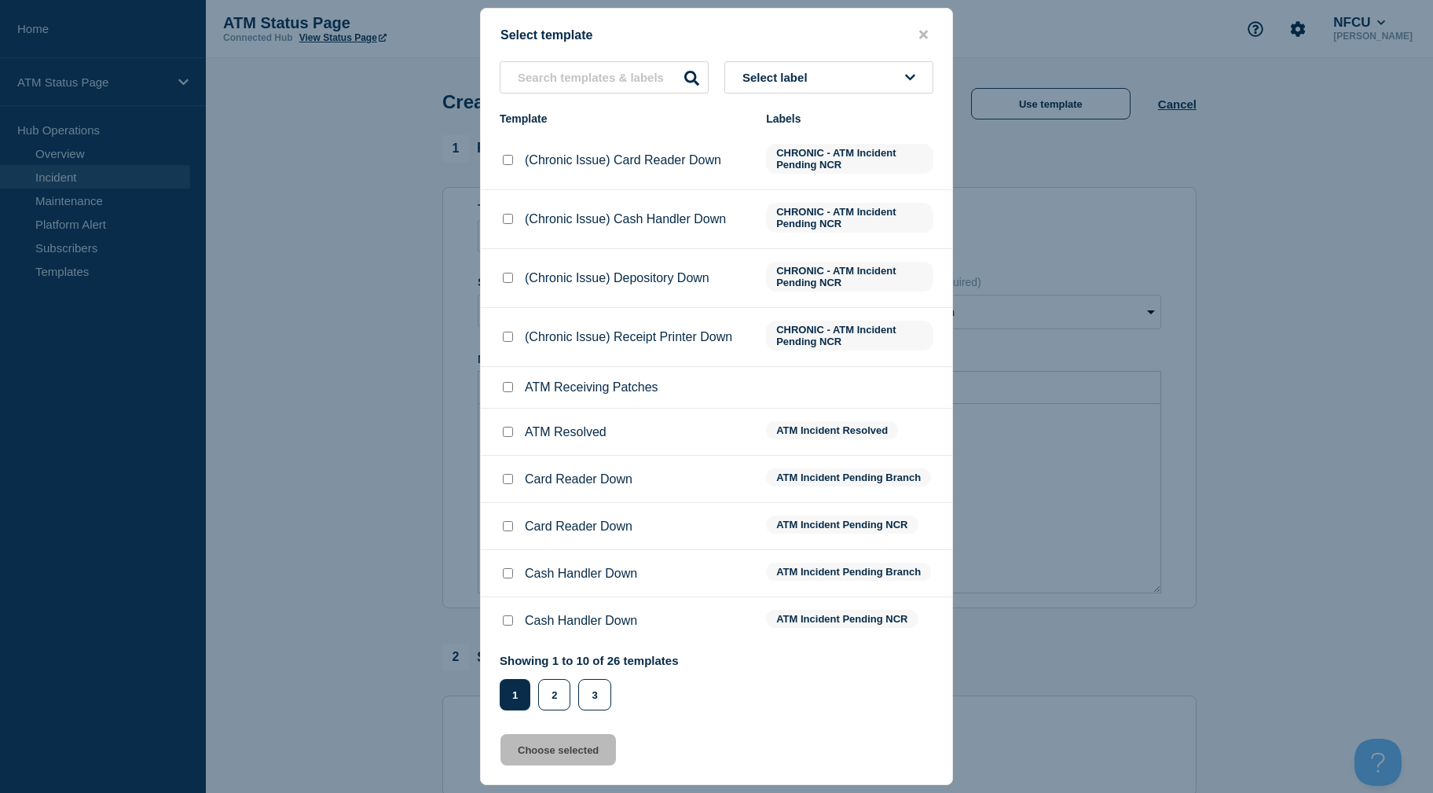
click at [834, 86] on button "Select label" at bounding box center [829, 77] width 209 height 32
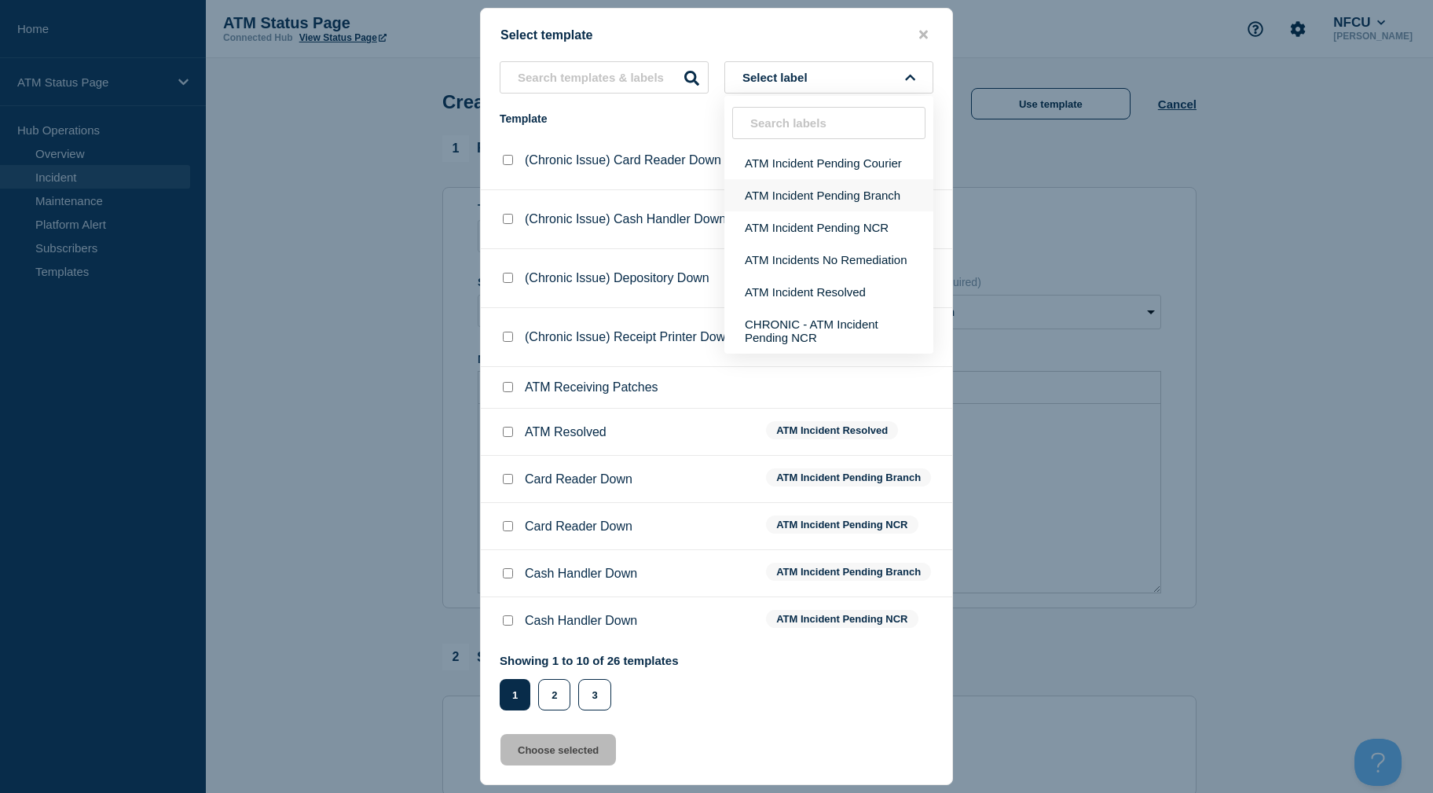
click at [817, 189] on button "ATM Incident Pending Branch" at bounding box center [829, 195] width 209 height 32
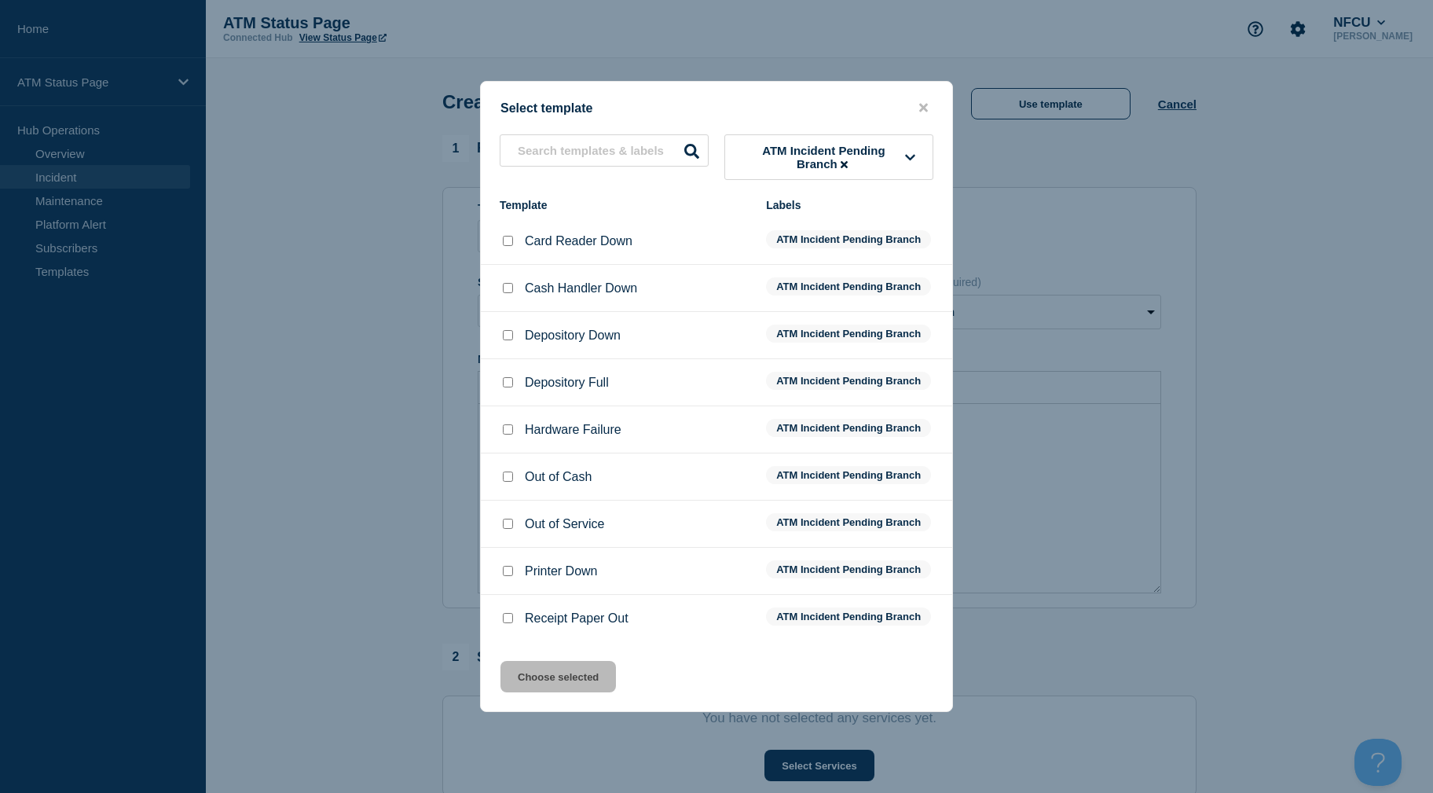
click at [507, 478] on input "Out of Cash checkbox" at bounding box center [508, 476] width 10 height 10
click at [563, 681] on button "Choose selected" at bounding box center [559, 676] width 116 height 31
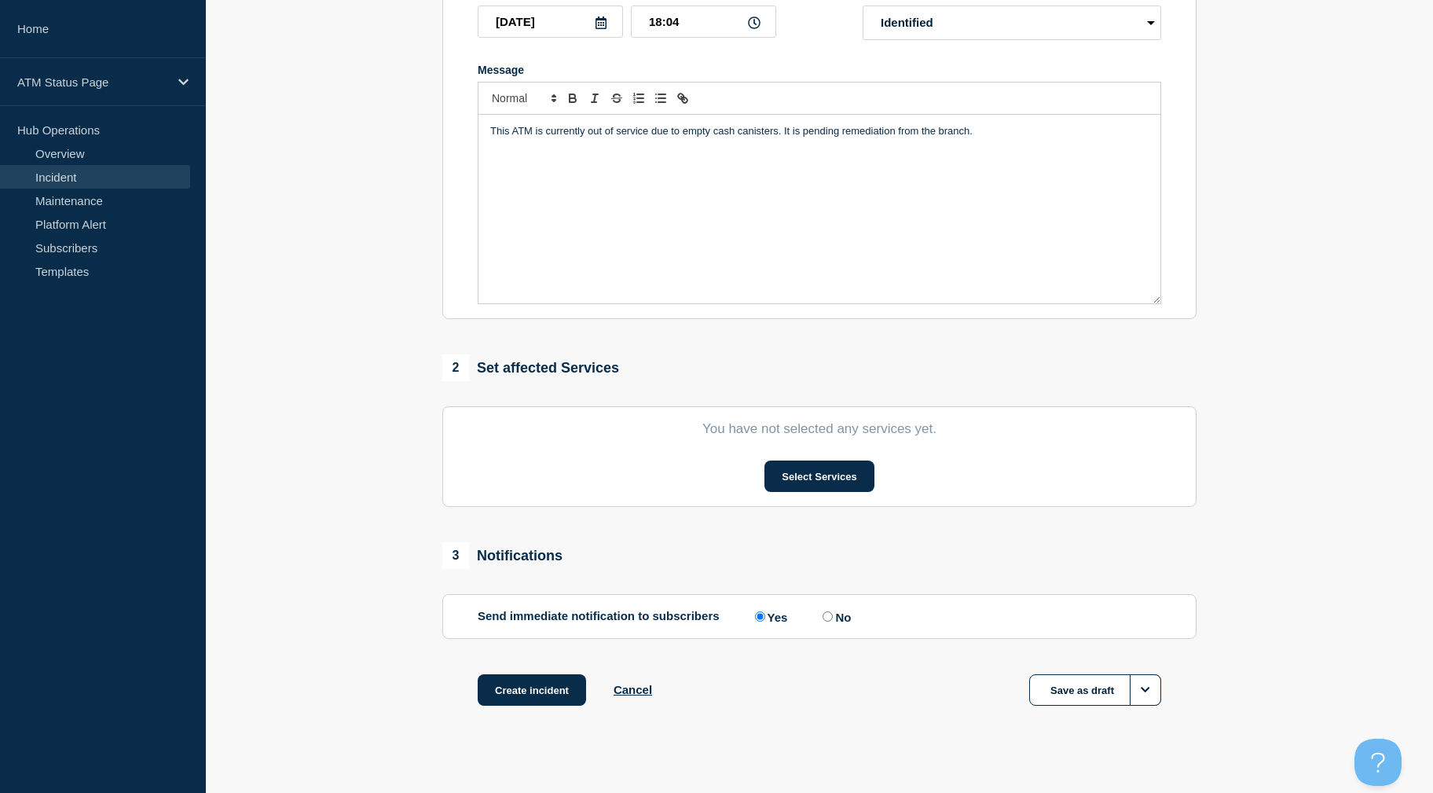
scroll to position [308, 0]
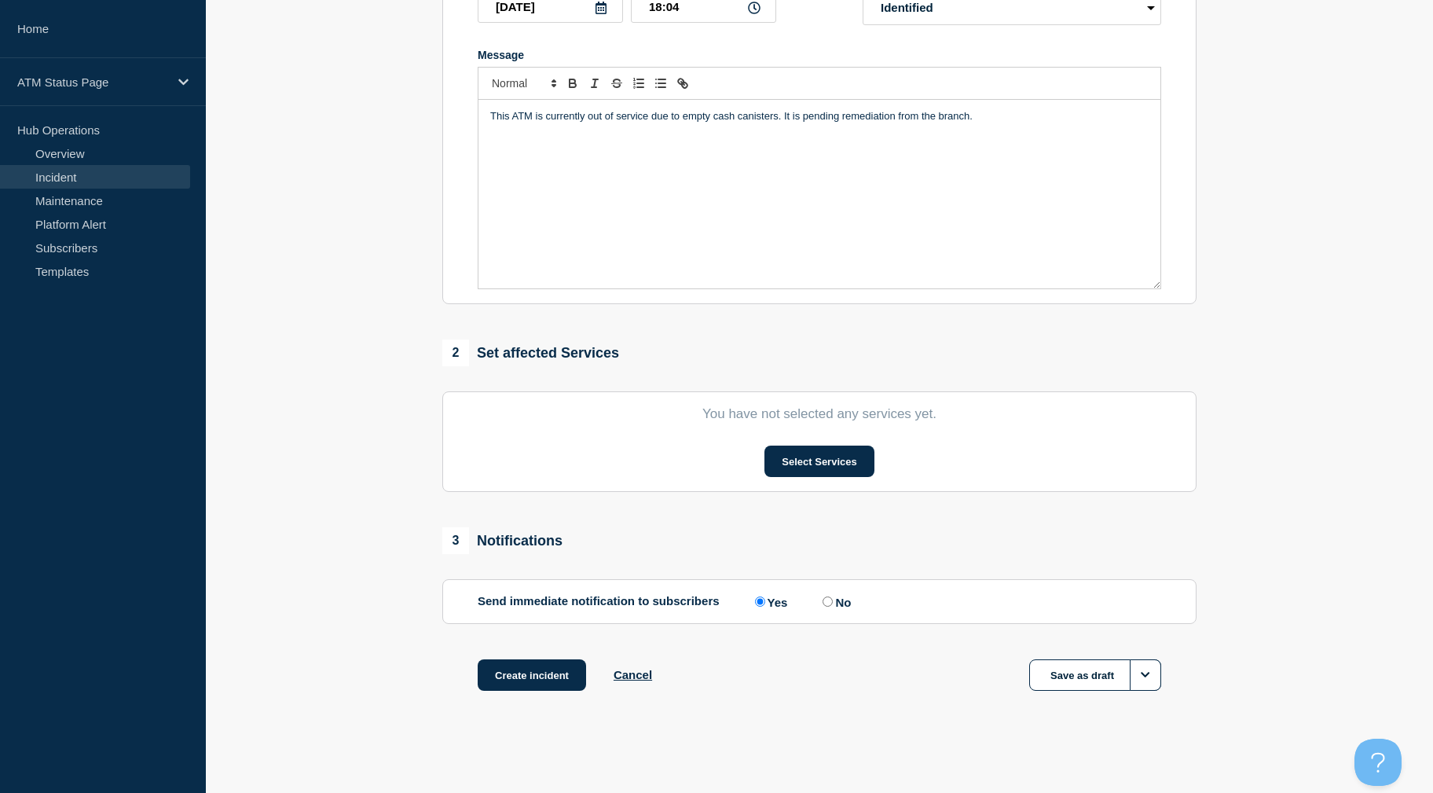
drag, startPoint x: 1230, startPoint y: 212, endPoint x: 1228, endPoint y: 262, distance: 50.3
click at [815, 452] on button "Select Services" at bounding box center [819, 461] width 109 height 31
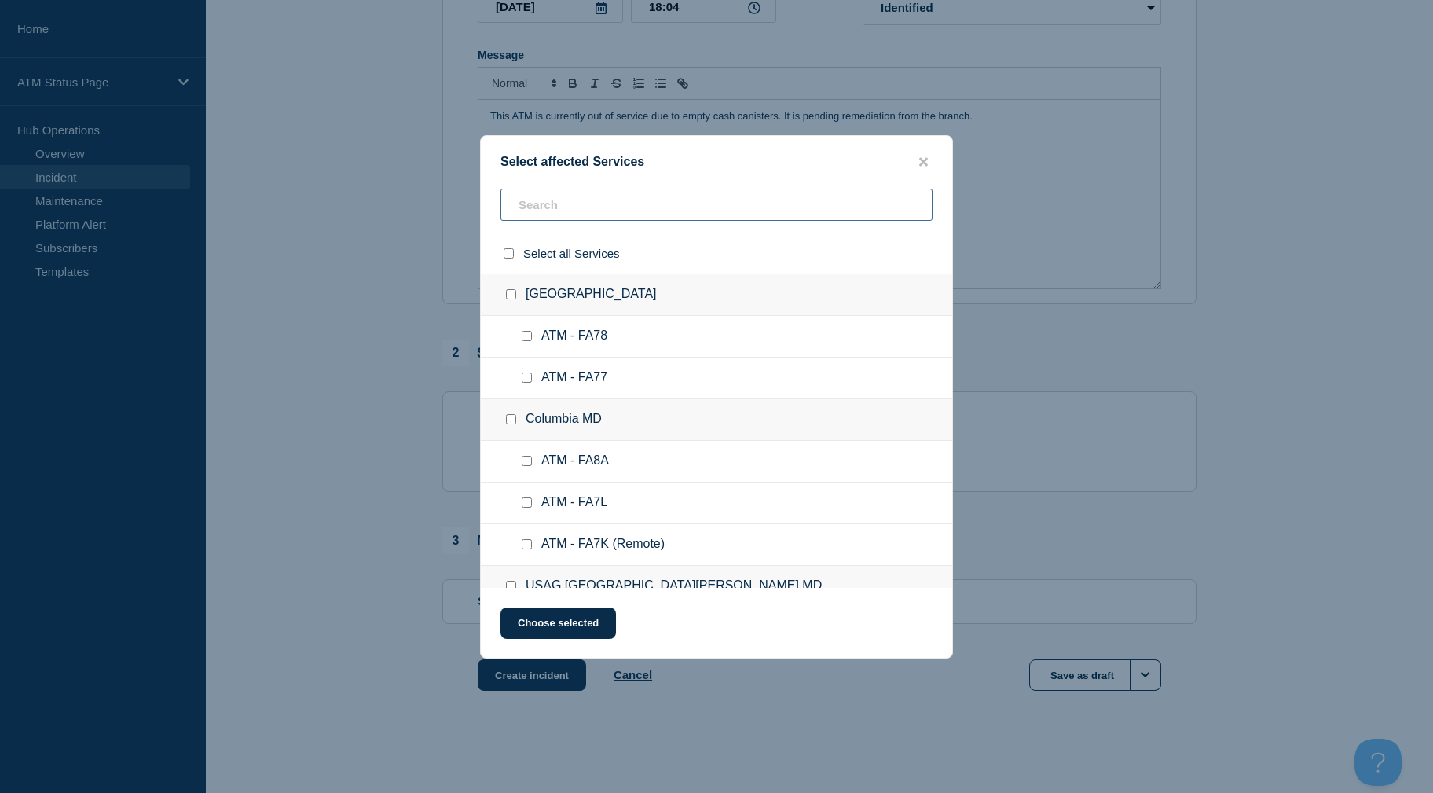
click at [568, 197] on input "text" at bounding box center [717, 205] width 432 height 32
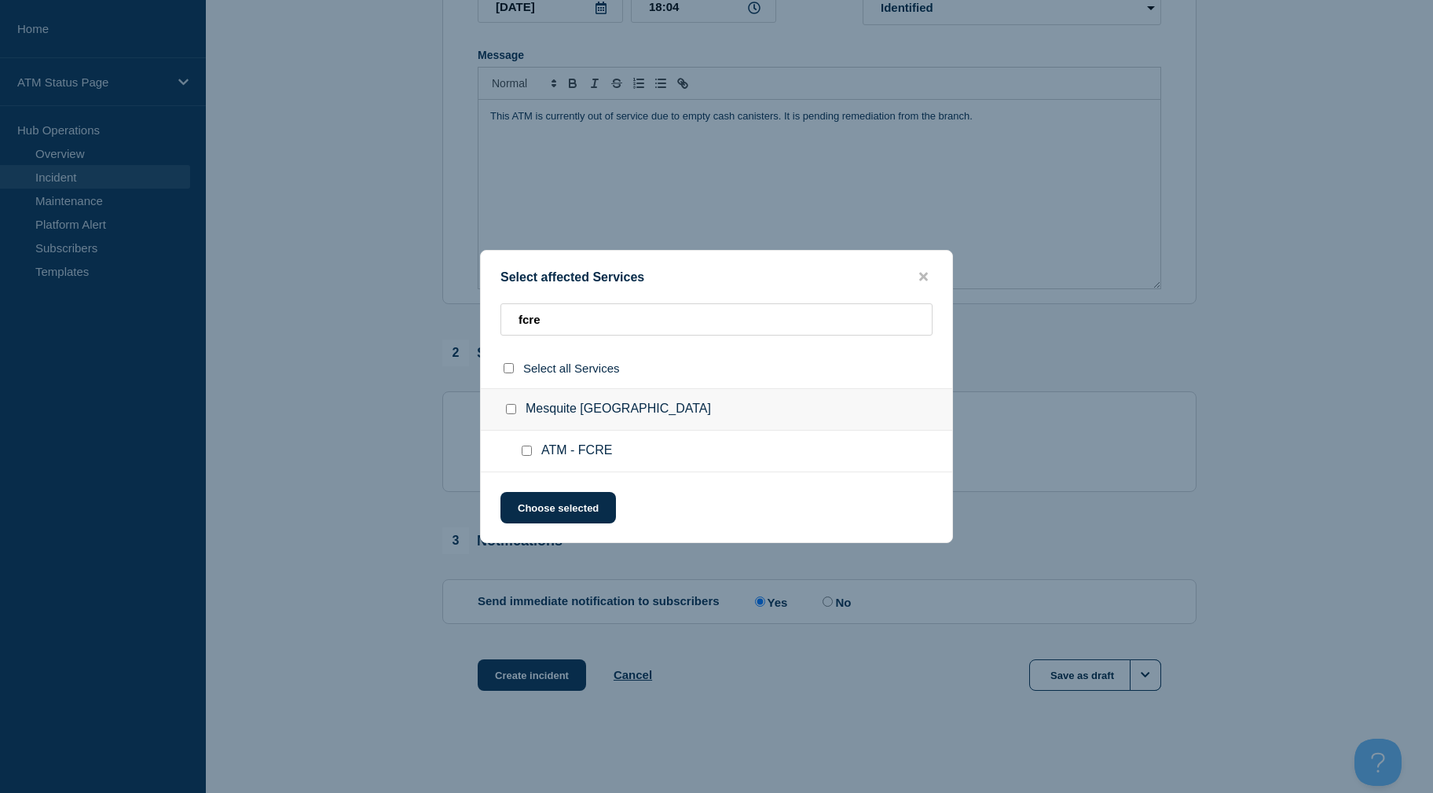
click at [530, 454] on input "ATM - FCRE checkbox" at bounding box center [527, 451] width 10 height 10
click at [539, 493] on div "Select affected Services fcre Select all Services [GEOGRAPHIC_DATA] [GEOGRAPHIC…" at bounding box center [716, 396] width 473 height 293
click at [554, 499] on button "Choose selected" at bounding box center [559, 507] width 116 height 31
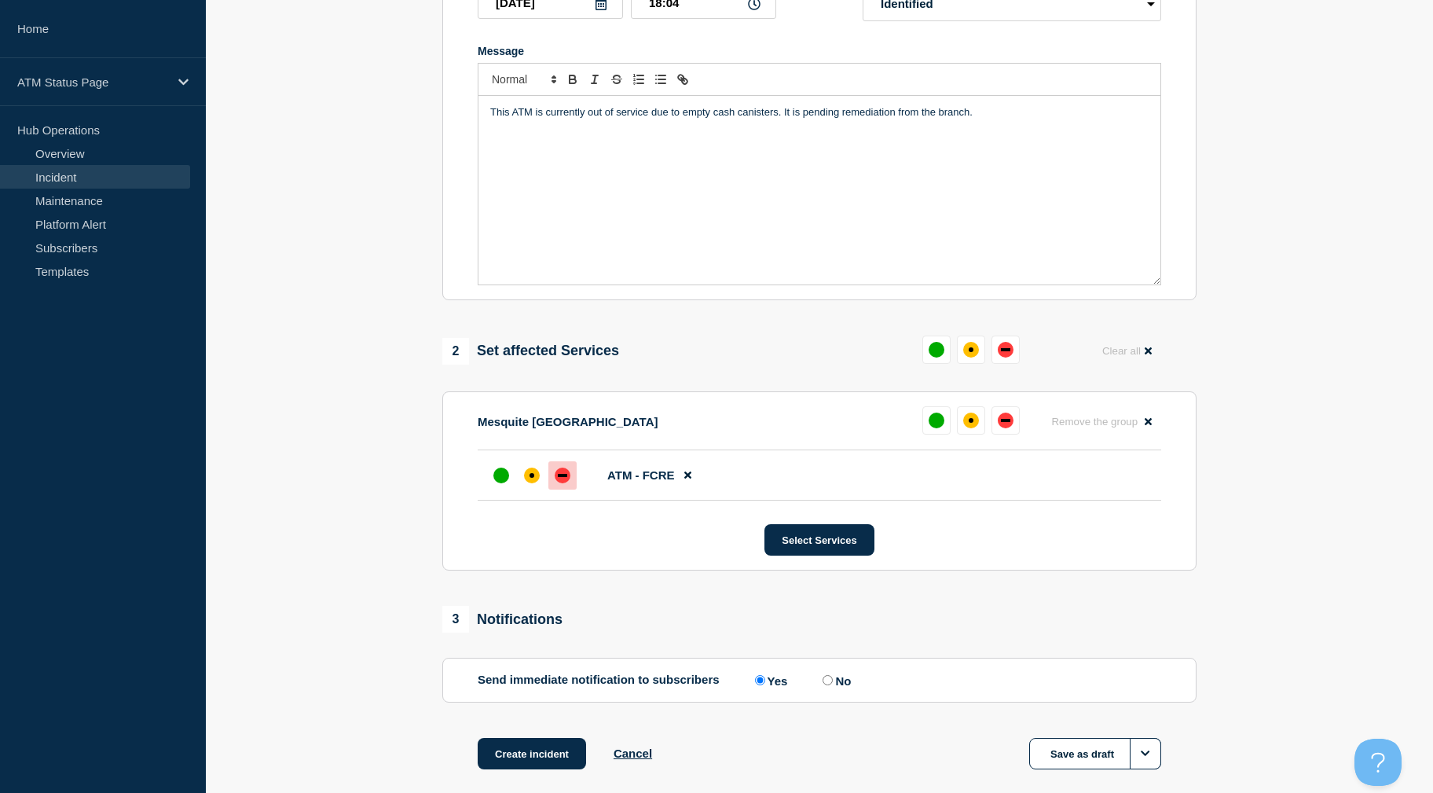
click at [571, 475] on div at bounding box center [563, 475] width 28 height 28
click at [542, 712] on button "Create incident" at bounding box center [532, 753] width 108 height 31
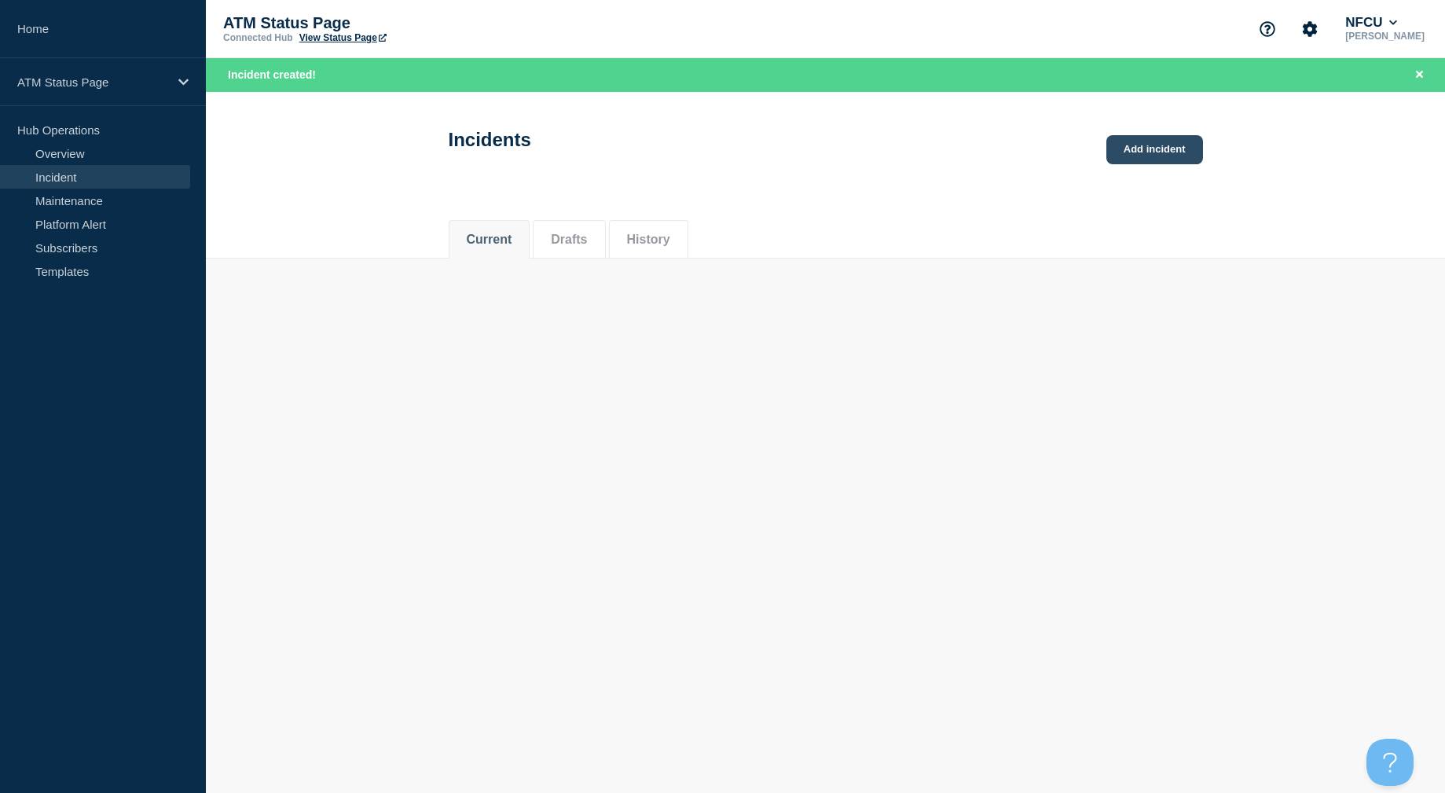
click at [1175, 157] on link "Add incident" at bounding box center [1154, 149] width 97 height 29
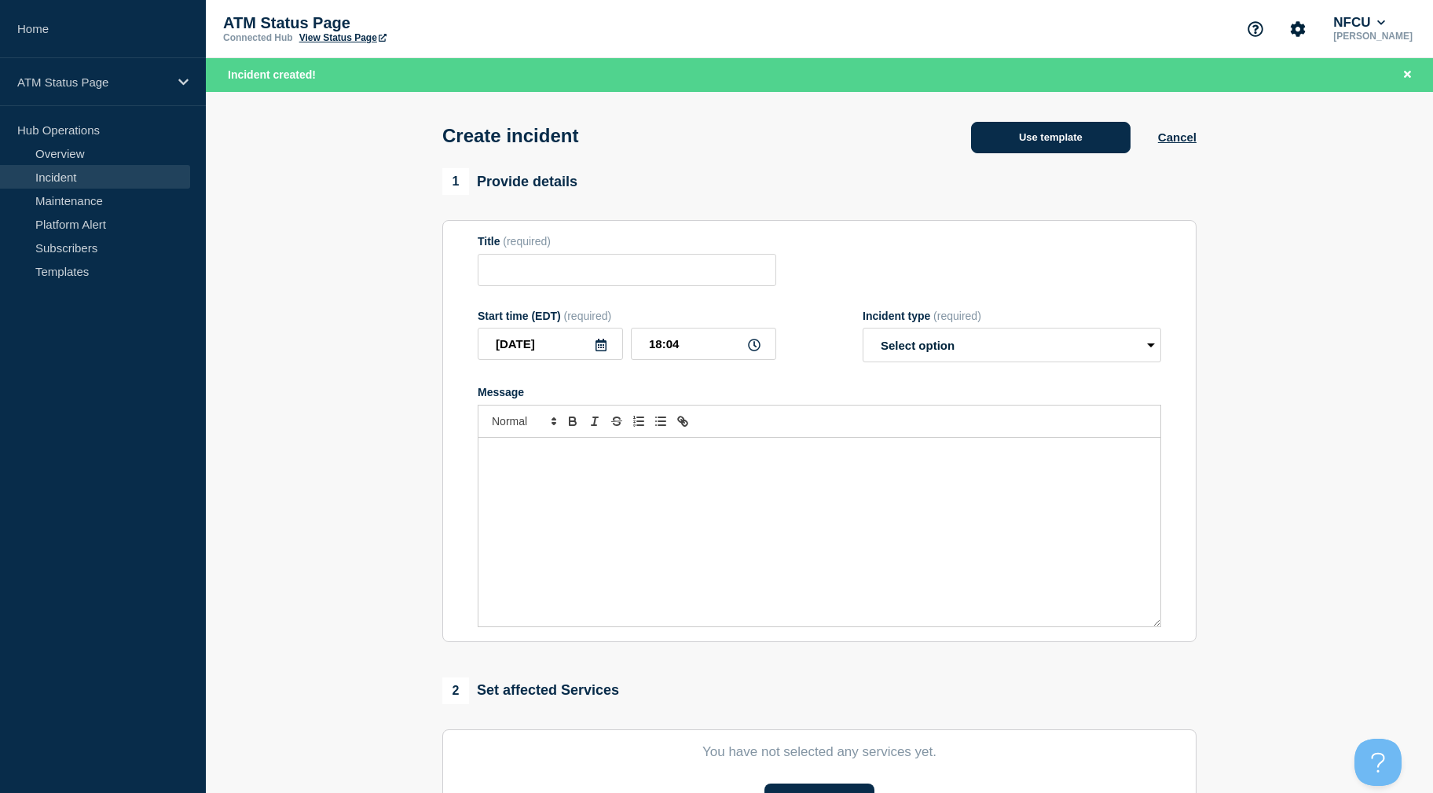
click at [1022, 141] on button "Use template" at bounding box center [1051, 137] width 160 height 31
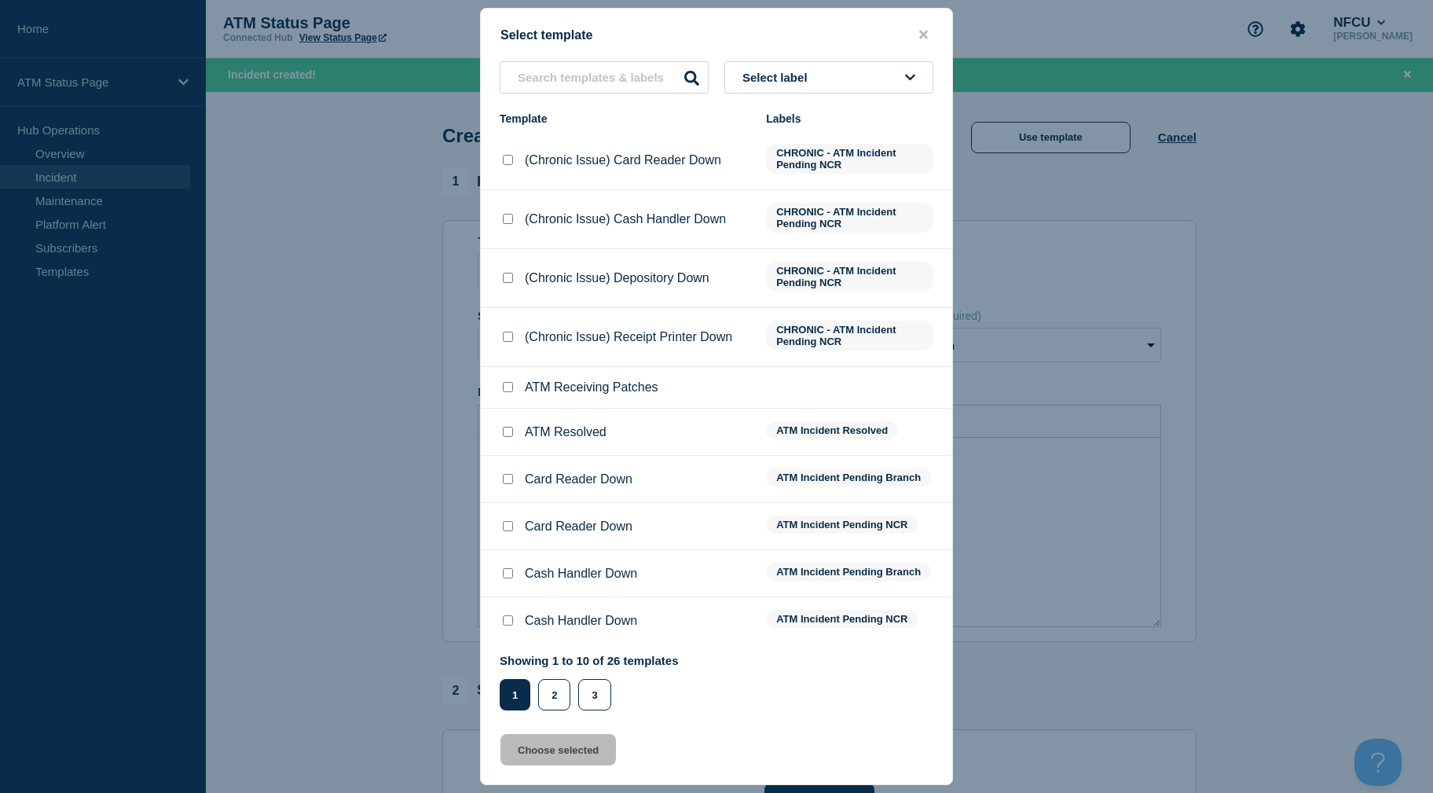
click at [892, 83] on button "Select label" at bounding box center [829, 77] width 209 height 32
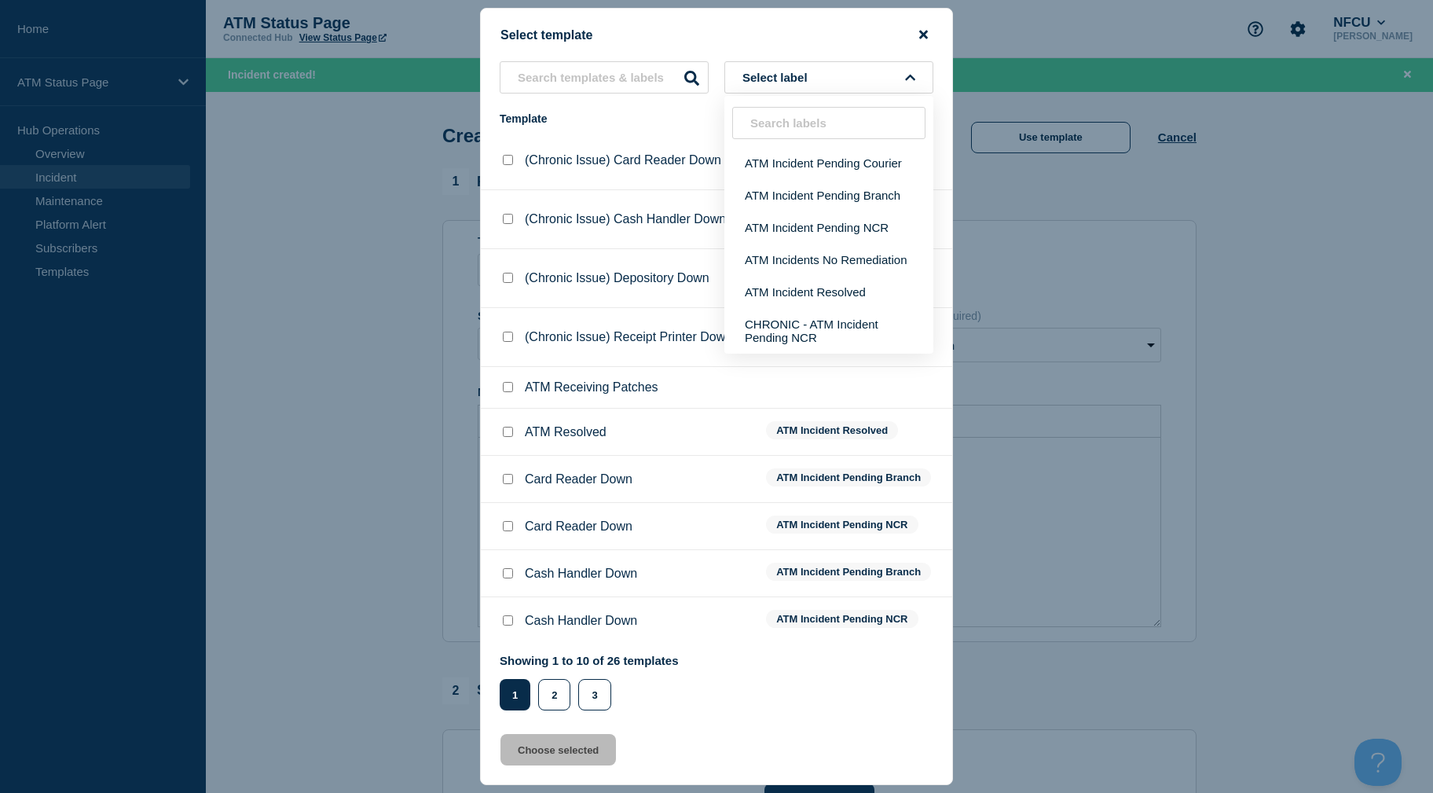
click at [926, 36] on icon "close button" at bounding box center [923, 35] width 9 height 9
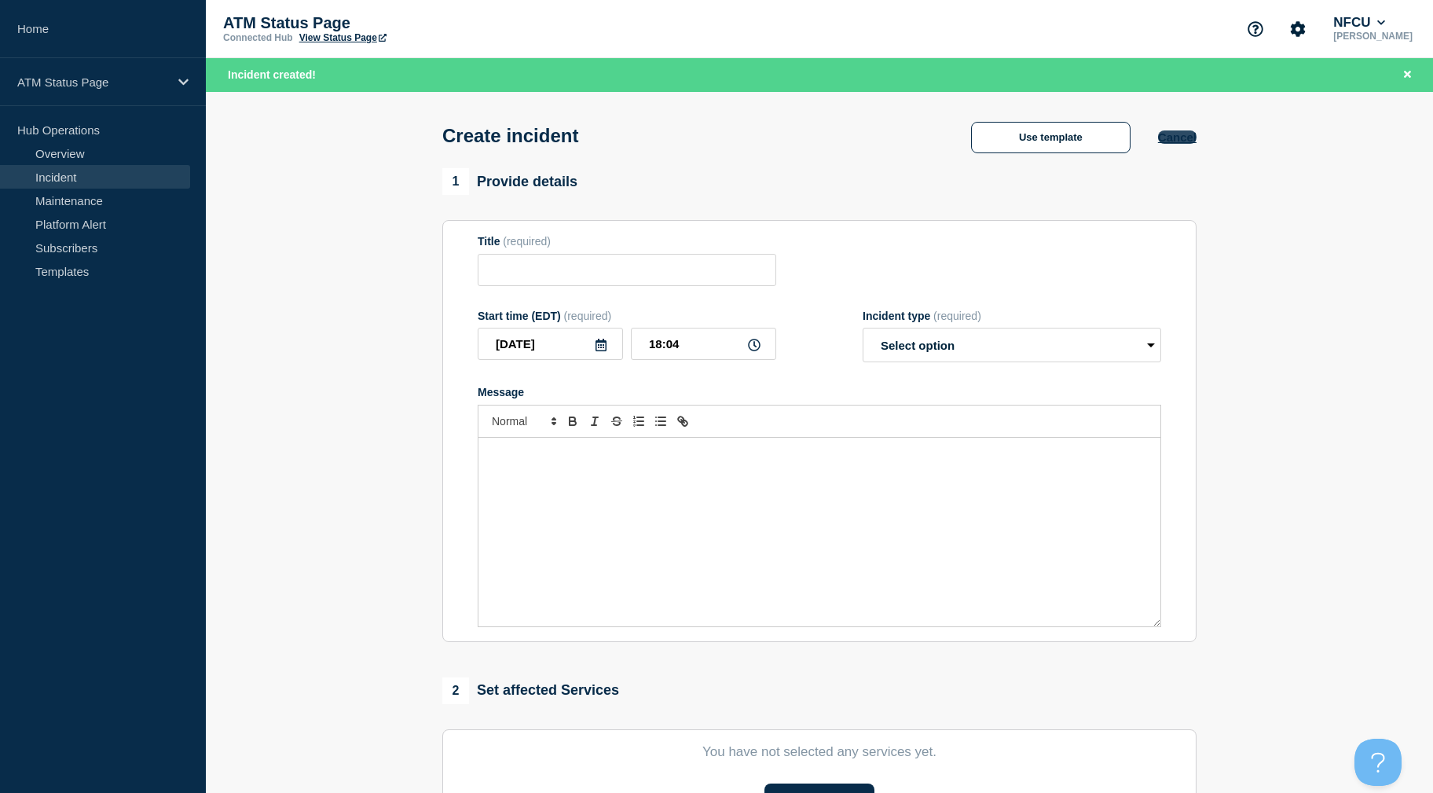
click at [1178, 144] on button "Cancel" at bounding box center [1177, 136] width 39 height 13
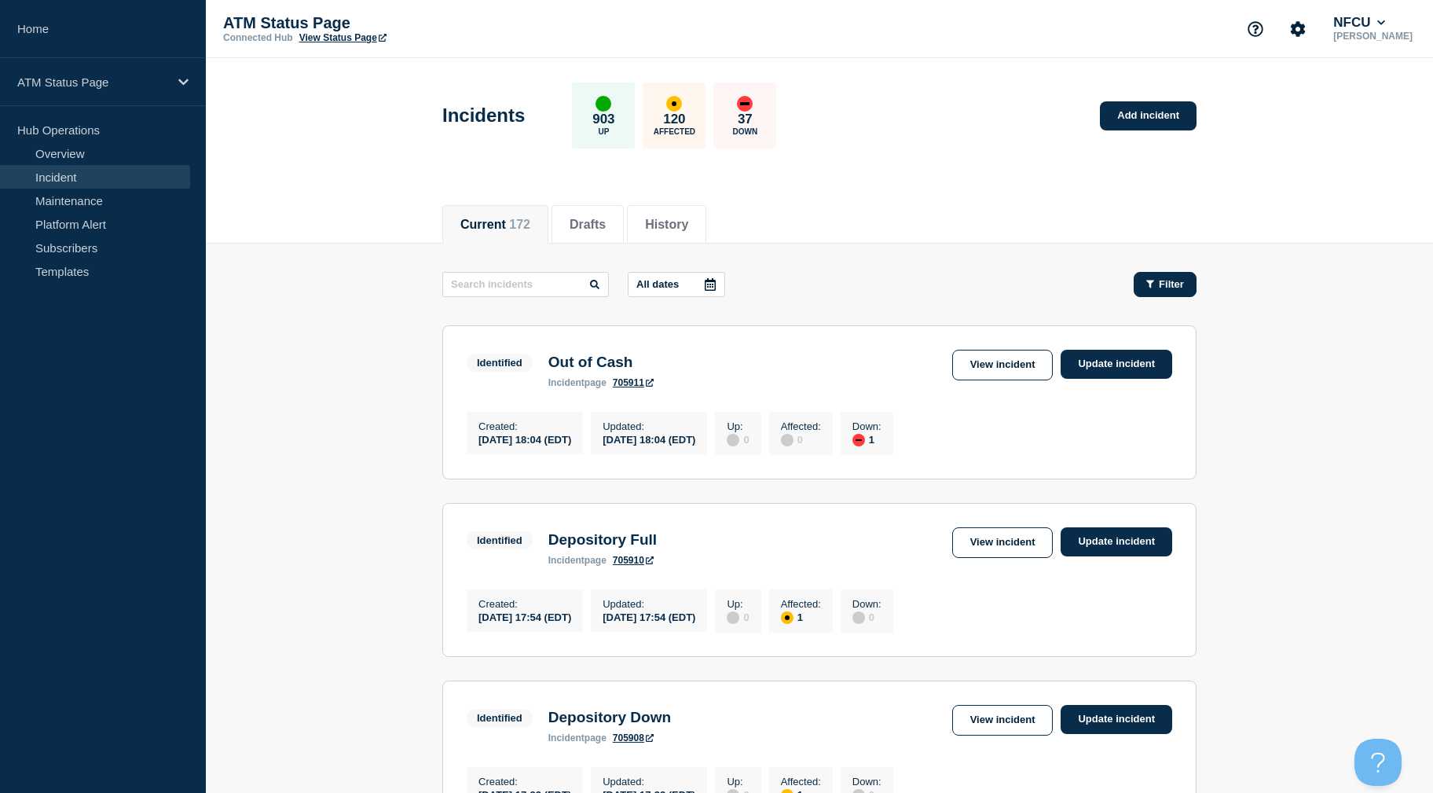
click at [1158, 279] on div "Filter" at bounding box center [1166, 284] width 38 height 12
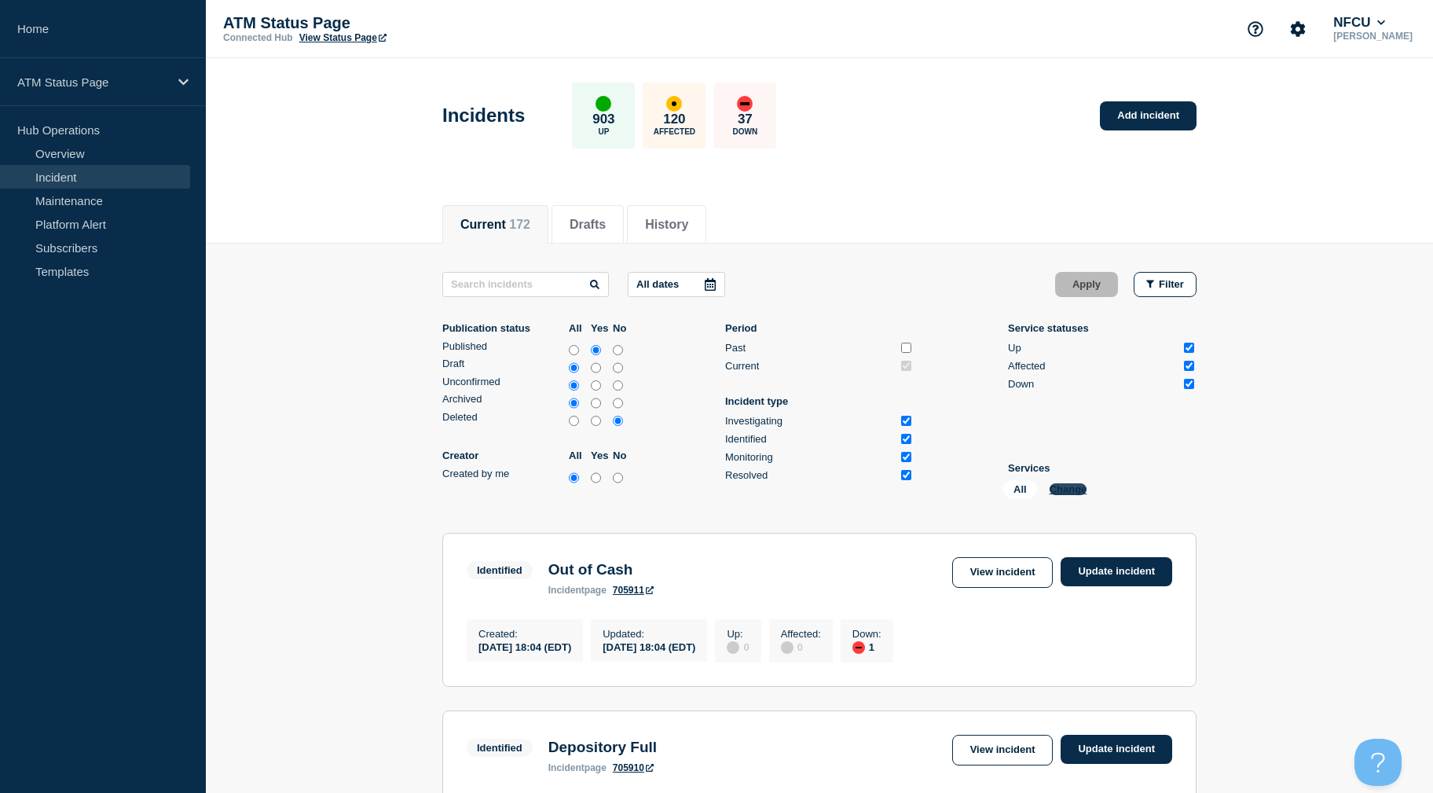
click at [1059, 491] on button "Change" at bounding box center [1069, 489] width 38 height 12
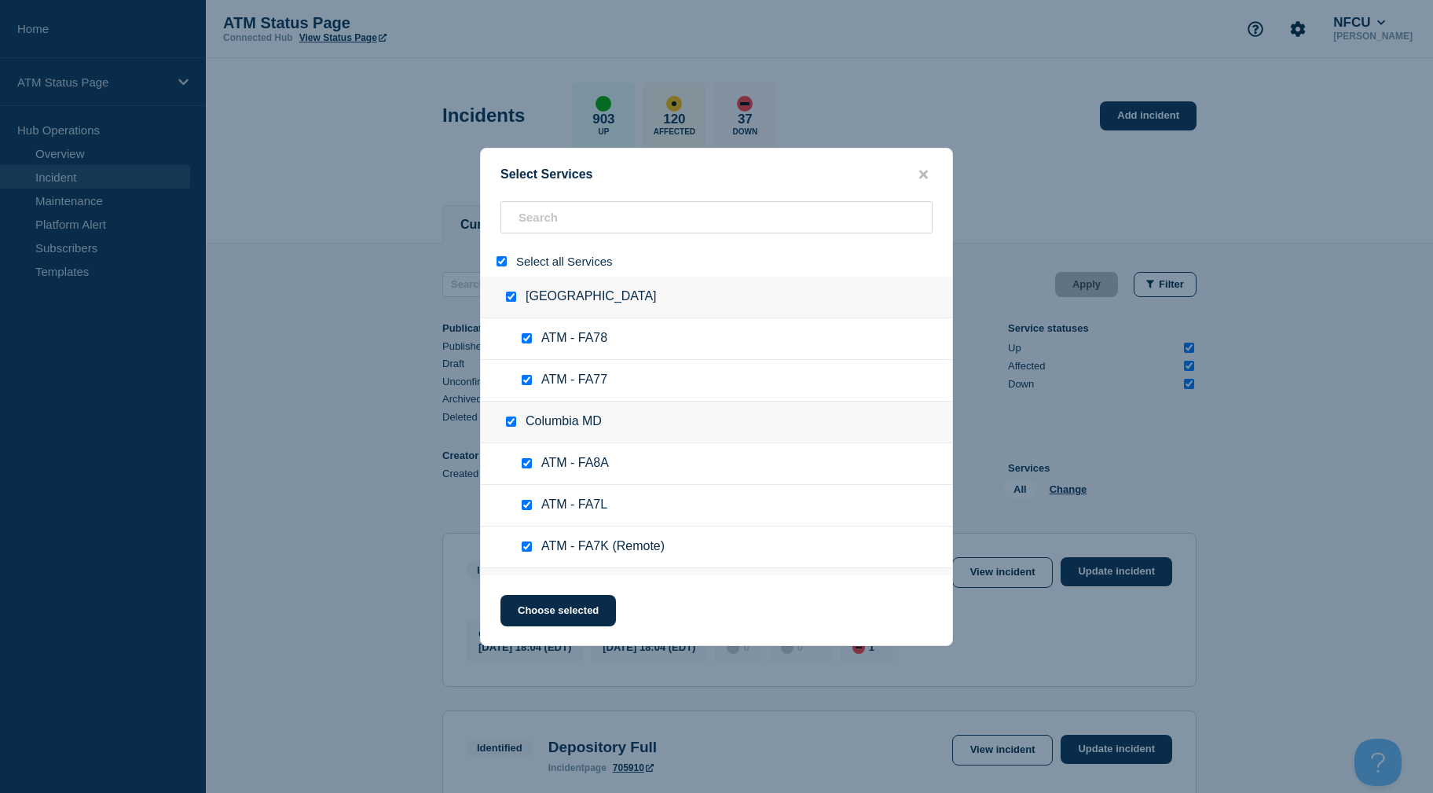
drag, startPoint x: 501, startPoint y: 262, endPoint x: 534, endPoint y: 235, distance: 43.0
click at [501, 262] on input "select all" at bounding box center [502, 261] width 10 height 10
click at [546, 218] on input "search" at bounding box center [717, 217] width 432 height 32
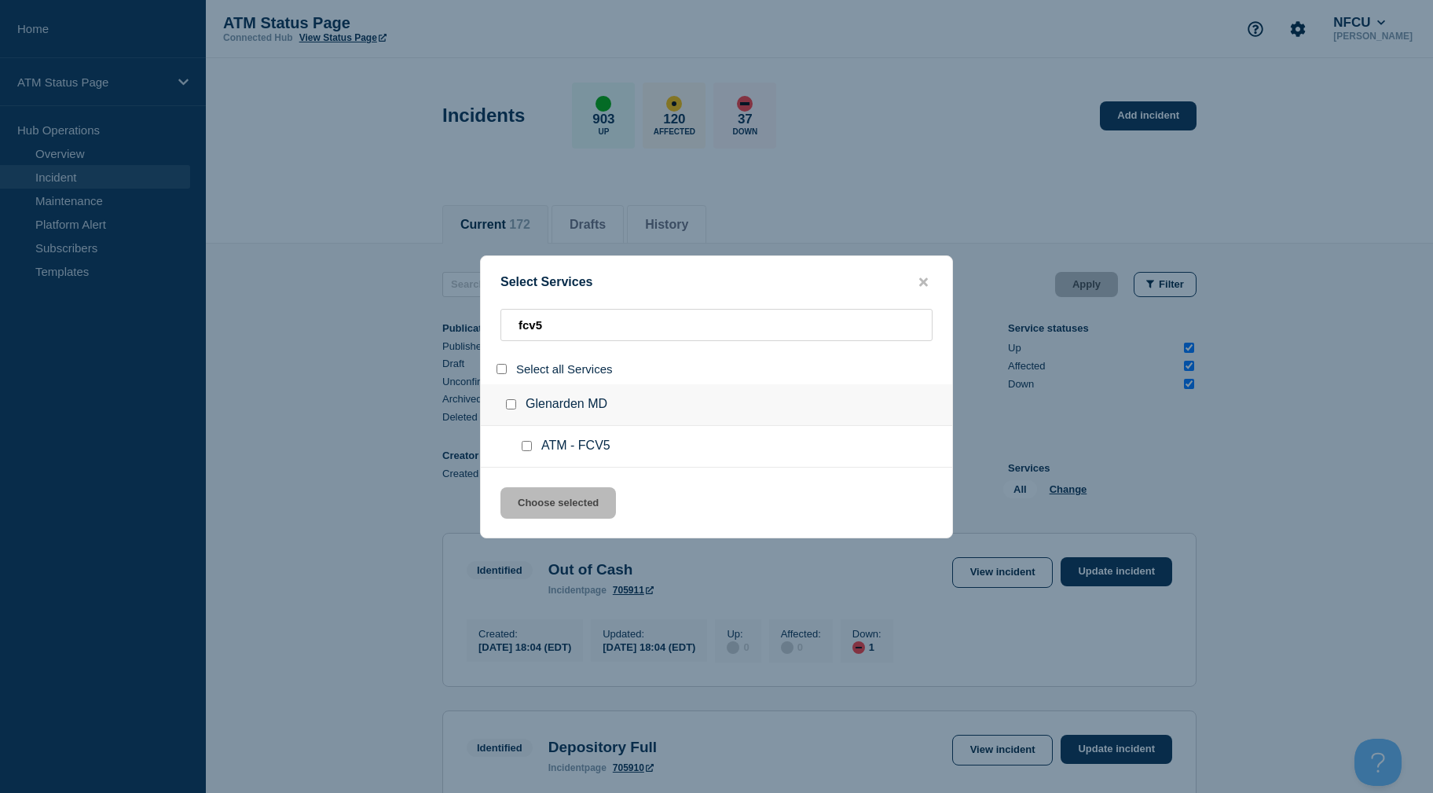
click at [493, 369] on div at bounding box center [504, 368] width 23 height 15
click at [500, 370] on input "select all" at bounding box center [502, 369] width 10 height 10
click at [556, 501] on button "Choose selected" at bounding box center [559, 502] width 116 height 31
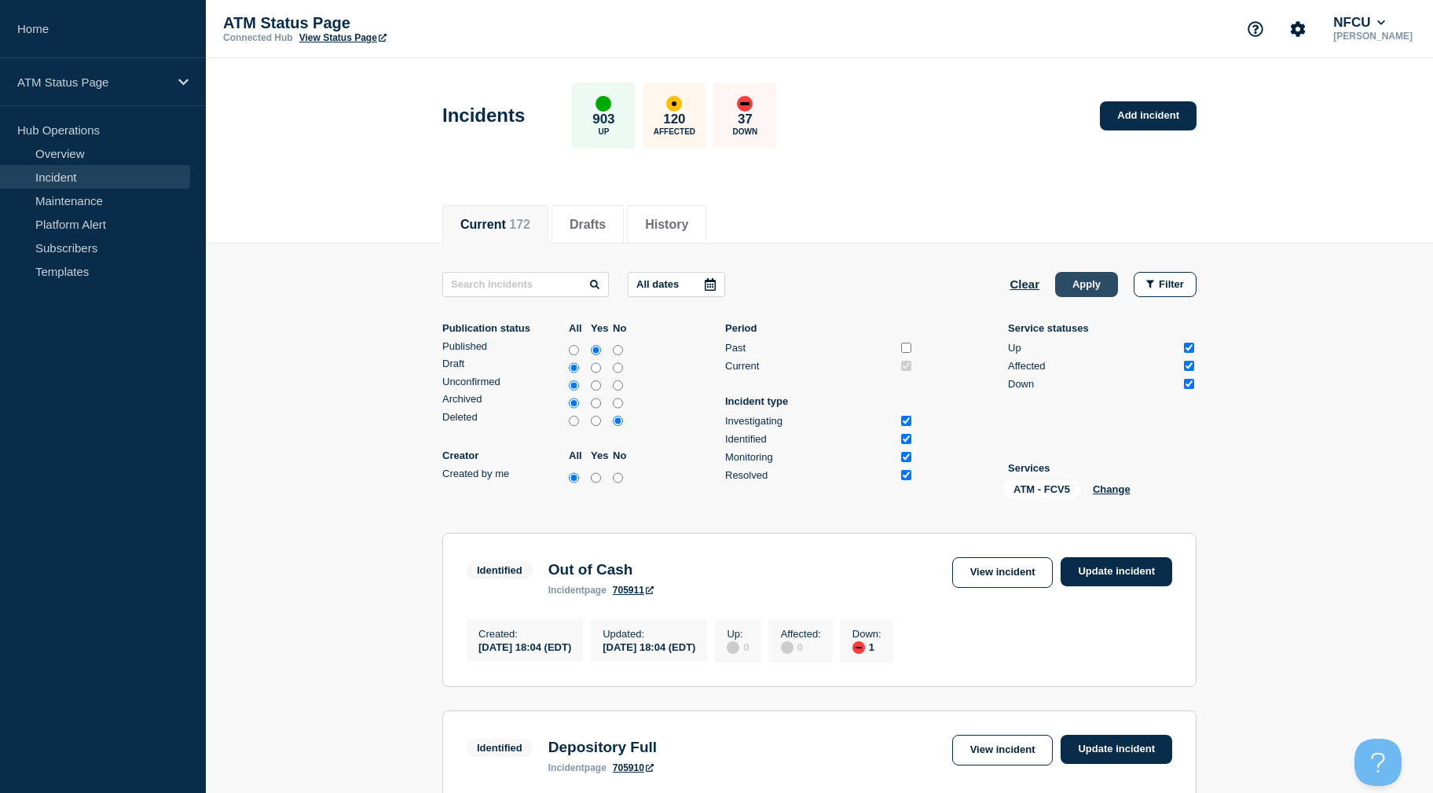
click at [1085, 277] on button "Apply" at bounding box center [1086, 284] width 63 height 25
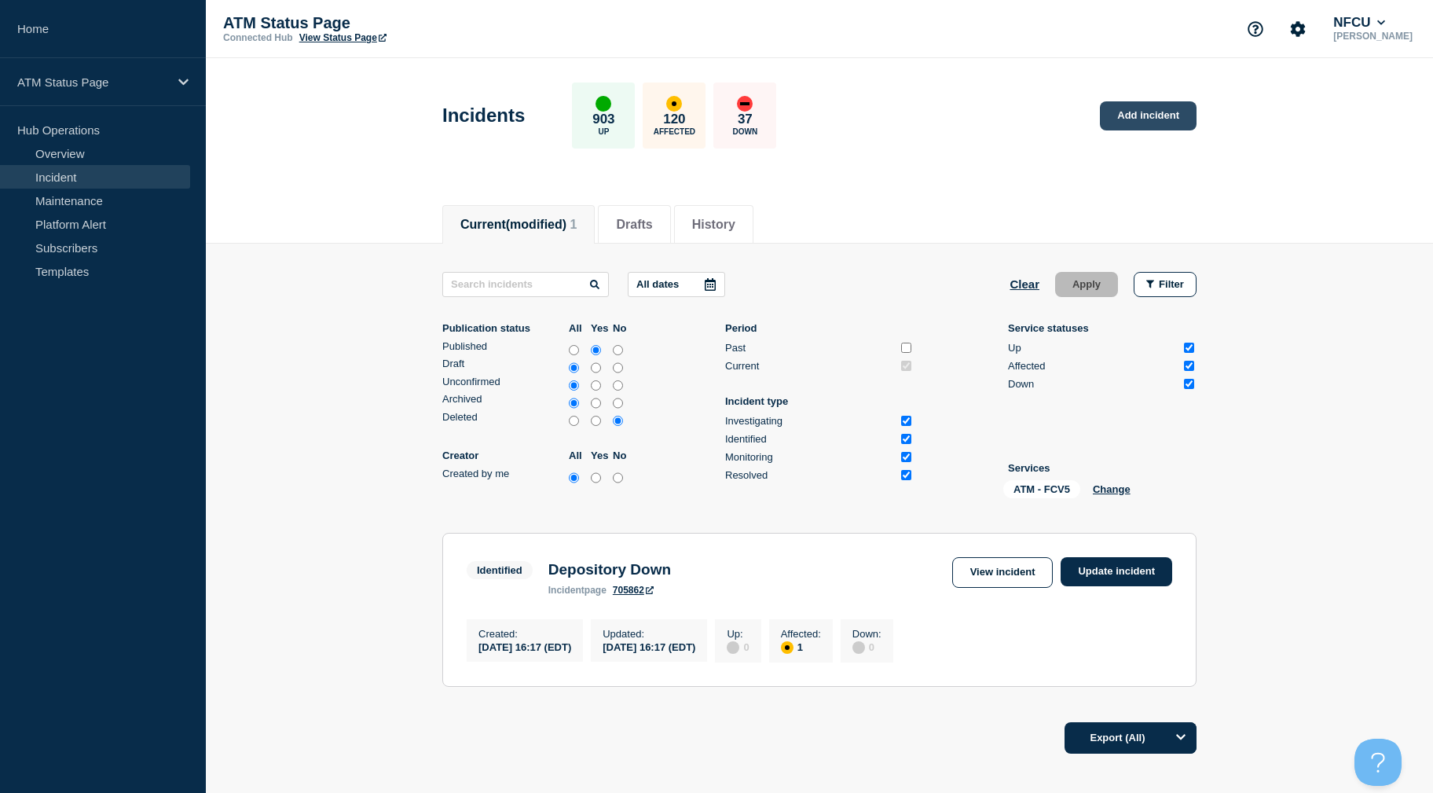
click at [1155, 111] on link "Add incident" at bounding box center [1148, 115] width 97 height 29
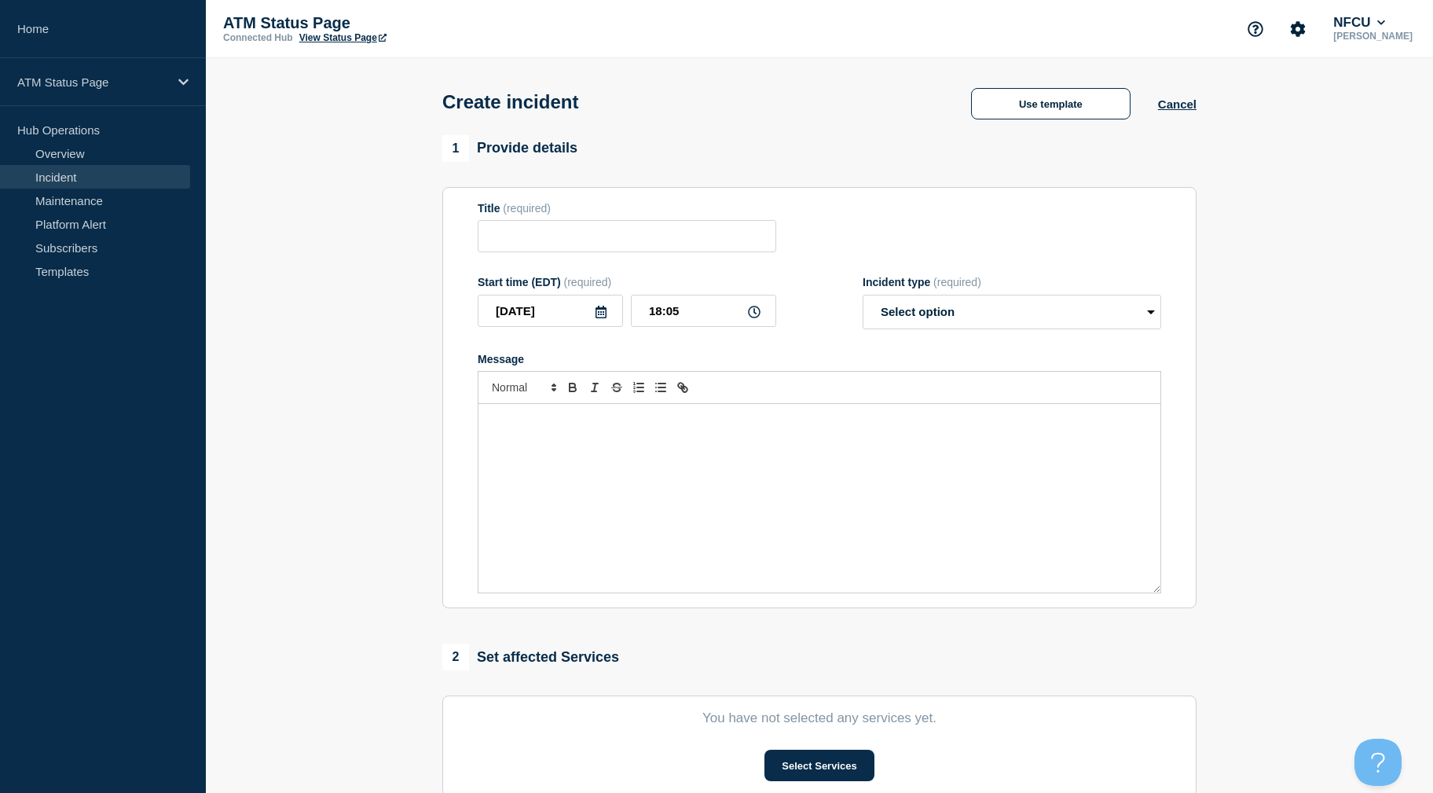
click at [1058, 88] on div "Use template Cancel" at bounding box center [1070, 102] width 253 height 33
click at [1051, 97] on button "Use template" at bounding box center [1051, 103] width 160 height 31
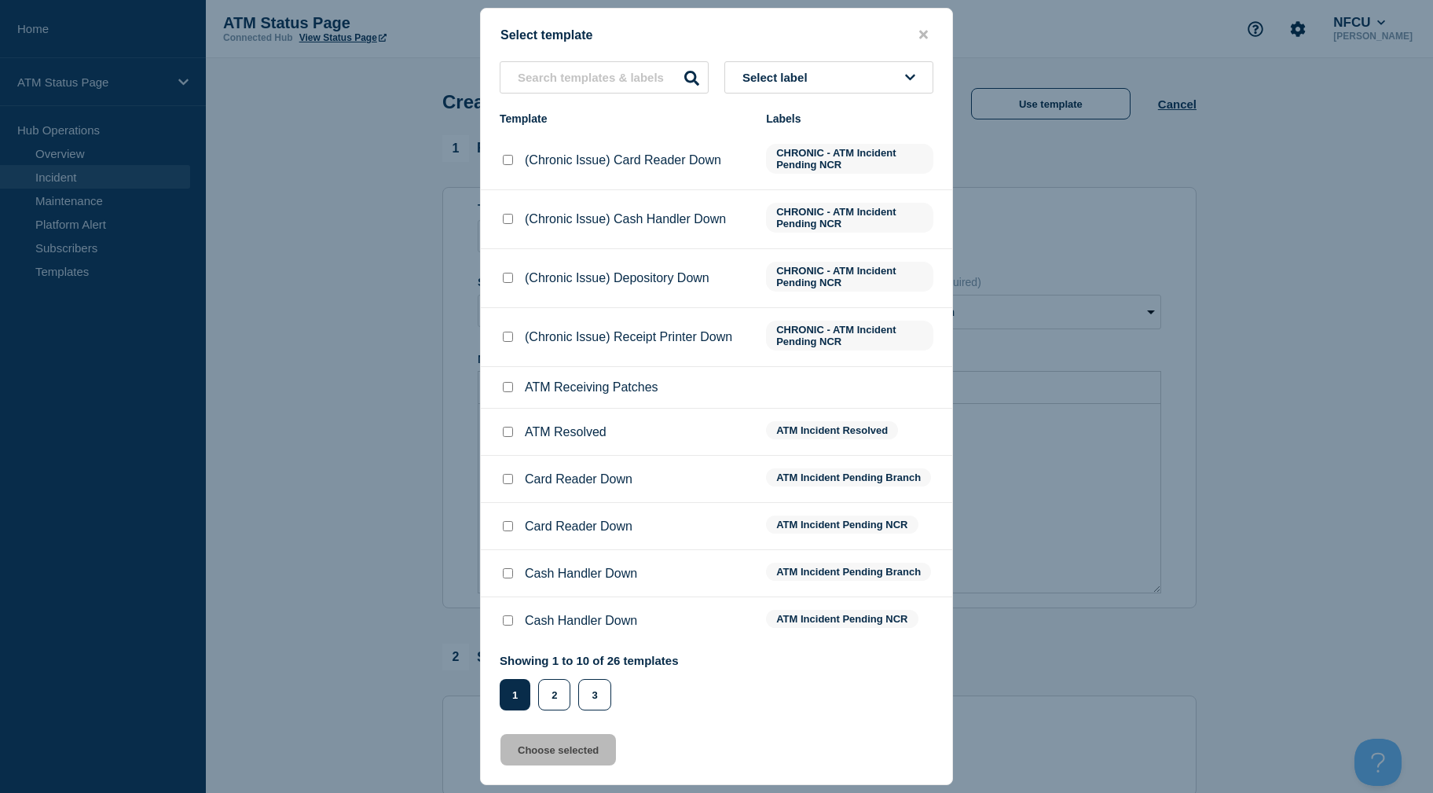
click at [795, 74] on span "Select label" at bounding box center [779, 77] width 72 height 13
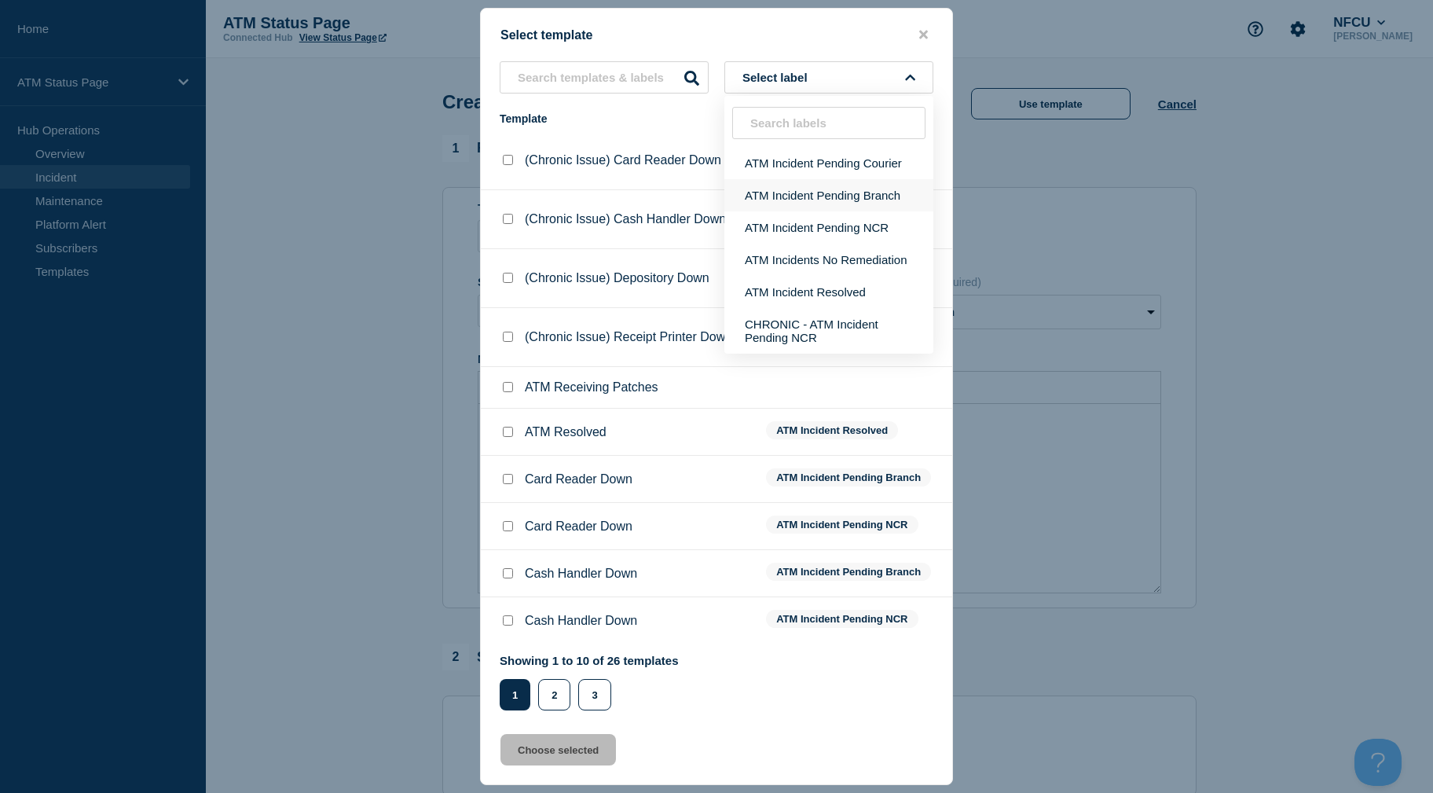
click at [794, 190] on button "ATM Incident Pending Branch" at bounding box center [829, 195] width 209 height 32
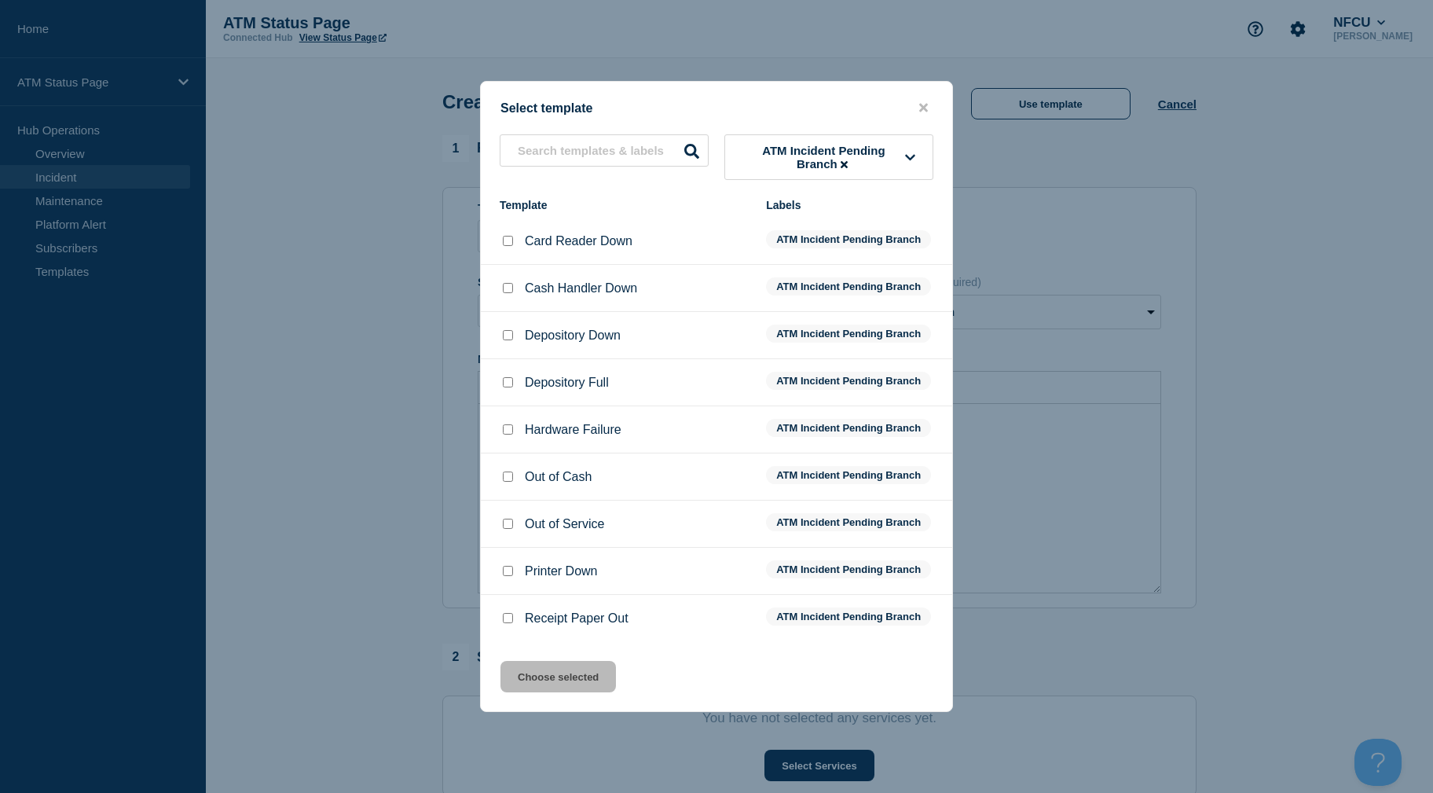
click at [507, 479] on input "Out of Cash checkbox" at bounding box center [508, 476] width 10 height 10
click at [571, 675] on button "Choose selected" at bounding box center [559, 676] width 116 height 31
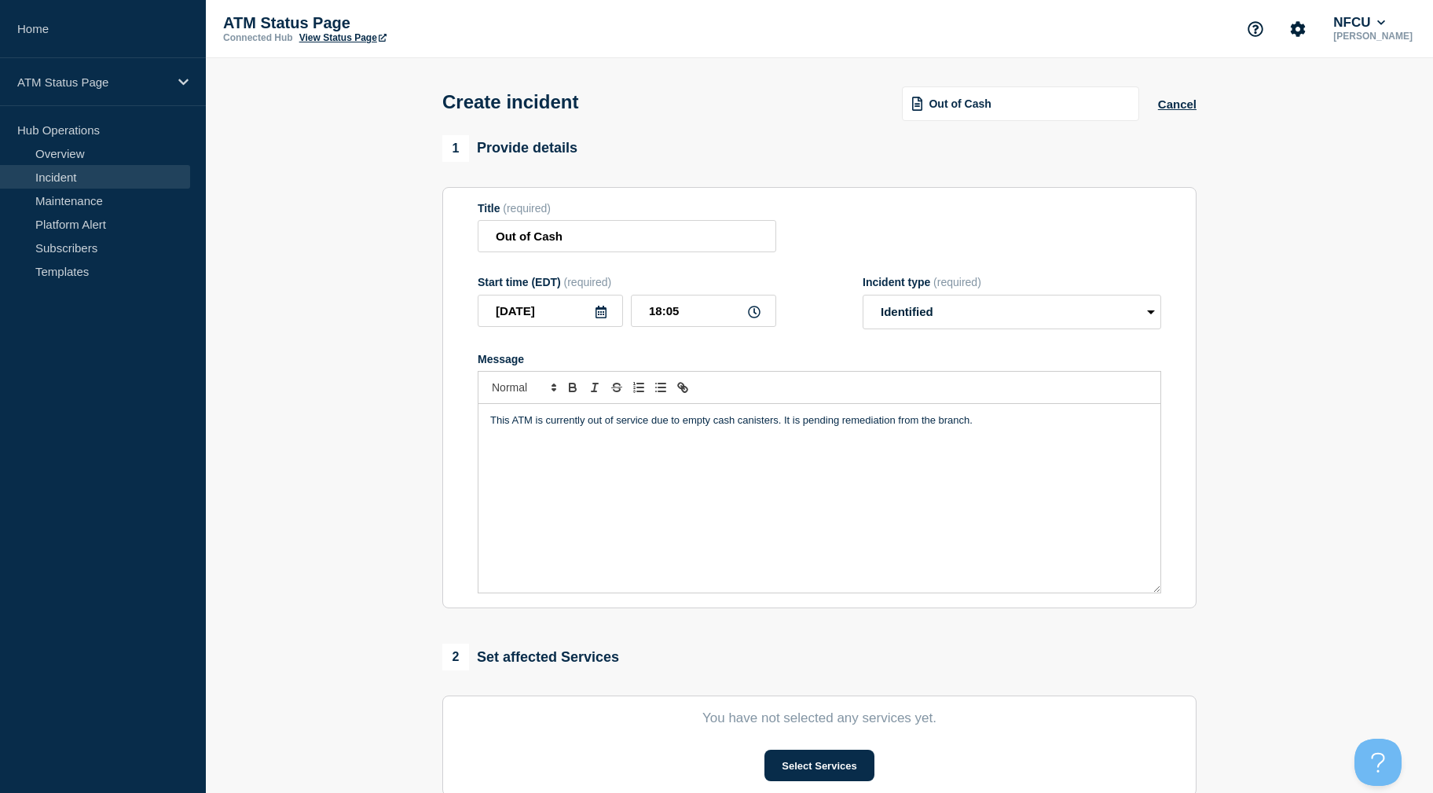
scroll to position [308, 0]
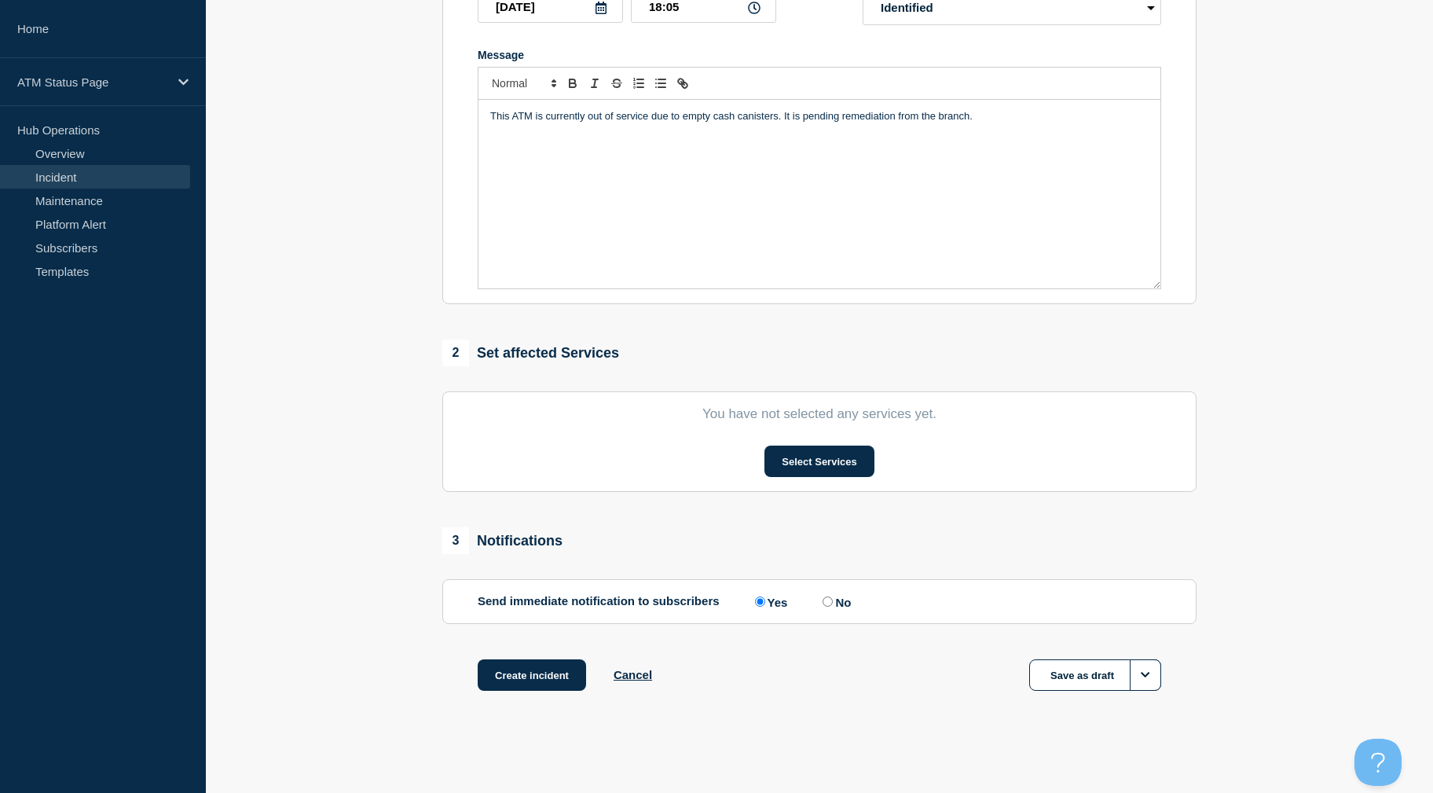
drag, startPoint x: 289, startPoint y: 438, endPoint x: 695, endPoint y: 531, distance: 416.0
click at [783, 449] on button "Select Services" at bounding box center [819, 461] width 109 height 31
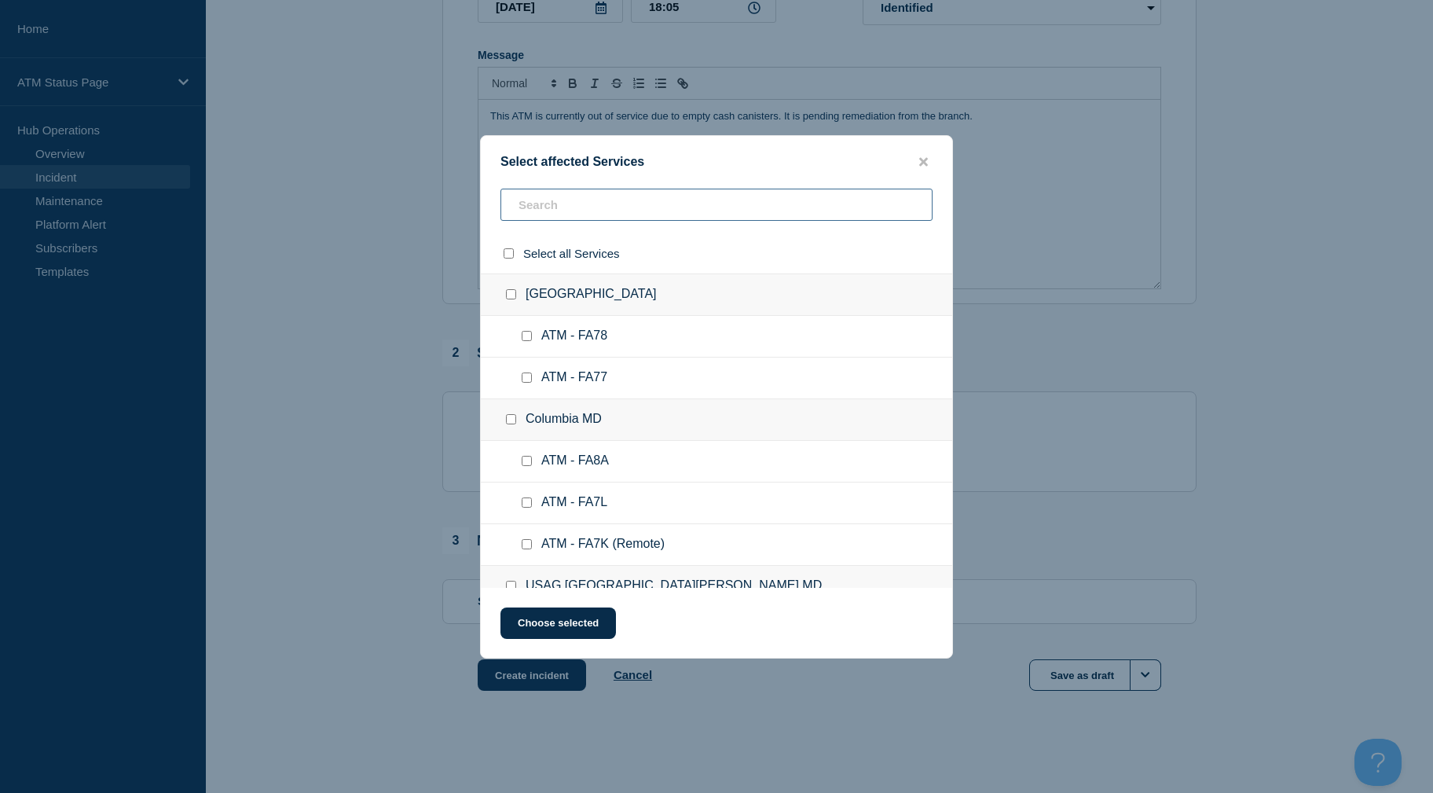
click at [556, 202] on input "text" at bounding box center [717, 205] width 432 height 32
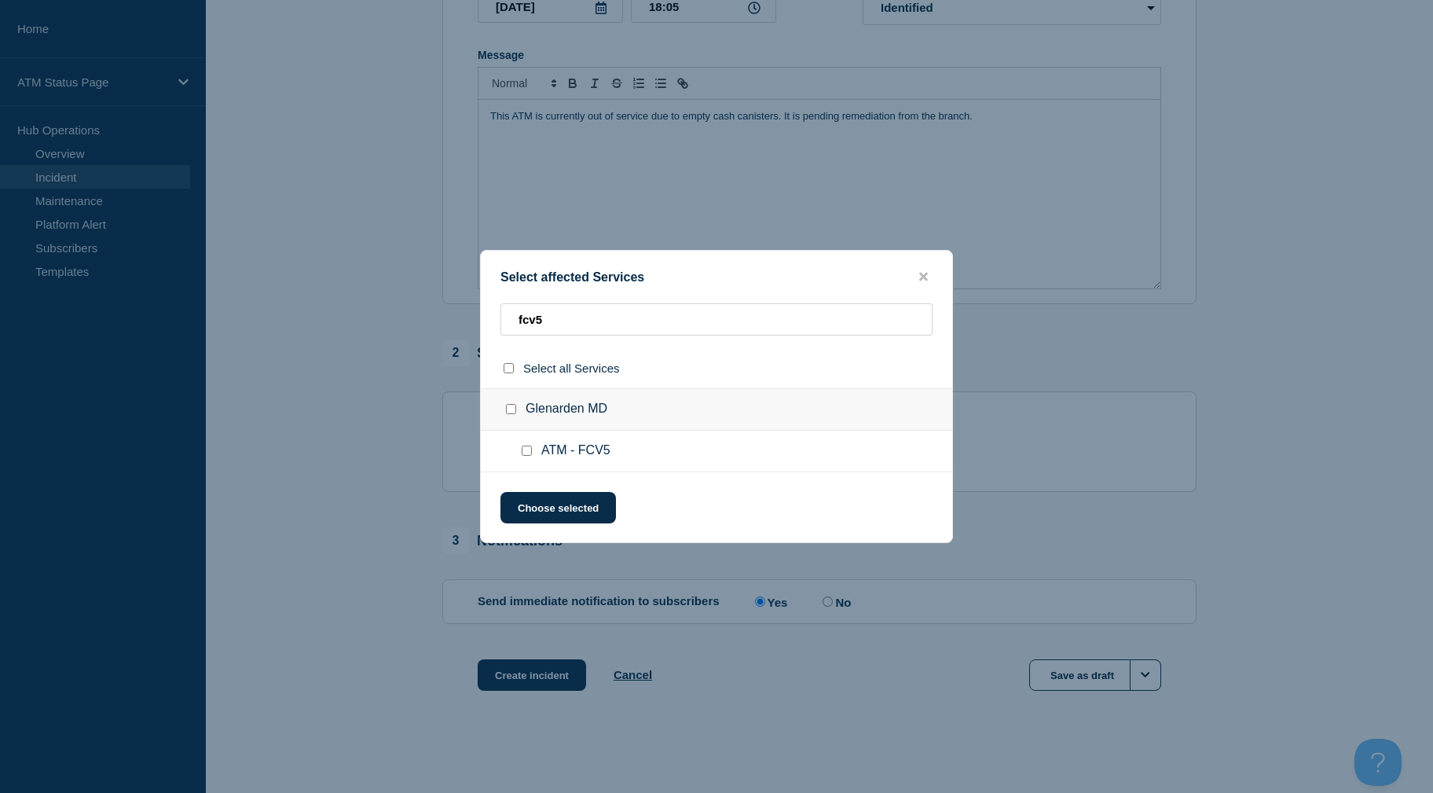
click at [528, 449] on input "ATM - FCV5 checkbox" at bounding box center [527, 451] width 10 height 10
click at [538, 501] on button "Choose selected" at bounding box center [559, 507] width 116 height 31
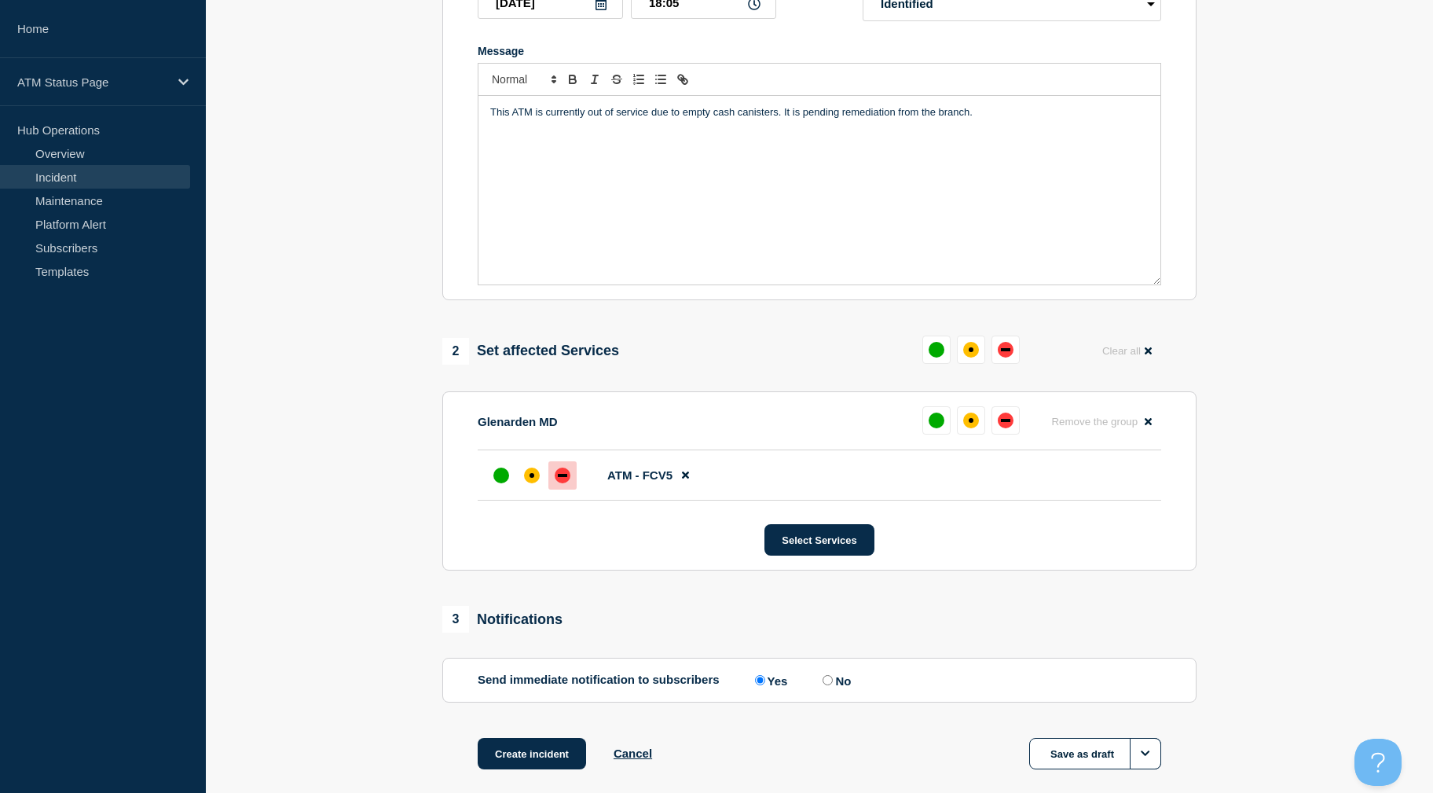
click at [563, 473] on div "down" at bounding box center [563, 476] width 16 height 16
click at [553, 712] on button "Create incident" at bounding box center [532, 753] width 108 height 31
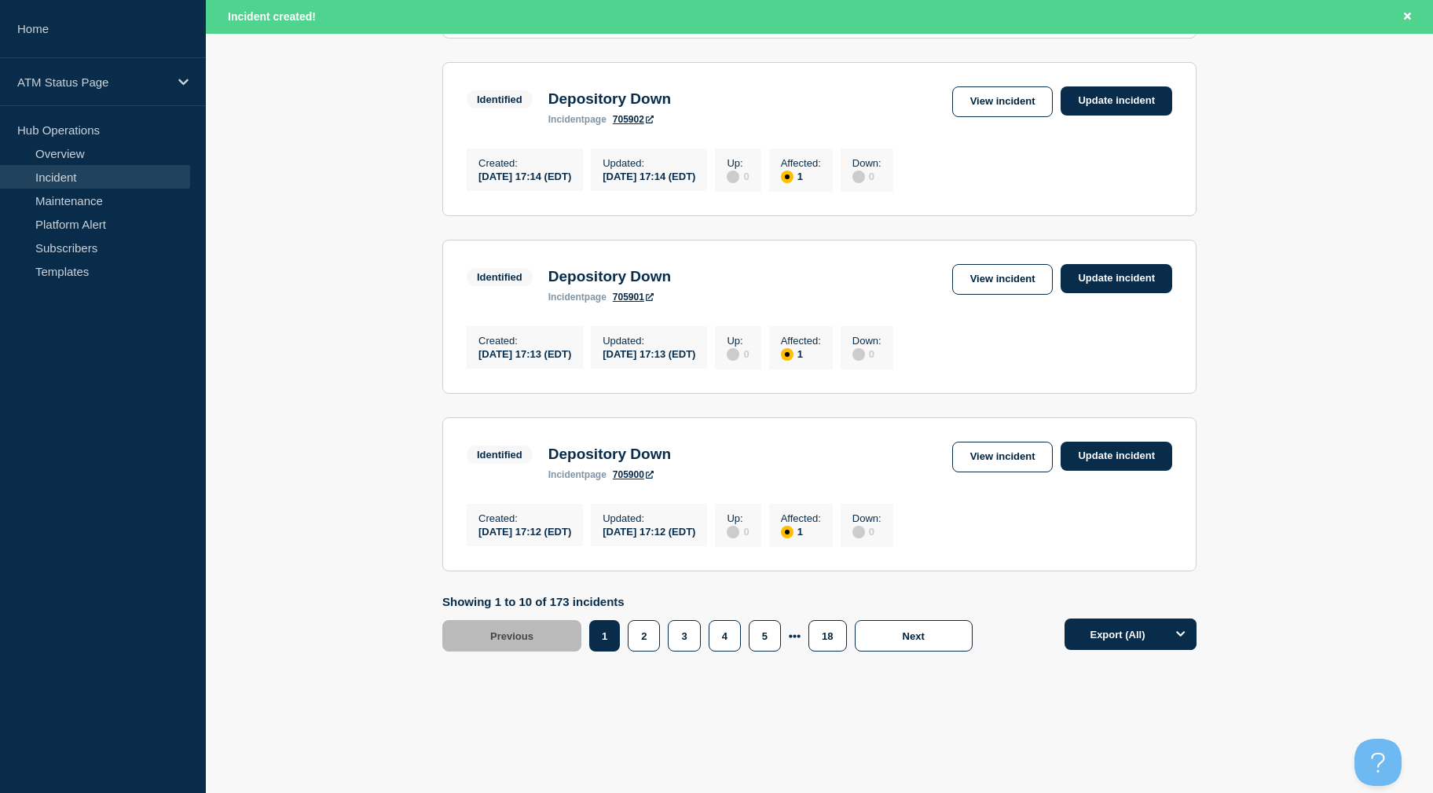
scroll to position [1594, 0]
drag, startPoint x: 367, startPoint y: 374, endPoint x: 373, endPoint y: 390, distance: 16.9
click at [956, 447] on link "View incident" at bounding box center [1002, 457] width 101 height 31
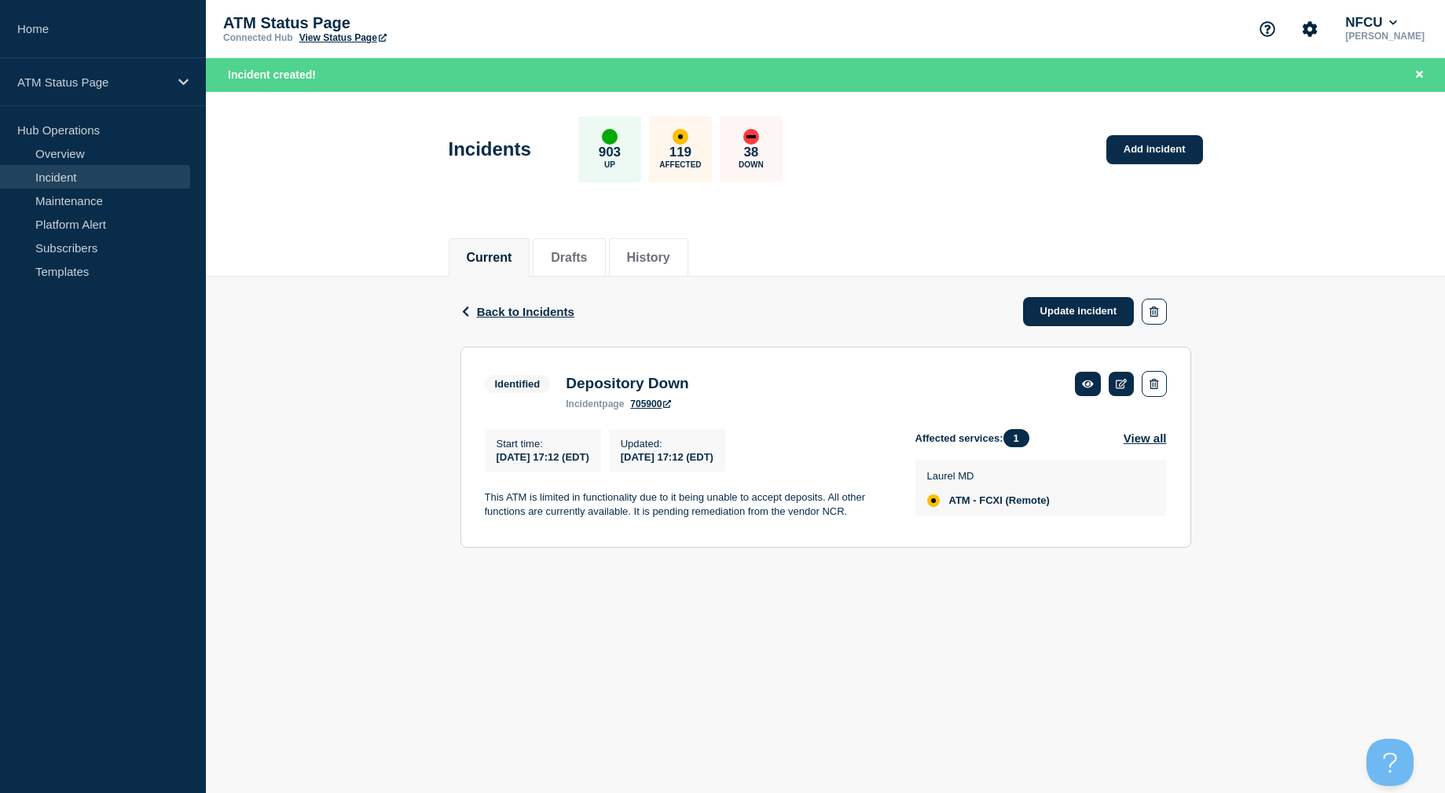
click at [502, 303] on div "Back Back to Incidents Update incident" at bounding box center [825, 312] width 731 height 70
click at [505, 306] on span "Back to Incidents" at bounding box center [525, 311] width 97 height 13
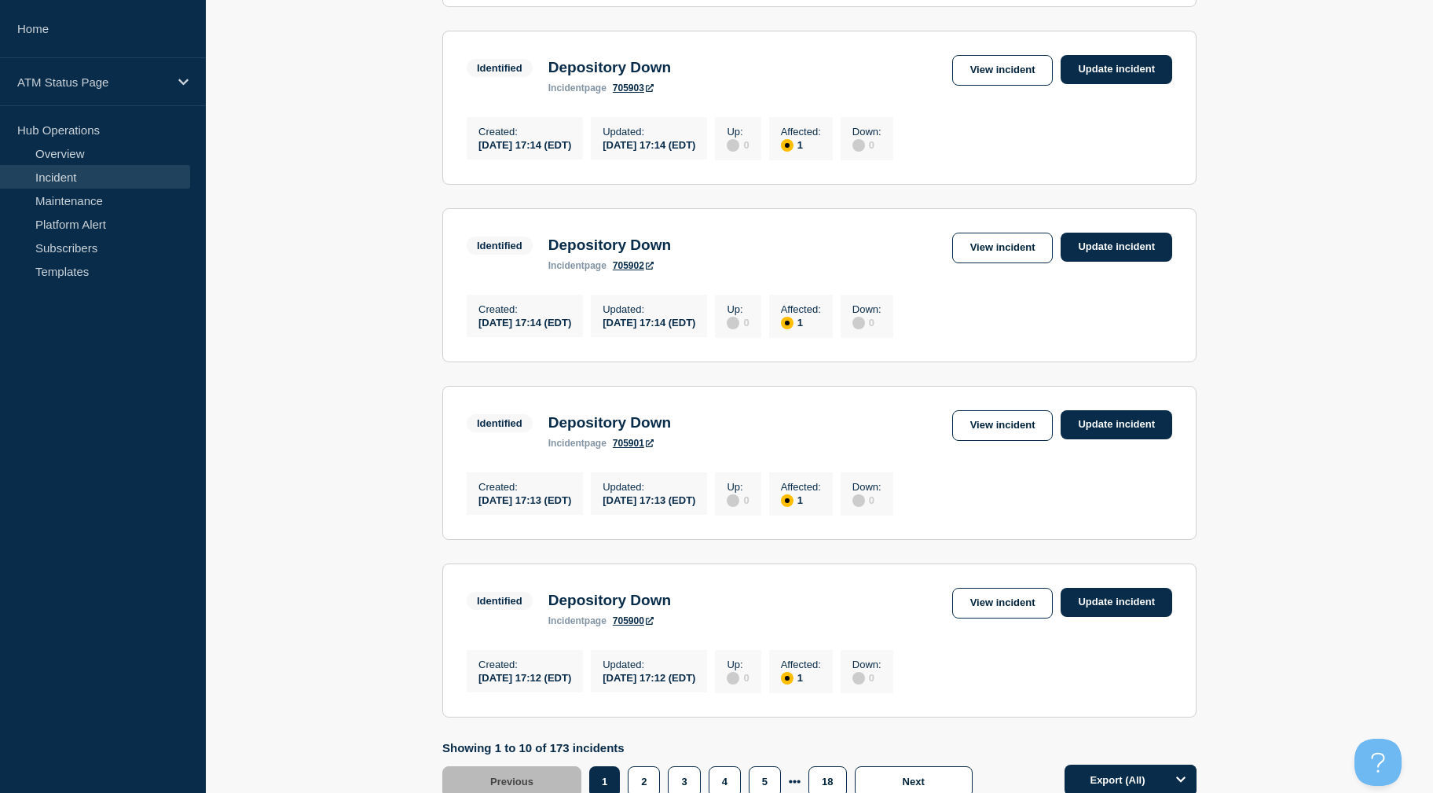
scroll to position [1561, 0]
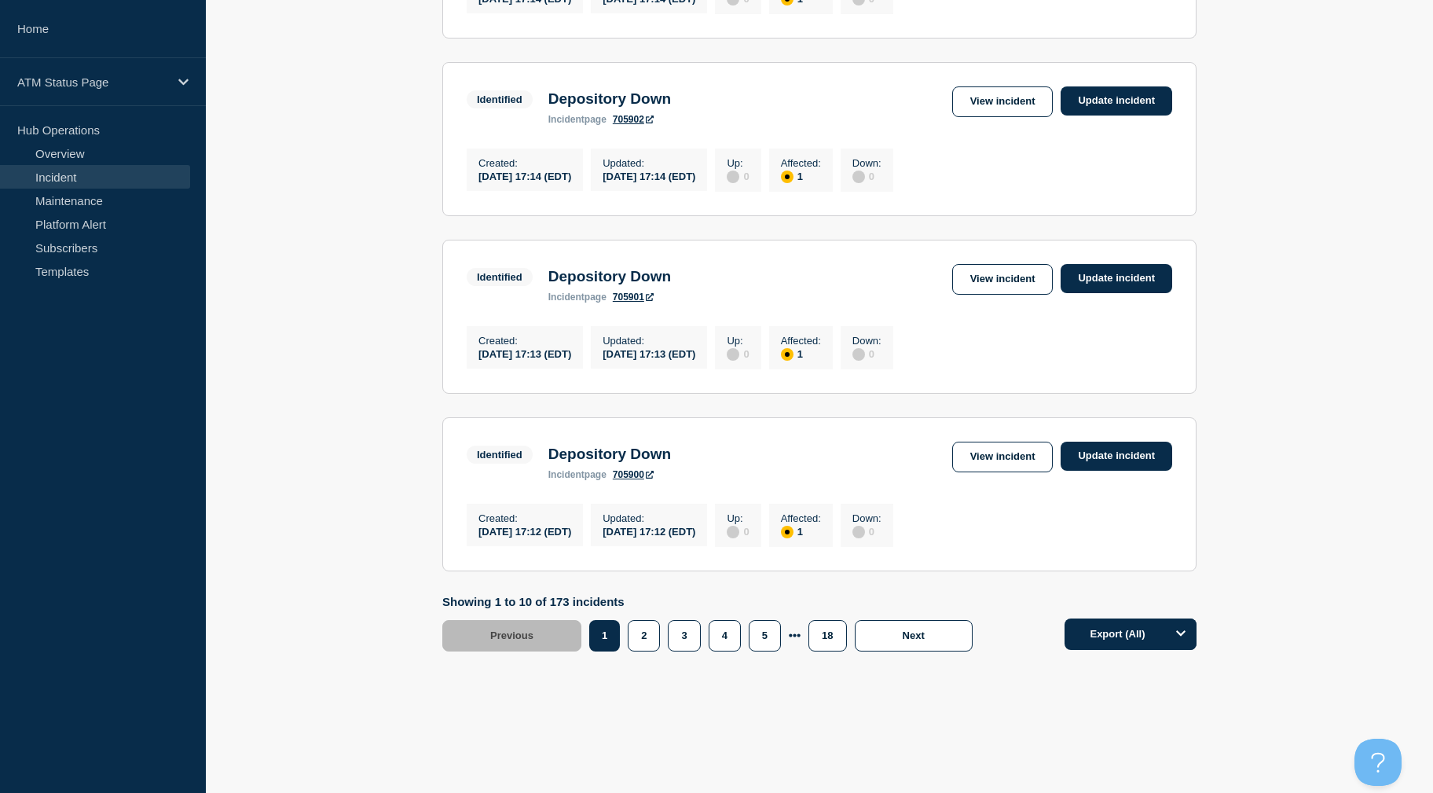
drag, startPoint x: 331, startPoint y: 309, endPoint x: 482, endPoint y: 576, distance: 307.2
click at [653, 640] on button "2" at bounding box center [644, 635] width 32 height 31
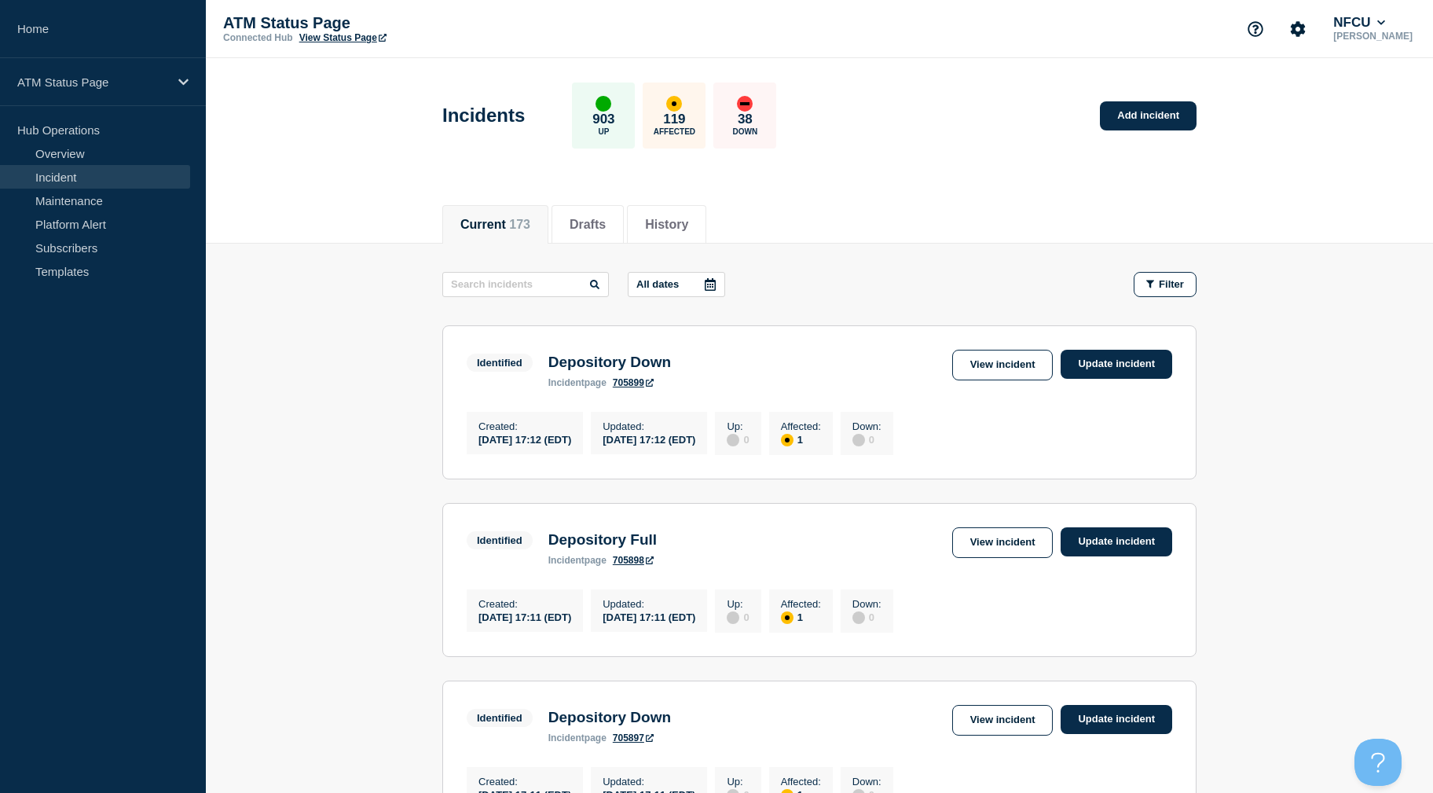
drag, startPoint x: 427, startPoint y: 443, endPoint x: 452, endPoint y: 206, distance: 238.6
click at [985, 361] on link "View incident" at bounding box center [1002, 365] width 101 height 31
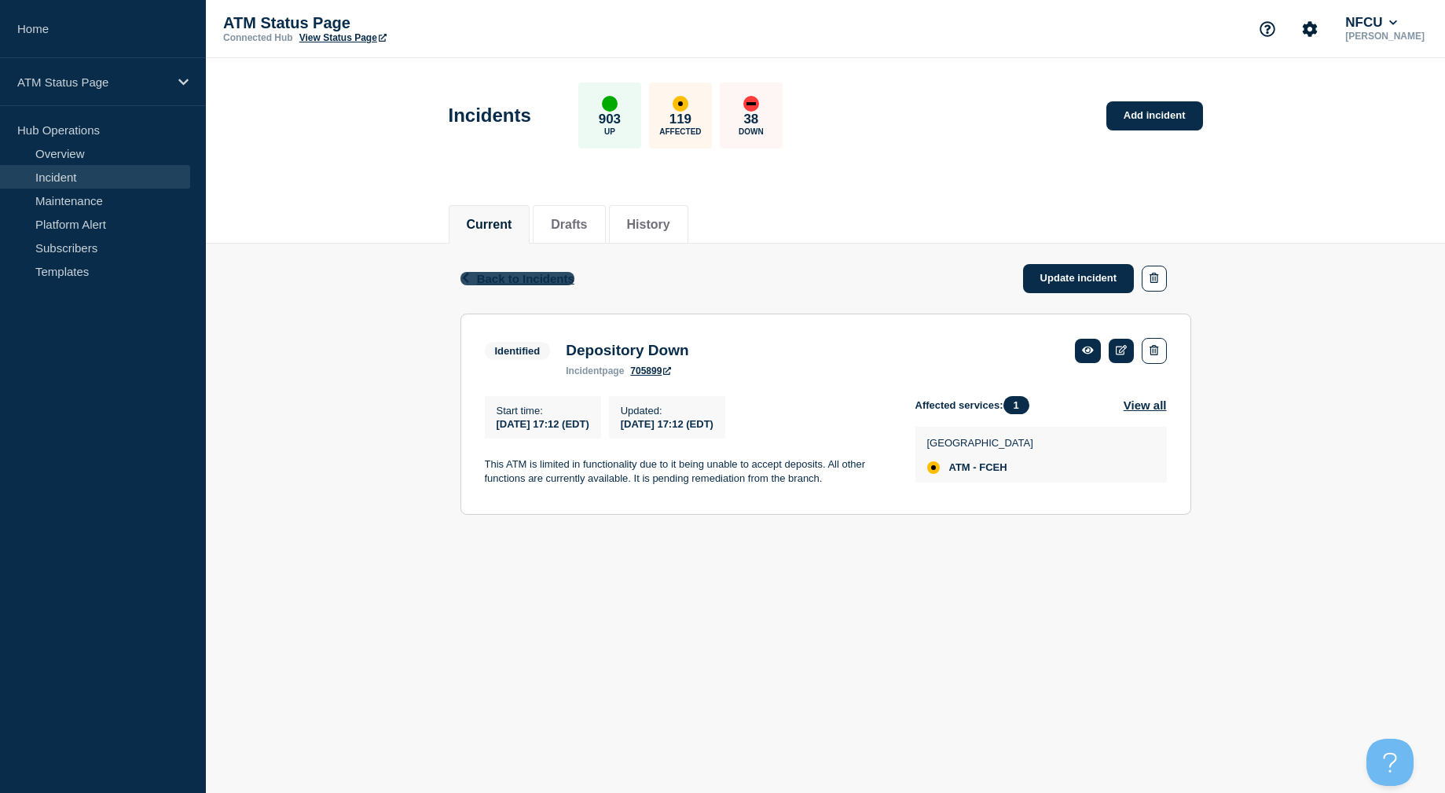
click at [555, 280] on span "Back to Incidents" at bounding box center [525, 278] width 97 height 13
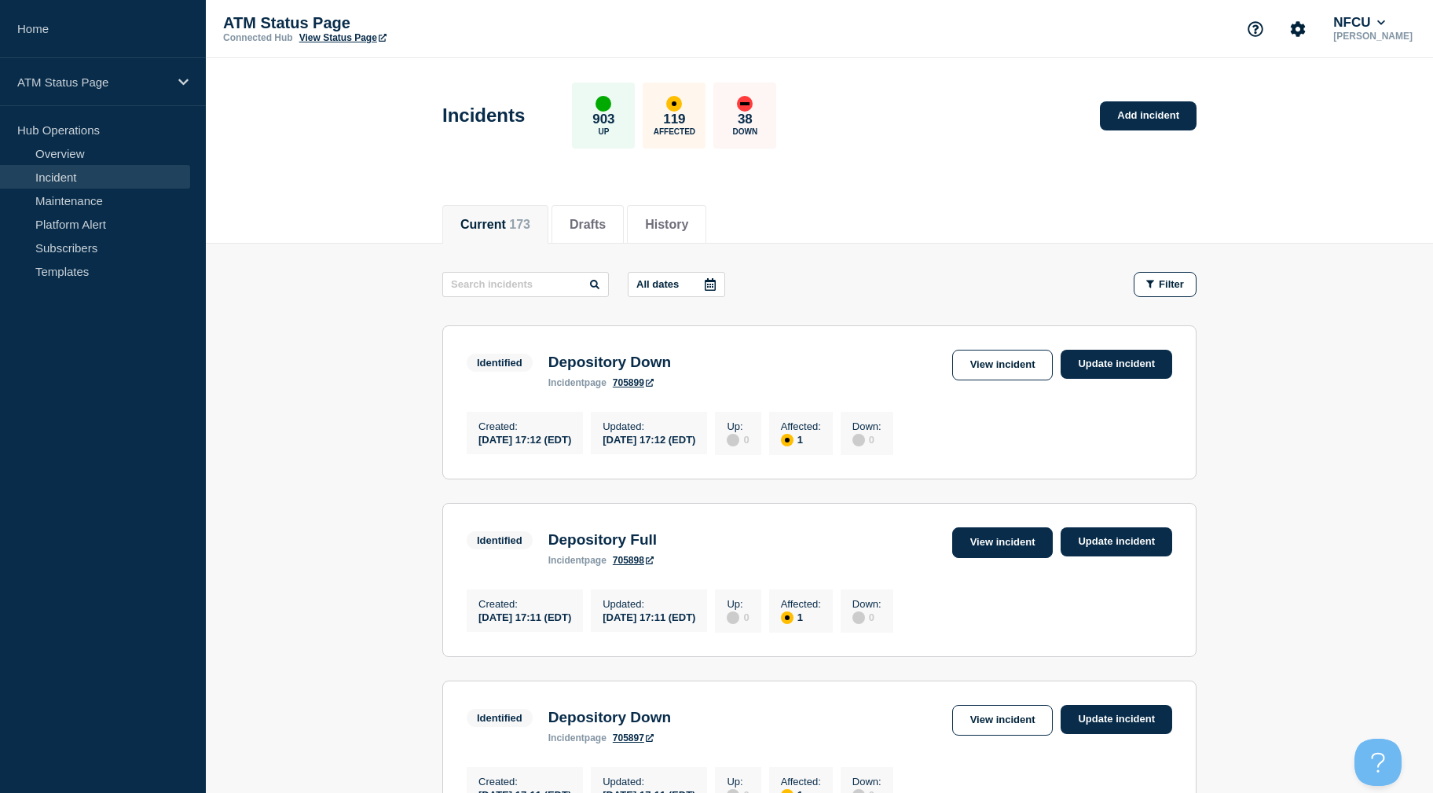
click at [990, 543] on link "View incident" at bounding box center [1002, 542] width 101 height 31
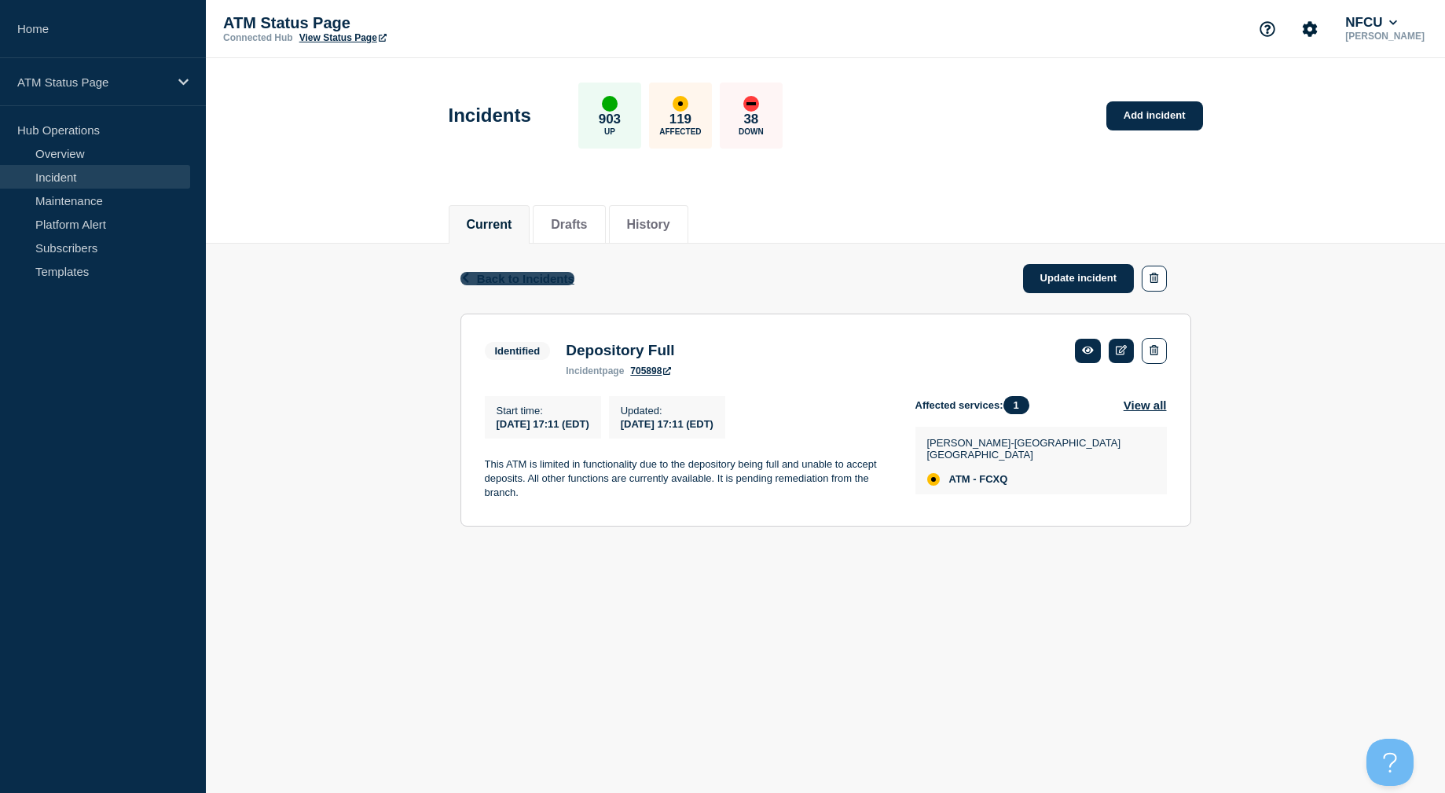
click at [512, 276] on span "Back to Incidents" at bounding box center [525, 278] width 97 height 13
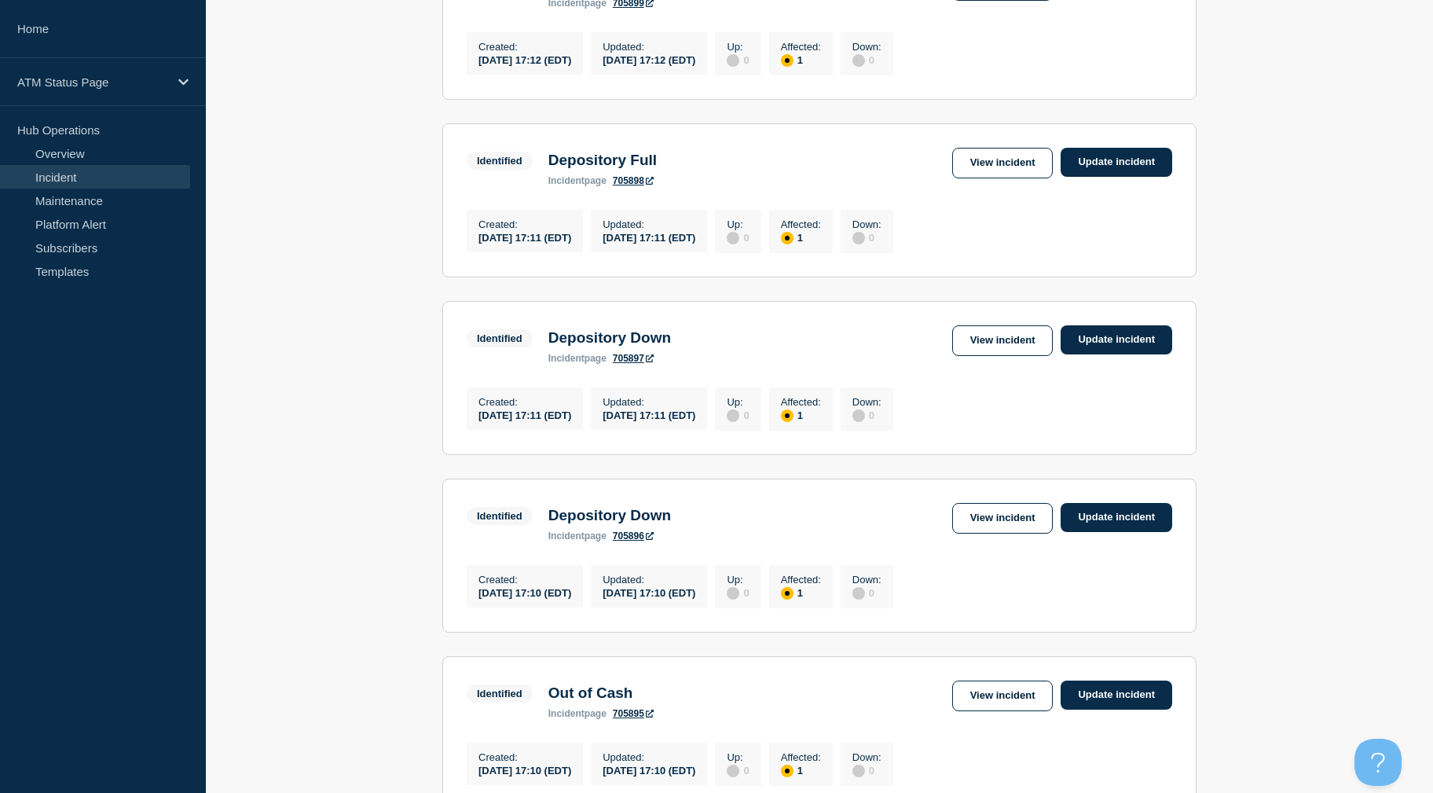
drag, startPoint x: 339, startPoint y: 361, endPoint x: 344, endPoint y: 404, distance: 42.8
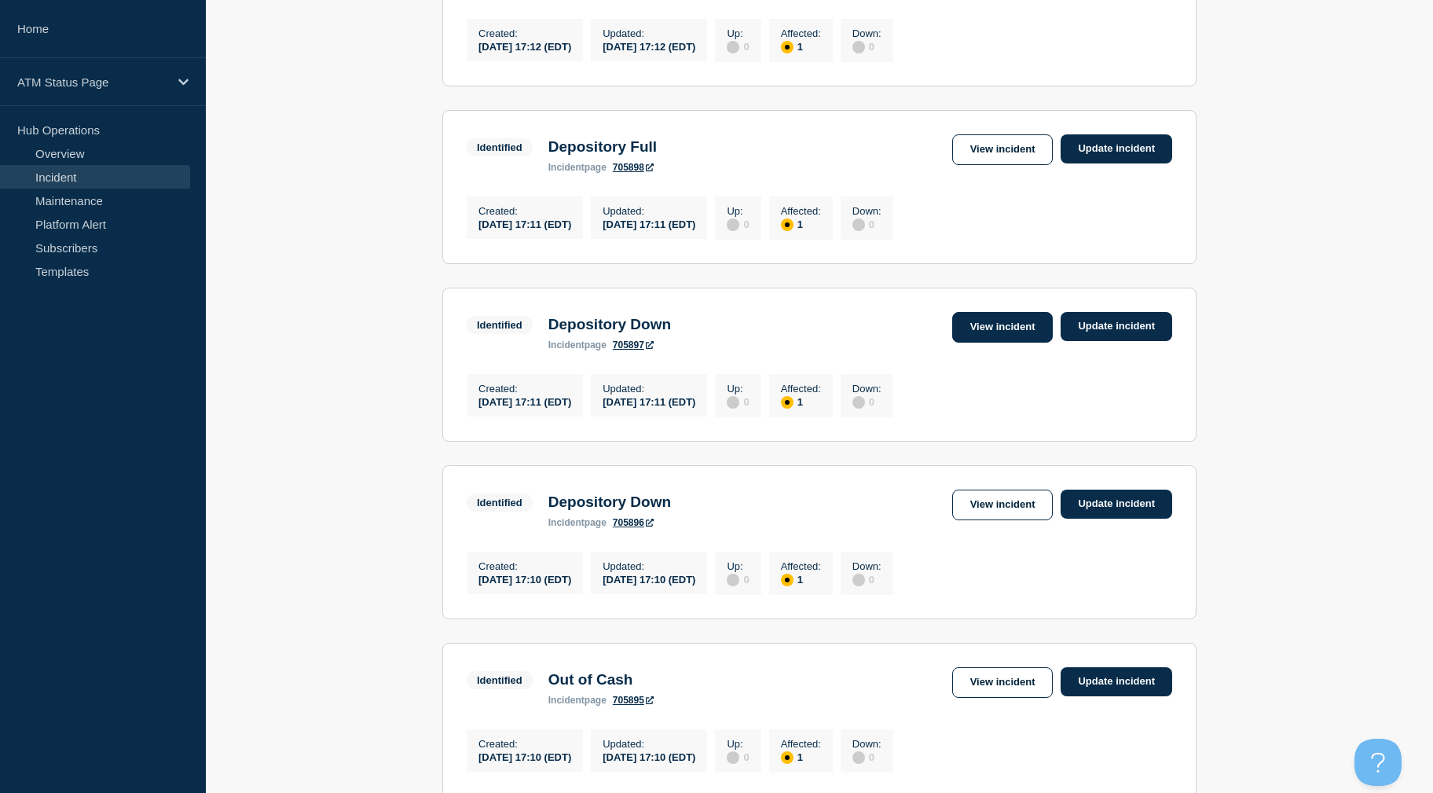
click at [991, 334] on link "View incident" at bounding box center [1002, 327] width 101 height 31
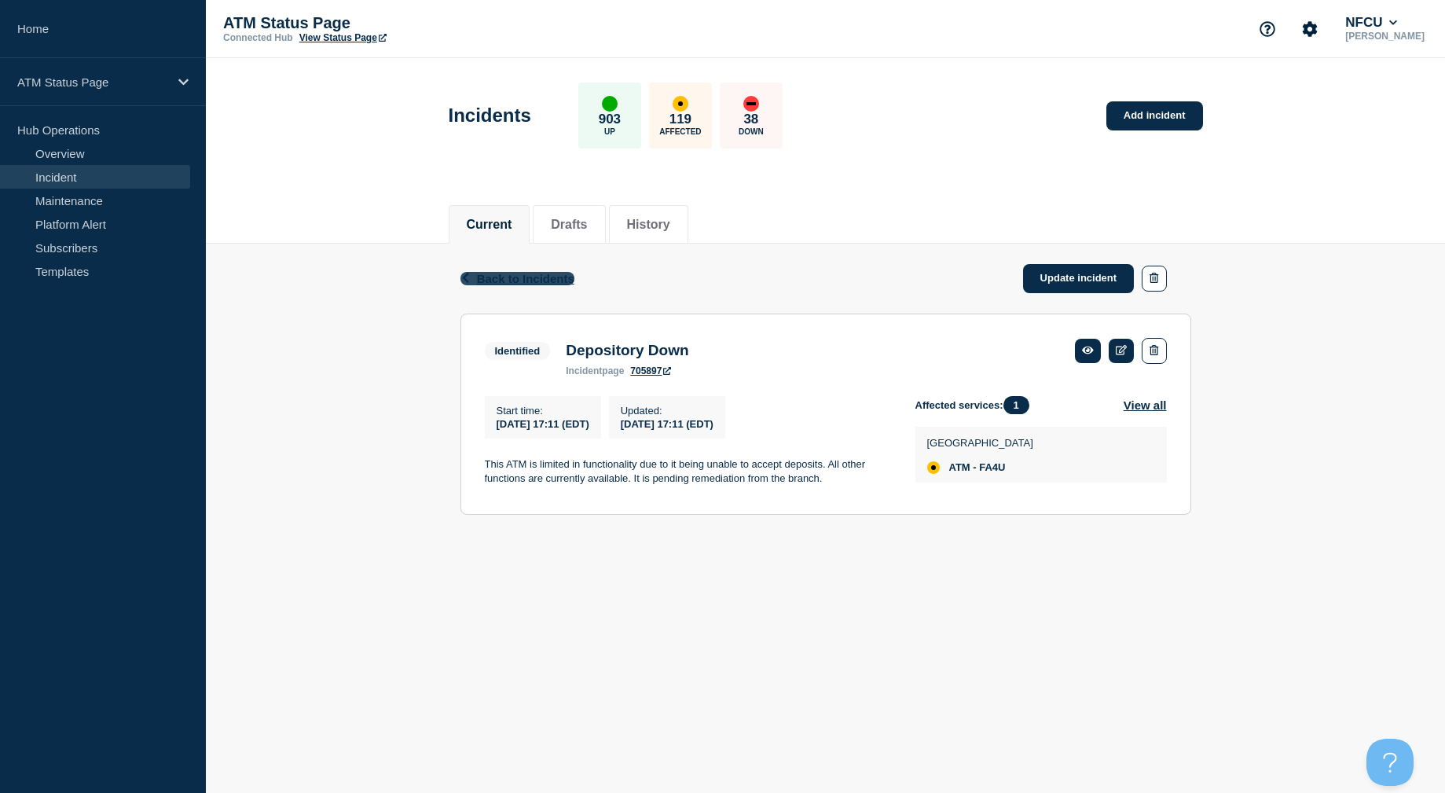
click at [504, 275] on span "Back to Incidents" at bounding box center [525, 278] width 97 height 13
